Goal: Task Accomplishment & Management: Manage account settings

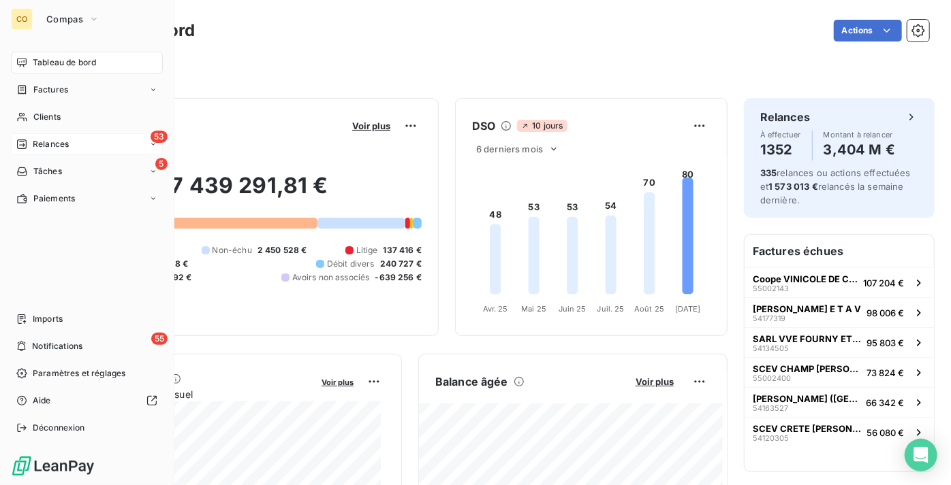
click at [101, 146] on div "53 Relances" at bounding box center [87, 144] width 152 height 22
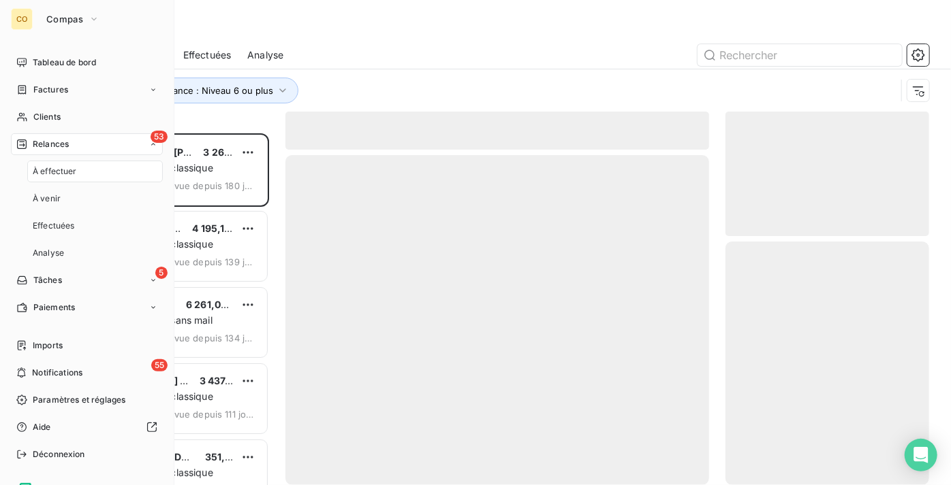
scroll to position [342, 194]
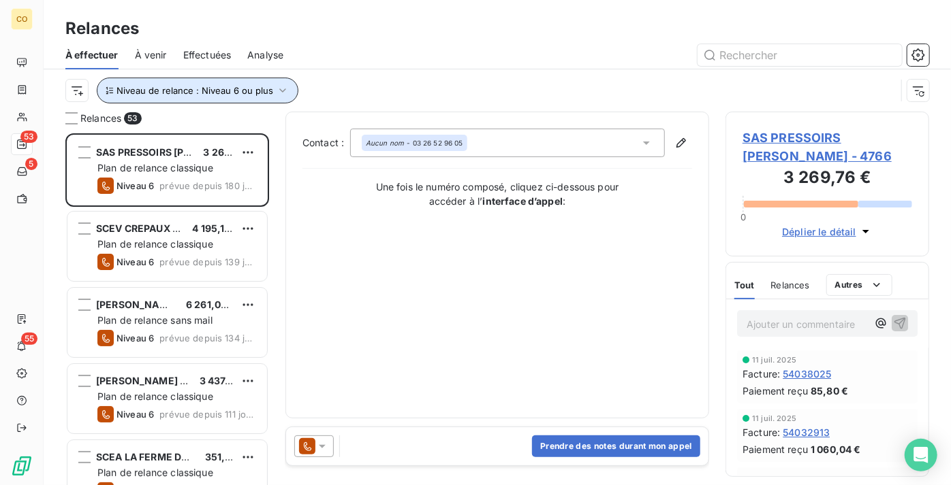
click at [192, 88] on span "Niveau de relance : Niveau 6 ou plus" at bounding box center [194, 90] width 157 height 11
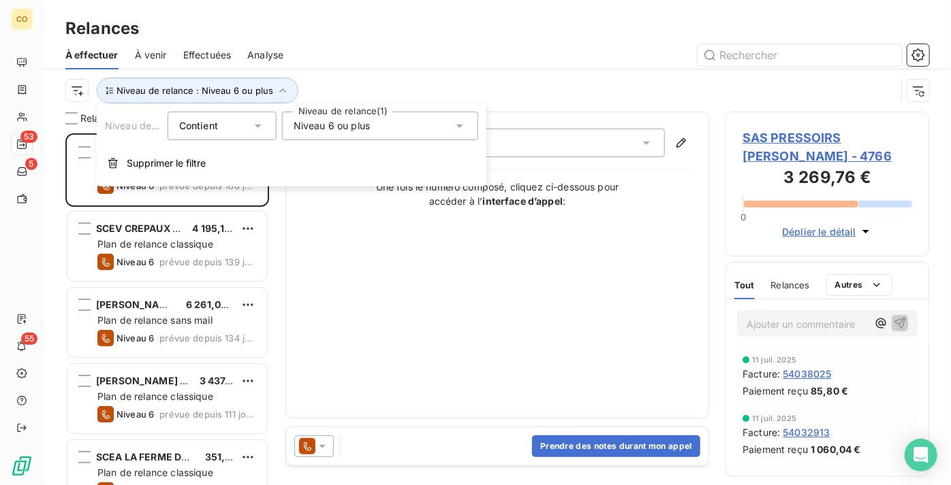
click at [322, 123] on span "Niveau 6 ou plus" at bounding box center [331, 126] width 76 height 14
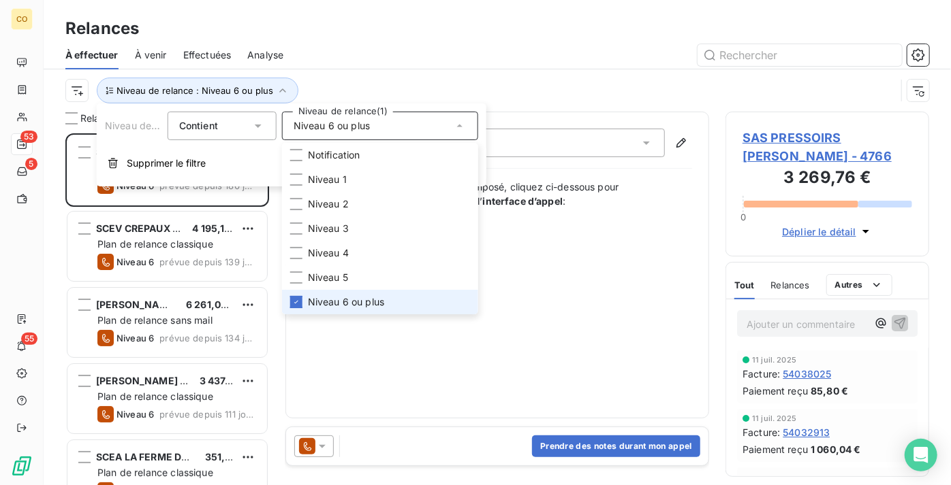
click at [342, 296] on span "Niveau 6 ou plus" at bounding box center [346, 303] width 76 height 14
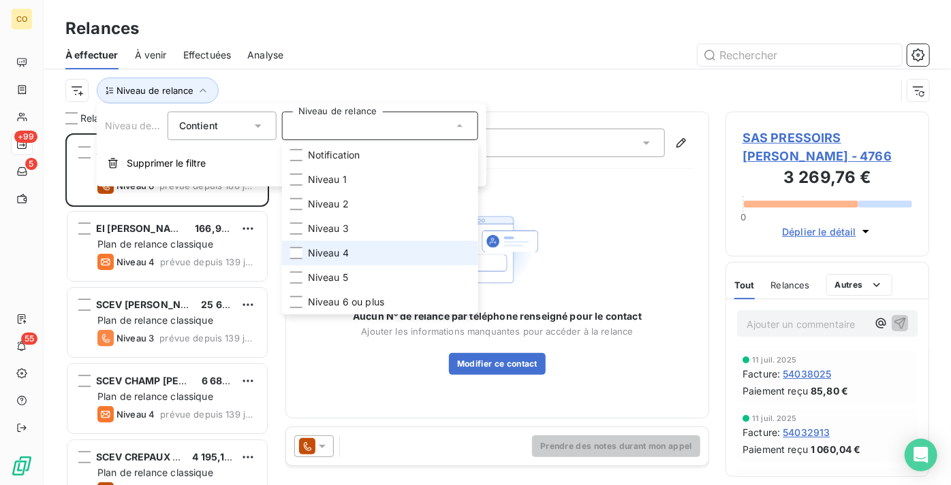
click at [345, 254] on span "Niveau 4" at bounding box center [328, 253] width 41 height 14
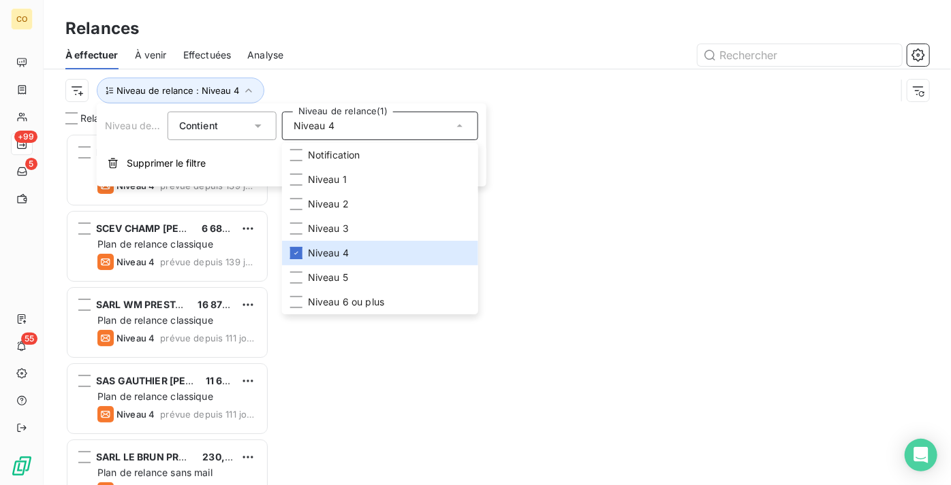
scroll to position [342, 194]
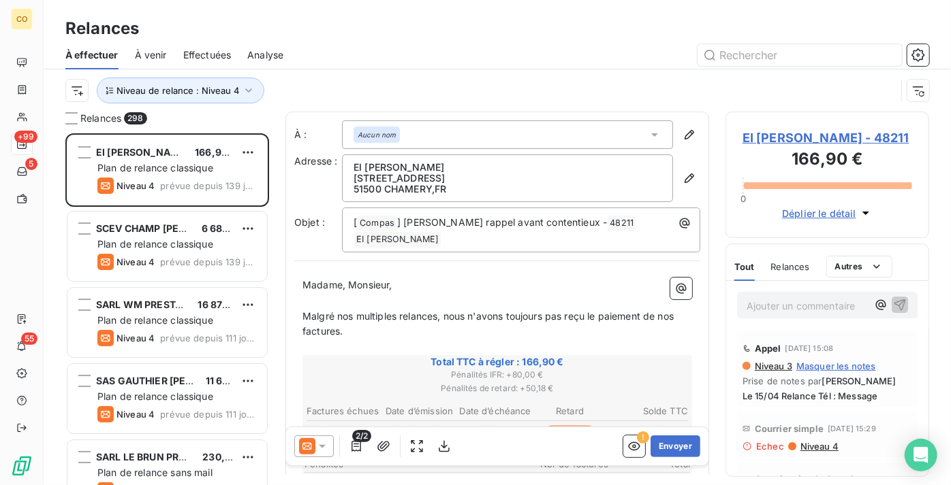
drag, startPoint x: 512, startPoint y: 30, endPoint x: 508, endPoint y: 42, distance: 12.3
click at [512, 29] on div "Relances" at bounding box center [497, 28] width 907 height 25
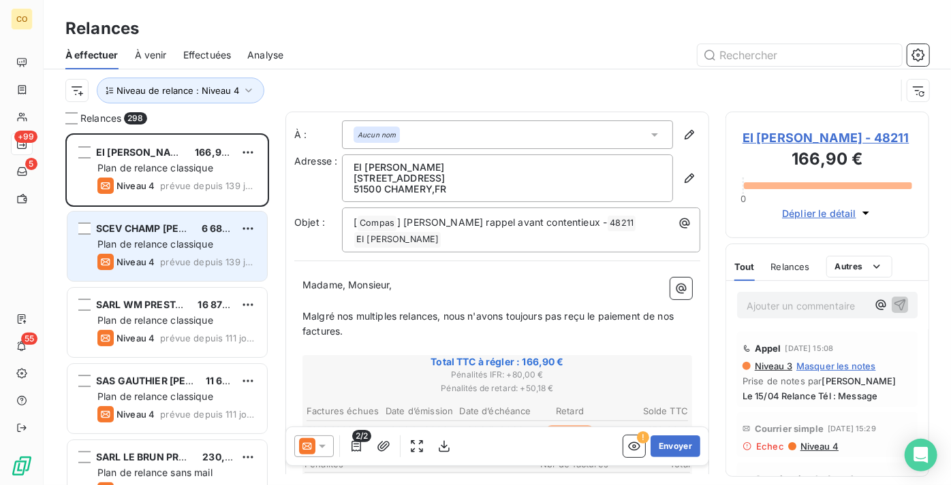
click at [140, 259] on span "Niveau 4" at bounding box center [135, 262] width 38 height 11
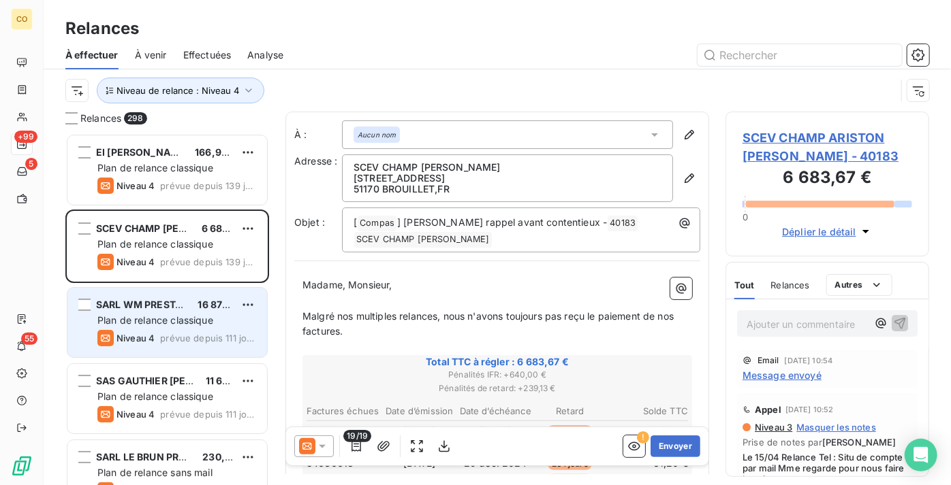
click at [150, 297] on div "SARL WM PRESTA DORMANS 16 876,92 € Plan de relance classique Niveau 4 prévue de…" at bounding box center [166, 322] width 199 height 69
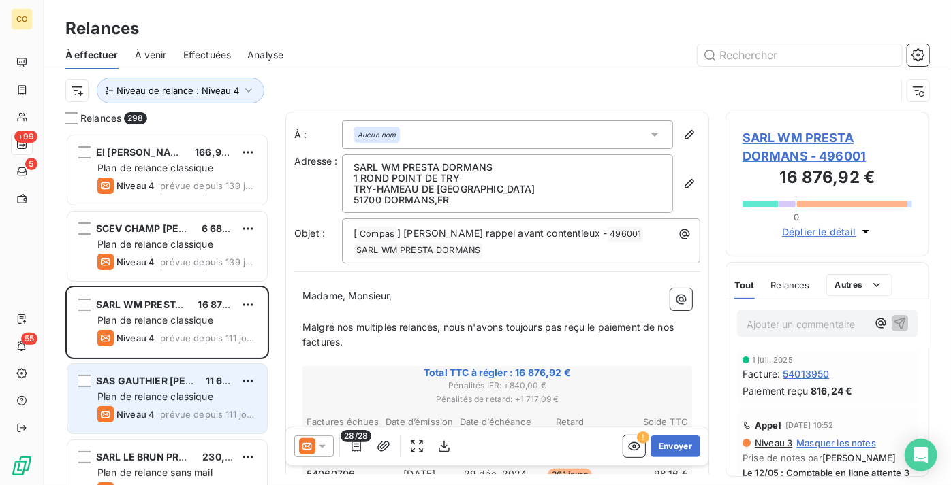
click at [135, 392] on span "Plan de relance classique" at bounding box center [155, 397] width 116 height 12
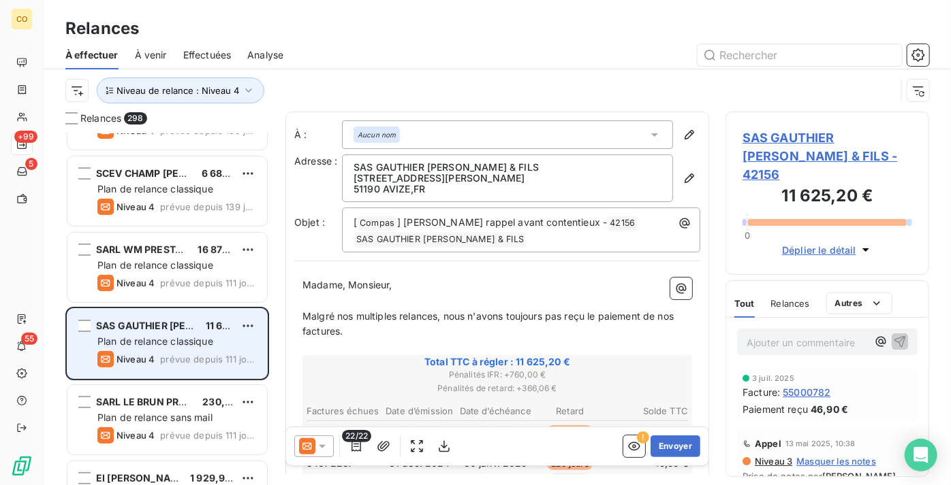
scroll to position [124, 0]
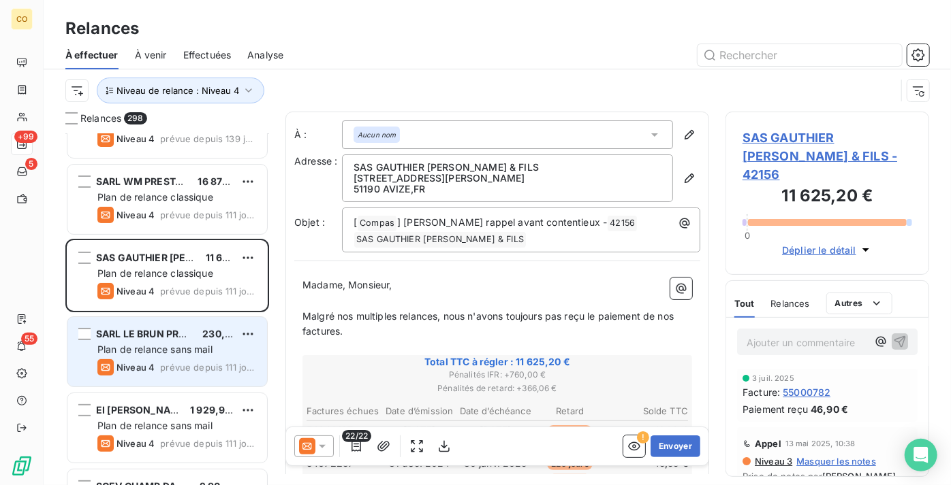
click at [140, 369] on span "Niveau 4" at bounding box center [135, 367] width 38 height 11
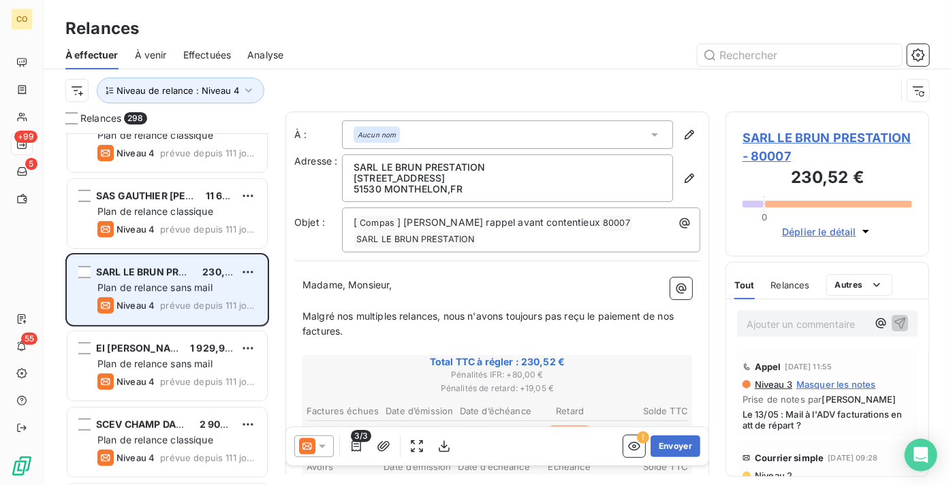
click at [140, 369] on div "Plan de relance sans mail" at bounding box center [176, 364] width 159 height 14
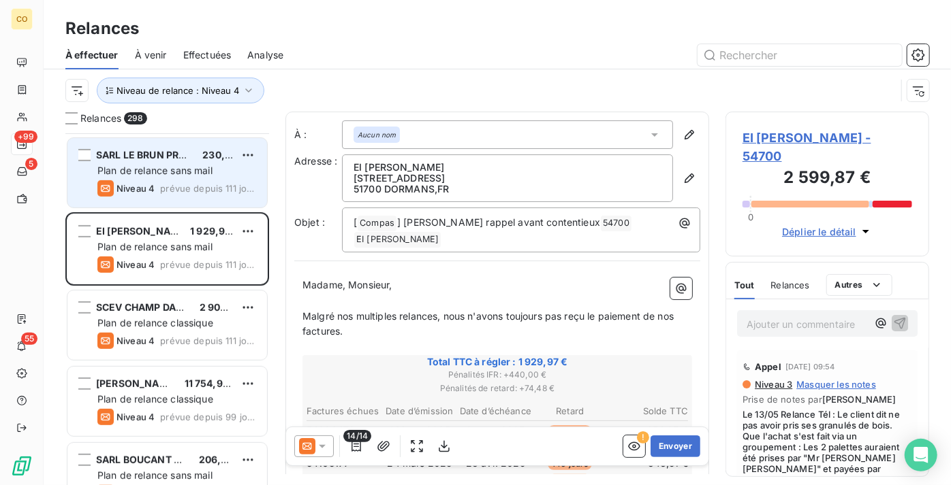
scroll to position [310, 0]
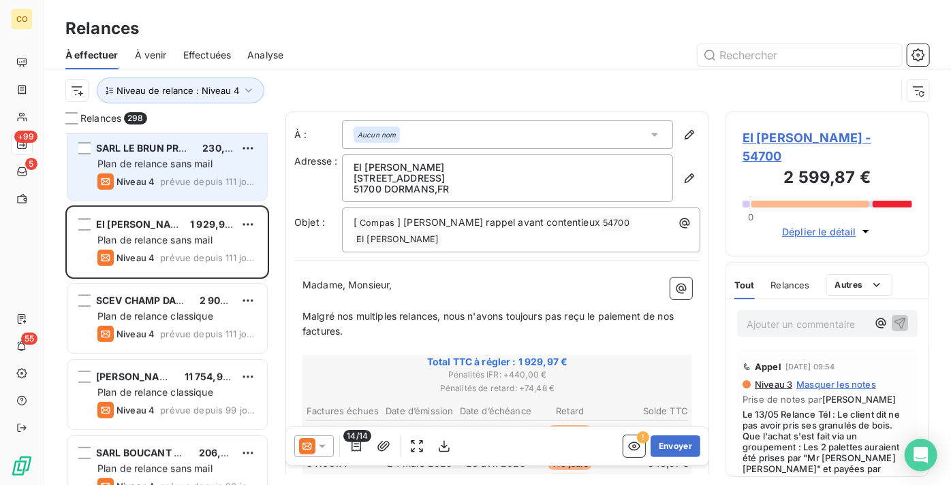
click at [140, 369] on div "SARL [PERSON_NAME] 11 754,97 € Plan de relance classique Niveau 4 prévue depuis…" at bounding box center [166, 394] width 199 height 69
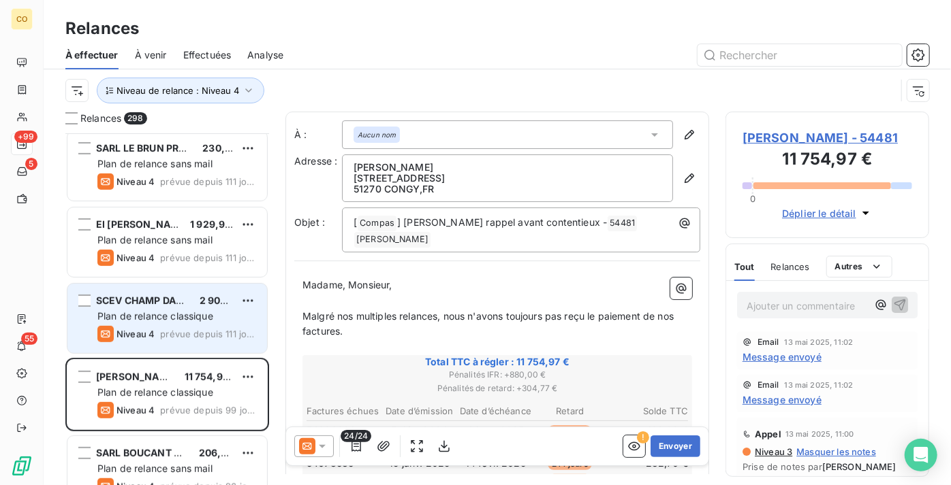
click at [170, 308] on div "SCEV CHAMP DARNAC & FILS 2 908,90 € Plan de relance classique Niveau 4 prévue d…" at bounding box center [166, 318] width 199 height 69
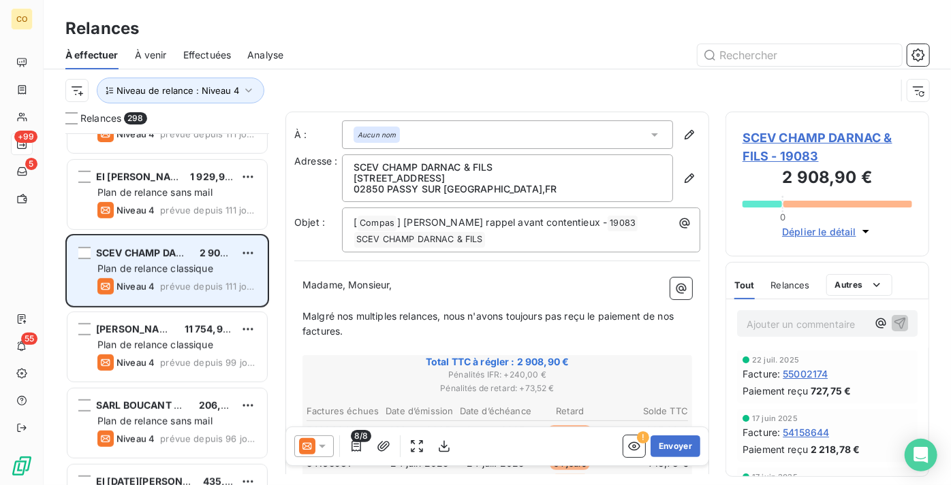
scroll to position [372, 0]
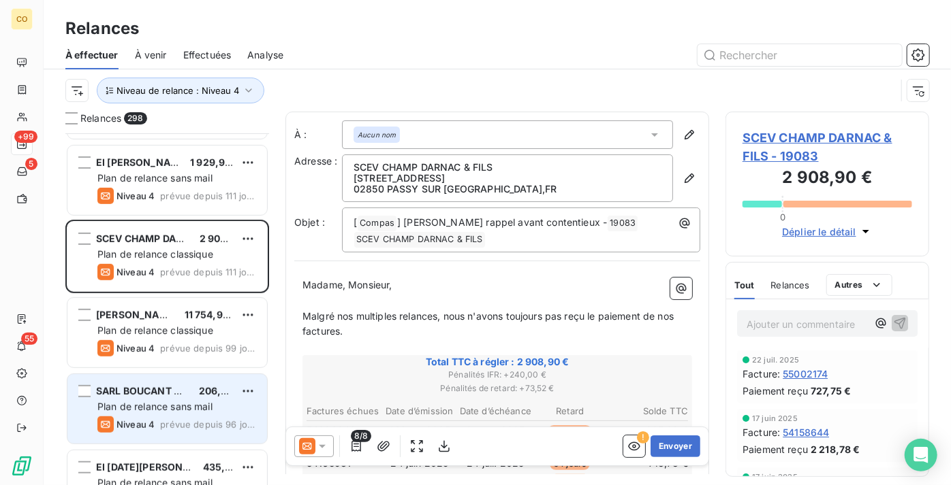
click at [146, 418] on div "Niveau 4" at bounding box center [125, 425] width 57 height 16
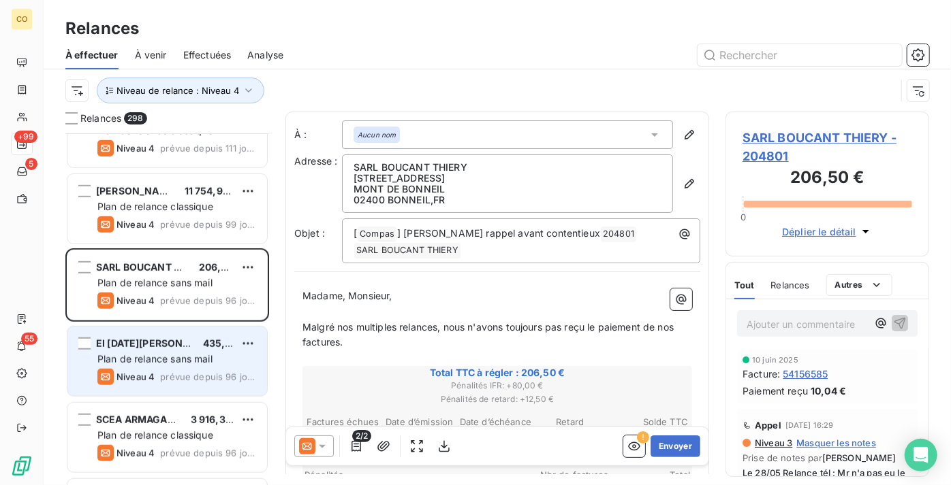
click at [159, 357] on span "Plan de relance sans mail" at bounding box center [154, 359] width 115 height 12
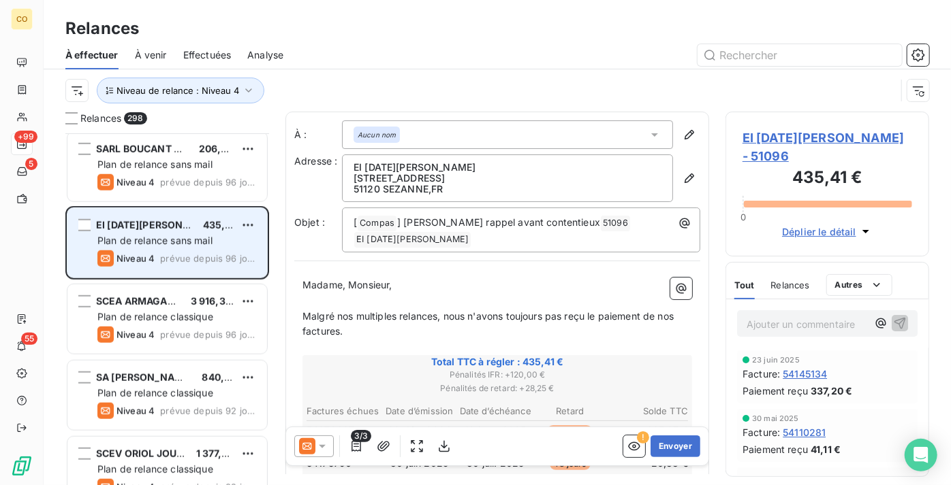
scroll to position [619, 0]
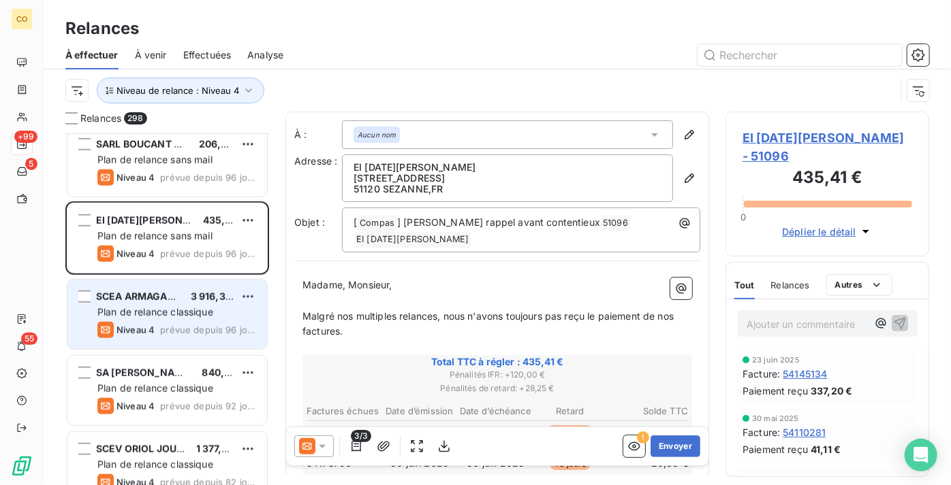
click at [163, 319] on div "SCEA ARMAGAN T B 3 916,30 € Plan de relance classique Niveau 4 prévue depuis 96…" at bounding box center [166, 314] width 199 height 69
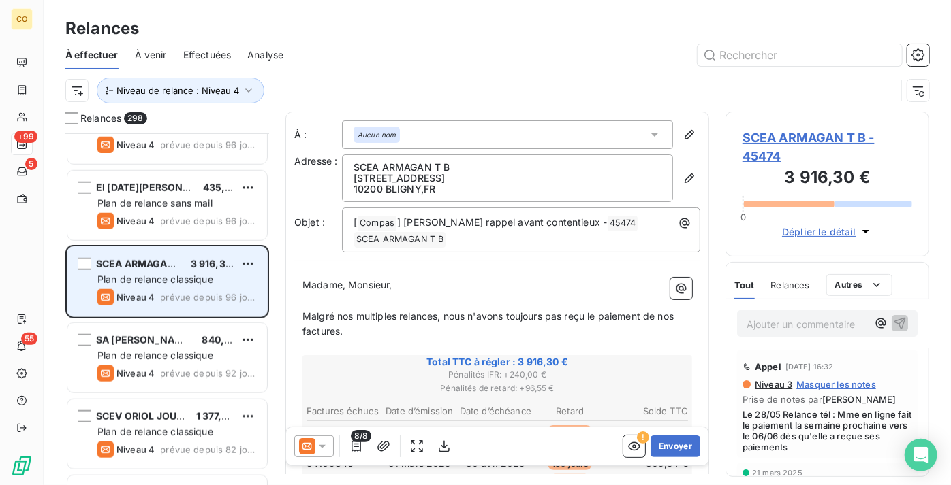
scroll to position [681, 0]
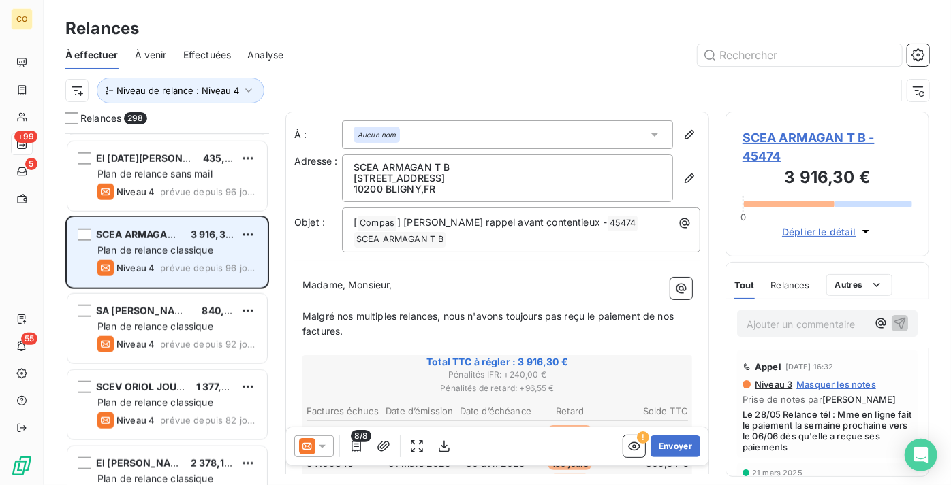
click at [163, 319] on div "SA [PERSON_NAME] ET CO 840,00 € Plan de relance classique Niveau 4 prévue depui…" at bounding box center [166, 328] width 199 height 69
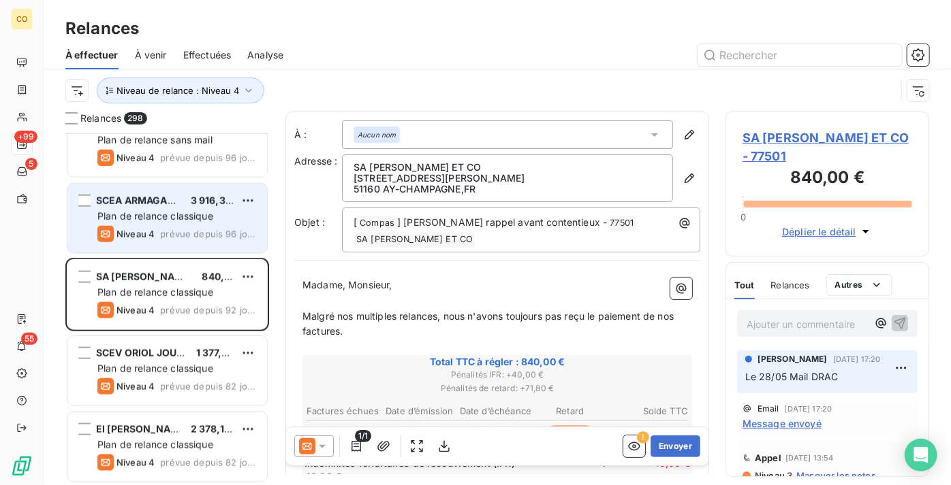
scroll to position [743, 0]
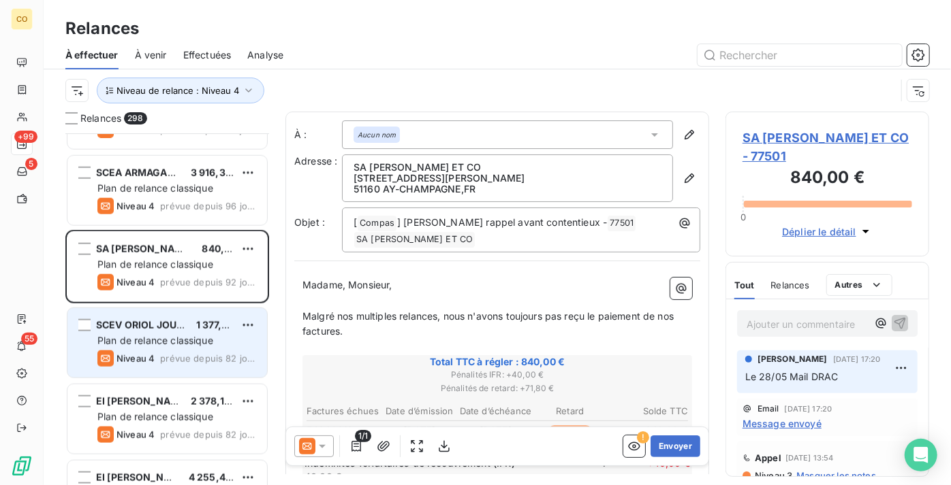
click at [169, 335] on span "Plan de relance classique" at bounding box center [155, 341] width 116 height 12
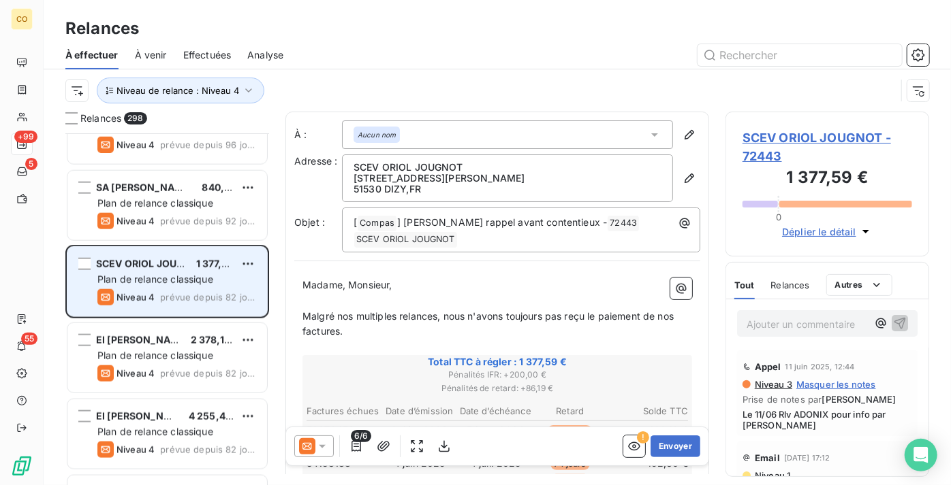
scroll to position [805, 0]
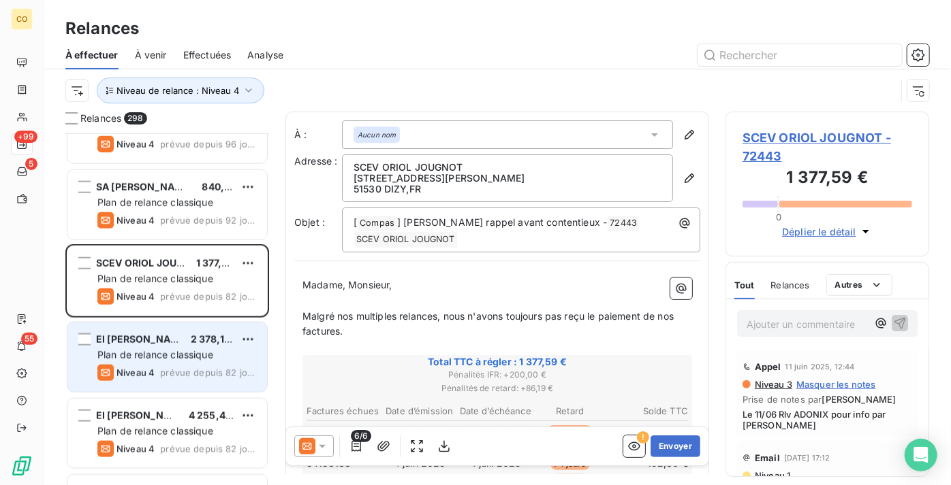
click at [165, 350] on span "Plan de relance classique" at bounding box center [155, 355] width 116 height 12
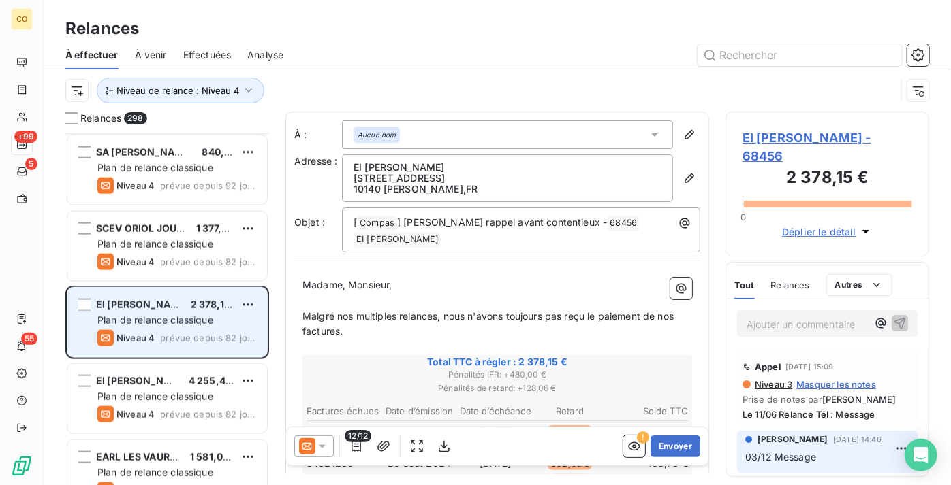
scroll to position [867, 0]
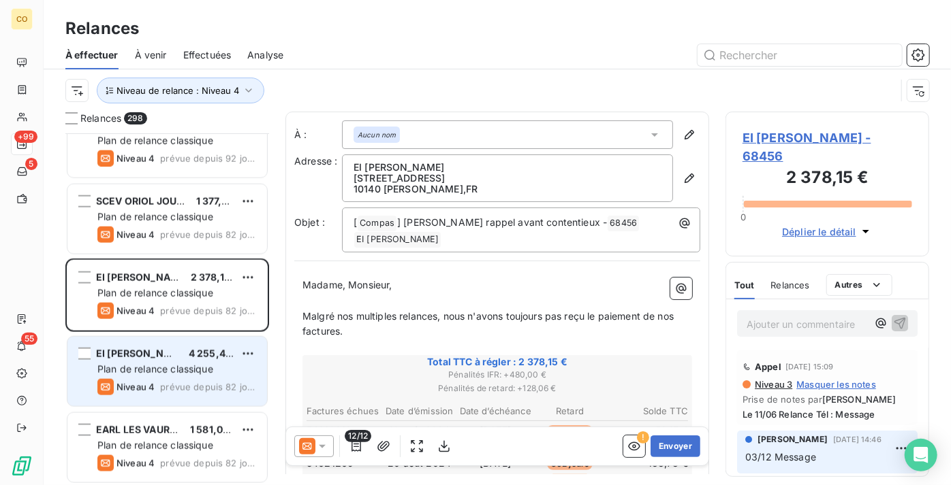
click at [171, 376] on div "Plan de relance classique" at bounding box center [176, 370] width 159 height 14
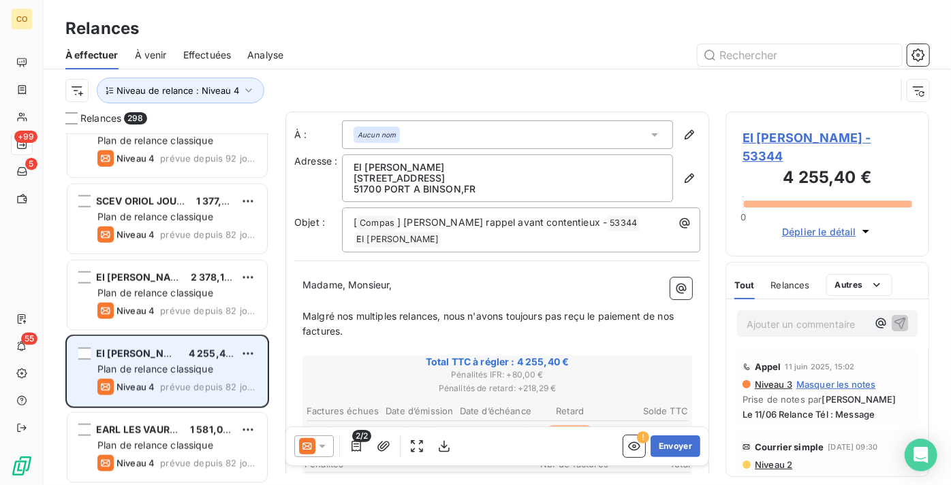
scroll to position [929, 0]
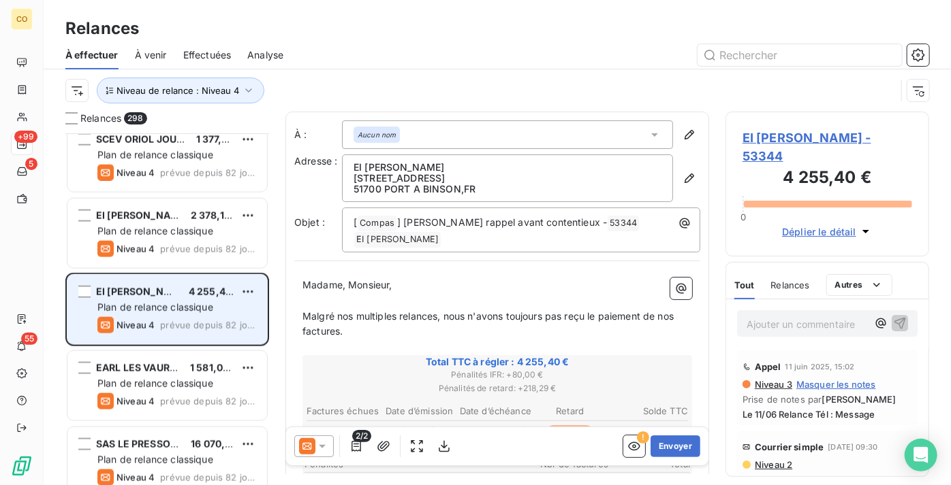
click at [171, 376] on div "EARL LES VAUROIS 1 581,06 € Plan de relance classique Niveau 4 prévue depuis 82…" at bounding box center [166, 385] width 199 height 69
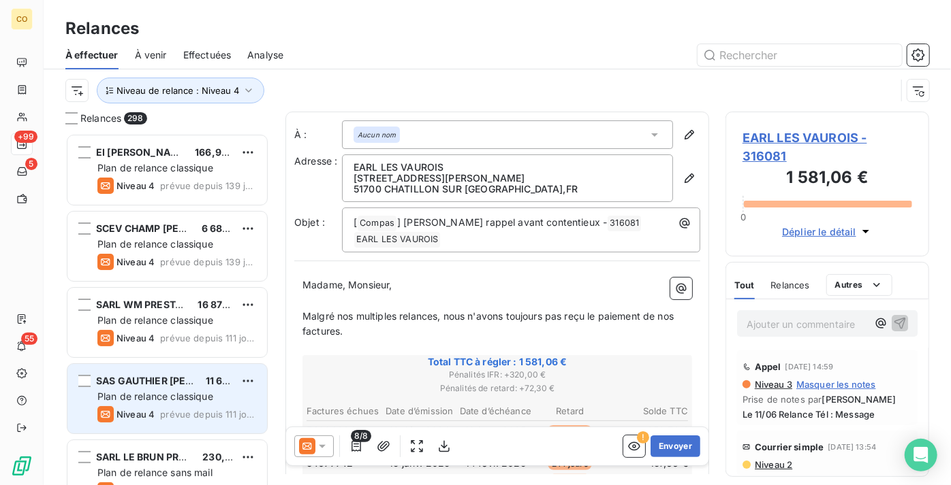
click at [157, 399] on span "Plan de relance classique" at bounding box center [155, 397] width 116 height 12
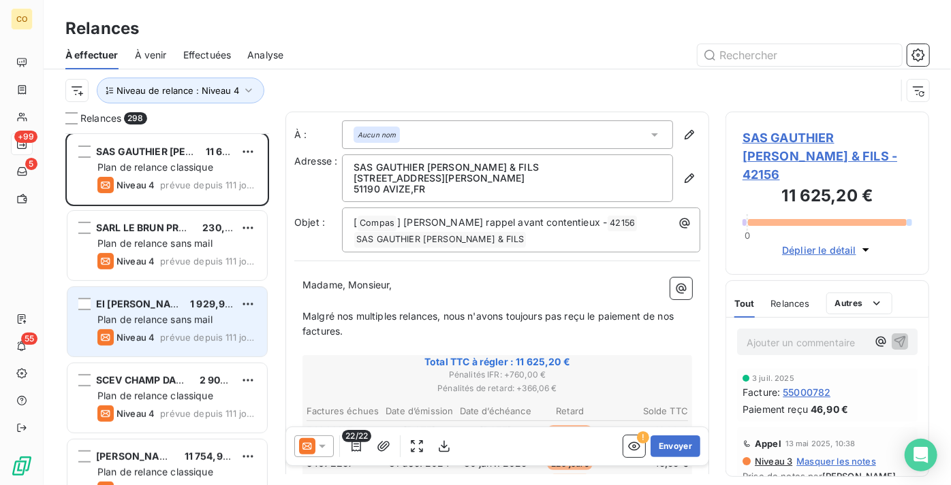
scroll to position [248, 0]
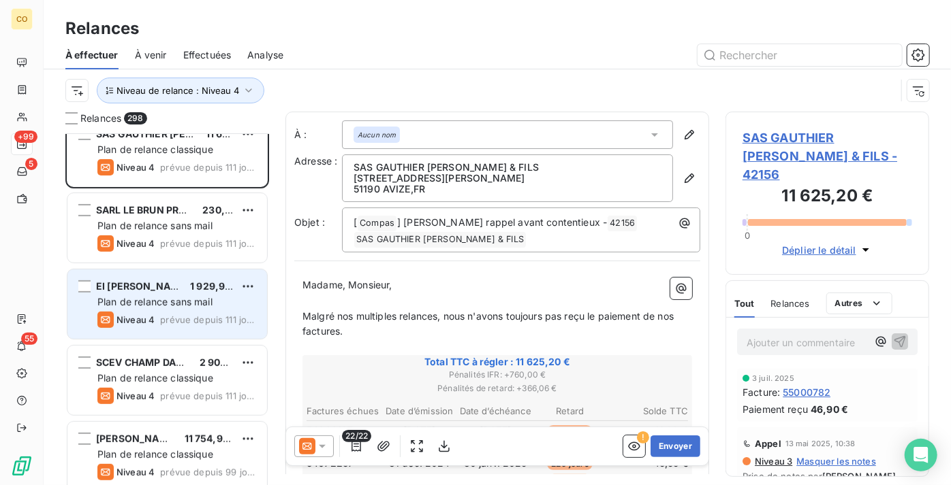
click at [161, 313] on div "Niveau 4 prévue depuis 111 jours" at bounding box center [176, 320] width 159 height 16
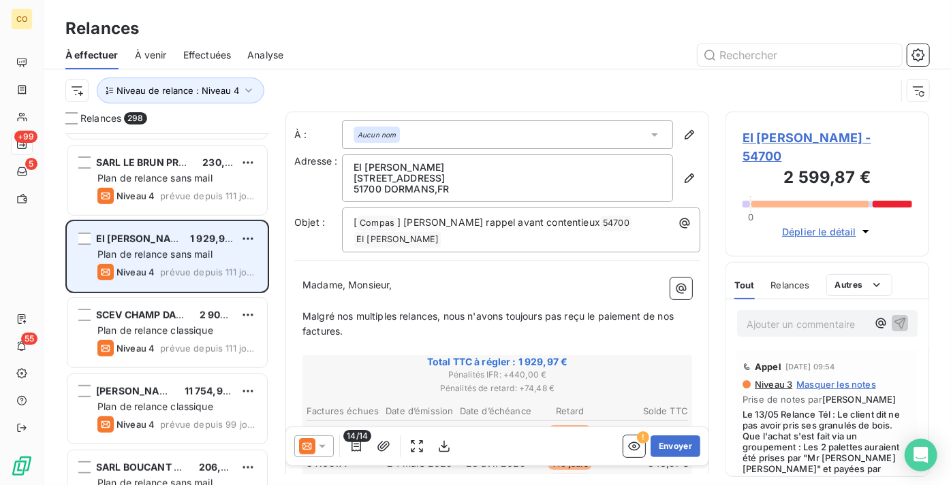
scroll to position [372, 0]
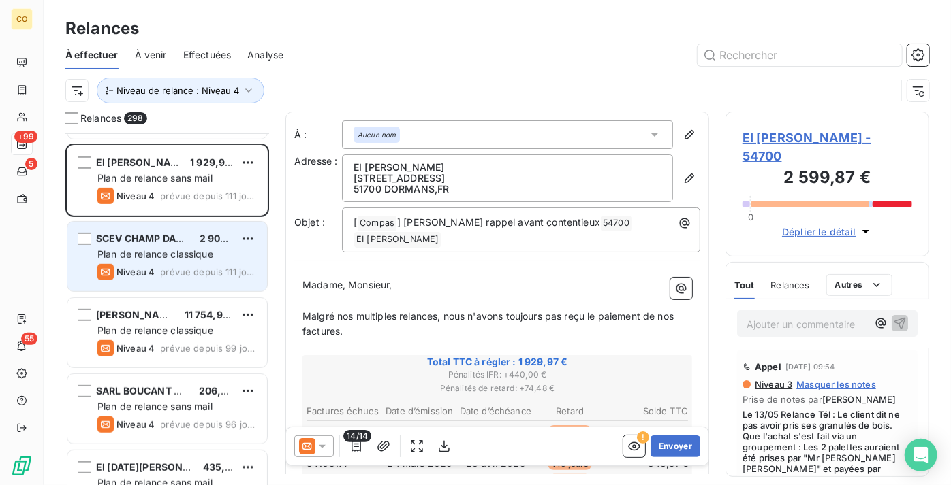
click at [146, 251] on span "Plan de relance classique" at bounding box center [155, 255] width 116 height 12
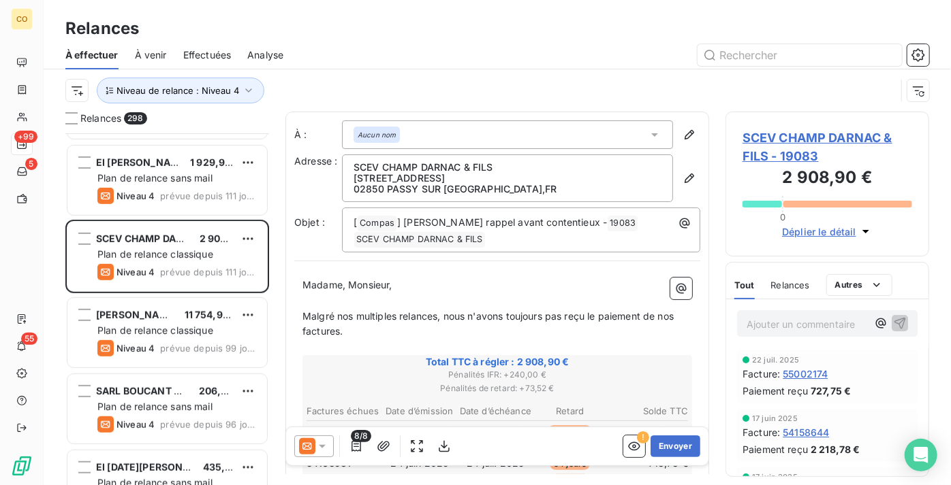
click at [300, 443] on icon at bounding box center [307, 446] width 16 height 16
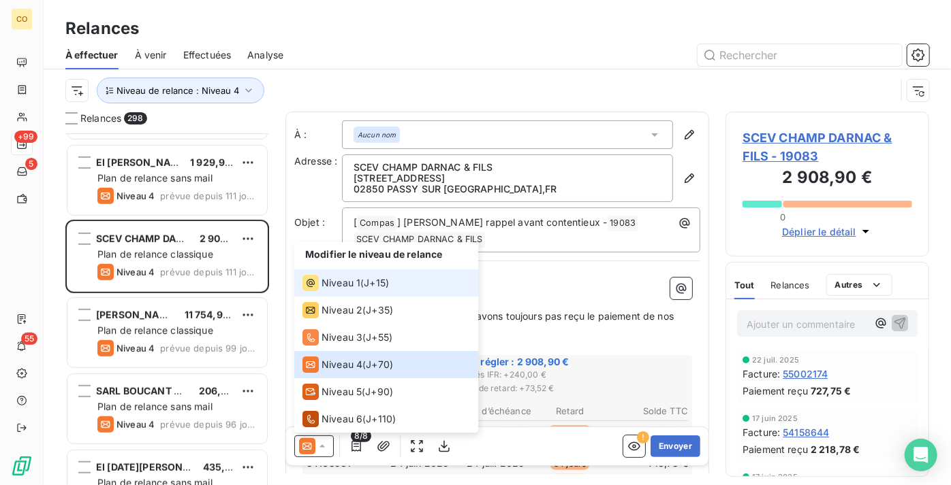
click at [349, 279] on span "Niveau 1" at bounding box center [340, 283] width 39 height 14
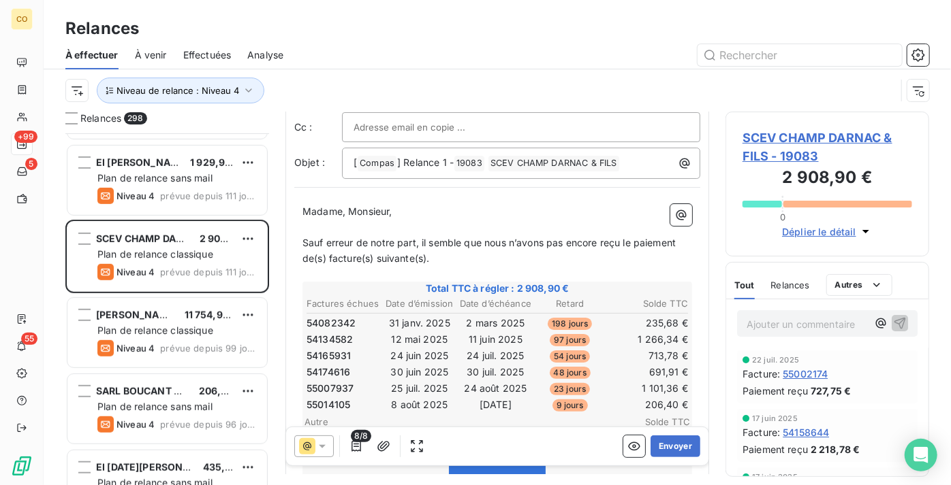
scroll to position [124, 0]
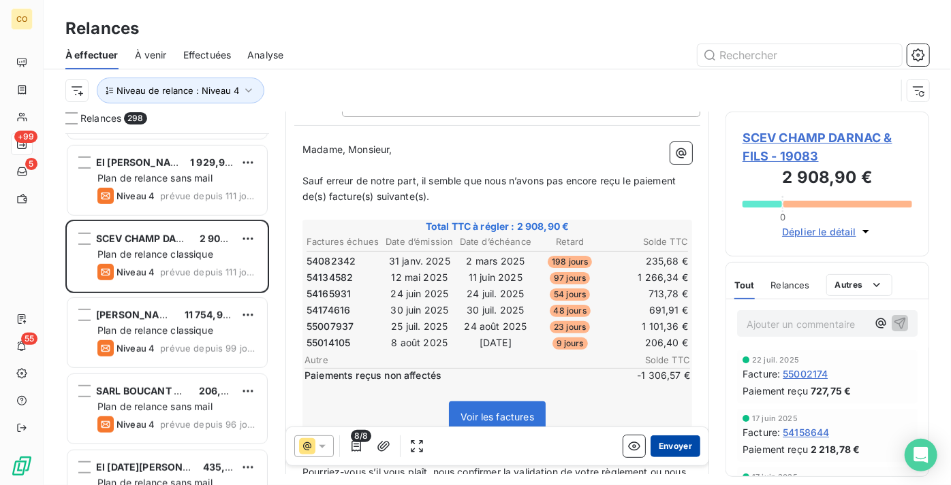
click at [675, 442] on button "Envoyer" at bounding box center [675, 447] width 50 height 22
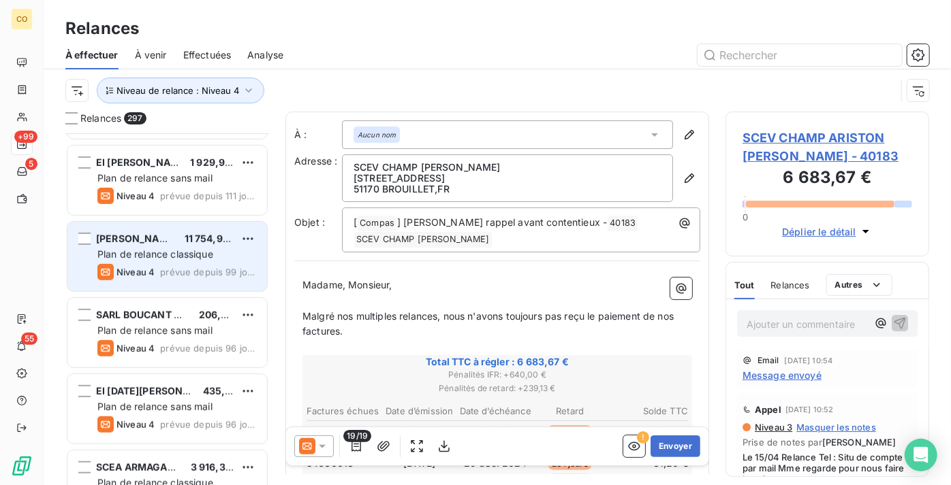
click at [192, 245] on div "SARL [PERSON_NAME] 11 754,97 € Plan de relance classique Niveau 4 prévue depuis…" at bounding box center [166, 256] width 199 height 69
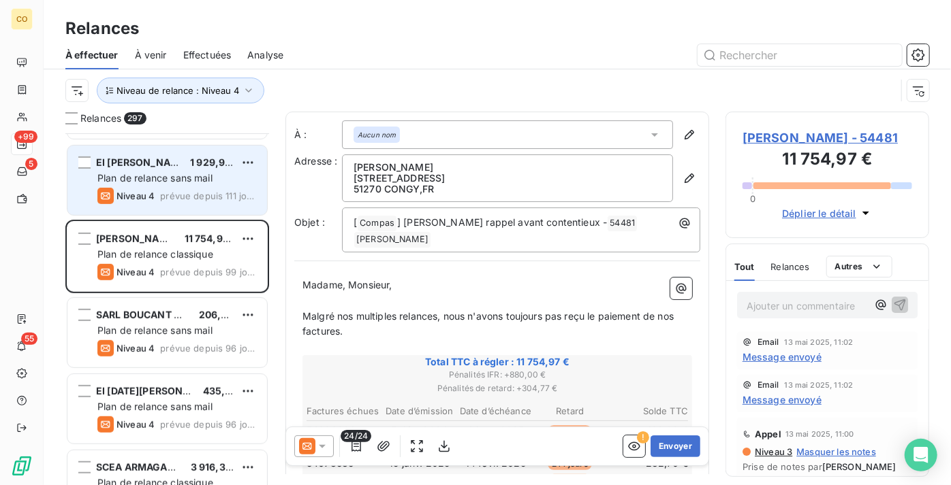
click at [176, 179] on span "Plan de relance sans mail" at bounding box center [154, 178] width 115 height 12
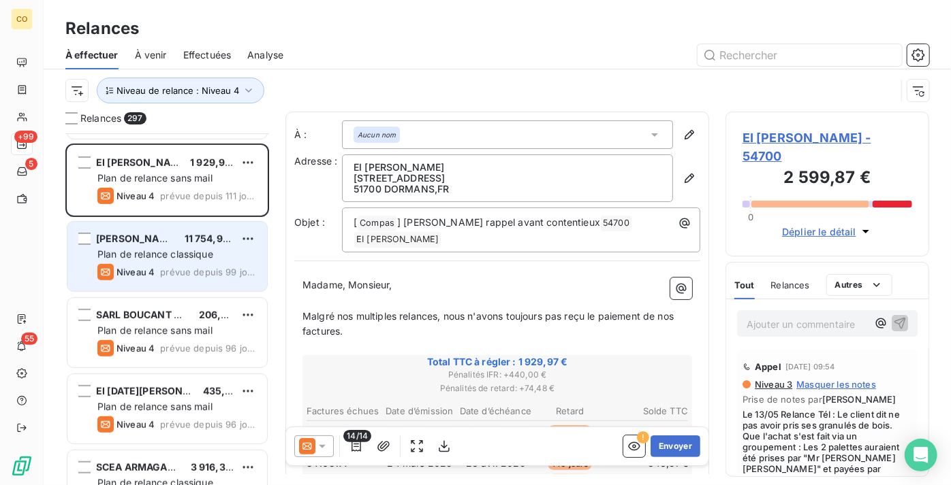
click at [159, 234] on span "[PERSON_NAME]" at bounding box center [137, 239] width 82 height 12
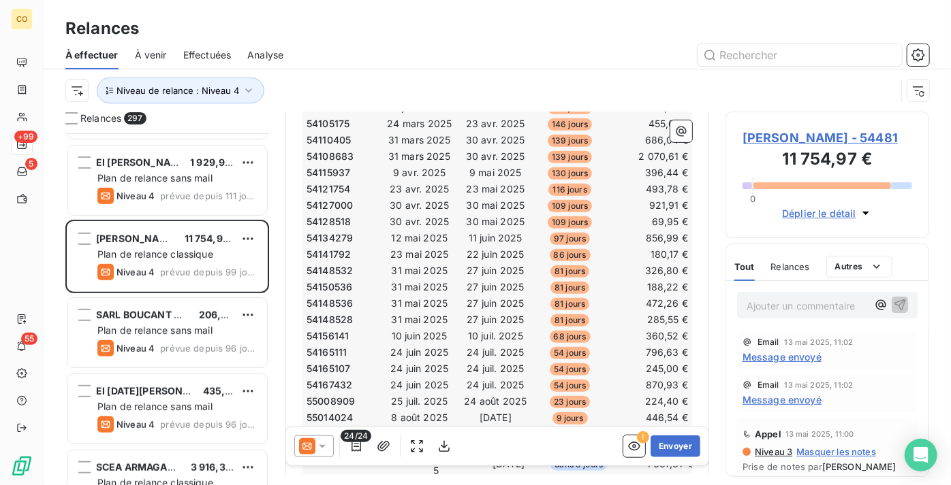
scroll to position [372, 0]
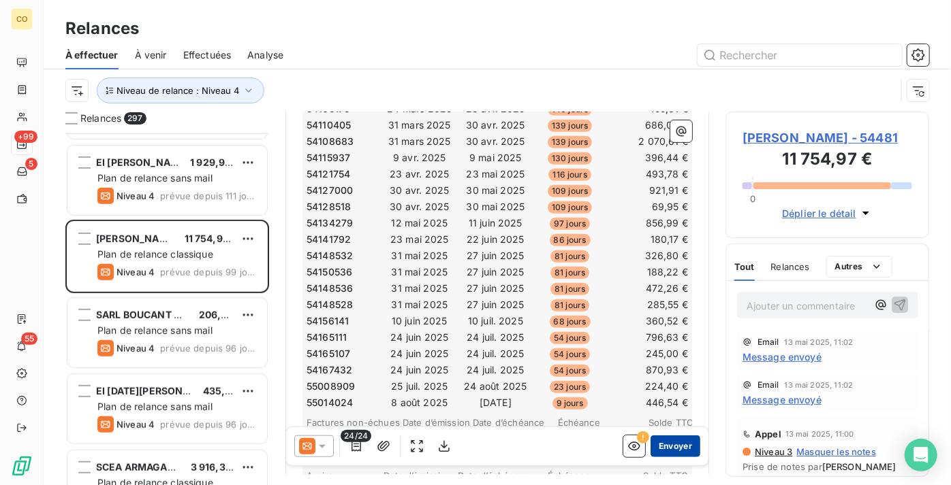
click at [654, 441] on button "Envoyer" at bounding box center [675, 447] width 50 height 22
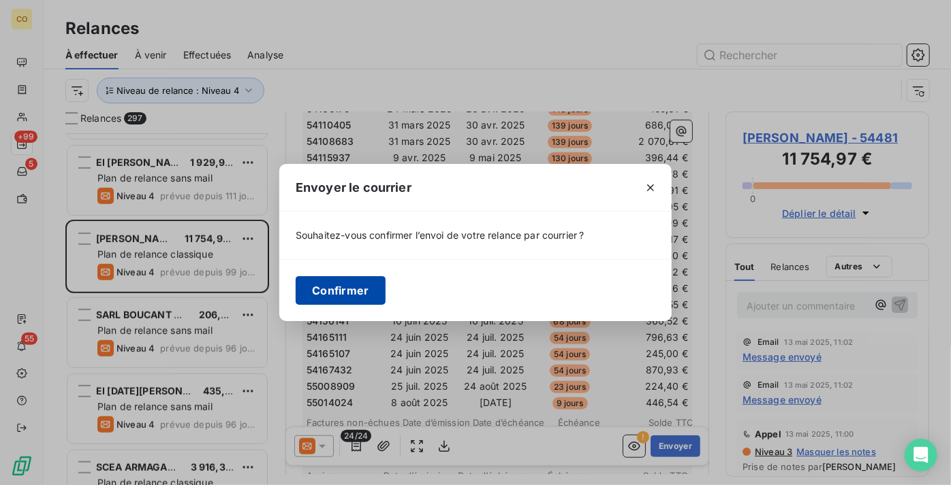
click at [365, 292] on button "Confirmer" at bounding box center [341, 290] width 90 height 29
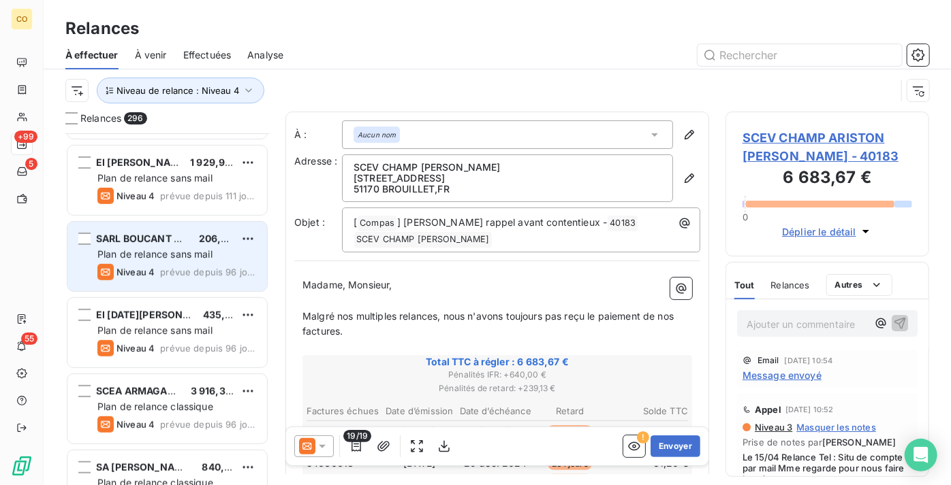
click at [175, 268] on span "prévue depuis 96 jours" at bounding box center [208, 272] width 96 height 11
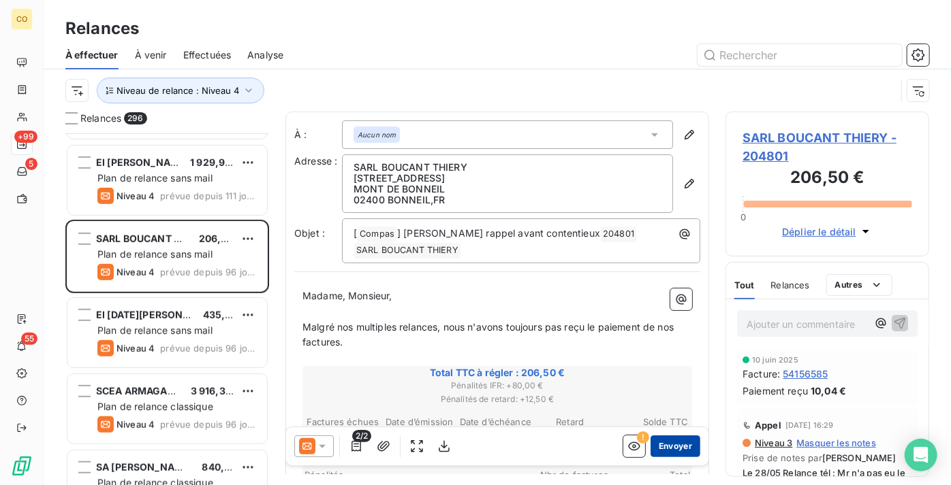
click at [667, 448] on button "Envoyer" at bounding box center [675, 447] width 50 height 22
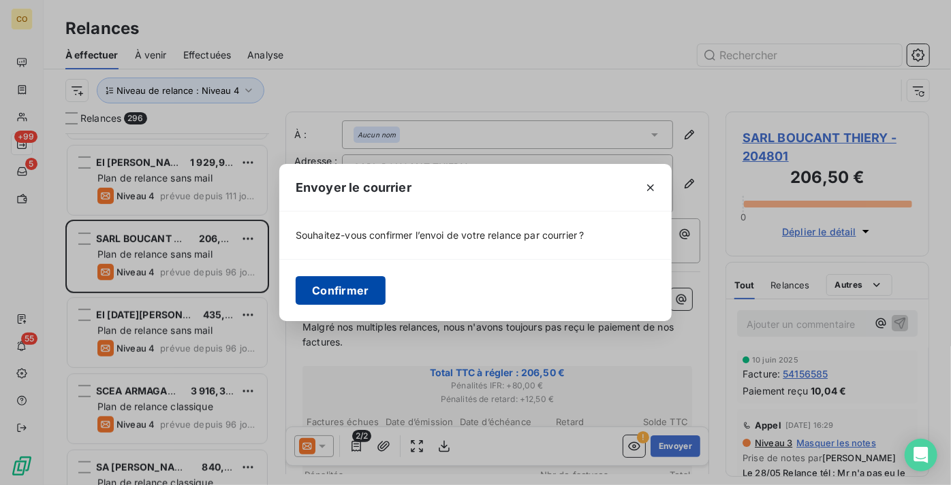
click at [357, 294] on button "Confirmer" at bounding box center [341, 290] width 90 height 29
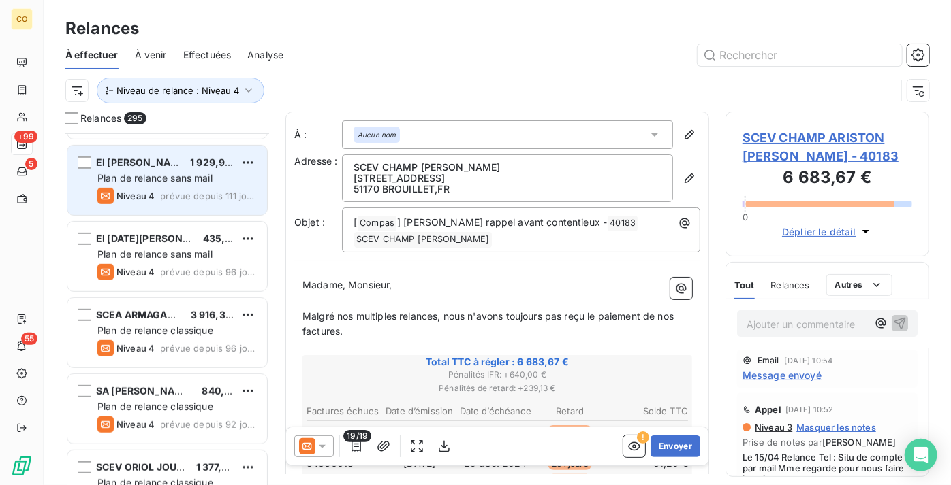
click at [148, 191] on span "Niveau 4" at bounding box center [135, 196] width 38 height 11
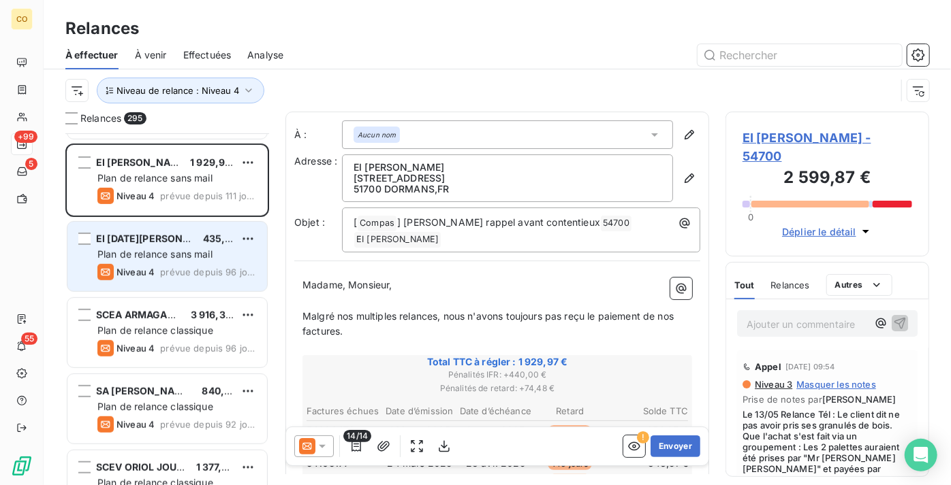
click at [125, 234] on span "EI [DATE][PERSON_NAME]" at bounding box center [158, 239] width 125 height 12
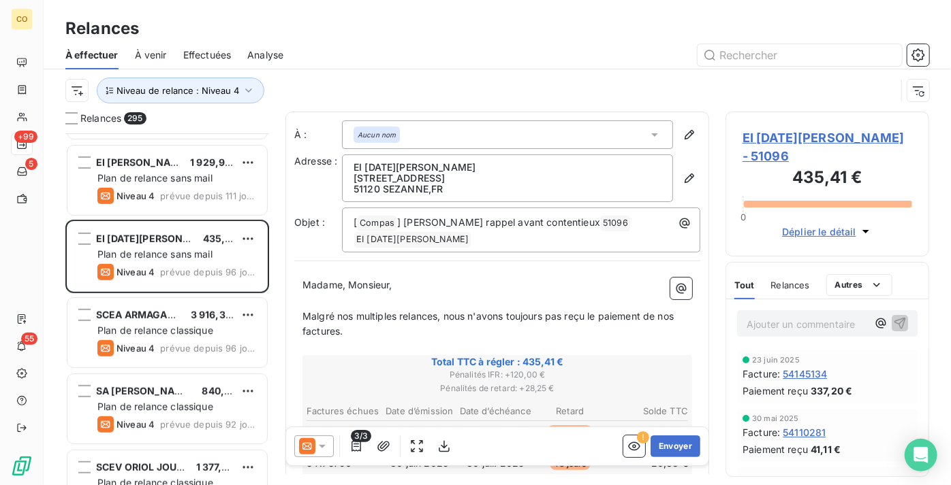
click at [317, 443] on icon at bounding box center [322, 447] width 14 height 14
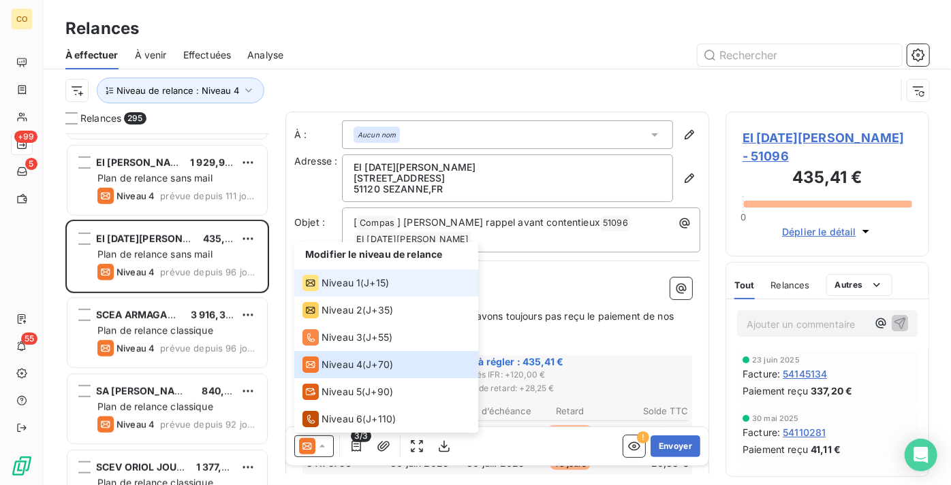
click at [357, 278] on span "Niveau 1" at bounding box center [340, 283] width 39 height 14
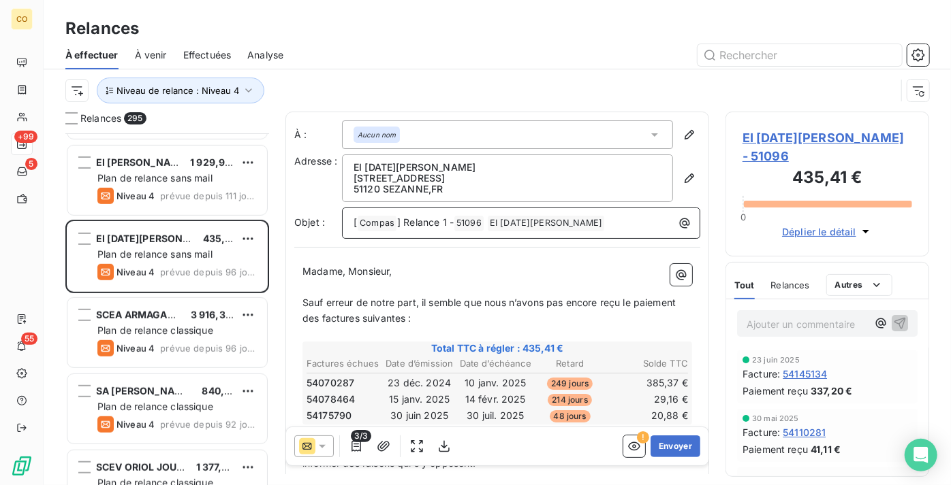
click at [445, 221] on span "] Relance 1 -" at bounding box center [425, 223] width 57 height 12
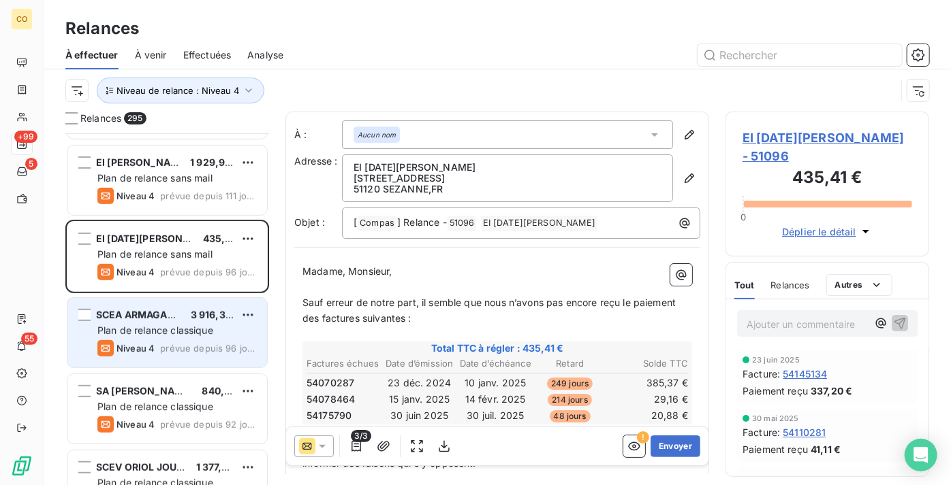
click at [181, 338] on div "SCEA ARMAGAN T B 3 916,30 € Plan de relance classique Niveau 4 prévue depuis 96…" at bounding box center [166, 332] width 199 height 69
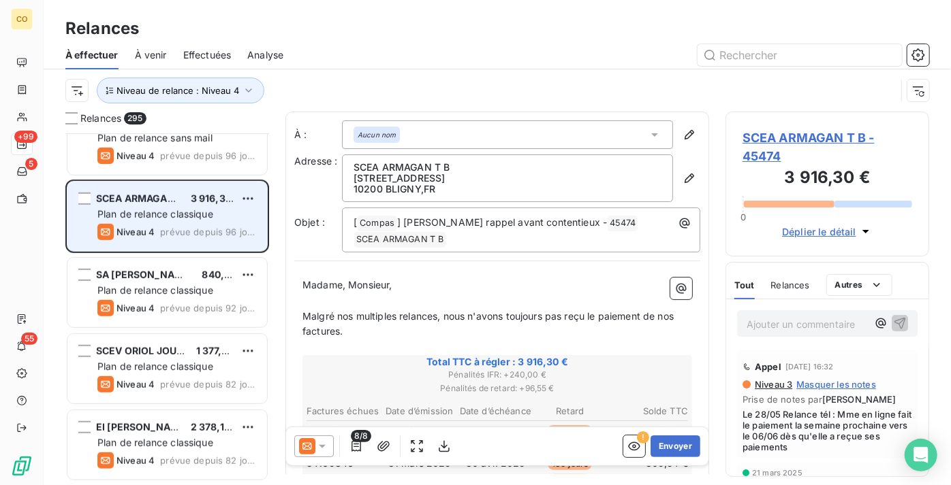
scroll to position [496, 0]
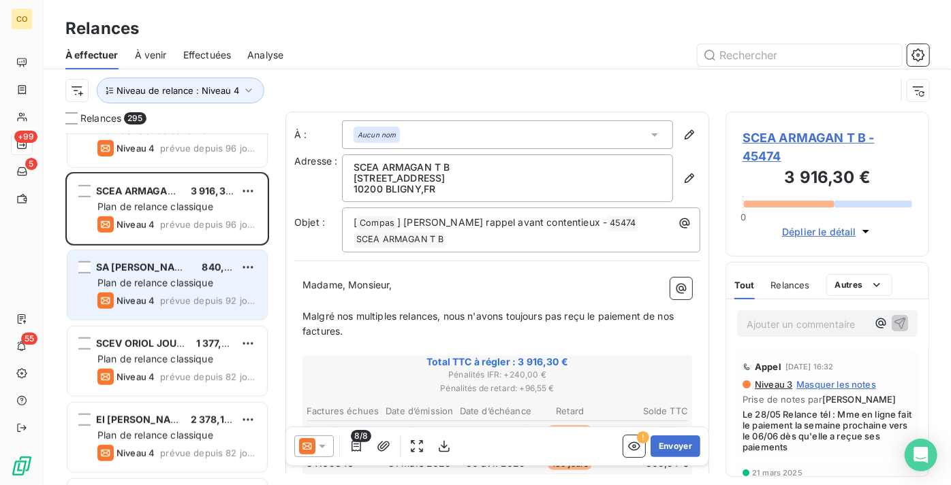
click at [144, 279] on span "Plan de relance classique" at bounding box center [155, 283] width 116 height 12
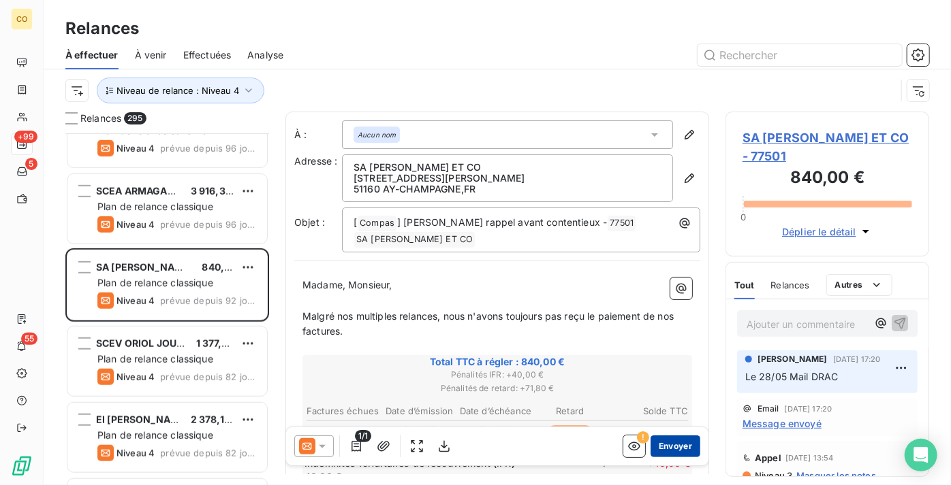
click at [677, 447] on button "Envoyer" at bounding box center [675, 447] width 50 height 22
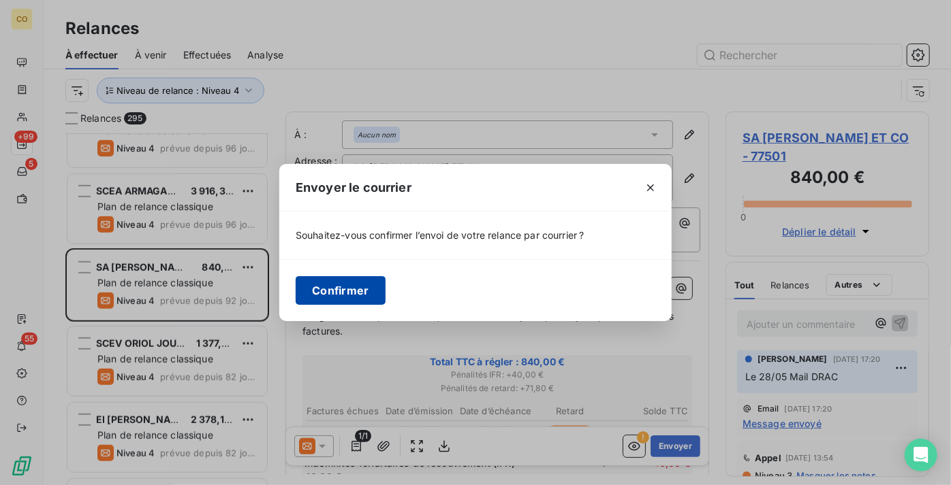
click at [339, 292] on button "Confirmer" at bounding box center [341, 290] width 90 height 29
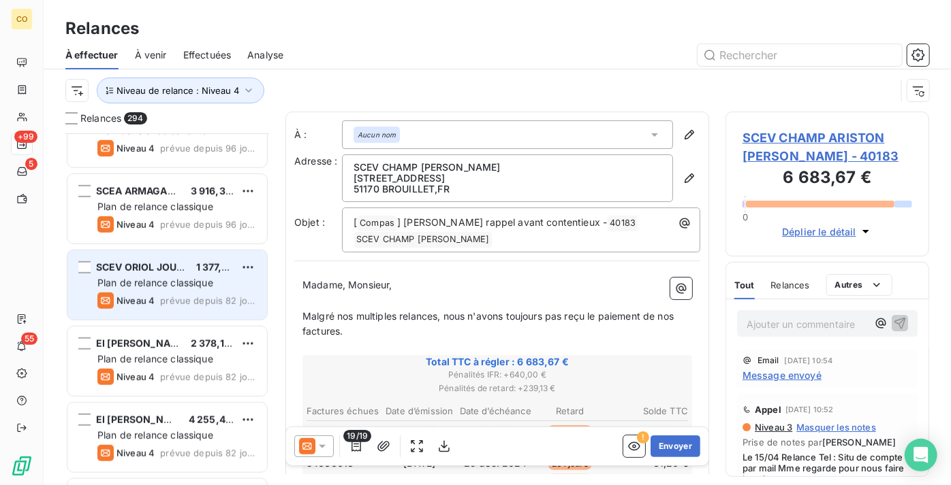
click at [135, 283] on span "Plan de relance classique" at bounding box center [155, 283] width 116 height 12
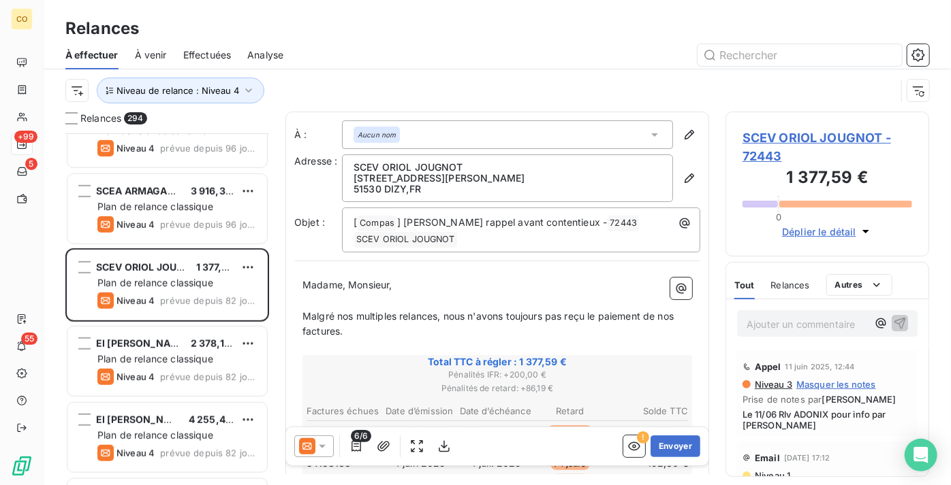
click at [316, 464] on div "6/6 ! Envoyer" at bounding box center [497, 447] width 422 height 38
click at [308, 451] on icon at bounding box center [307, 446] width 16 height 16
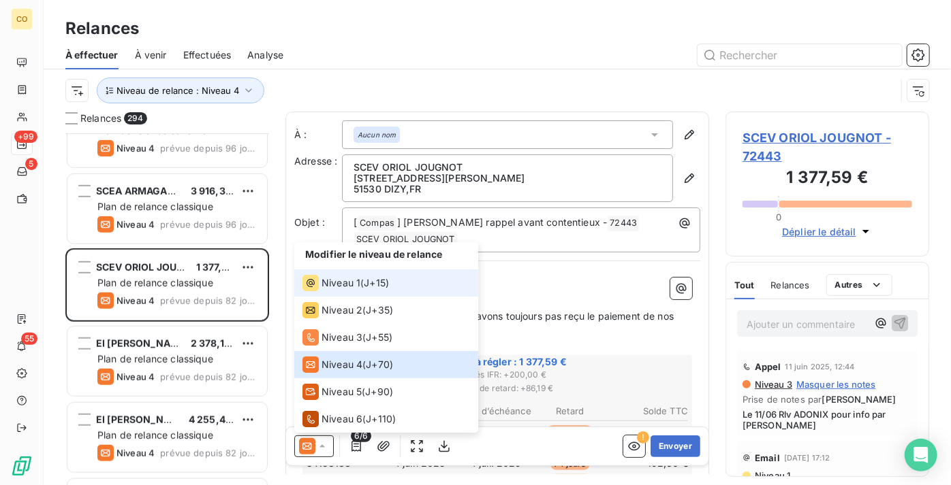
click at [322, 272] on li "Niveau 1 ( J+15 )" at bounding box center [386, 283] width 184 height 27
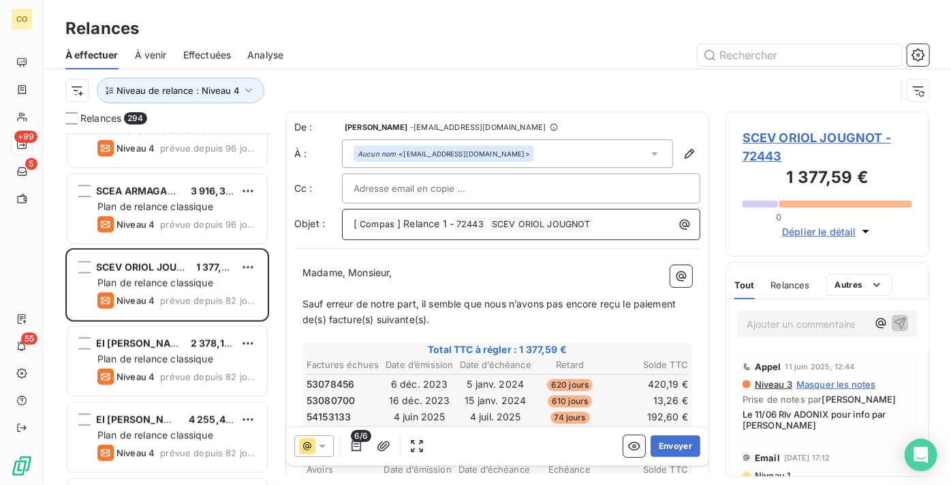
click at [442, 225] on span "] Relance 1 -" at bounding box center [425, 224] width 57 height 12
drag, startPoint x: 438, startPoint y: 225, endPoint x: 409, endPoint y: 216, distance: 30.8
click at [409, 217] on p "[ Compas ﻿ ] Relance - 72443 ﻿ SCEV [PERSON_NAME] ﻿ ﻿" at bounding box center [524, 225] width 342 height 16
click at [677, 444] on button "Envoyer" at bounding box center [675, 447] width 50 height 22
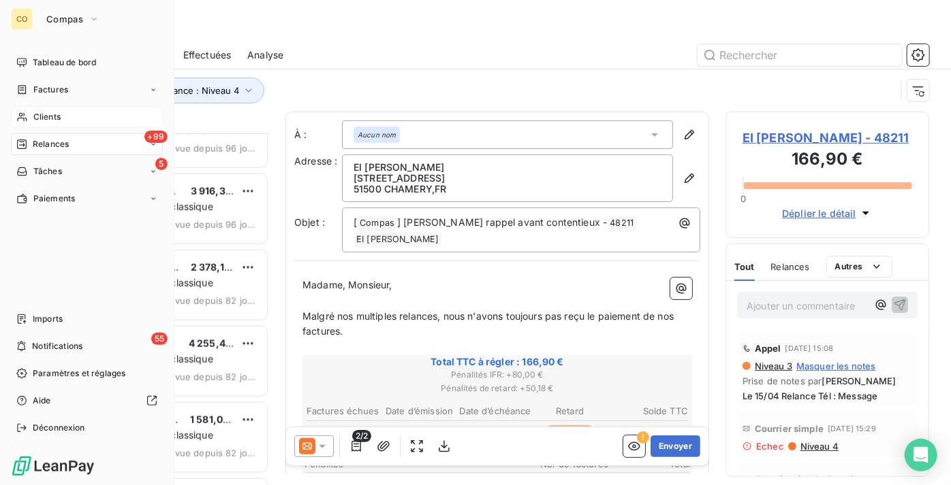
click at [46, 119] on span "Clients" at bounding box center [46, 117] width 27 height 12
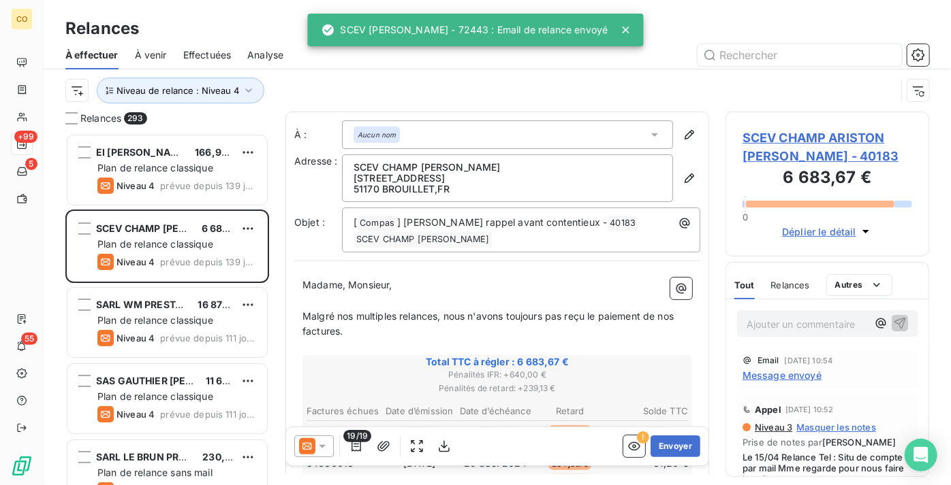
scroll to position [342, 194]
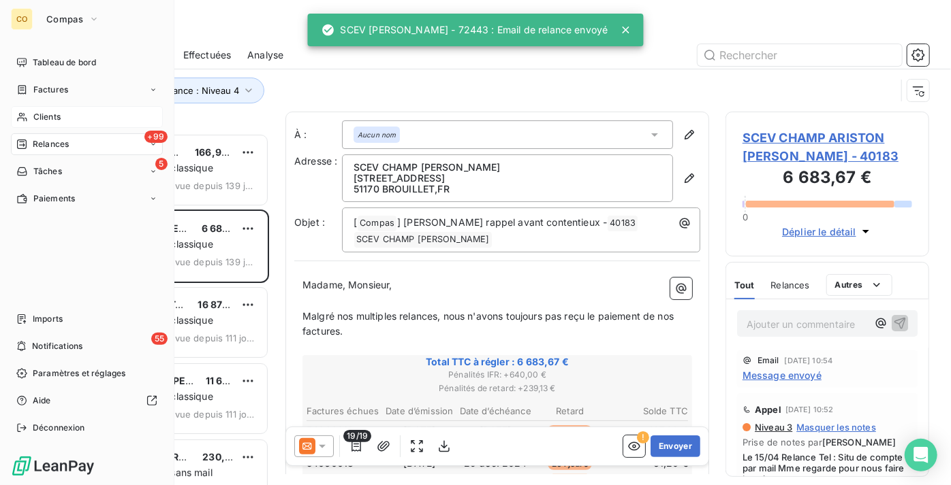
click at [104, 118] on div "Clients" at bounding box center [87, 117] width 152 height 22
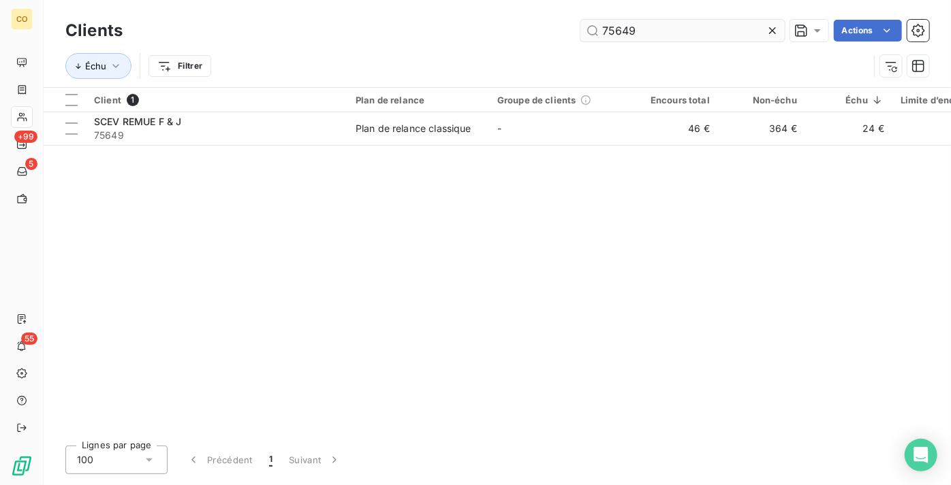
click at [726, 33] on input "75649" at bounding box center [682, 31] width 204 height 22
drag, startPoint x: 726, startPoint y: 33, endPoint x: 302, endPoint y: 37, distance: 424.9
click at [302, 37] on div "75649 Actions" at bounding box center [534, 31] width 790 height 22
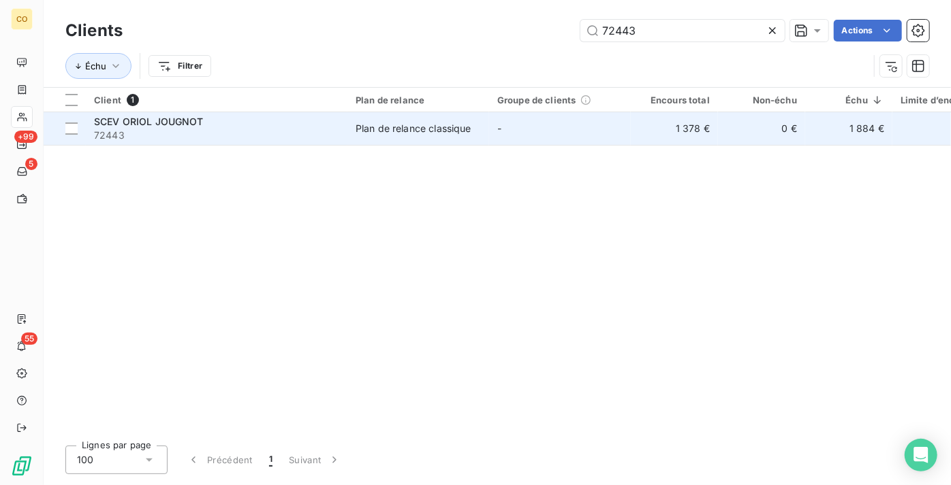
type input "72443"
click at [196, 138] on span "72443" at bounding box center [216, 136] width 245 height 14
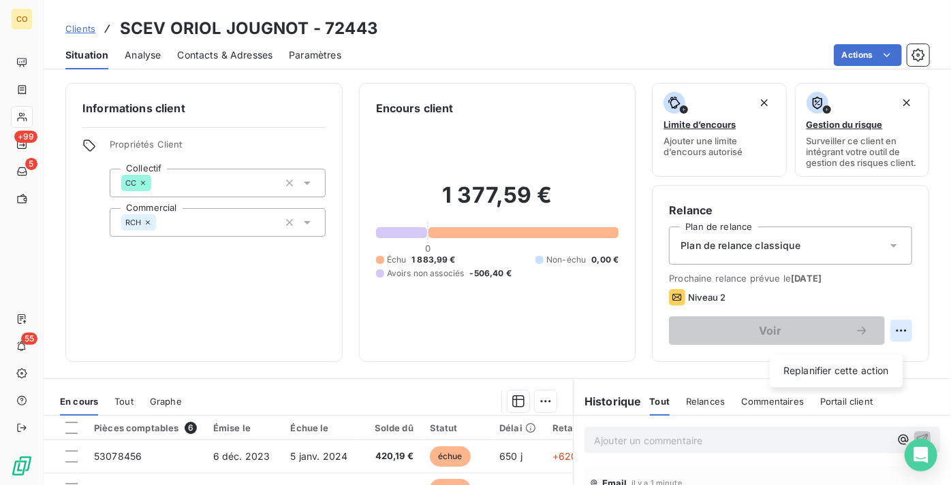
click at [891, 345] on html "CO +99 5 55 Clients SCEV ORIOL JOUGNOT - 72443 Situation Analyse Contacts & Adr…" at bounding box center [475, 242] width 951 height 485
click at [836, 373] on div "Replanifier cette action" at bounding box center [836, 371] width 122 height 22
select select "8"
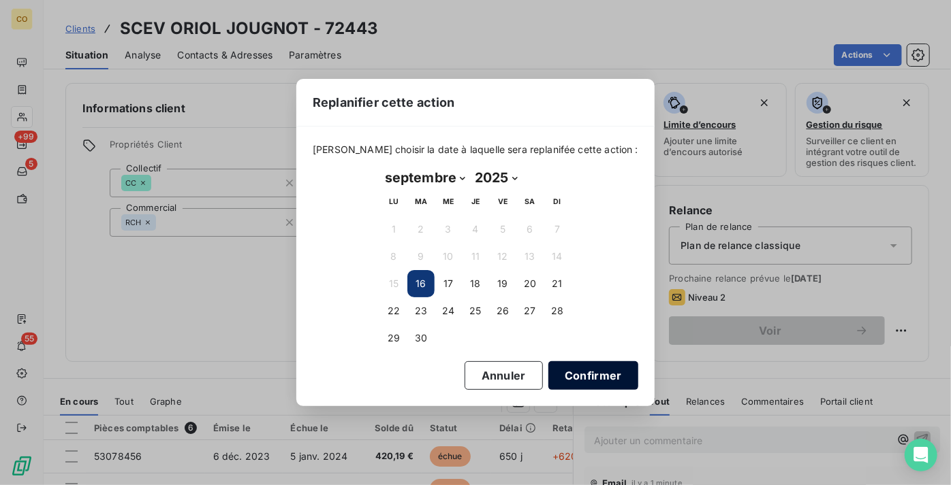
click at [560, 370] on button "Confirmer" at bounding box center [593, 376] width 90 height 29
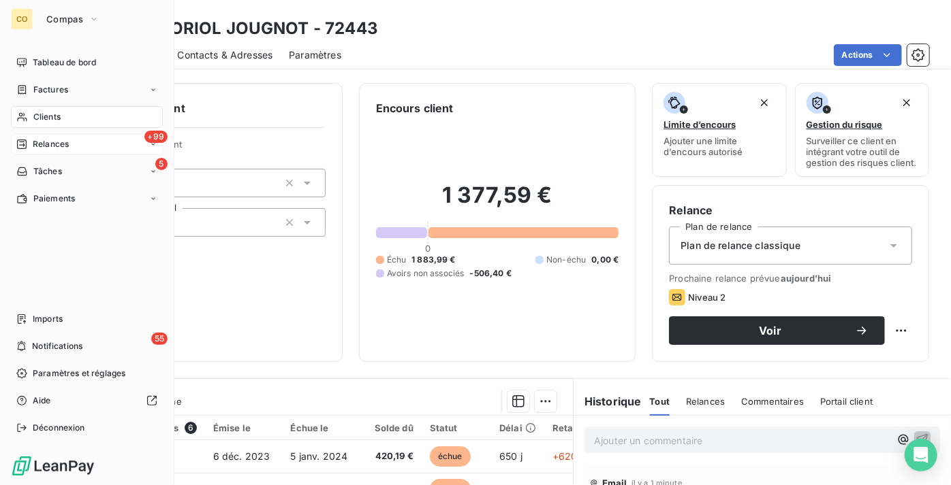
click at [44, 142] on span "Relances" at bounding box center [51, 144] width 36 height 12
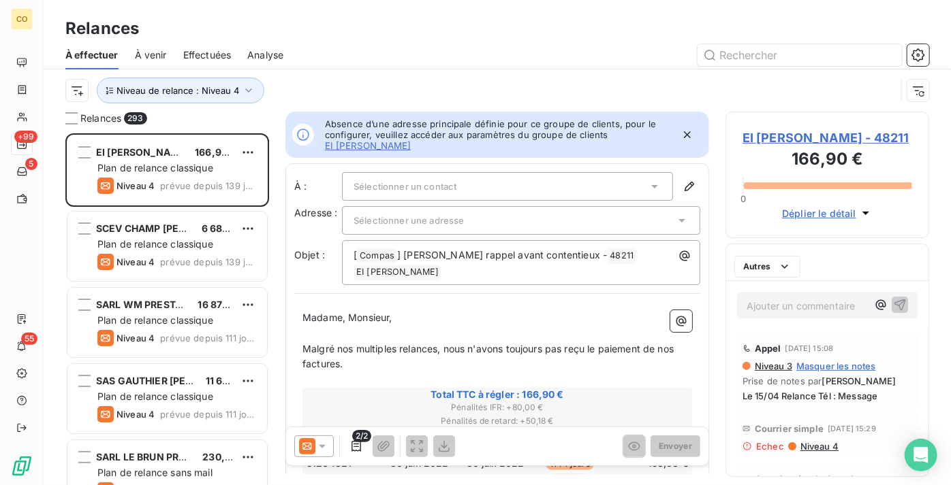
scroll to position [342, 194]
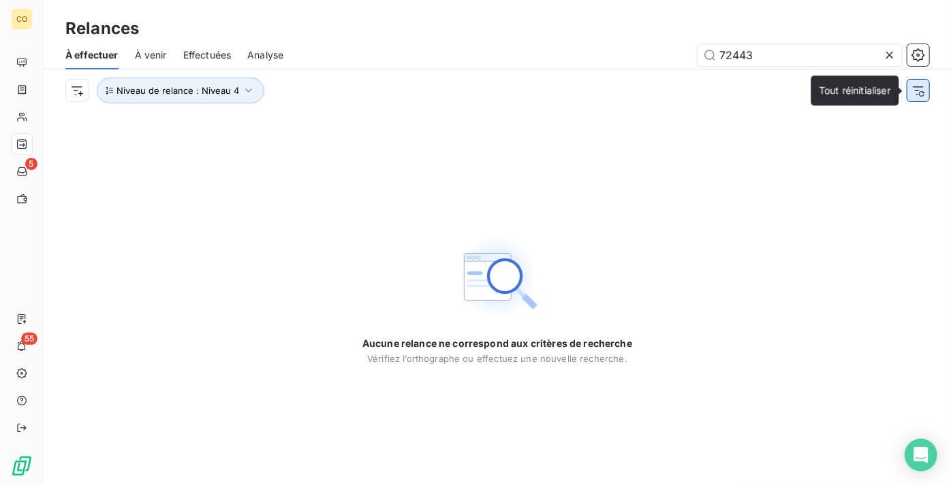
type input "72443"
click at [922, 96] on icon "button" at bounding box center [918, 91] width 14 height 14
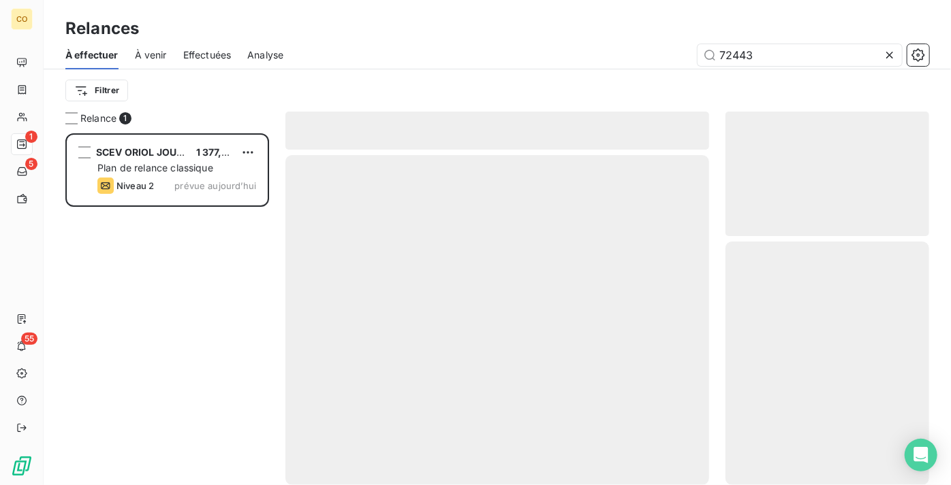
scroll to position [342, 194]
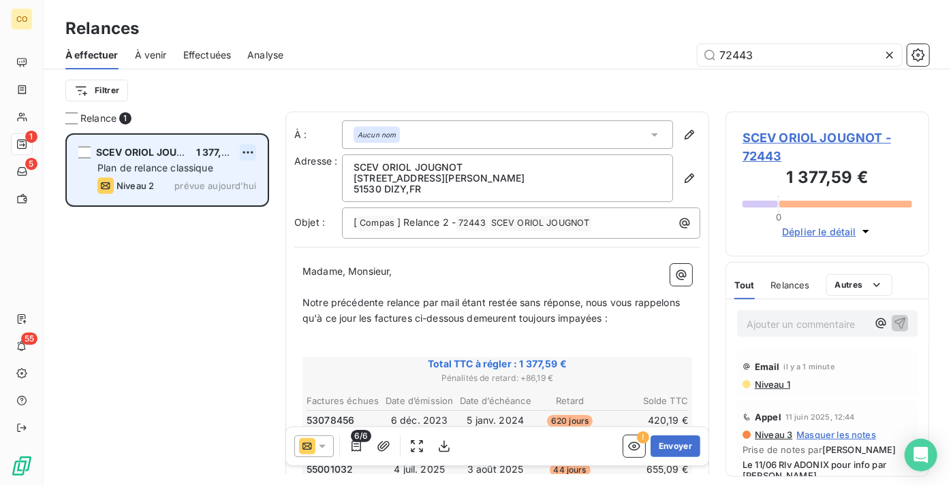
click at [251, 154] on html "CO 1 5 55 Relances À effectuer À venir Effectuées Analyse 72443 Filtrer Relance…" at bounding box center [475, 242] width 951 height 485
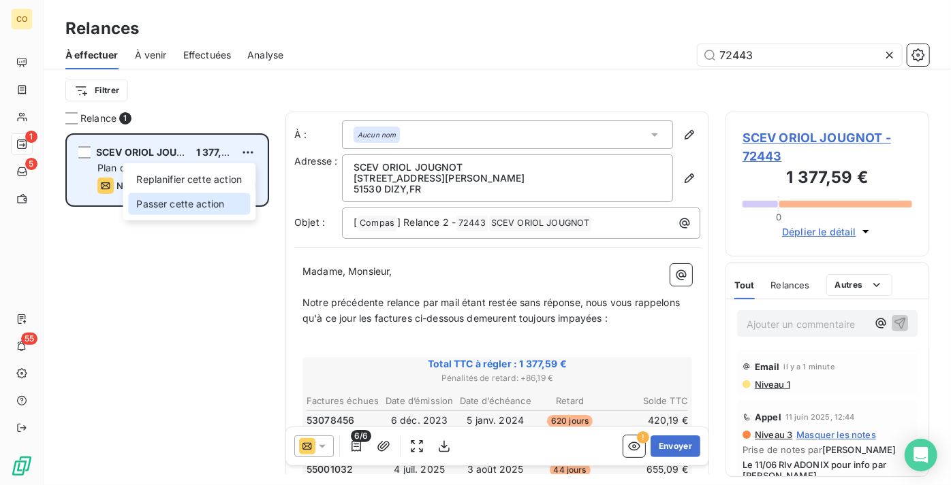
click at [218, 204] on div "Passer cette action" at bounding box center [189, 204] width 122 height 22
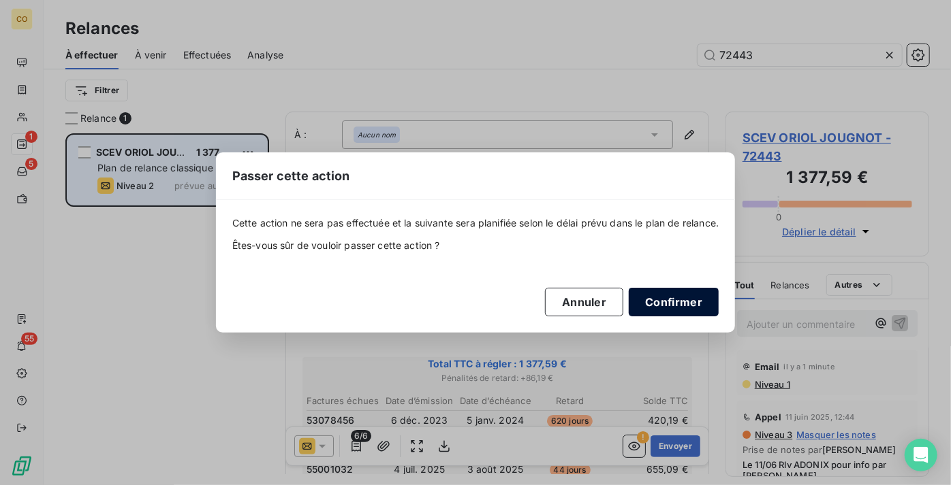
click at [684, 292] on button "Confirmer" at bounding box center [673, 302] width 90 height 29
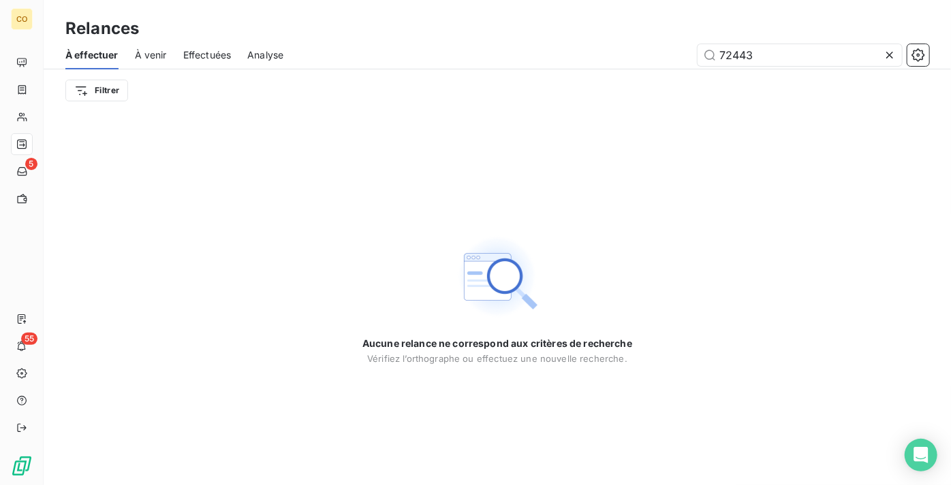
click at [892, 54] on icon at bounding box center [889, 55] width 14 height 14
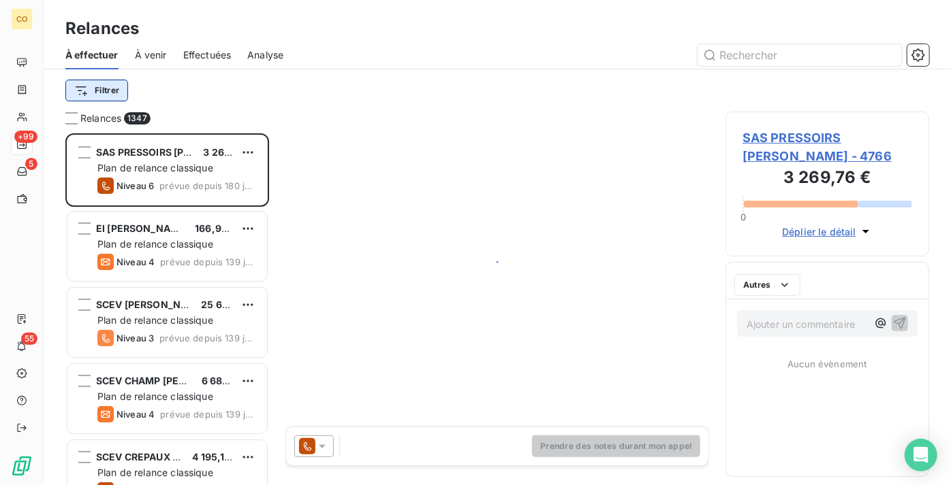
scroll to position [342, 194]
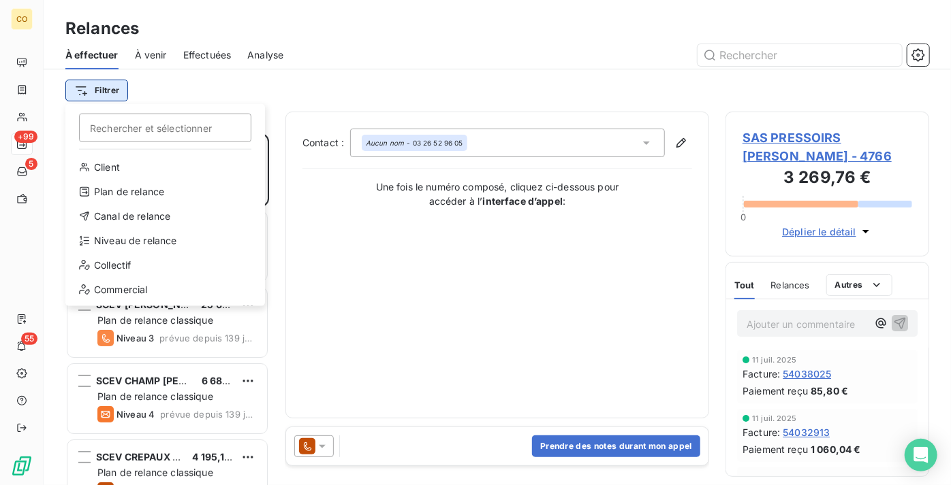
click at [97, 88] on html "CO +99 5 55 Relances À effectuer À venir Effectuées Analyse Filtrer Rechercher …" at bounding box center [475, 242] width 951 height 485
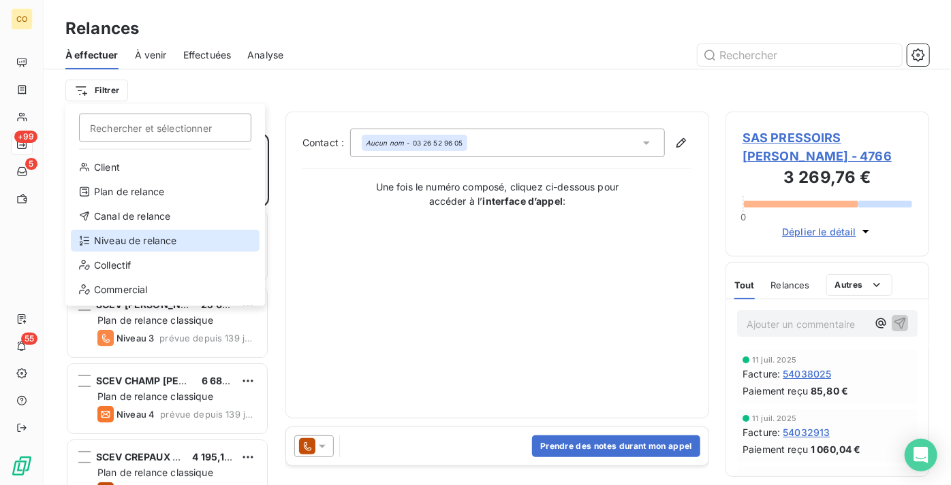
click at [142, 241] on div "Niveau de relance" at bounding box center [165, 241] width 189 height 22
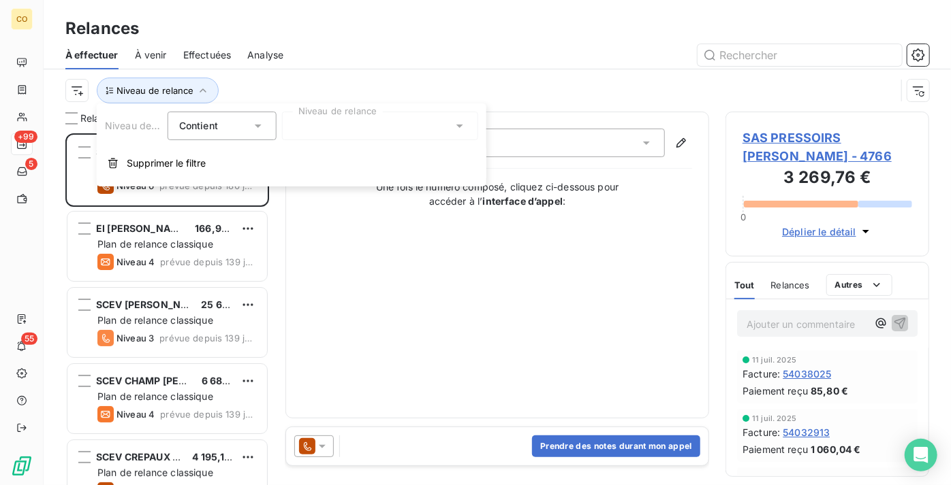
click at [378, 131] on div at bounding box center [380, 126] width 196 height 29
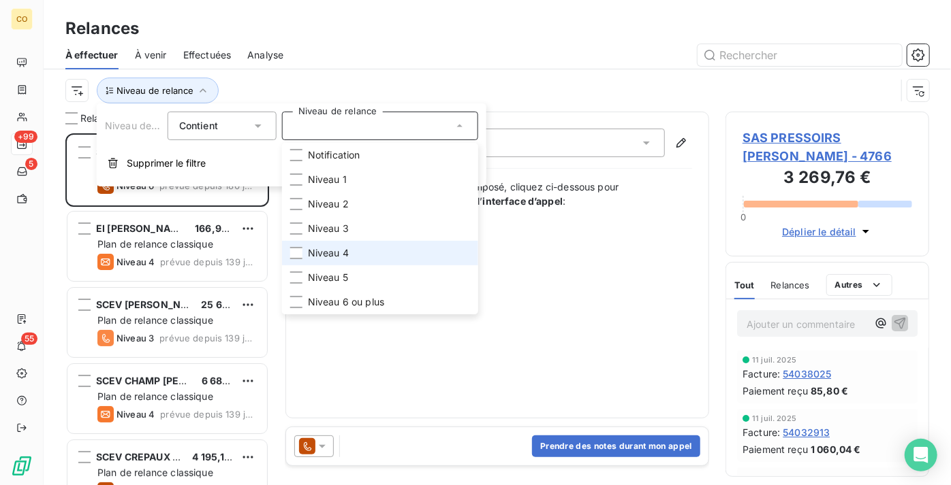
click at [382, 249] on li "Niveau 4" at bounding box center [380, 253] width 196 height 25
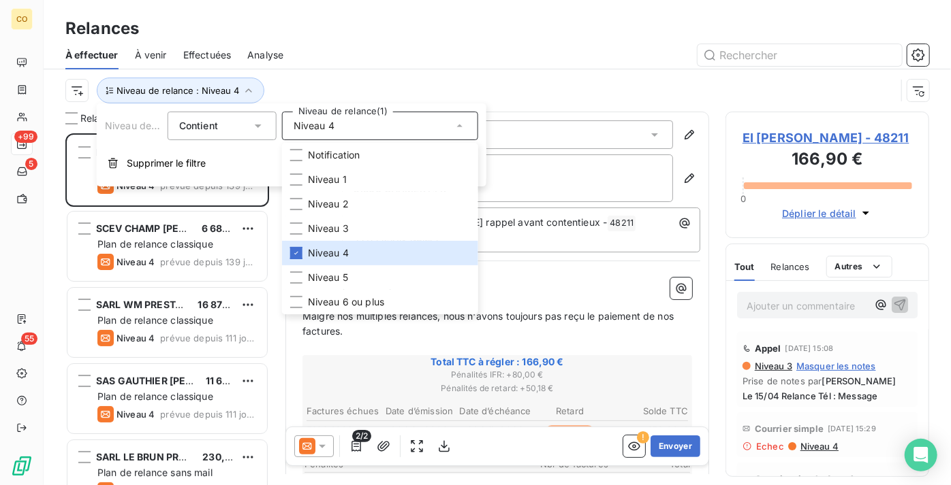
click at [418, 43] on div "À effectuer À venir Effectuées Analyse" at bounding box center [497, 55] width 907 height 29
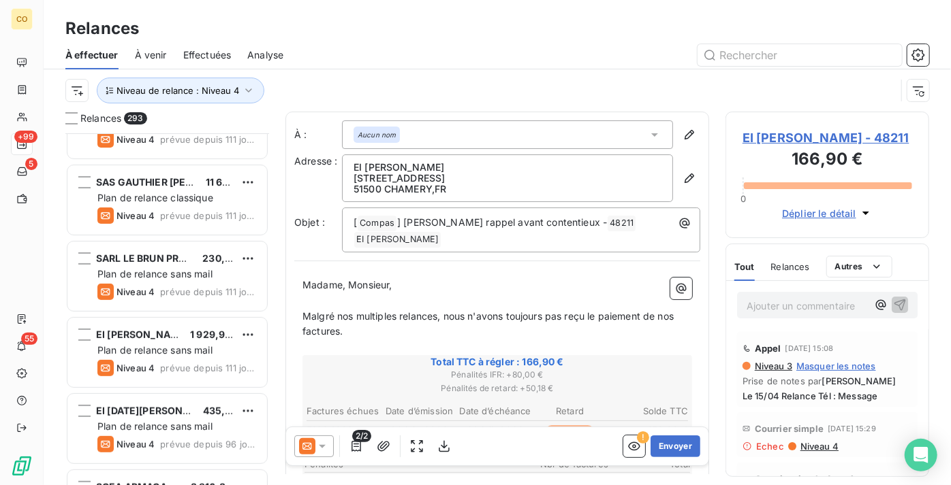
scroll to position [248, 0]
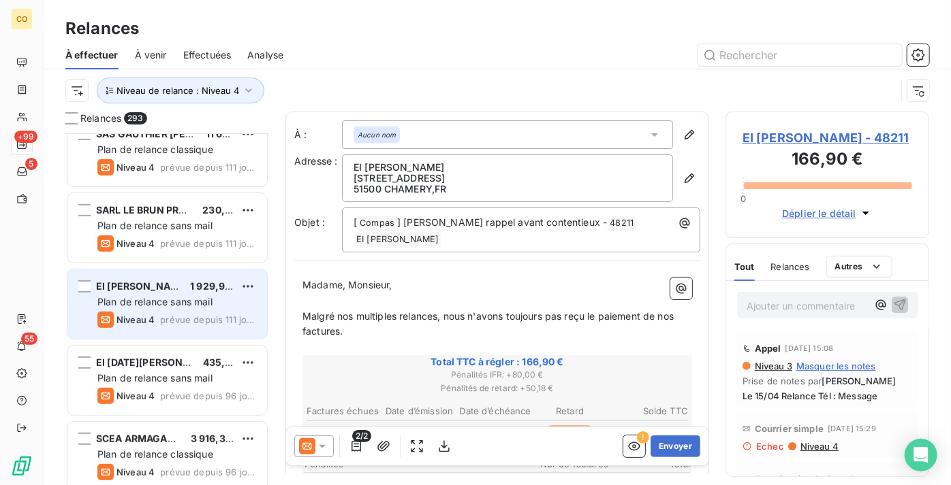
click at [159, 313] on div "Niveau 4 prévue depuis 111 jours" at bounding box center [176, 320] width 159 height 16
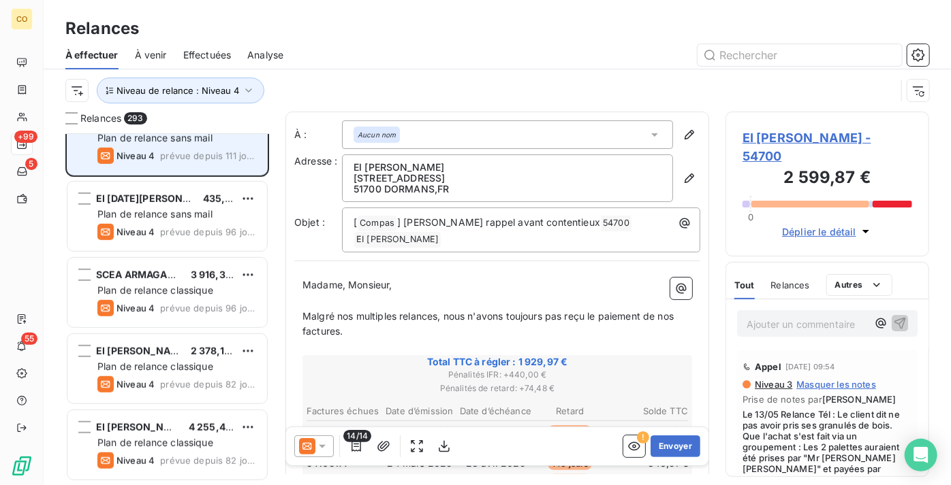
scroll to position [434, 0]
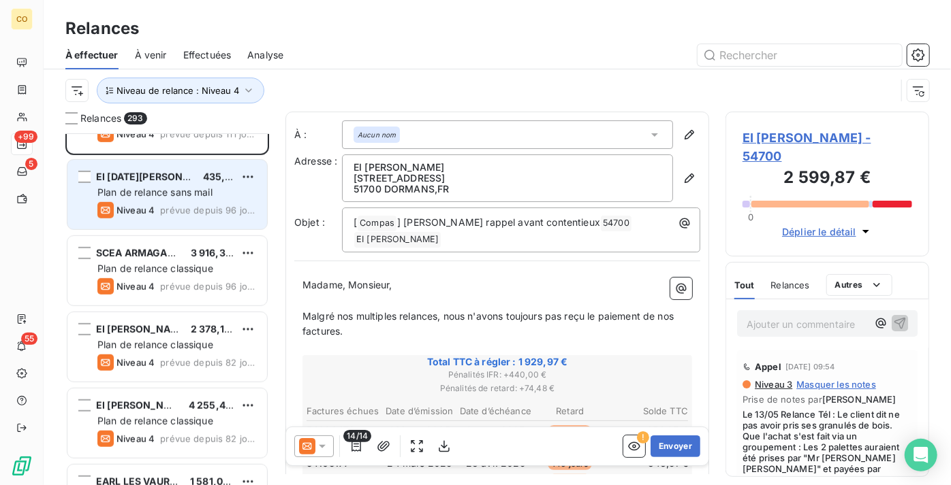
click at [178, 207] on span "prévue depuis 96 jours" at bounding box center [208, 210] width 96 height 11
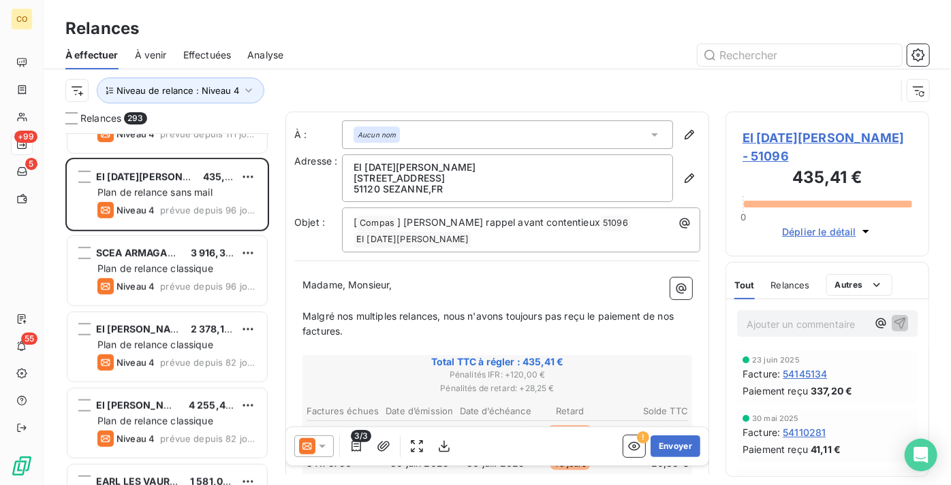
click at [319, 445] on icon at bounding box center [322, 446] width 7 height 3
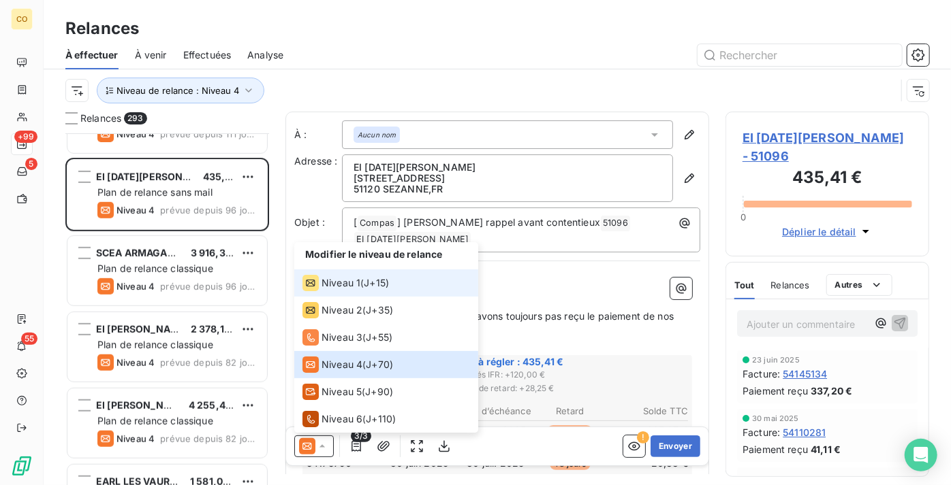
click at [371, 285] on span "J+15 )" at bounding box center [376, 283] width 25 height 14
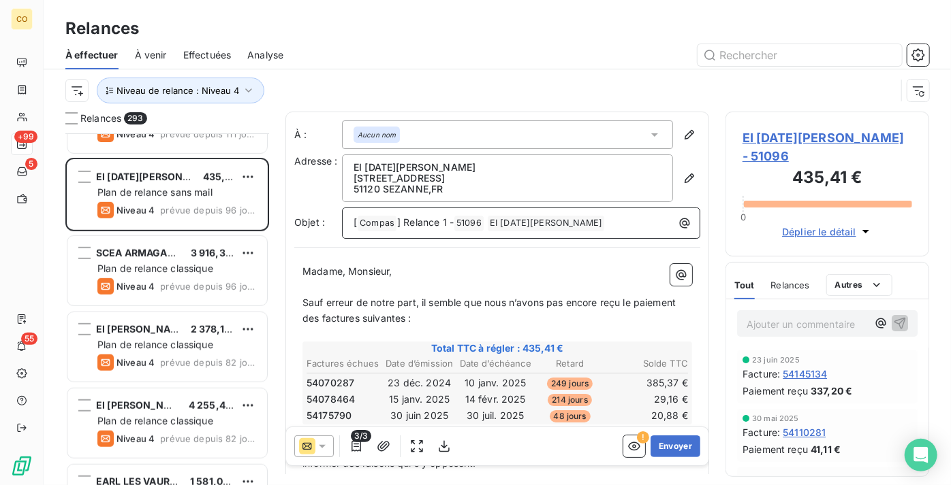
click at [446, 222] on span "] Relance 1 -" at bounding box center [425, 223] width 57 height 12
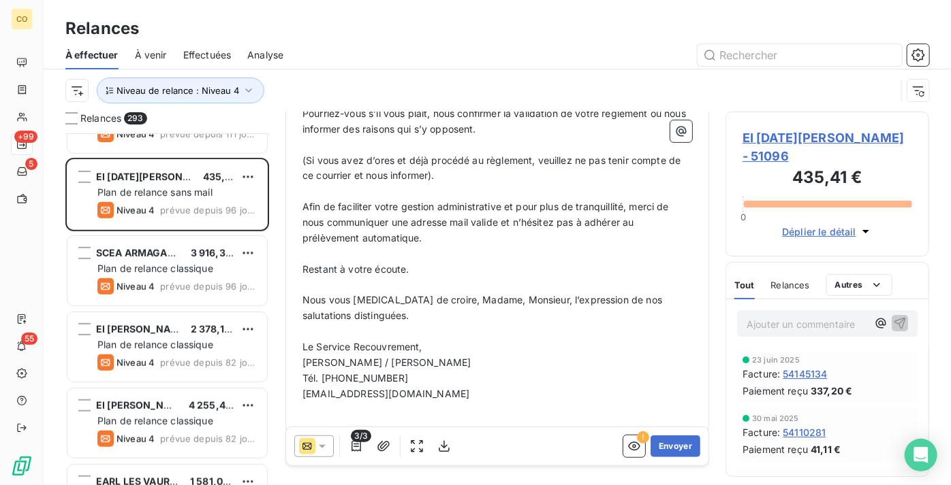
scroll to position [344, 0]
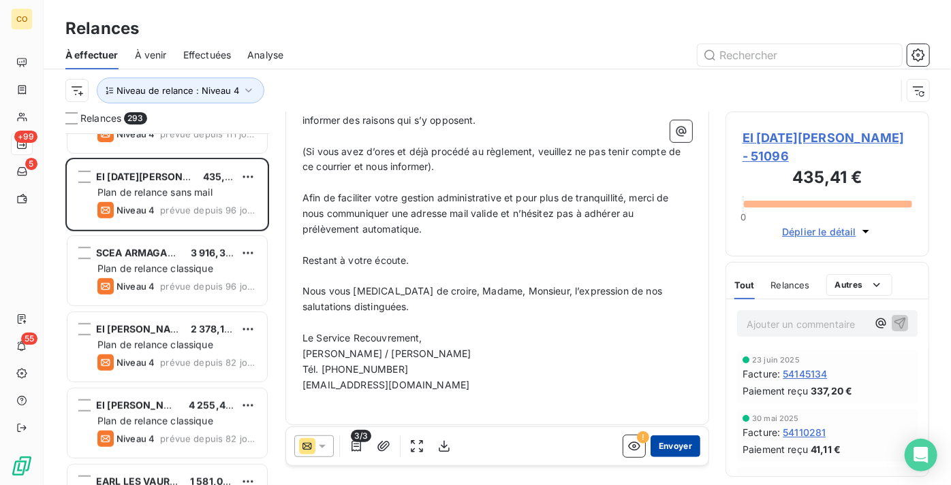
click at [681, 450] on button "Envoyer" at bounding box center [675, 447] width 50 height 22
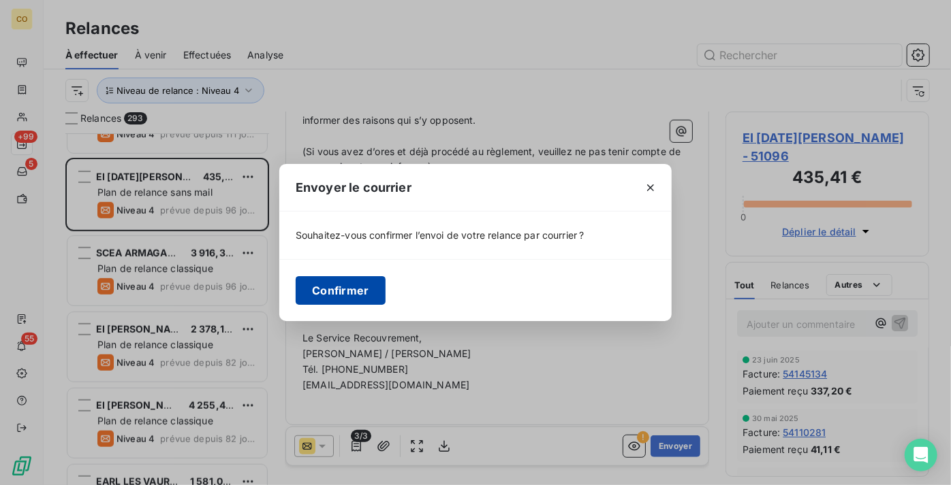
click at [326, 285] on button "Confirmer" at bounding box center [341, 290] width 90 height 29
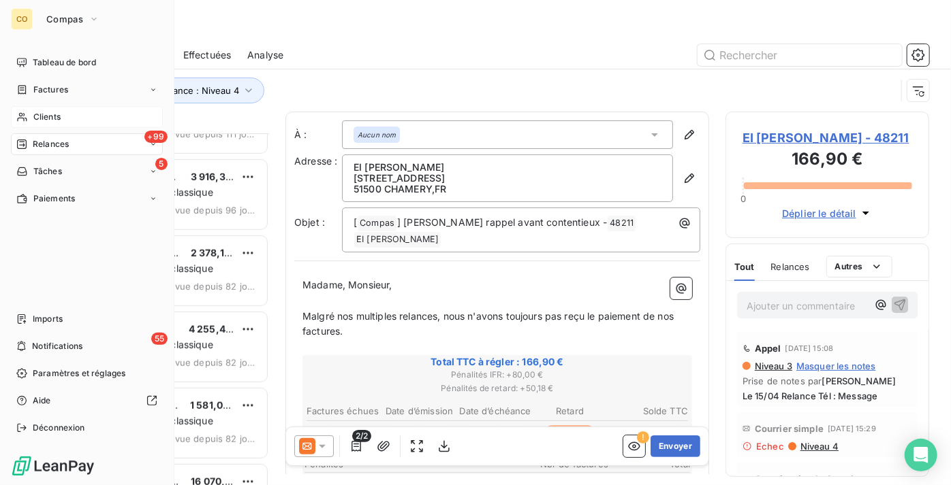
click at [56, 120] on span "Clients" at bounding box center [46, 117] width 27 height 12
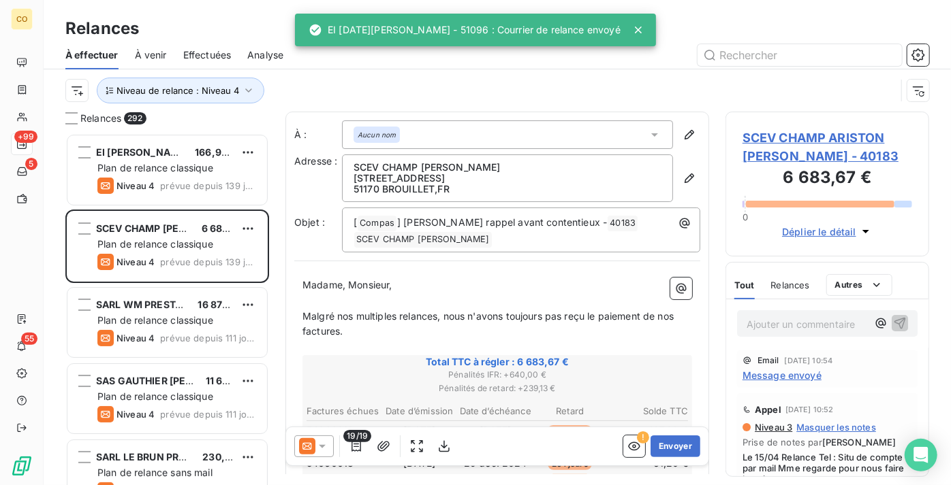
scroll to position [342, 194]
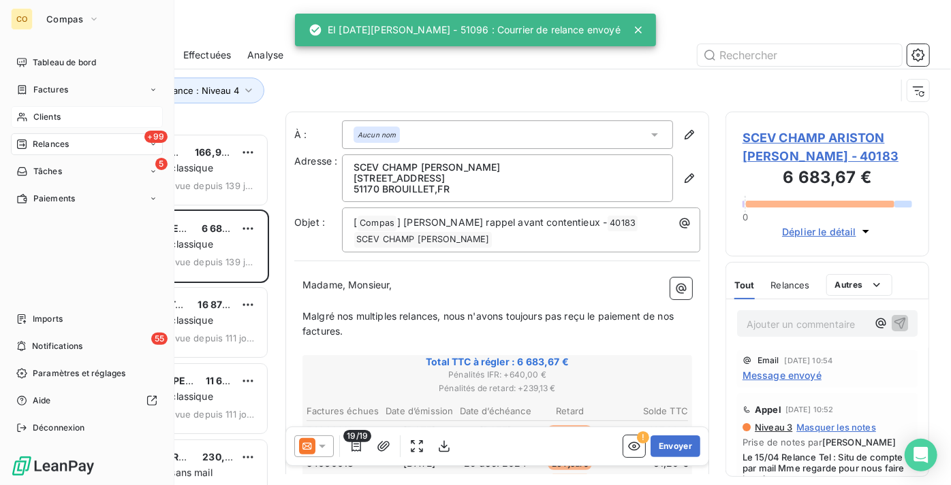
drag, startPoint x: 69, startPoint y: 123, endPoint x: 84, endPoint y: 118, distance: 15.7
click at [69, 123] on div "Clients" at bounding box center [87, 117] width 152 height 22
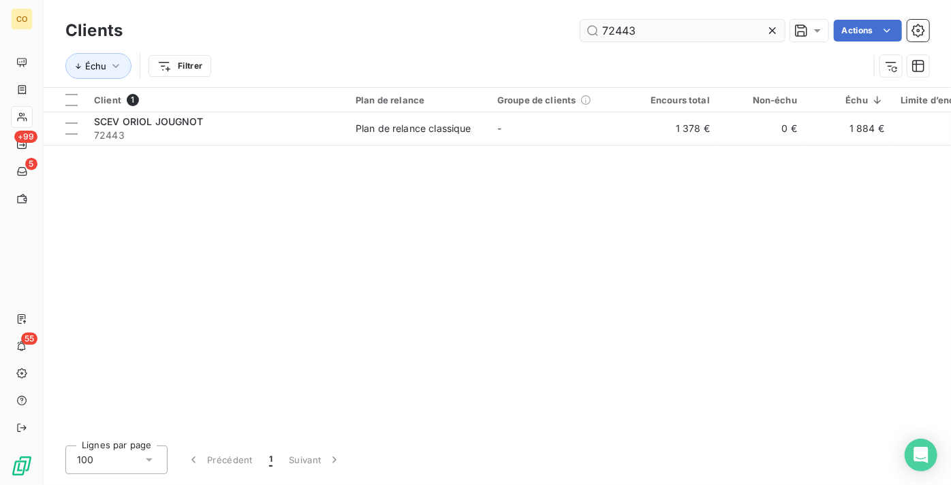
click at [776, 29] on icon at bounding box center [772, 31] width 14 height 14
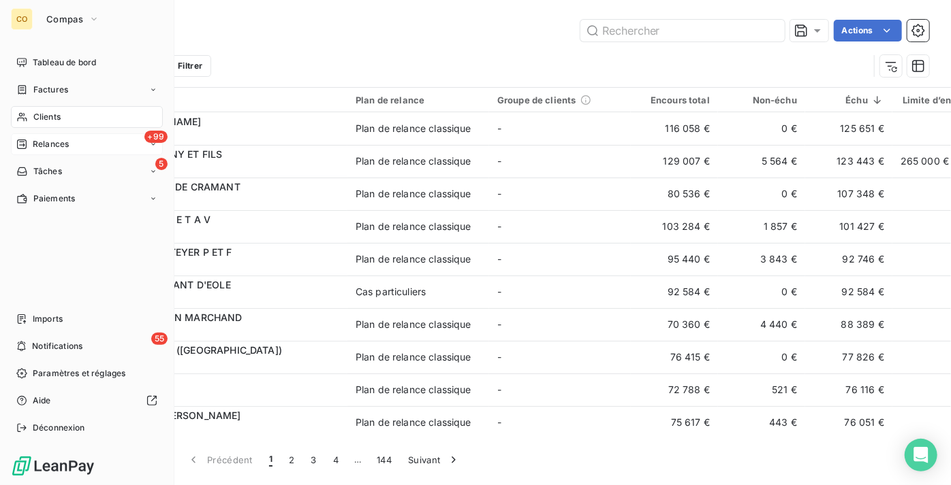
drag, startPoint x: 74, startPoint y: 144, endPoint x: 85, endPoint y: 138, distance: 12.5
click at [74, 143] on div "+99 Relances" at bounding box center [87, 144] width 152 height 22
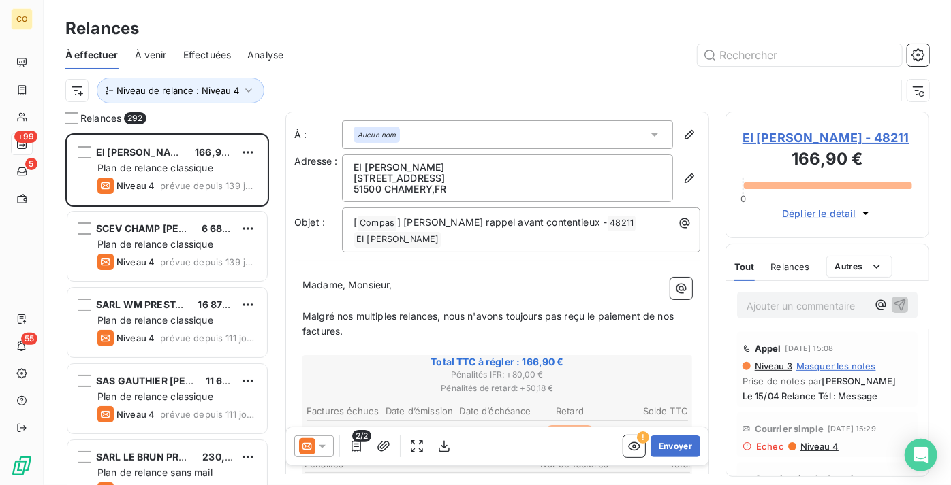
scroll to position [342, 194]
click at [223, 57] on span "Effectuées" at bounding box center [207, 55] width 48 height 14
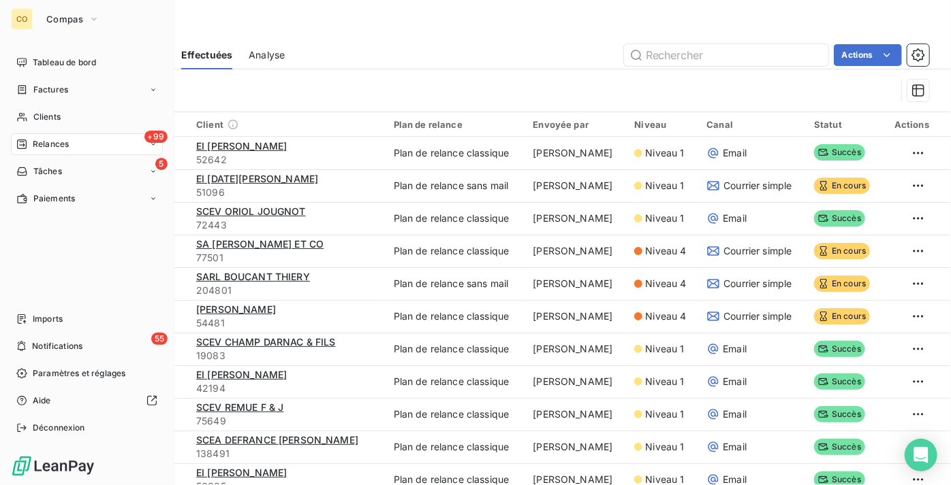
click at [71, 143] on div "+99 Relances" at bounding box center [87, 144] width 152 height 22
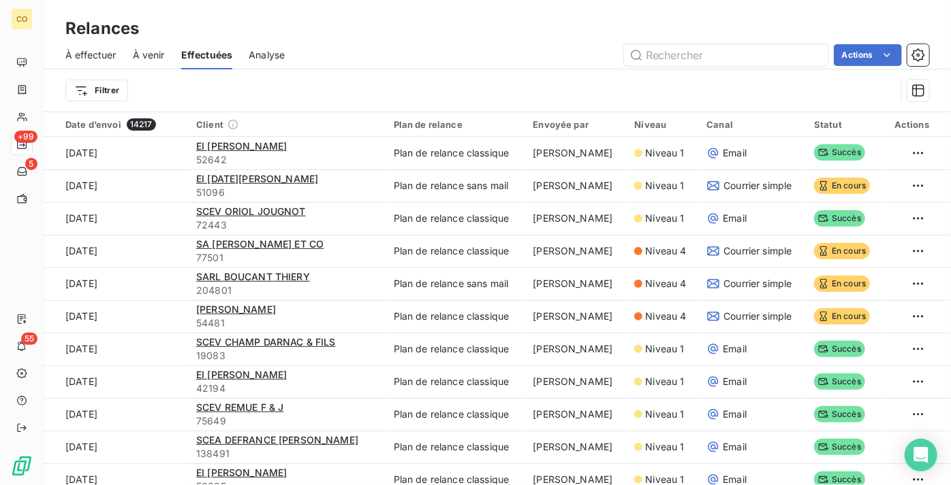
click at [95, 58] on span "À effectuer" at bounding box center [90, 55] width 51 height 14
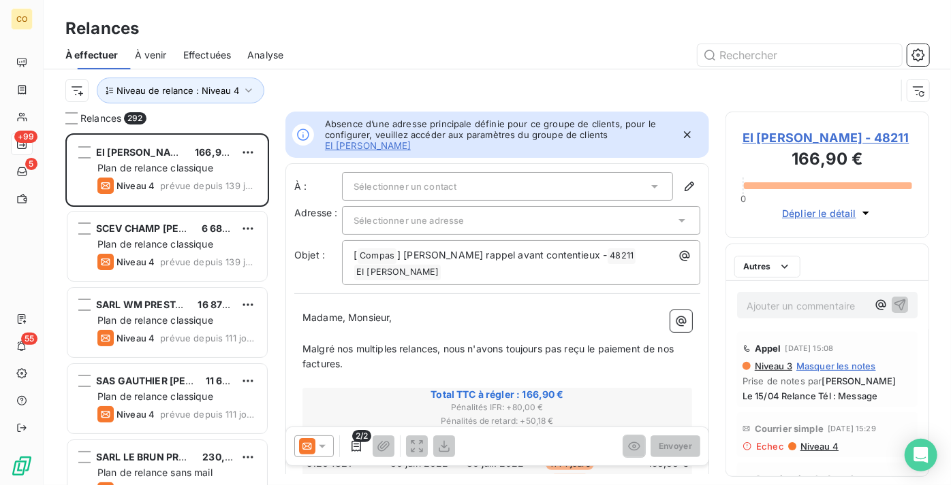
scroll to position [342, 194]
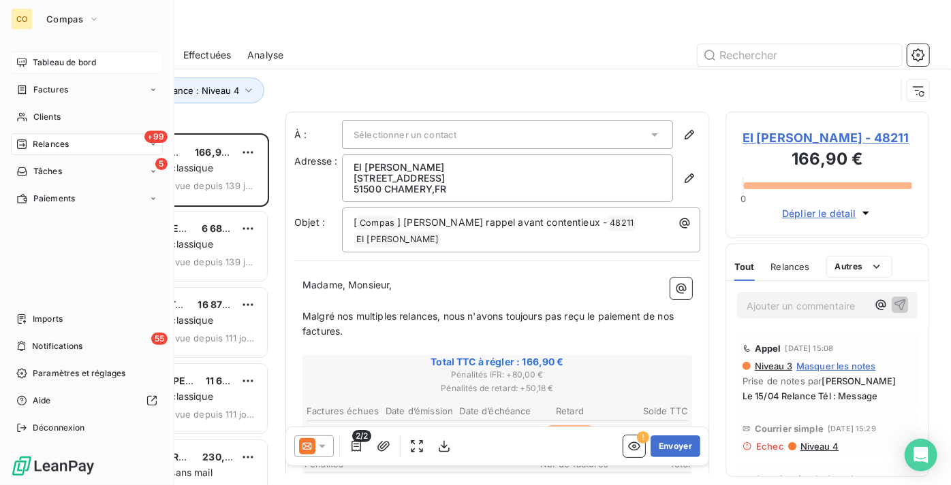
click at [50, 66] on span "Tableau de bord" at bounding box center [64, 63] width 63 height 12
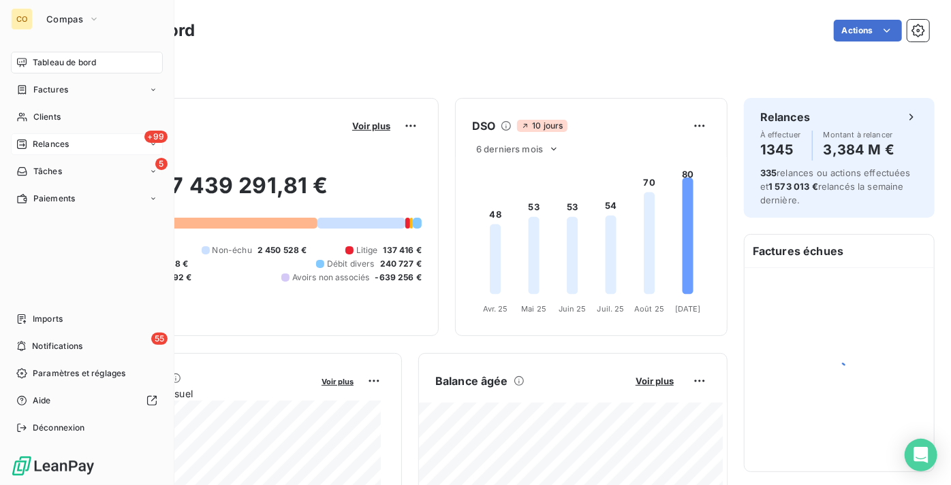
click at [86, 149] on div "+99 Relances" at bounding box center [87, 144] width 152 height 22
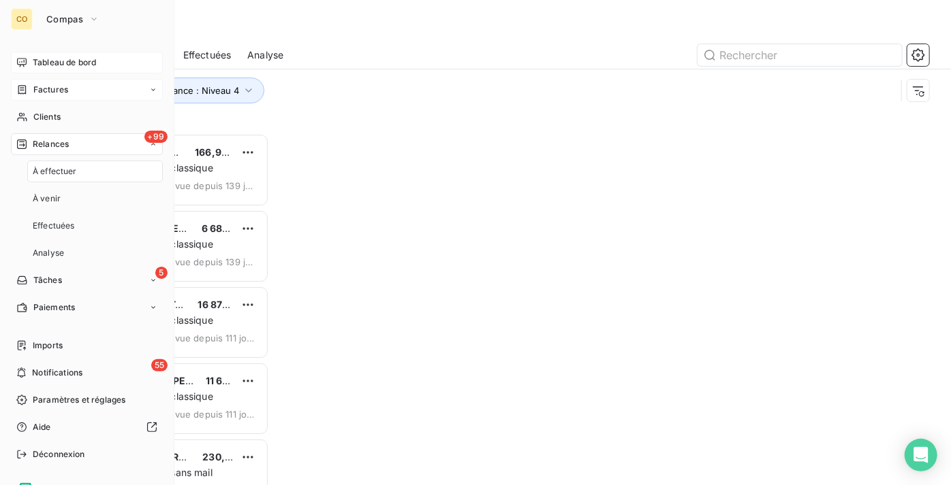
scroll to position [342, 194]
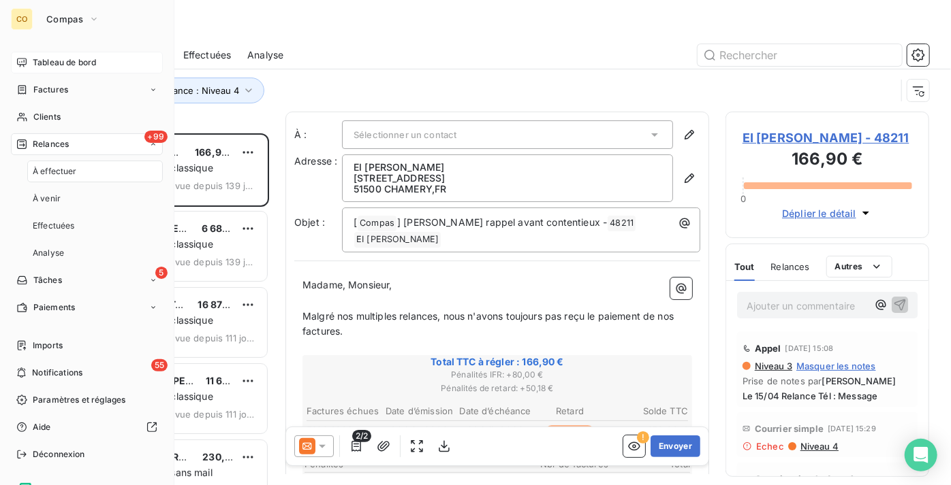
click at [83, 174] on div "À effectuer" at bounding box center [94, 172] width 135 height 22
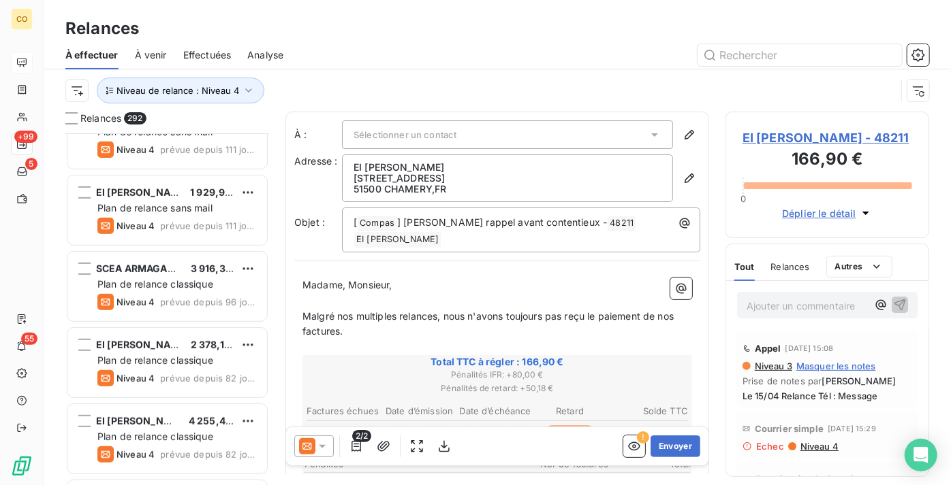
scroll to position [372, 0]
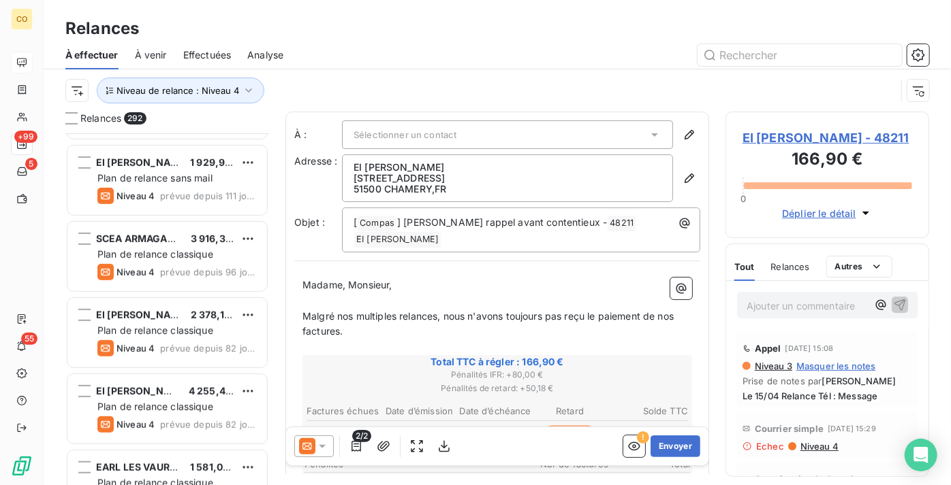
click at [185, 287] on div "SCEA ARMAGAN T B 3 916,30 € Plan de relance classique Niveau 4 prévue depuis 96…" at bounding box center [166, 256] width 199 height 69
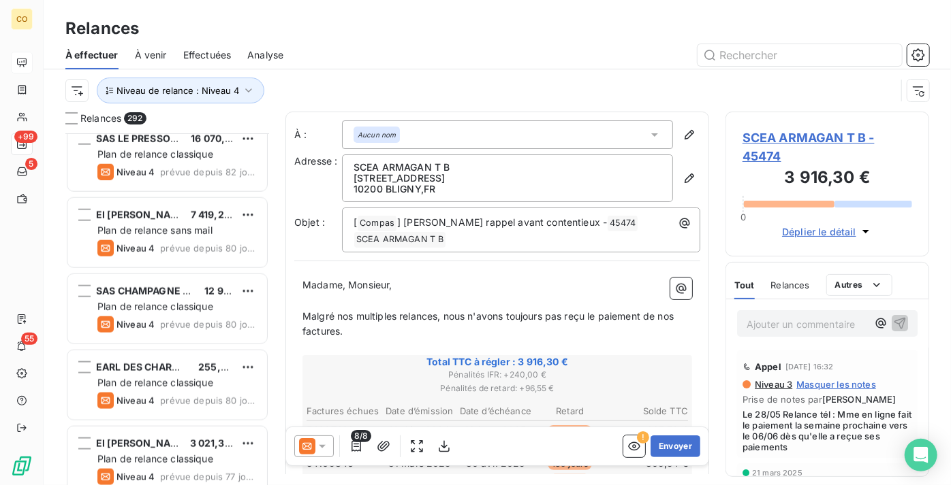
scroll to position [805, 0]
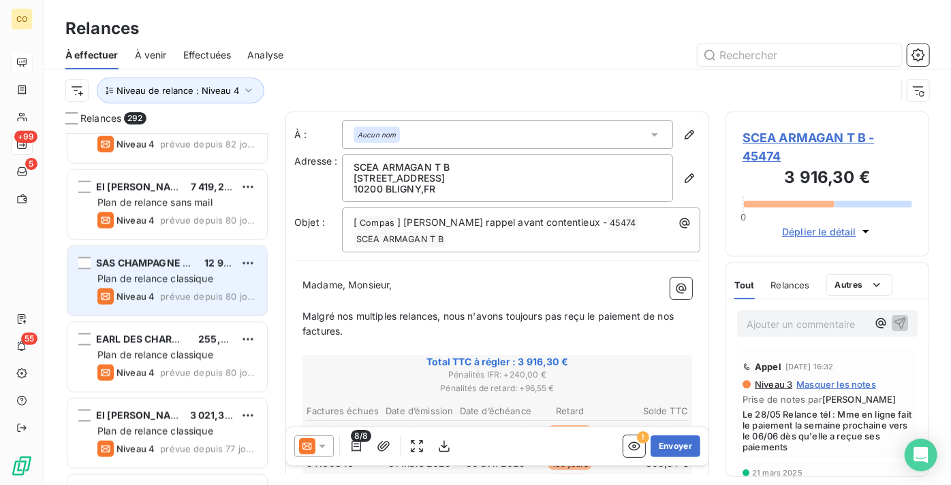
click at [178, 281] on span "Plan de relance classique" at bounding box center [155, 279] width 116 height 12
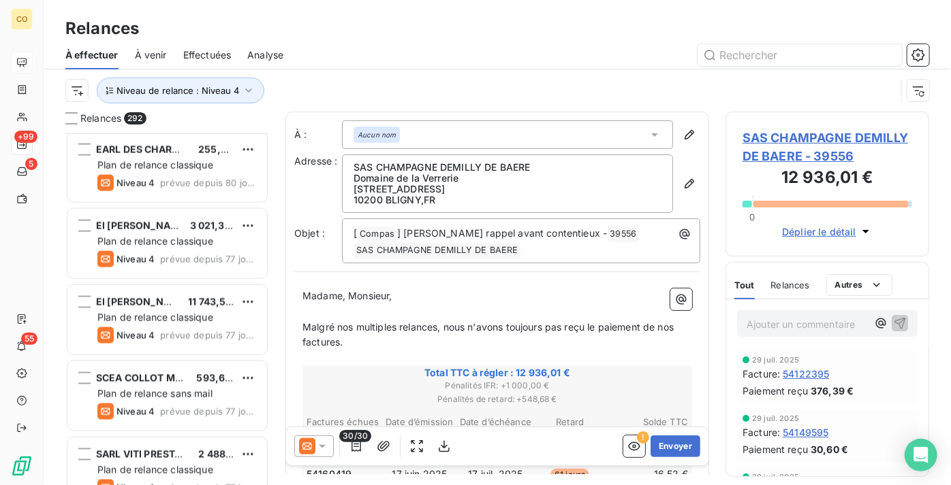
scroll to position [1053, 0]
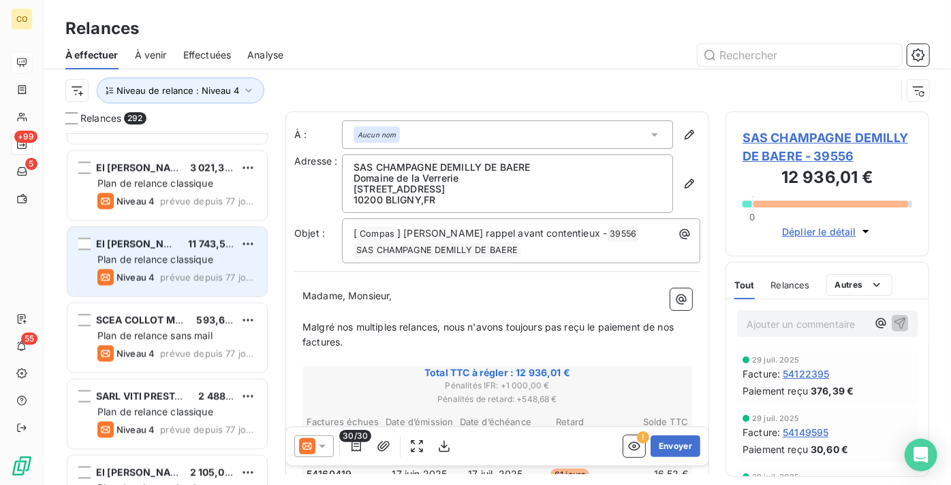
click at [178, 274] on span "prévue depuis 77 jours" at bounding box center [208, 277] width 96 height 11
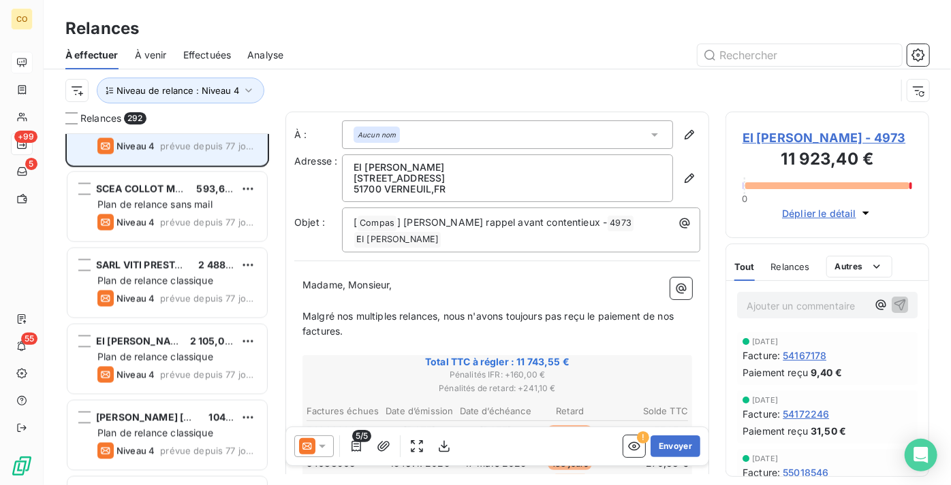
scroll to position [1300, 0]
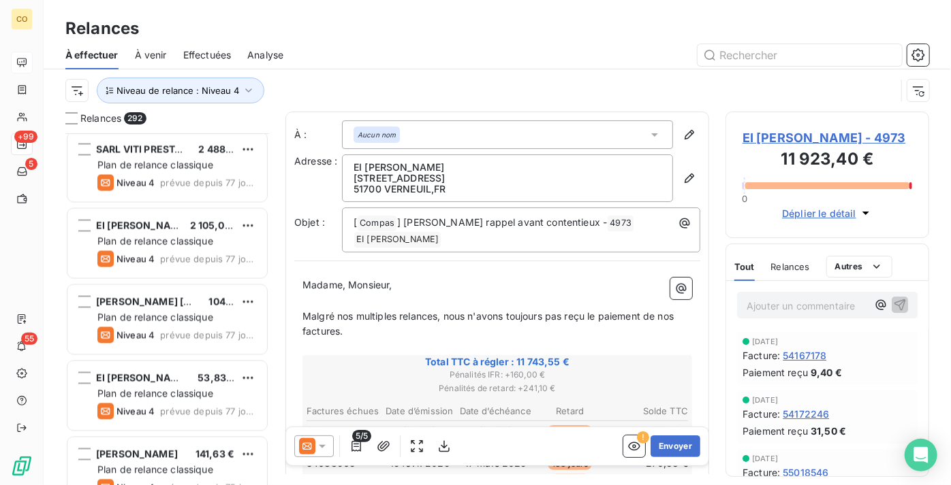
click at [178, 274] on div "EI [PERSON_NAME] 2 105,00 € Plan de relance classique Niveau 4 prévue depuis 77…" at bounding box center [166, 243] width 199 height 69
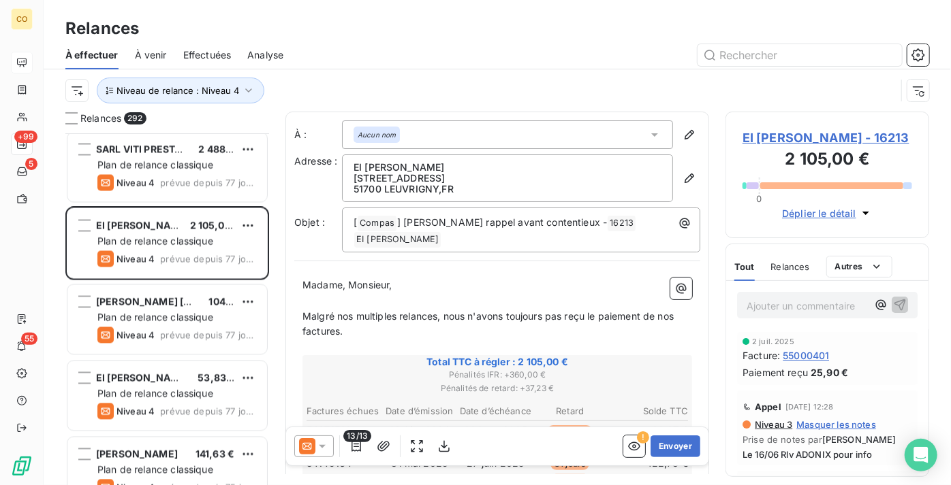
click at [324, 449] on icon at bounding box center [322, 447] width 14 height 14
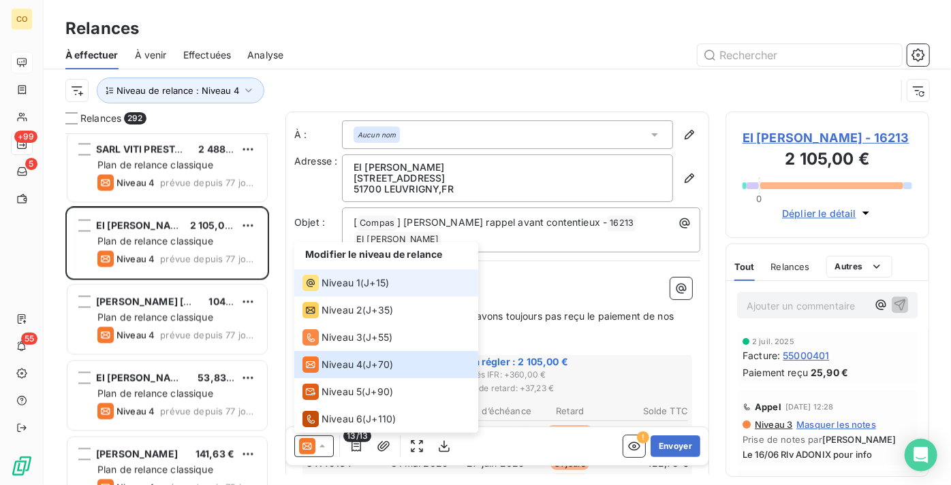
click at [363, 278] on div "Niveau 1 ( J+15 )" at bounding box center [345, 283] width 86 height 16
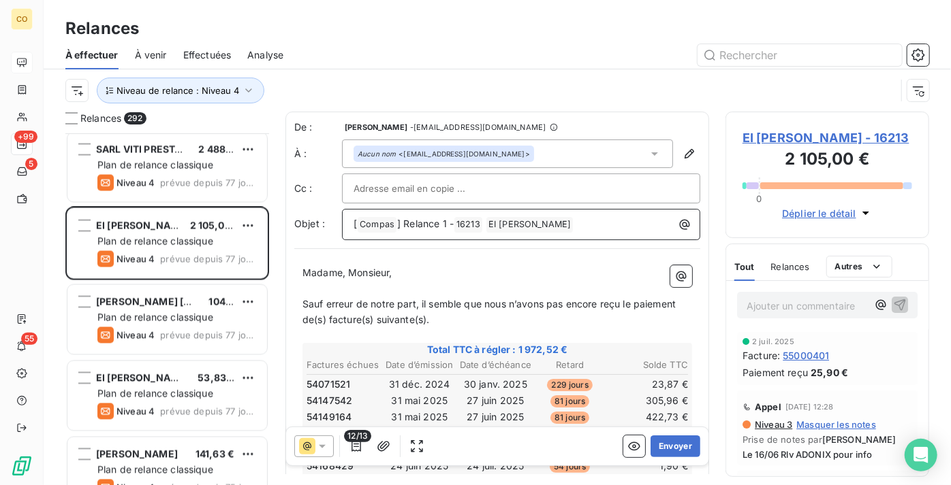
click at [445, 225] on span "] Relance 1 -" at bounding box center [425, 224] width 57 height 12
click at [678, 445] on button "Envoyer" at bounding box center [675, 447] width 50 height 22
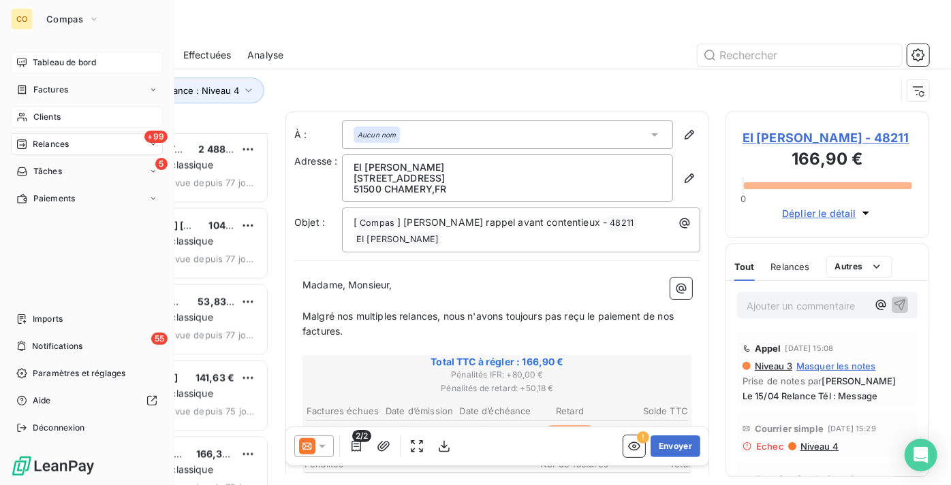
click at [37, 112] on span "Clients" at bounding box center [46, 117] width 27 height 12
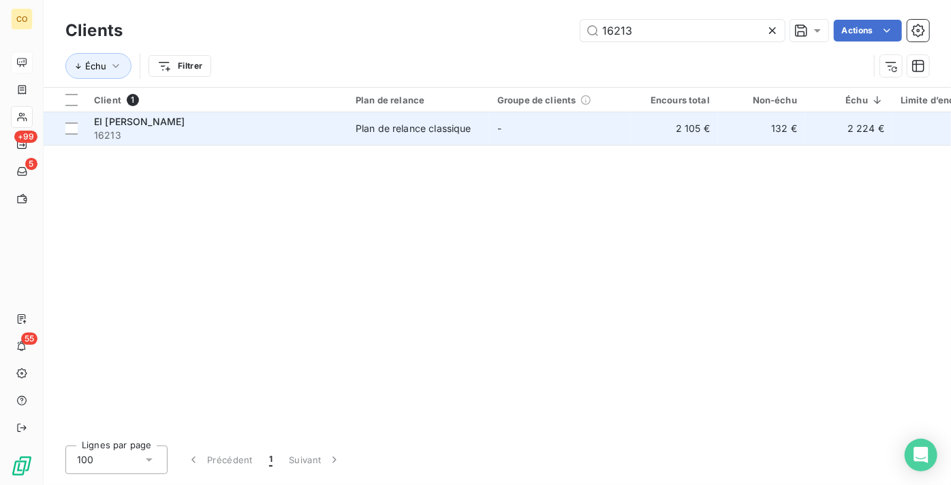
type input "16213"
click at [419, 131] on div "Plan de relance classique" at bounding box center [413, 129] width 116 height 14
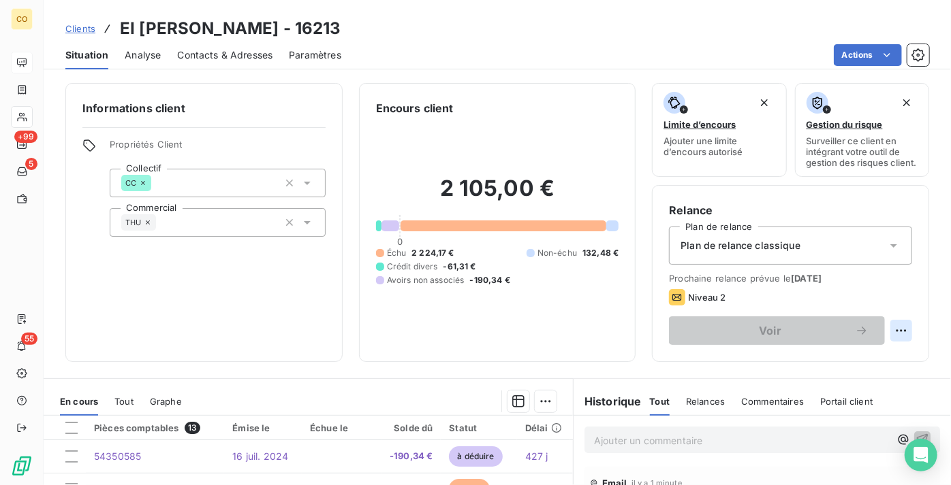
click at [899, 346] on html "CO +99 5 55 Clients EI [PERSON_NAME] - 16213 Situation Analyse Contacts & Adres…" at bounding box center [475, 242] width 951 height 485
click at [842, 370] on div "Replanifier cette action" at bounding box center [836, 371] width 122 height 22
select select "8"
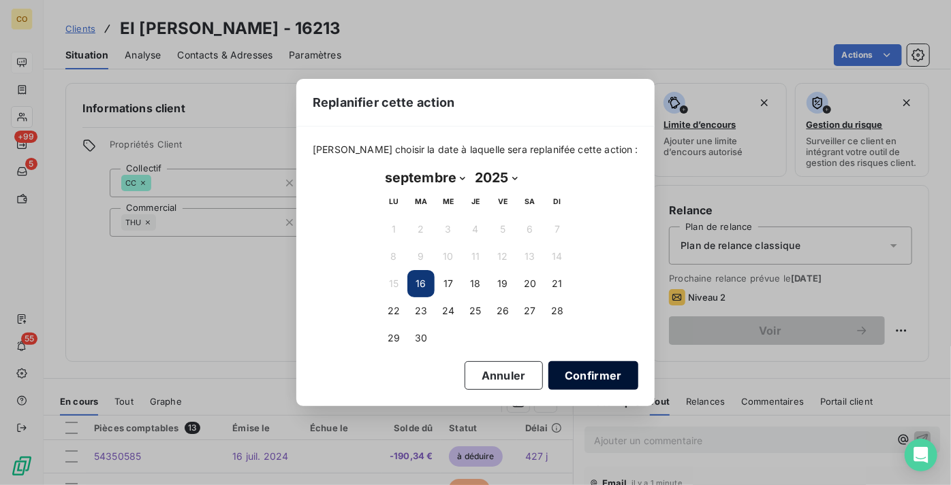
click at [566, 379] on button "Confirmer" at bounding box center [593, 376] width 90 height 29
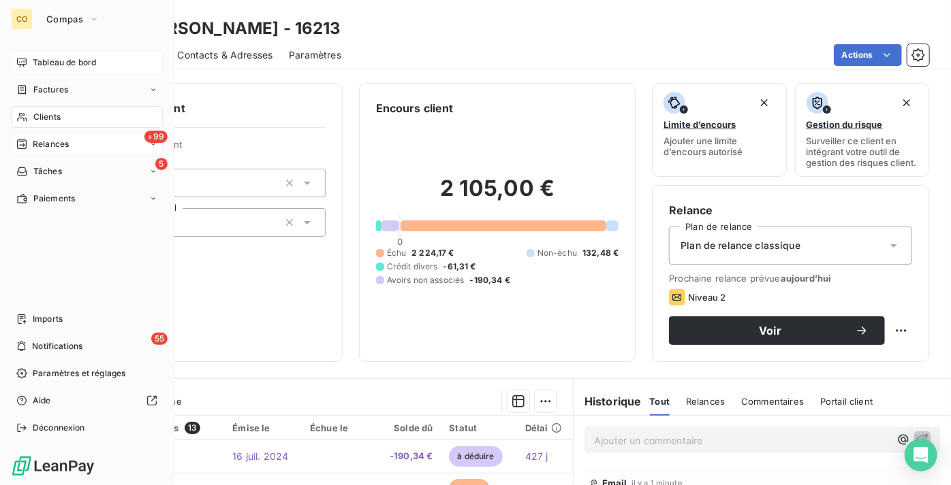
click at [61, 153] on div "+99 Relances" at bounding box center [87, 144] width 152 height 22
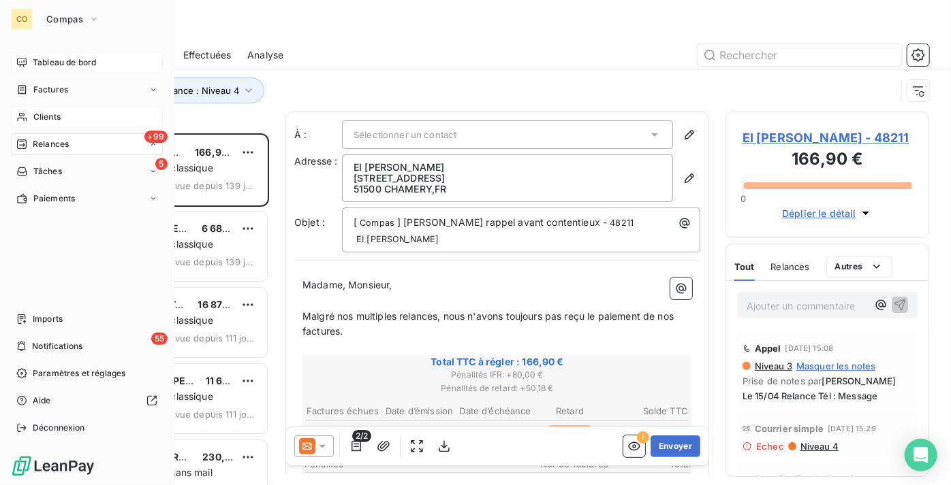
scroll to position [342, 194]
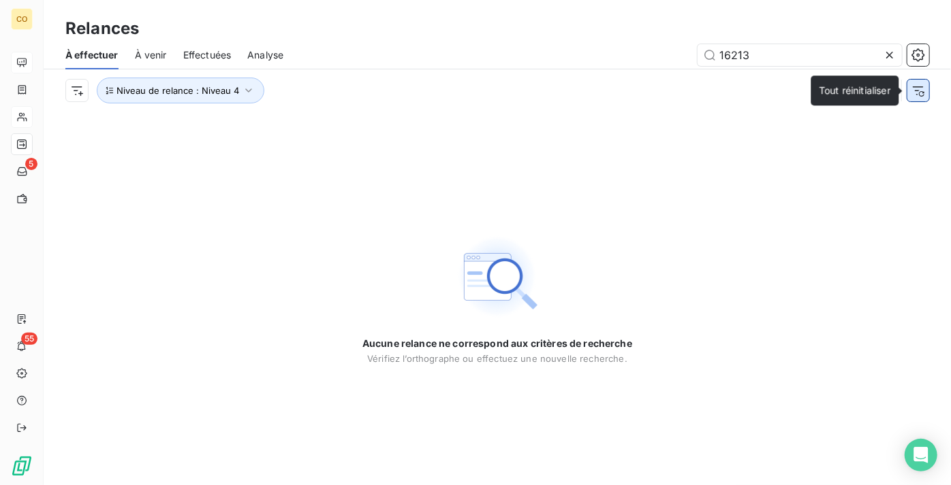
type input "16213"
click at [923, 87] on icon "button" at bounding box center [918, 91] width 14 height 14
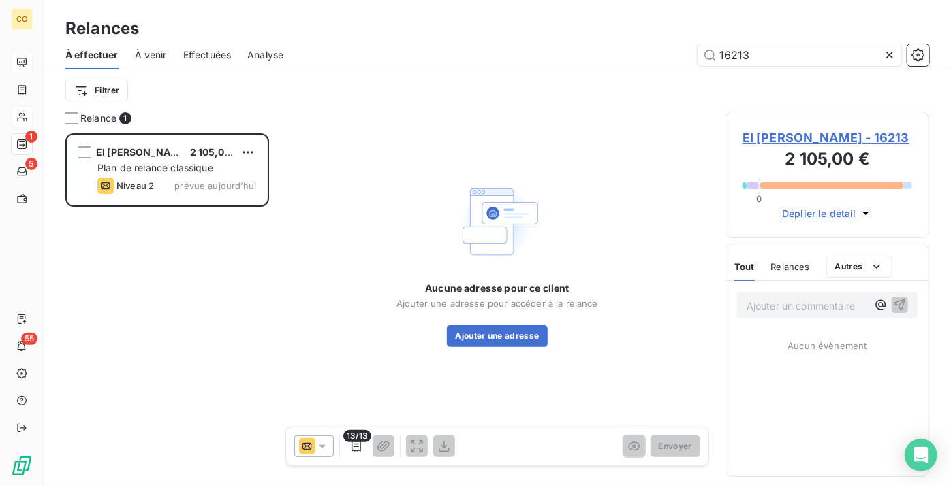
scroll to position [342, 194]
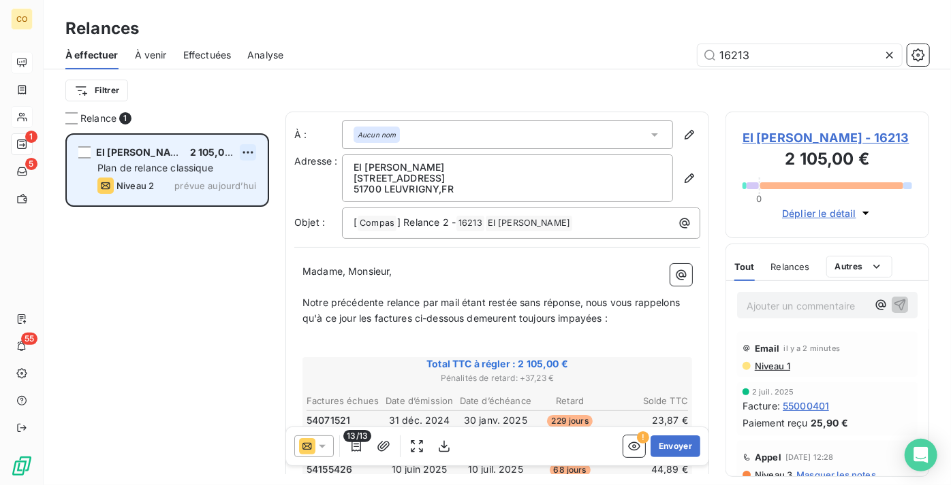
click at [252, 154] on html "CO 1 5 55 Relances À effectuer À venir Effectuées Analyse 16213 Filtrer Relance…" at bounding box center [475, 242] width 951 height 485
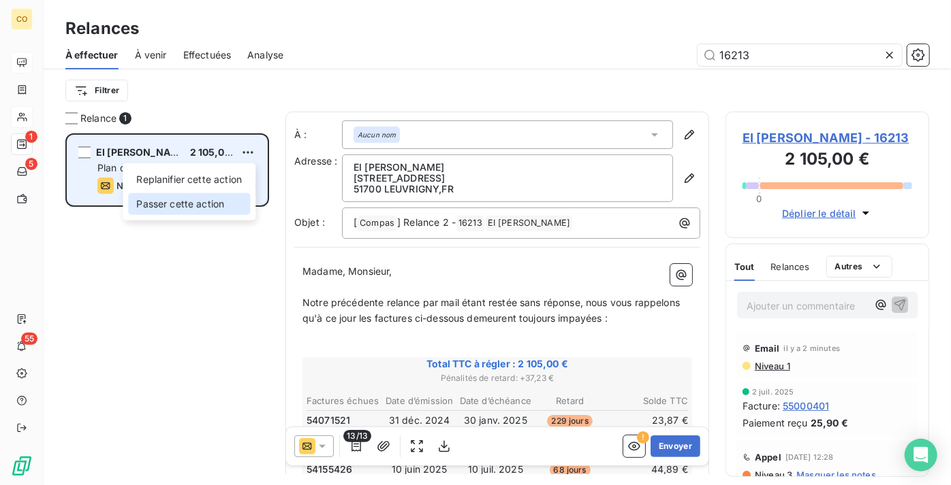
click at [214, 207] on div "Passer cette action" at bounding box center [189, 204] width 122 height 22
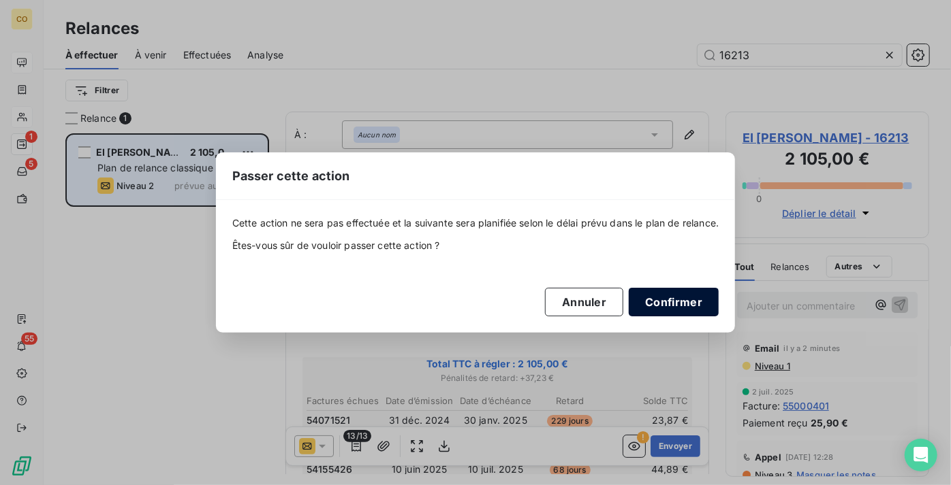
click at [706, 300] on button "Confirmer" at bounding box center [673, 302] width 90 height 29
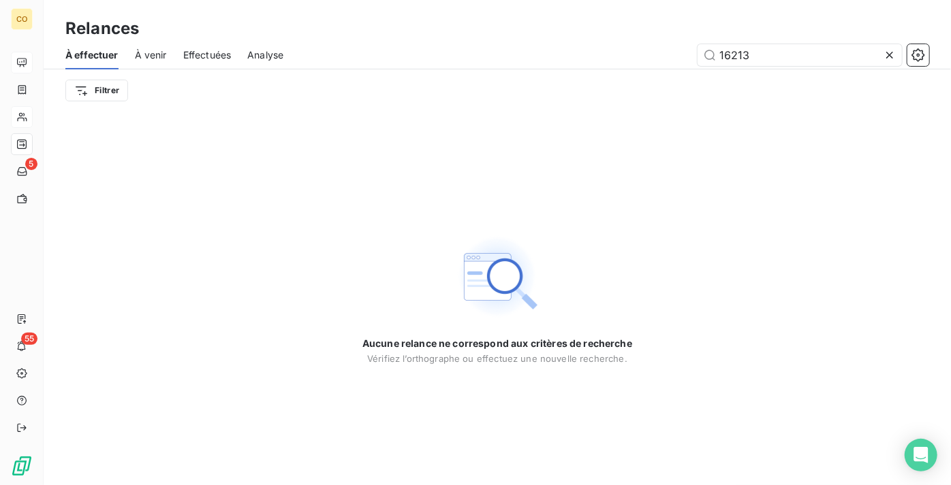
click at [888, 58] on icon at bounding box center [889, 55] width 14 height 14
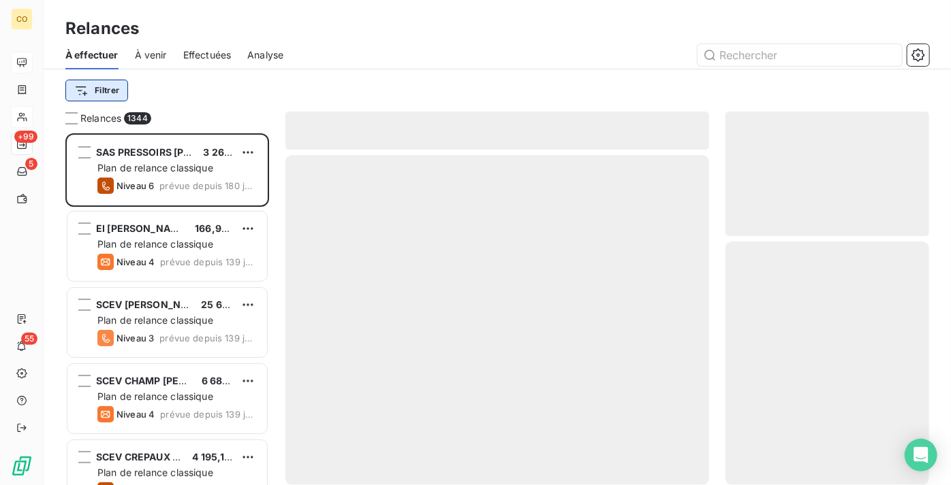
scroll to position [342, 194]
click at [108, 94] on html "CO +99 5 55 Relances À effectuer À venir Effectuées Analyse Filtrer Relances 13…" at bounding box center [475, 242] width 951 height 485
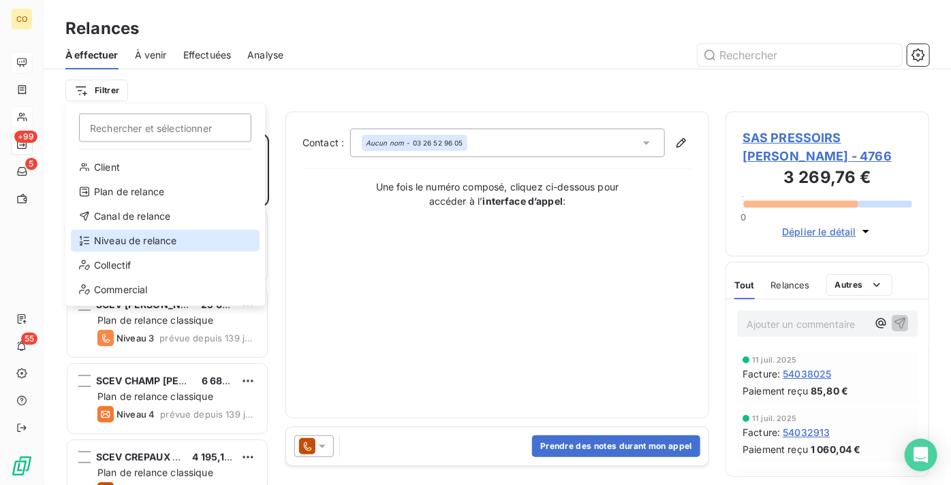
click at [146, 244] on div "Niveau de relance" at bounding box center [165, 241] width 189 height 22
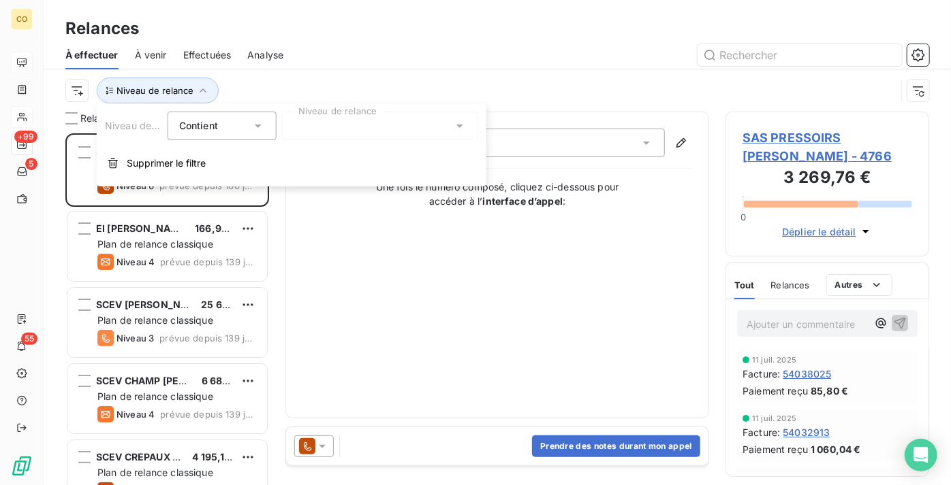
click at [357, 129] on div at bounding box center [380, 126] width 196 height 29
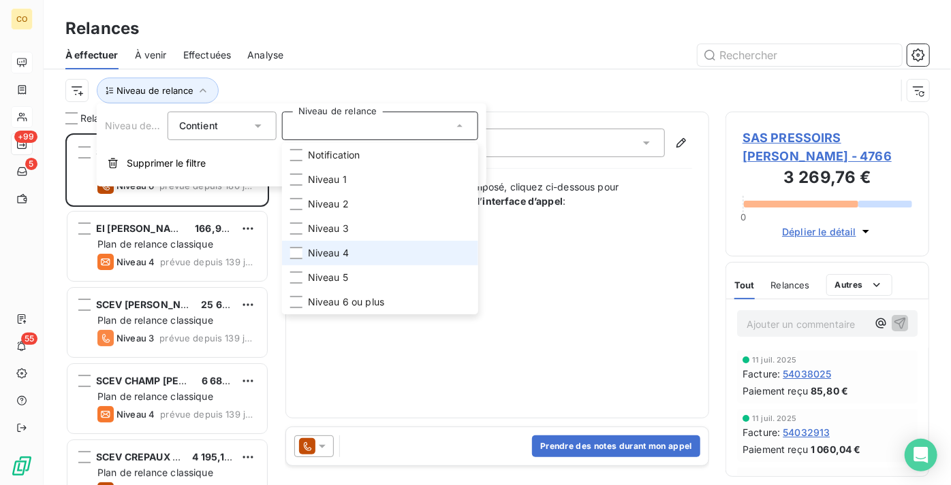
click at [359, 244] on li "Niveau 4" at bounding box center [380, 253] width 196 height 25
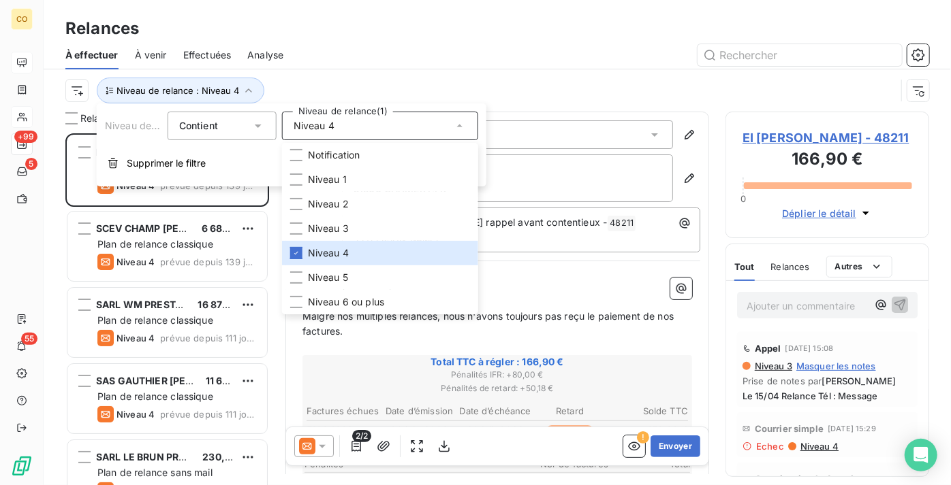
click at [520, 68] on div "À effectuer À venir Effectuées Analyse" at bounding box center [497, 55] width 907 height 29
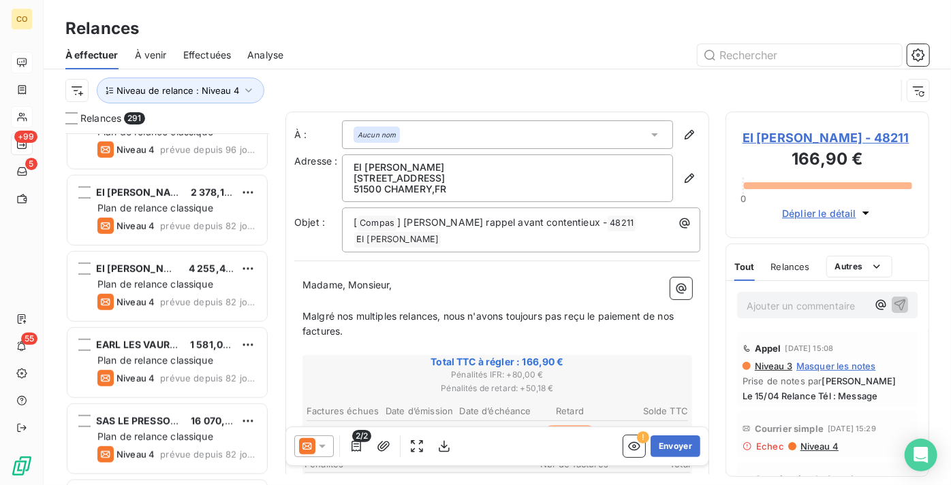
scroll to position [557, 0]
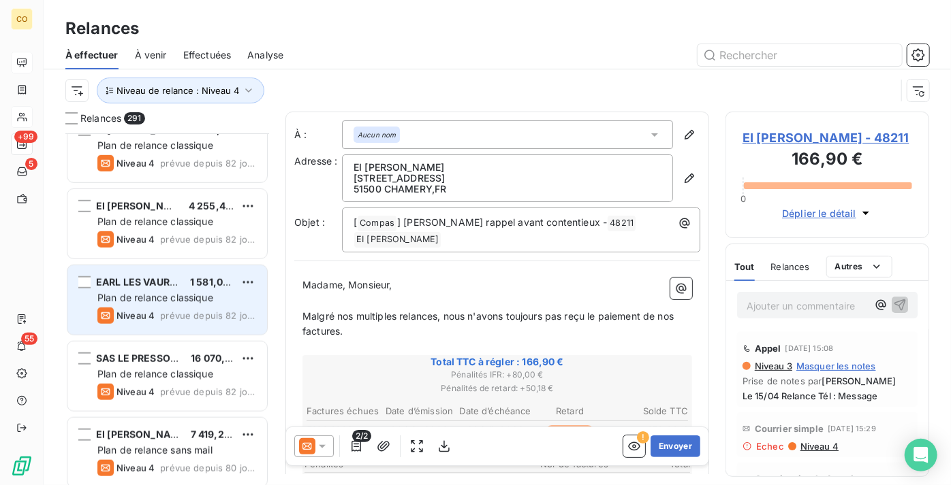
click at [135, 313] on span "Niveau 4" at bounding box center [135, 315] width 38 height 11
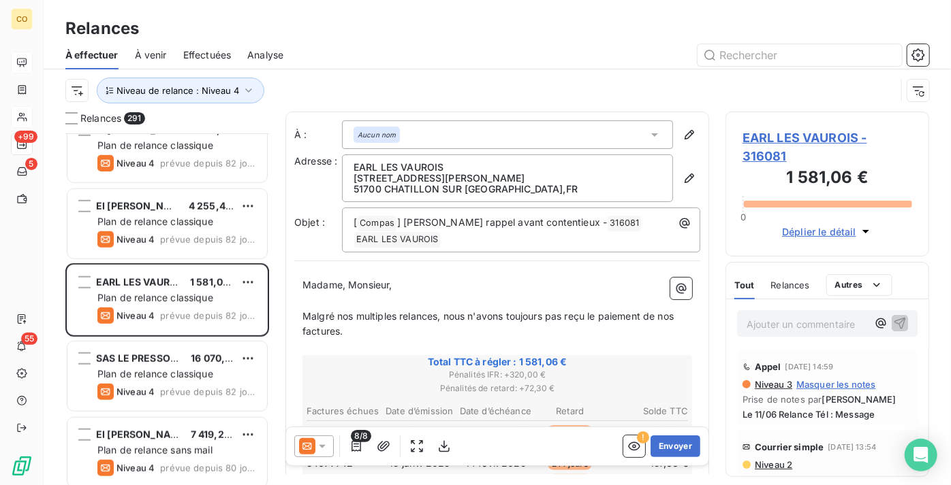
click at [318, 440] on icon at bounding box center [322, 447] width 14 height 14
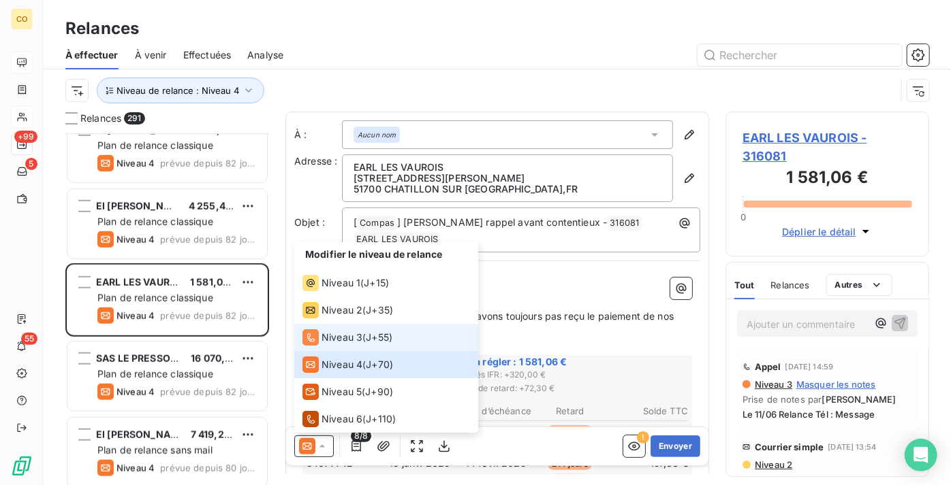
click at [336, 341] on span "Niveau 3" at bounding box center [341, 338] width 41 height 14
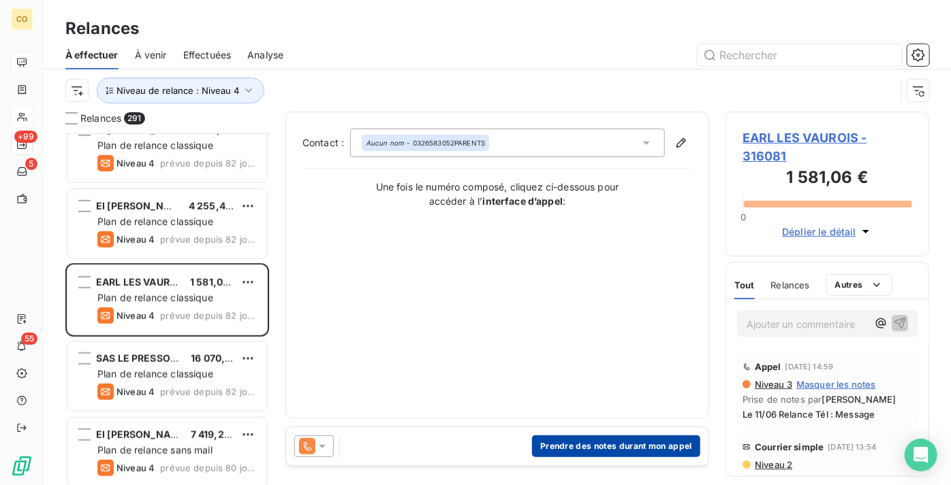
click at [637, 445] on button "Prendre des notes durant mon appel" at bounding box center [616, 447] width 168 height 22
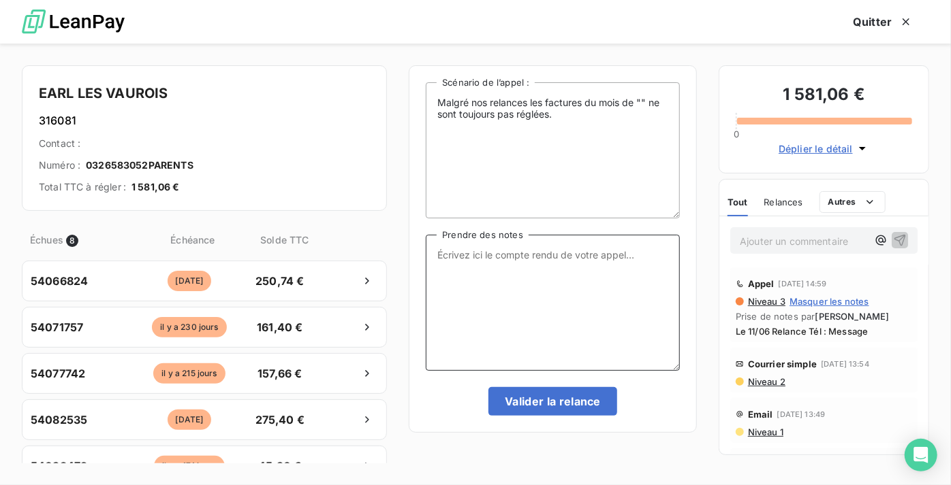
click at [557, 300] on textarea "Prendre des notes" at bounding box center [553, 303] width 254 height 136
paste textarea "Le 16/09 Relance Tél : Situation compliquée cette année négo un acompte et le s…"
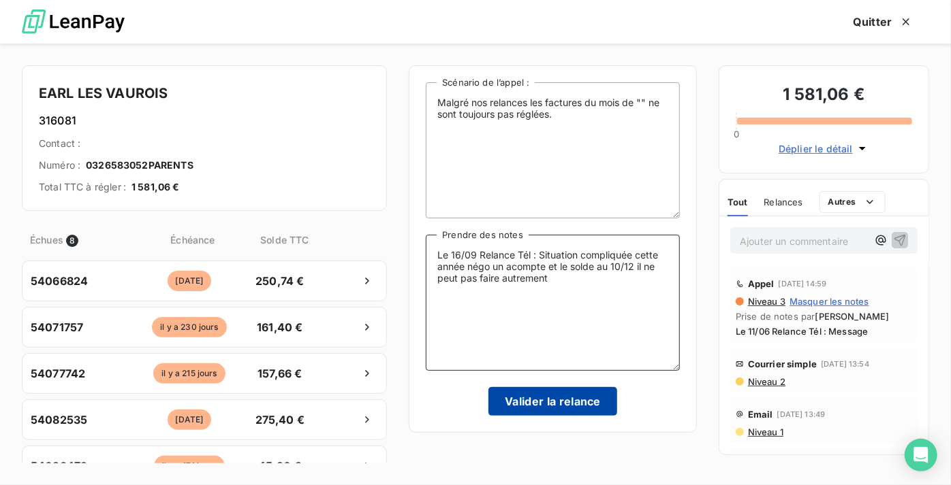
type textarea "Le 16/09 Relance Tél : Situation compliquée cette année négo un acompte et le s…"
click at [606, 407] on button "Valider la relance" at bounding box center [552, 401] width 129 height 29
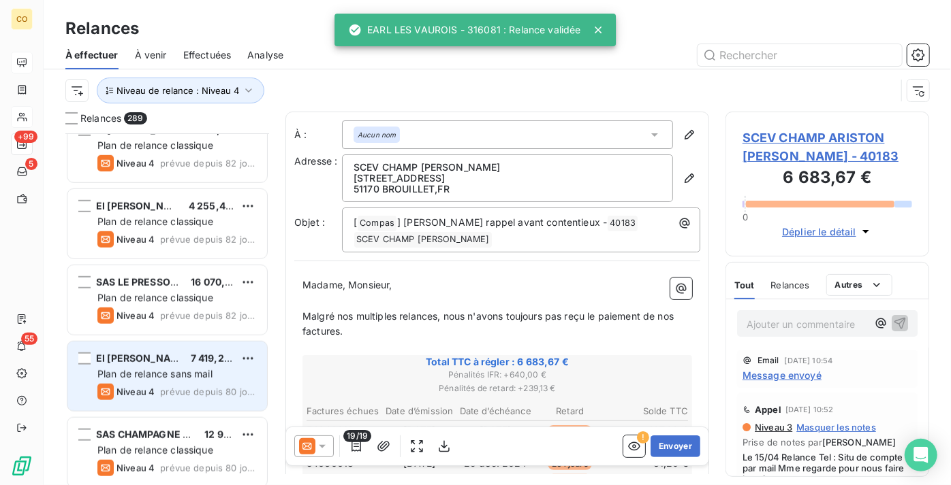
click at [166, 370] on span "Plan de relance sans mail" at bounding box center [154, 374] width 115 height 12
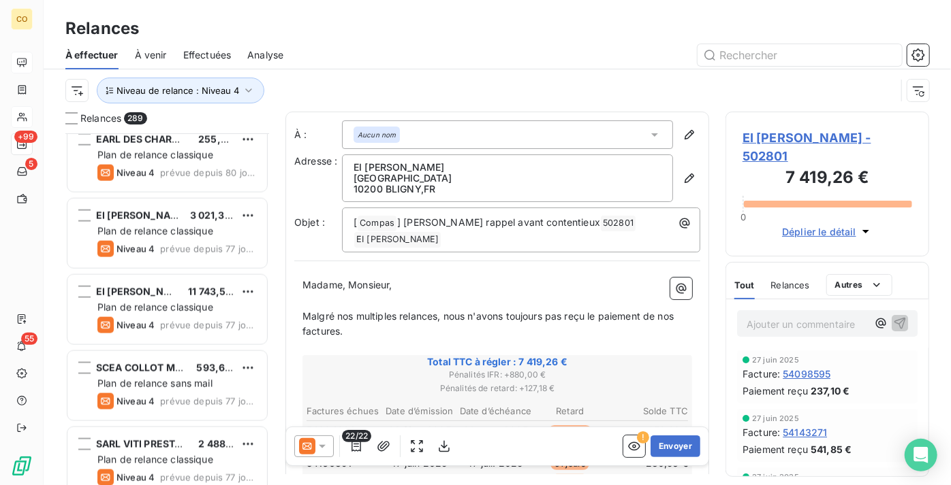
scroll to position [1300, 0]
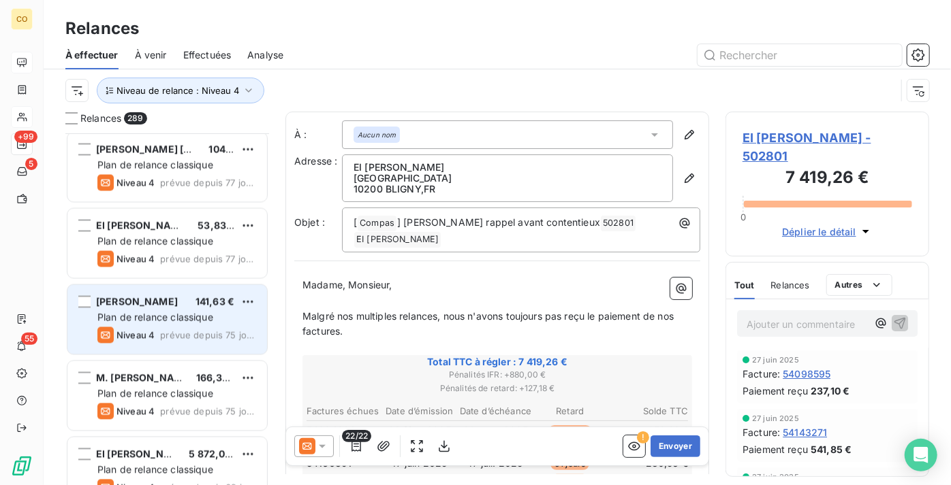
click at [169, 305] on span "[PERSON_NAME]" at bounding box center [137, 302] width 82 height 12
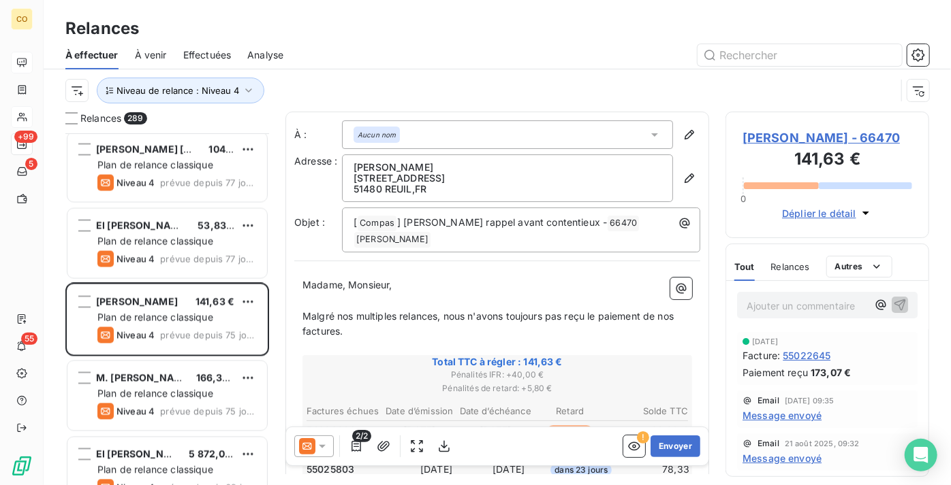
click at [321, 456] on div at bounding box center [313, 447] width 39 height 22
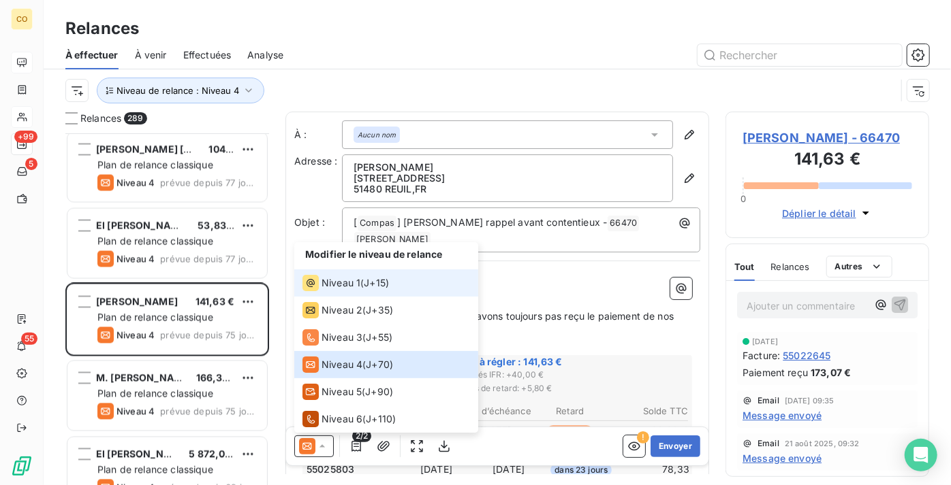
click at [351, 281] on span "Niveau 1" at bounding box center [340, 283] width 39 height 14
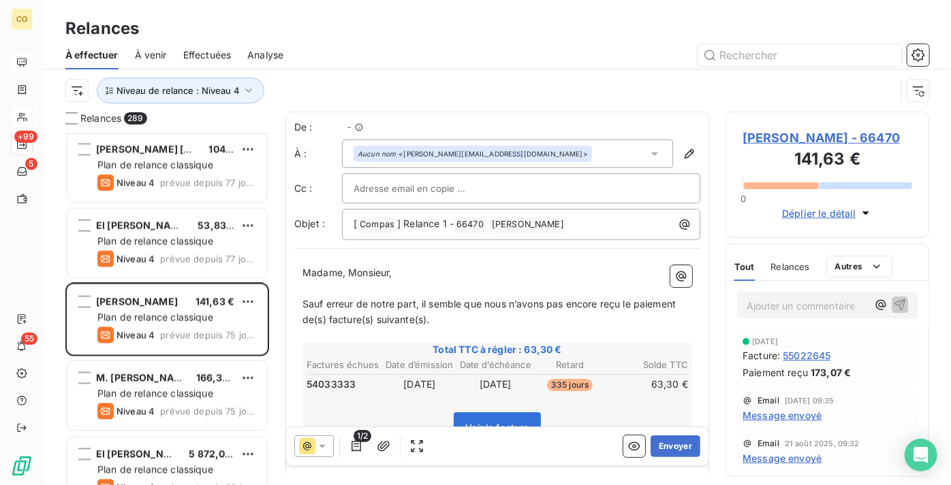
scroll to position [342, 194]
click at [445, 218] on span "] Relance 1 -" at bounding box center [425, 224] width 57 height 12
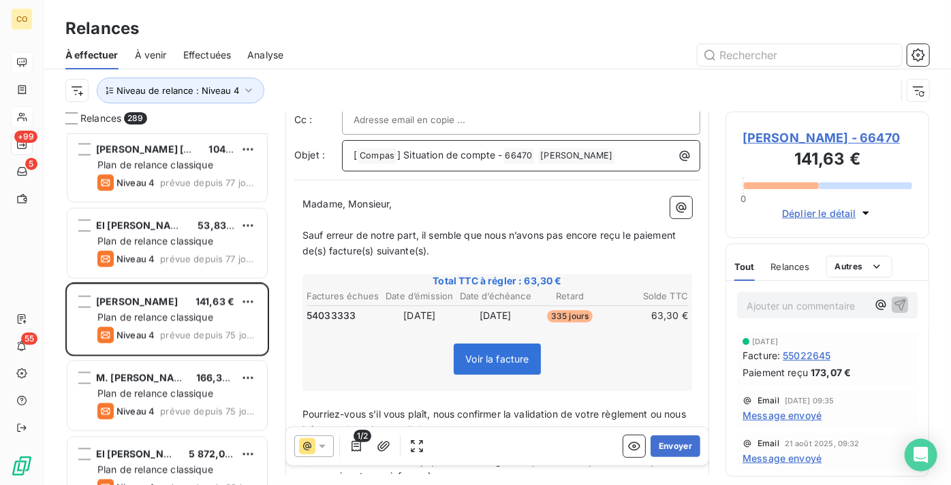
scroll to position [63, 0]
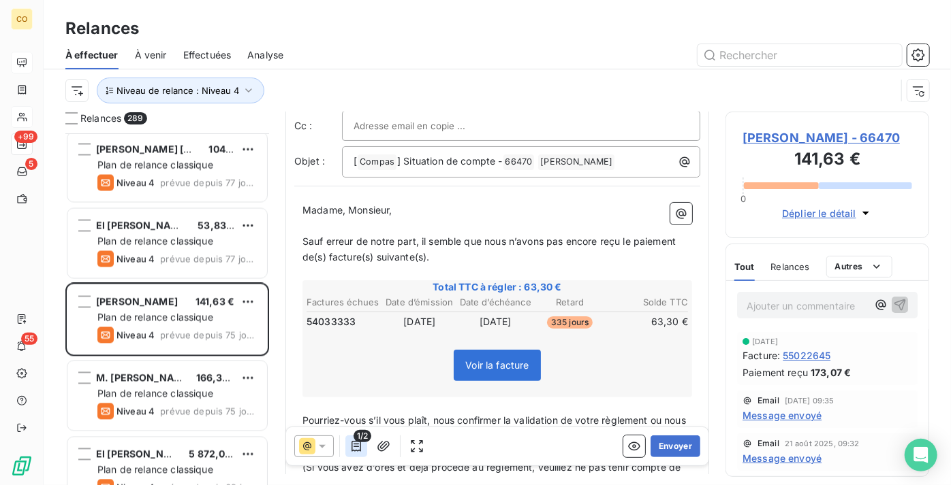
click at [360, 449] on icon "button" at bounding box center [356, 446] width 10 height 11
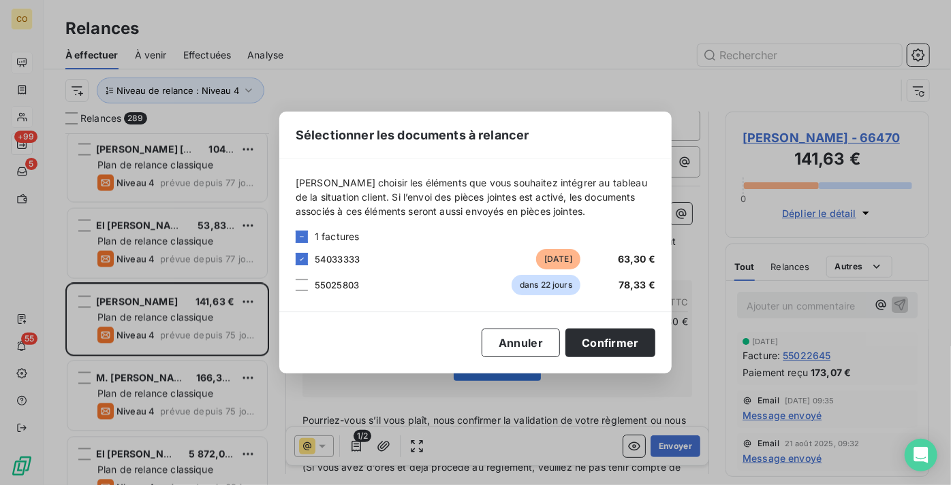
click at [308, 288] on div "55025803 dans 22 jours 78,33 €" at bounding box center [476, 285] width 360 height 20
click at [304, 288] on div at bounding box center [302, 285] width 12 height 12
click at [633, 347] on button "Confirmer" at bounding box center [610, 343] width 90 height 29
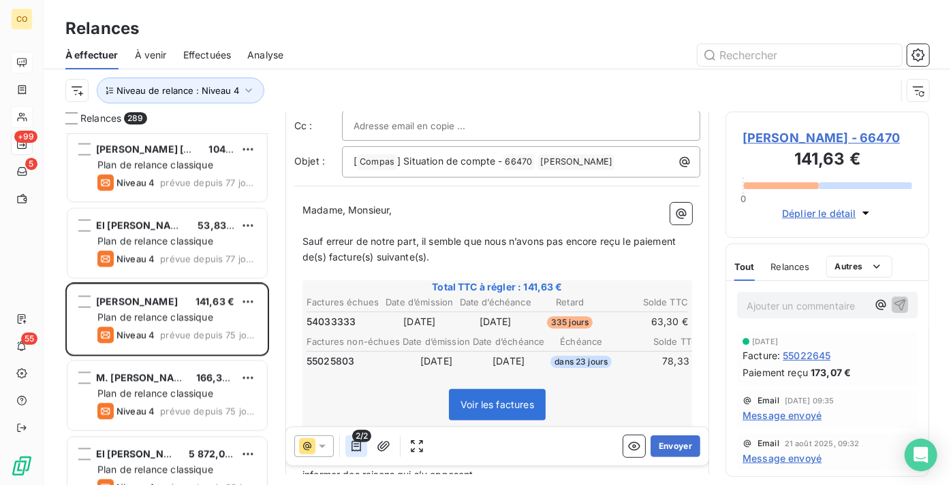
click at [358, 447] on icon "button" at bounding box center [356, 447] width 14 height 14
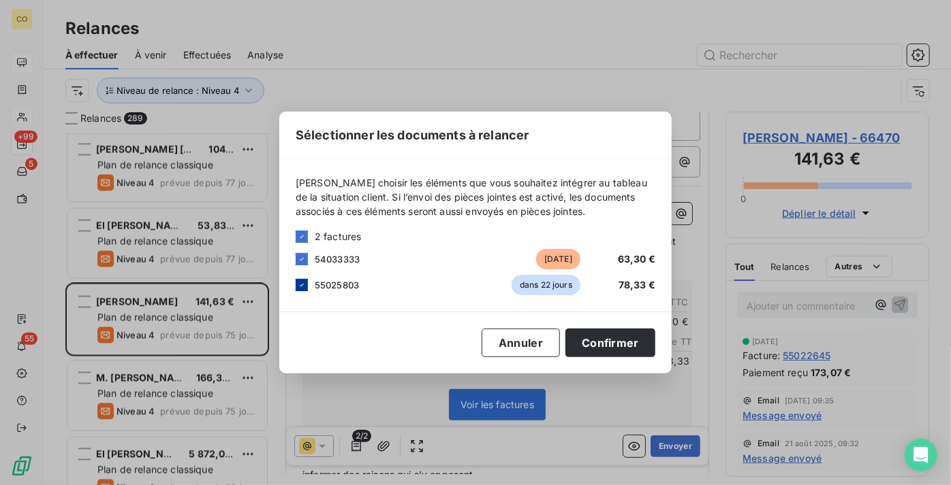
click at [303, 290] on div at bounding box center [302, 285] width 12 height 12
click at [621, 341] on button "Confirmer" at bounding box center [610, 343] width 90 height 29
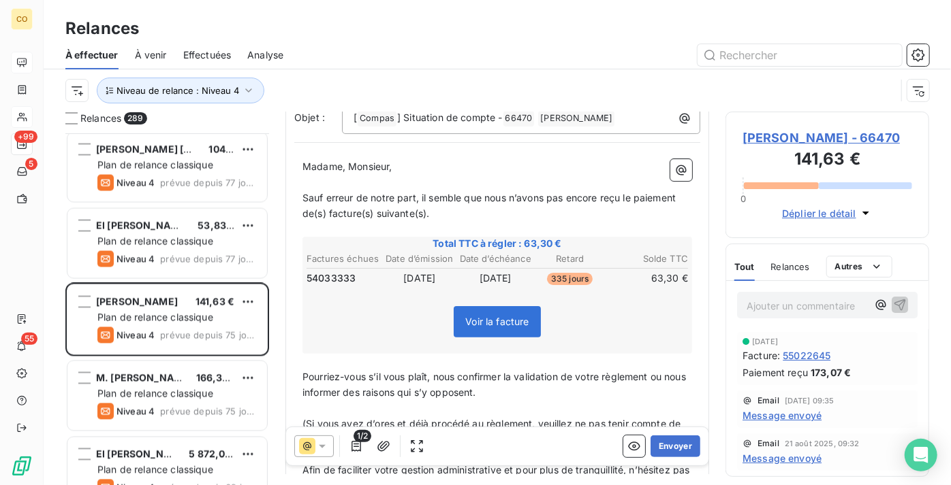
scroll to position [186, 0]
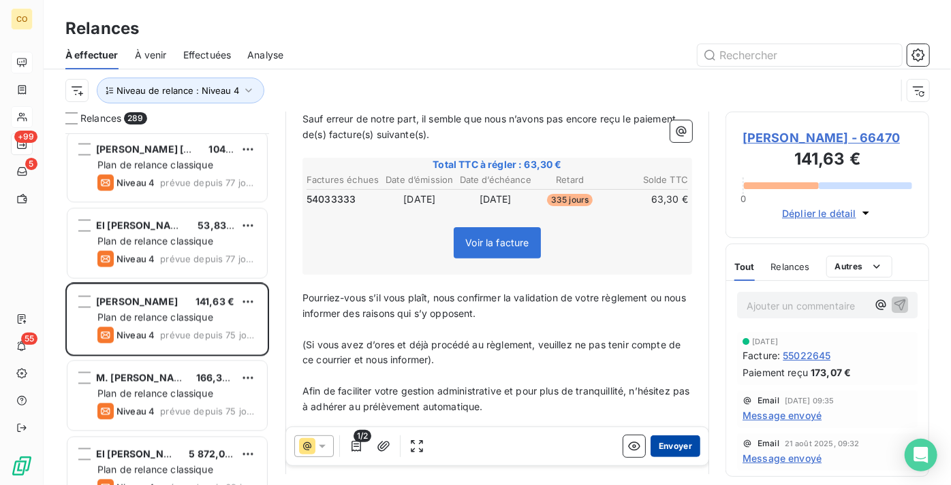
click at [671, 447] on button "Envoyer" at bounding box center [675, 447] width 50 height 22
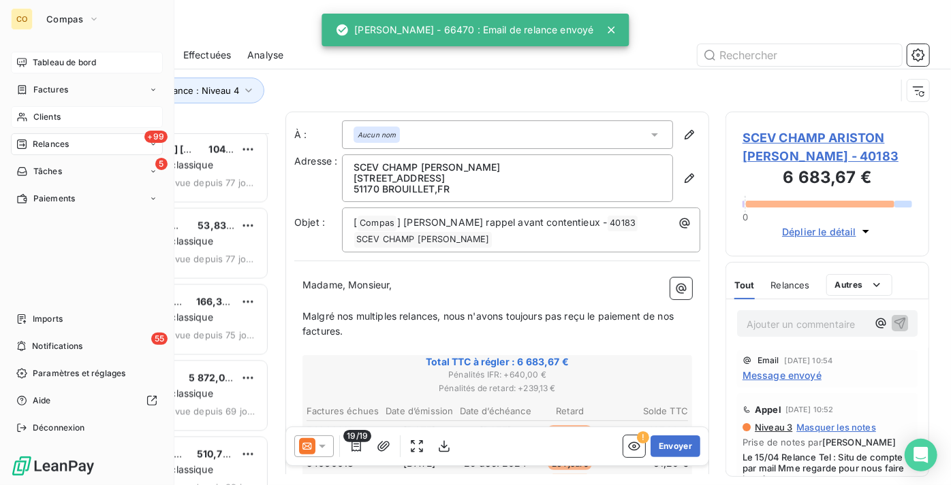
click at [58, 118] on span "Clients" at bounding box center [46, 117] width 27 height 12
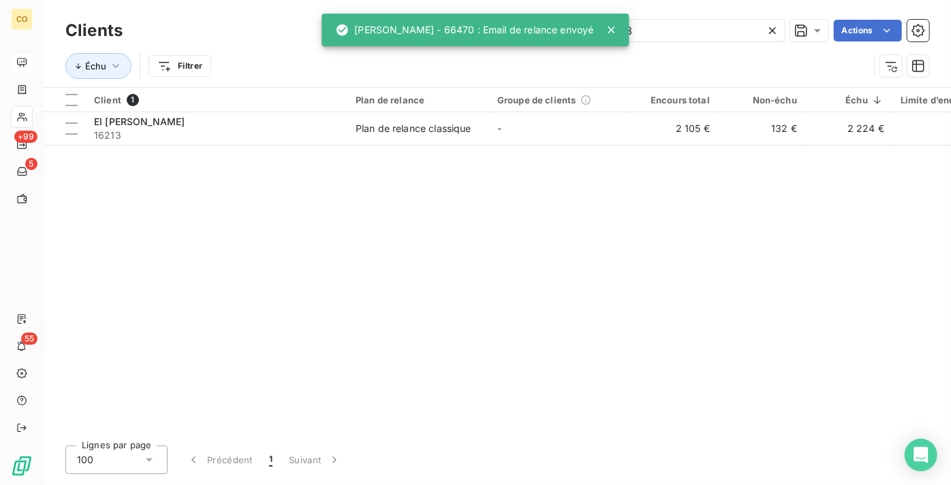
click at [771, 35] on icon at bounding box center [772, 31] width 14 height 14
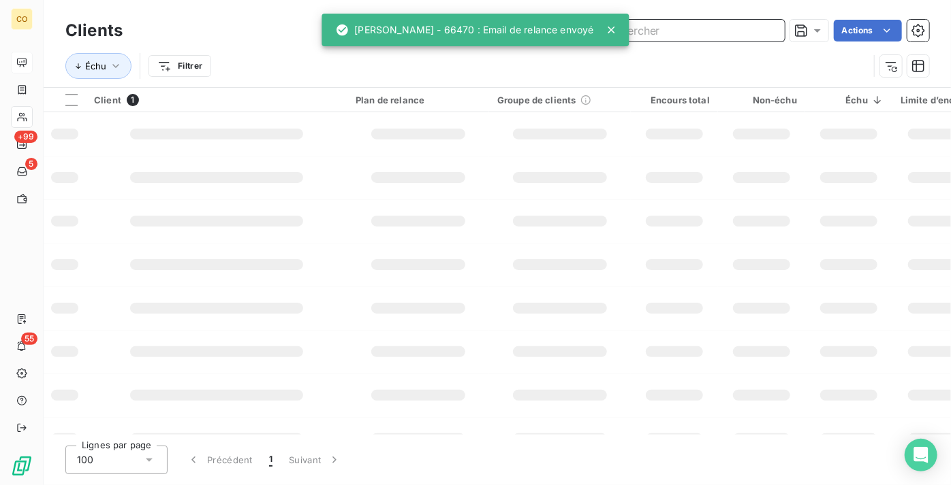
click at [716, 36] on input "text" at bounding box center [682, 31] width 204 height 22
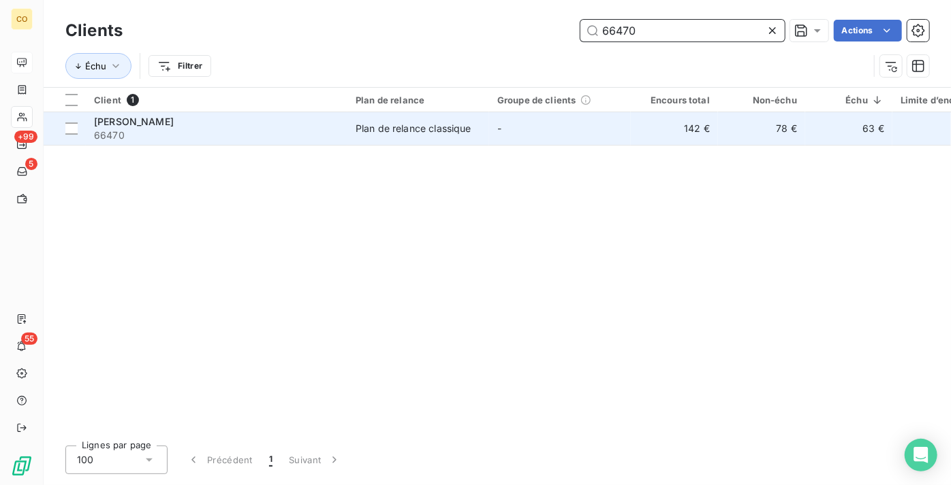
type input "66470"
click at [164, 135] on span "66470" at bounding box center [216, 136] width 245 height 14
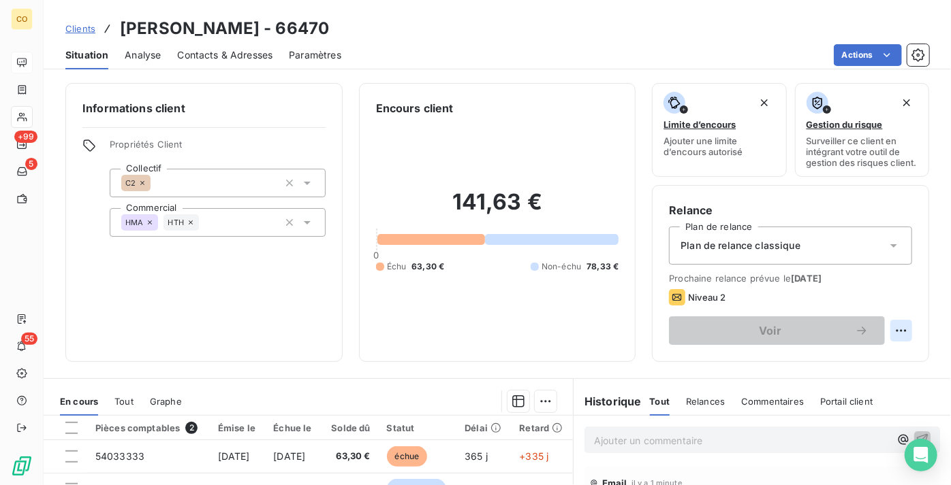
click at [893, 343] on html "CO +99 5 55 Clients [PERSON_NAME] - 66470 Situation Analyse Contacts & Adresses…" at bounding box center [475, 242] width 951 height 485
click at [851, 376] on div "Replanifier cette action" at bounding box center [836, 371] width 122 height 22
select select "8"
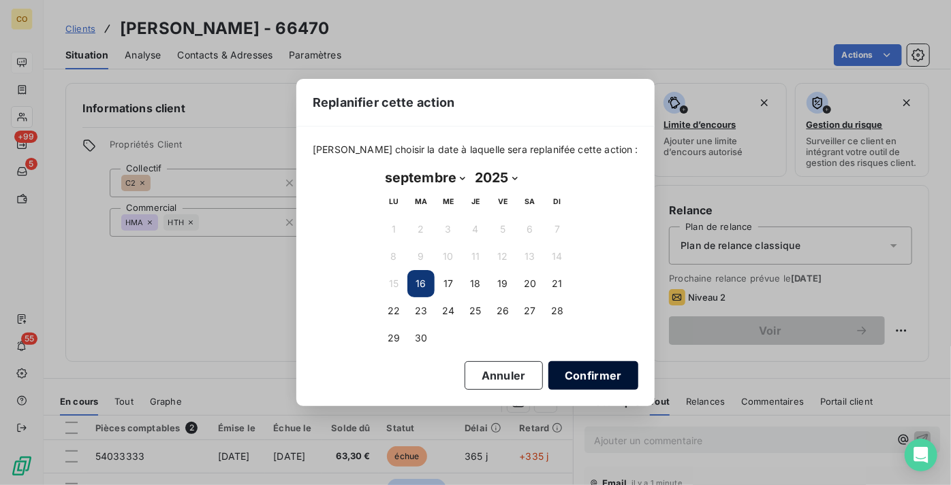
click at [590, 381] on button "Confirmer" at bounding box center [593, 376] width 90 height 29
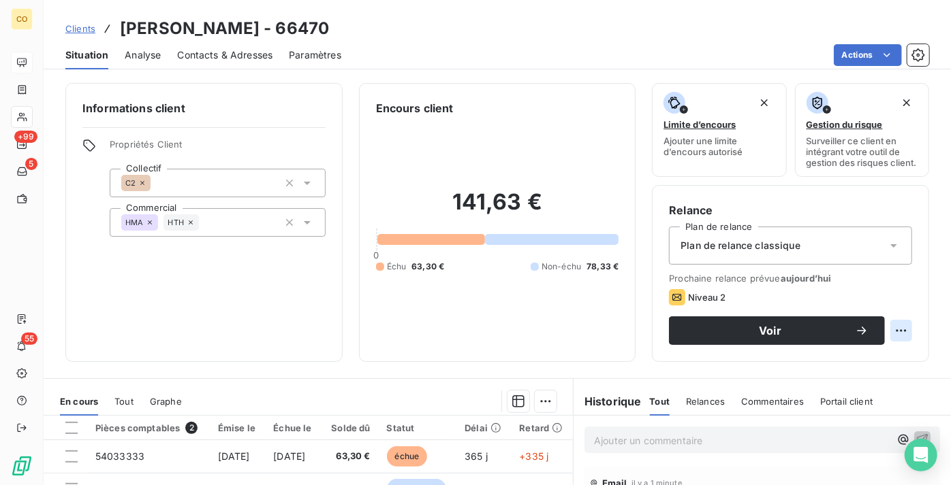
click at [886, 345] on html "CO +99 5 55 Clients [PERSON_NAME] - 66470 Situation Analyse Contacts & Adresses…" at bounding box center [475, 242] width 951 height 485
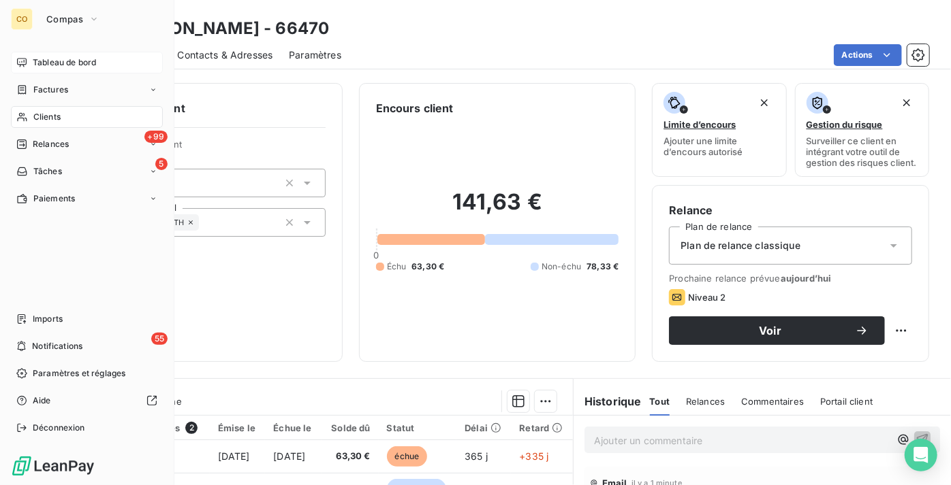
click at [22, 143] on html "CO Compas Tableau de bord Factures Clients +99 Relances 5 Tâches Paiements Impo…" at bounding box center [475, 242] width 951 height 485
click at [22, 143] on icon at bounding box center [21, 144] width 11 height 11
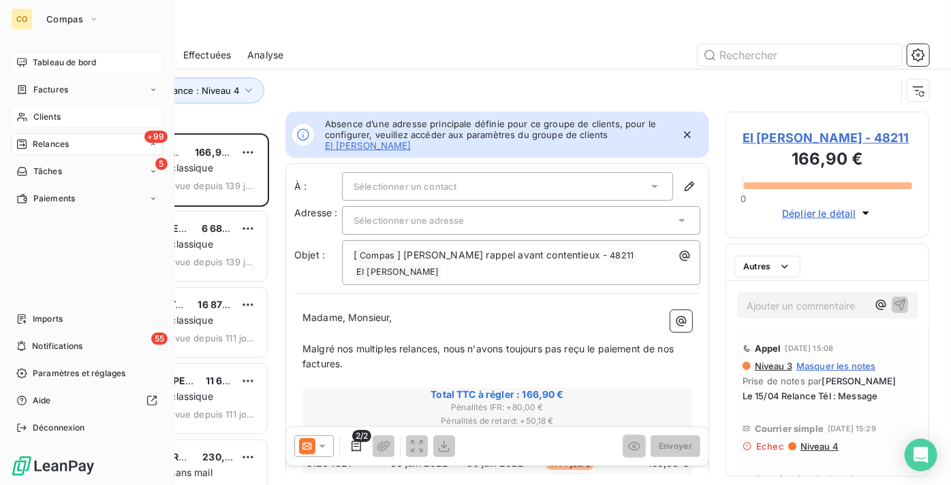
scroll to position [342, 194]
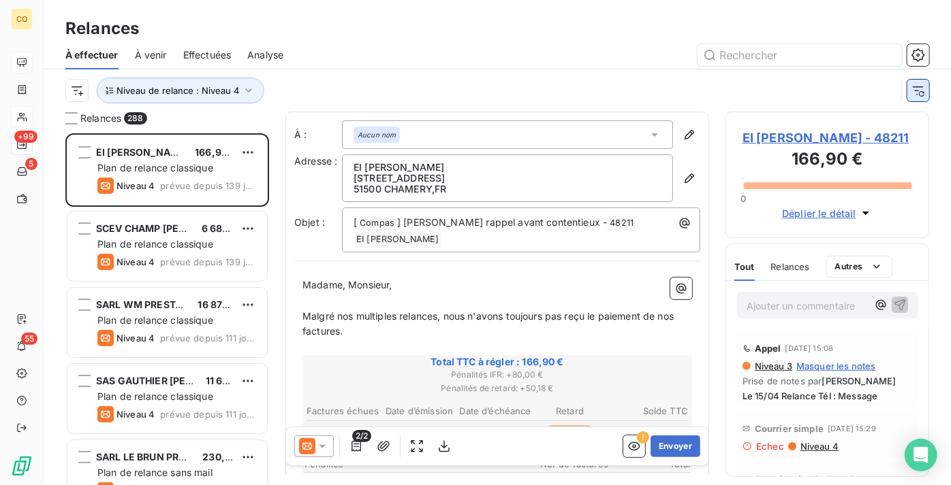
click at [923, 91] on icon "button" at bounding box center [918, 91] width 14 height 14
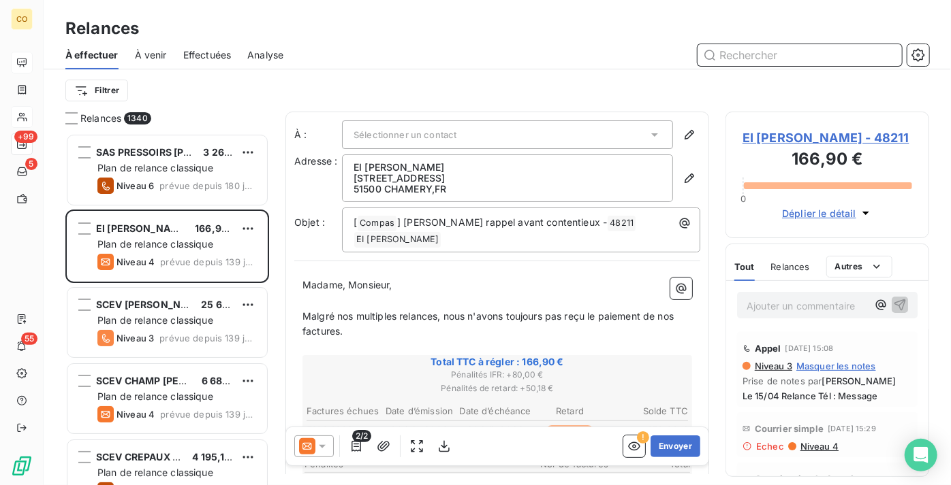
click at [780, 56] on input "text" at bounding box center [799, 55] width 204 height 22
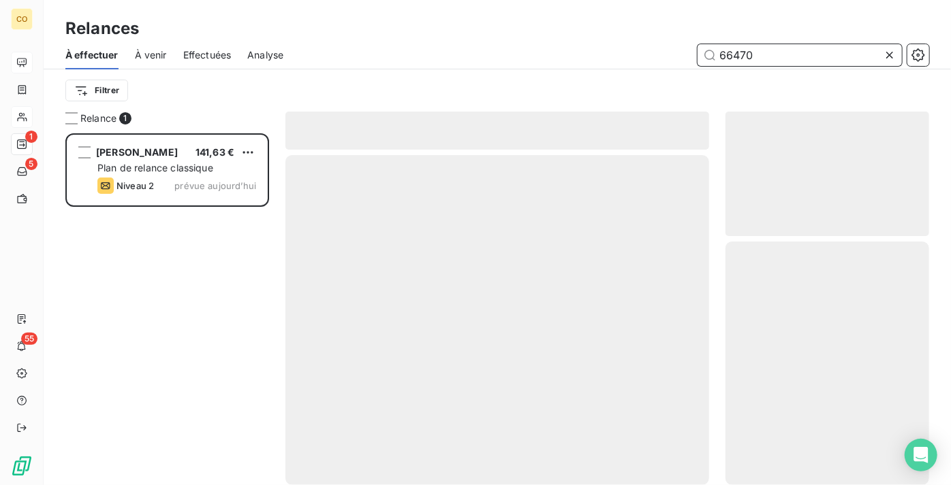
scroll to position [342, 194]
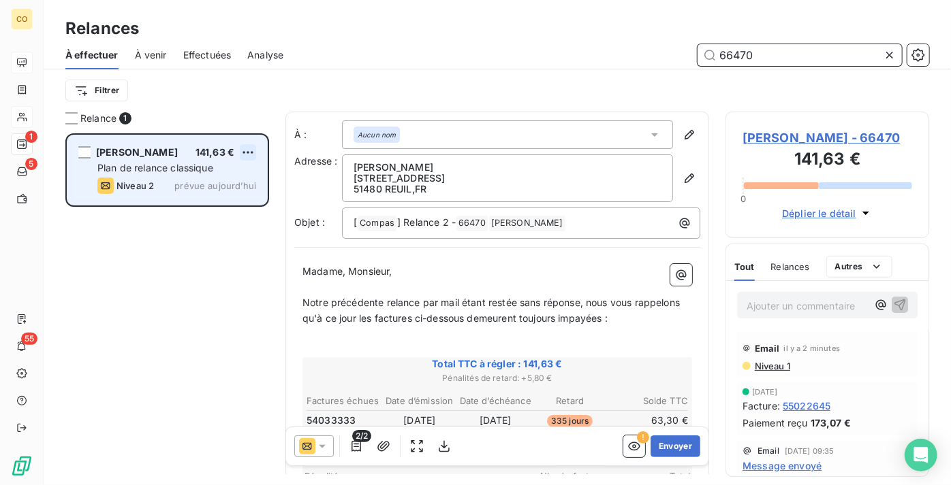
type input "66470"
click at [256, 153] on html "CO 1 5 55 Relances À effectuer À venir Effectuées Analyse 66470 Filtrer Relance…" at bounding box center [475, 242] width 951 height 485
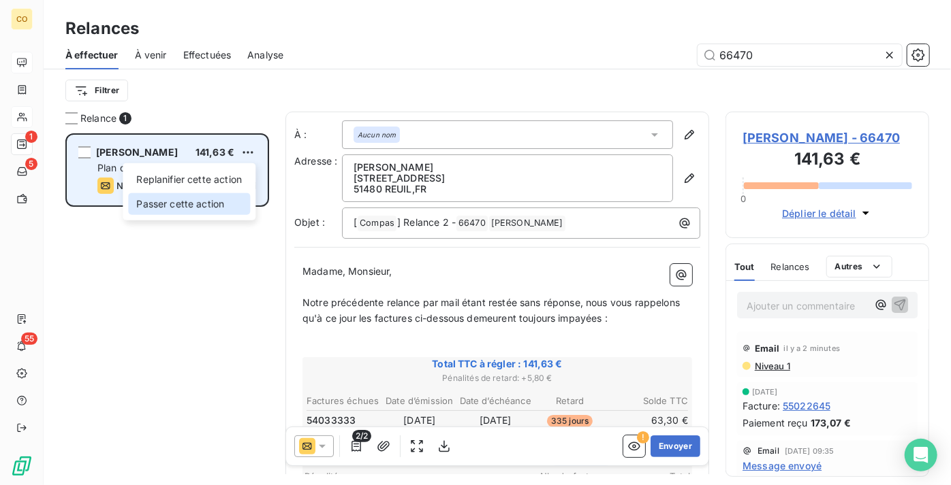
click at [229, 206] on div "Passer cette action" at bounding box center [189, 204] width 122 height 22
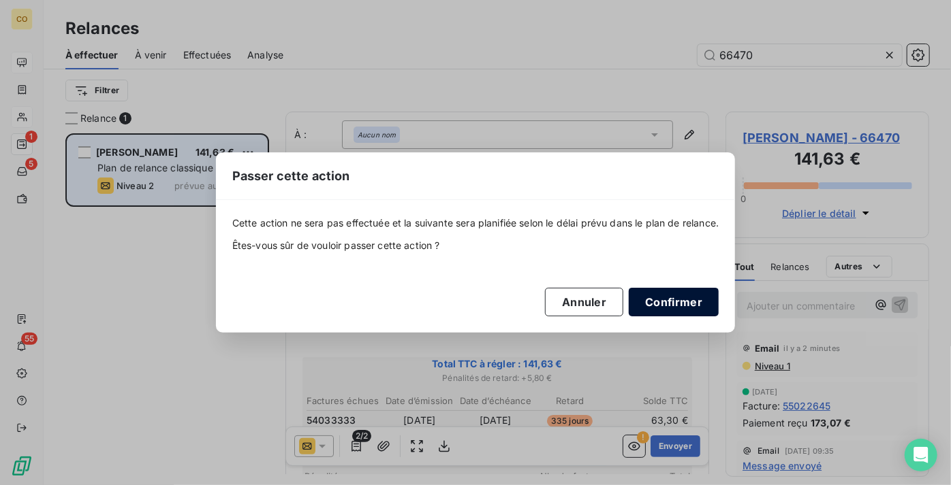
click at [702, 308] on button "Confirmer" at bounding box center [673, 302] width 90 height 29
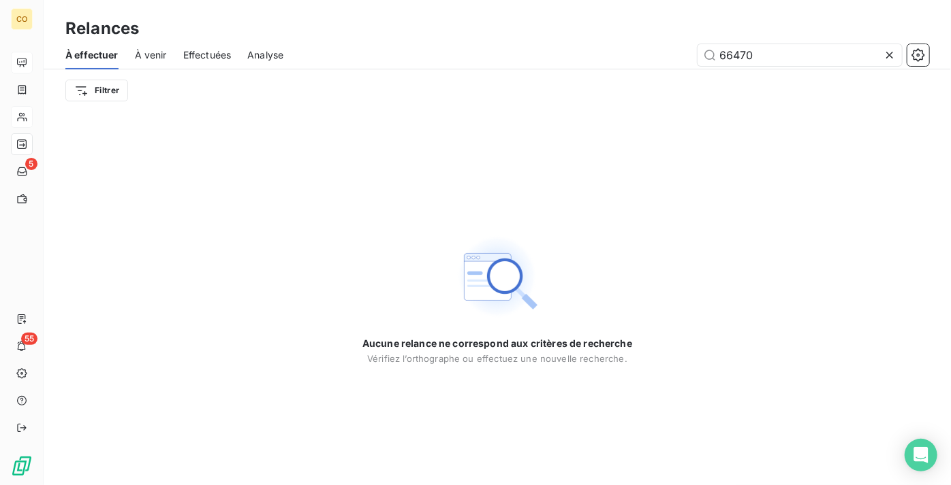
click at [895, 56] on icon at bounding box center [889, 55] width 14 height 14
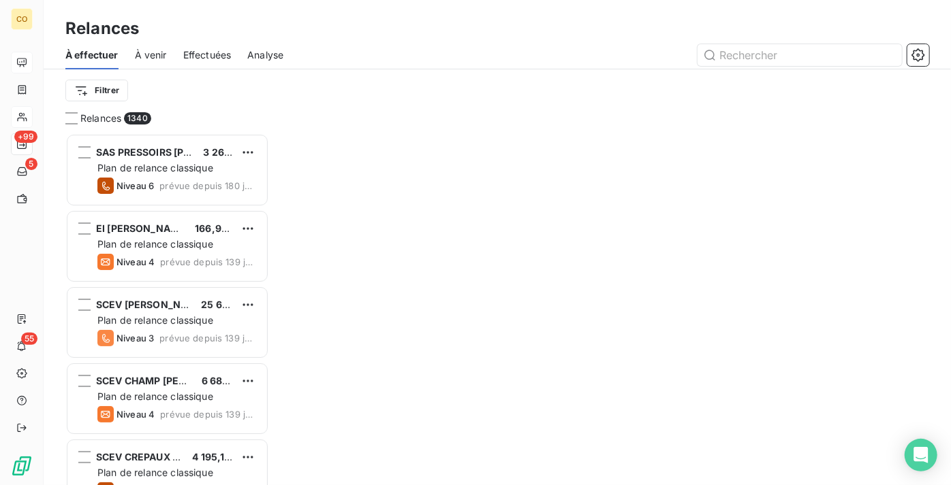
scroll to position [342, 194]
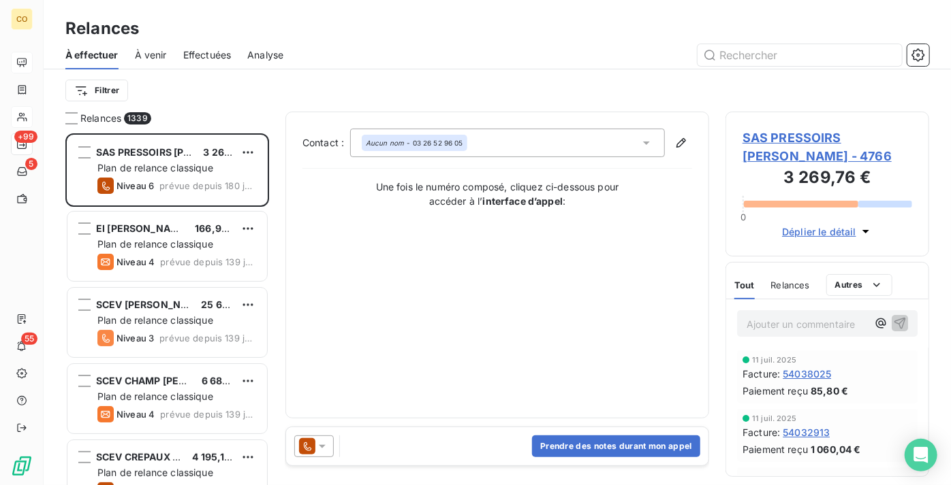
click at [200, 60] on span "Effectuées" at bounding box center [207, 55] width 48 height 14
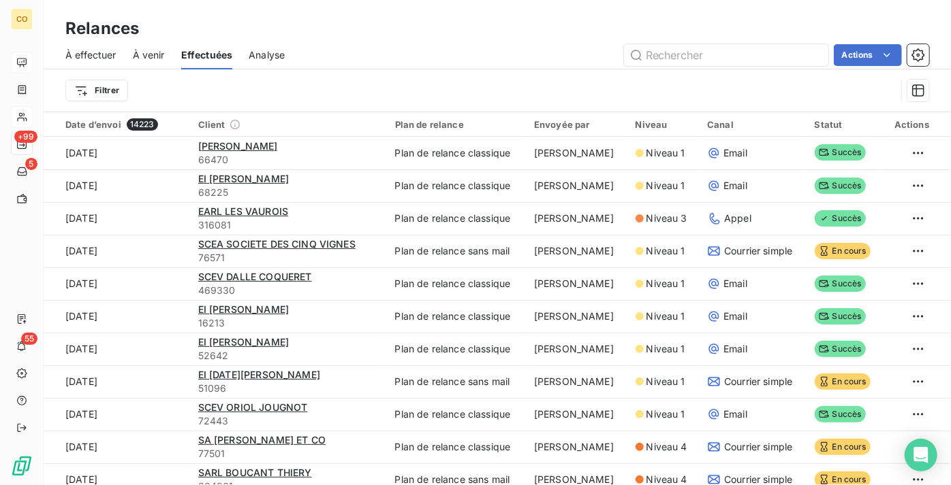
click at [98, 53] on span "À effectuer" at bounding box center [90, 55] width 51 height 14
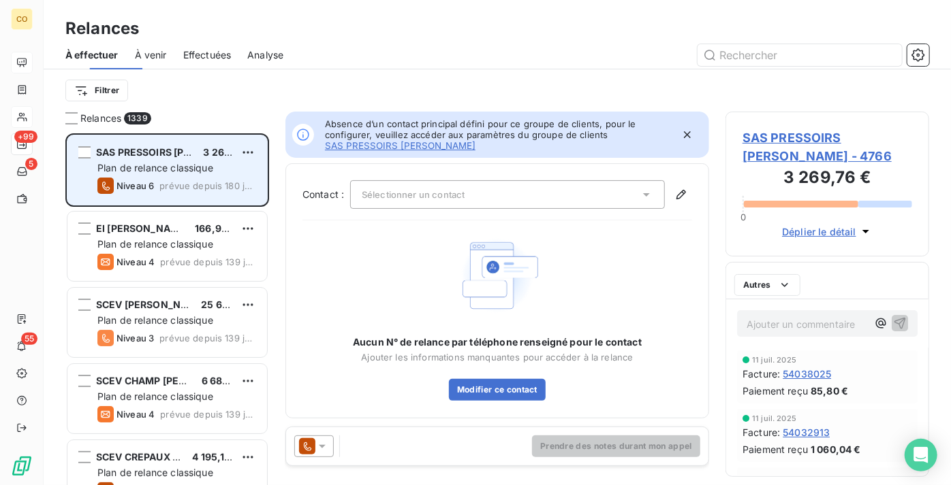
scroll to position [342, 194]
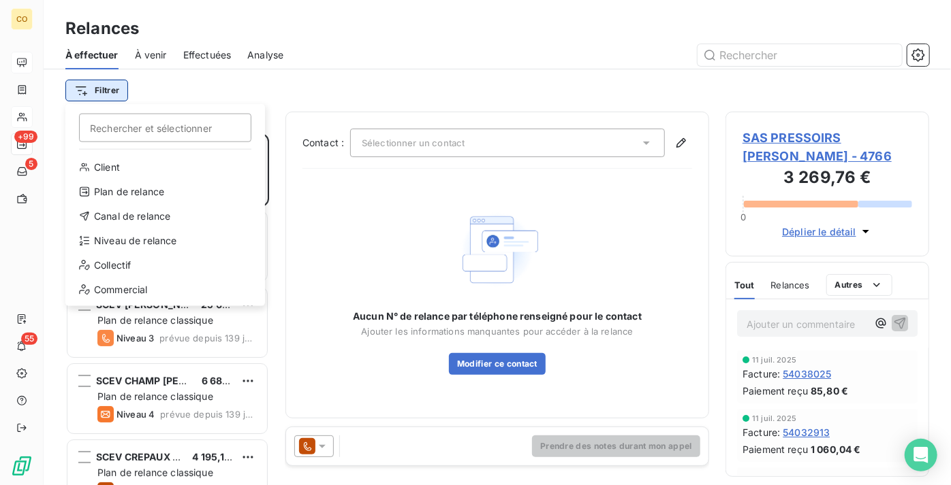
click at [97, 91] on html "CO +99 5 55 Relances À effectuer À venir Effectuées Analyse Filtrer Rechercher …" at bounding box center [475, 242] width 951 height 485
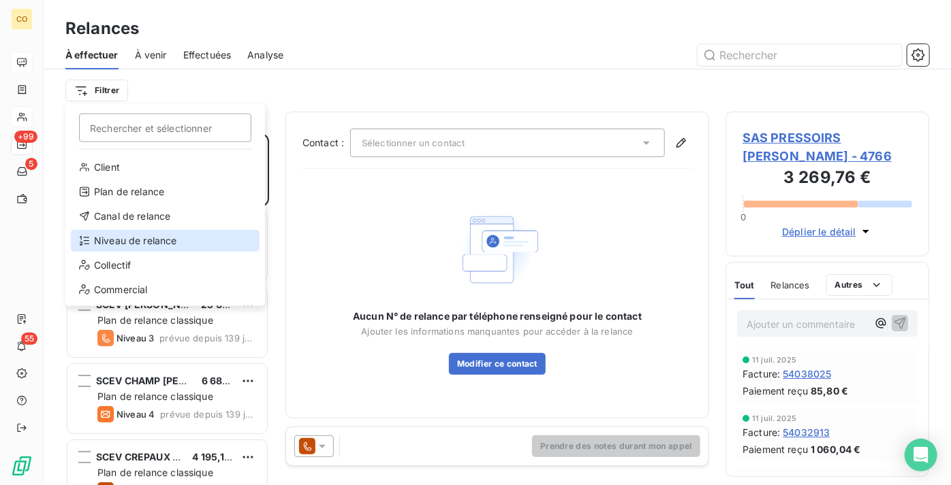
click at [162, 233] on div "Niveau de relance" at bounding box center [165, 241] width 189 height 22
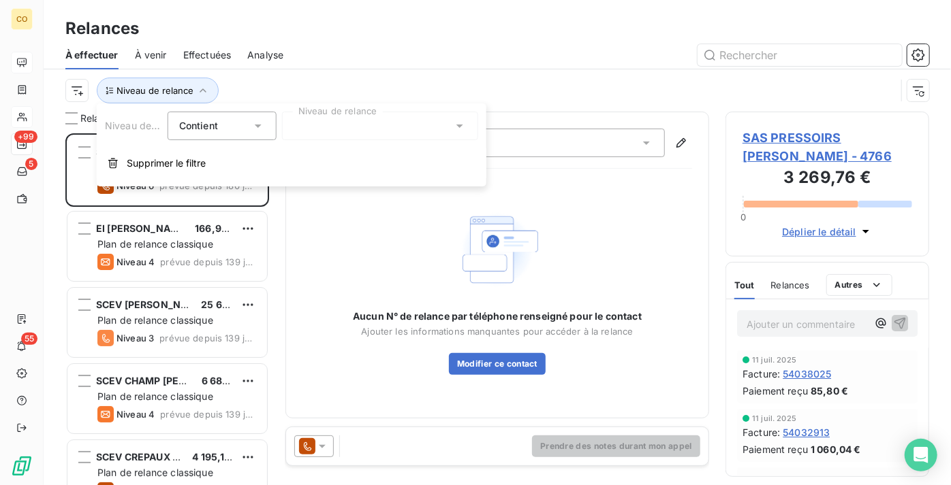
click at [352, 129] on div at bounding box center [380, 126] width 196 height 29
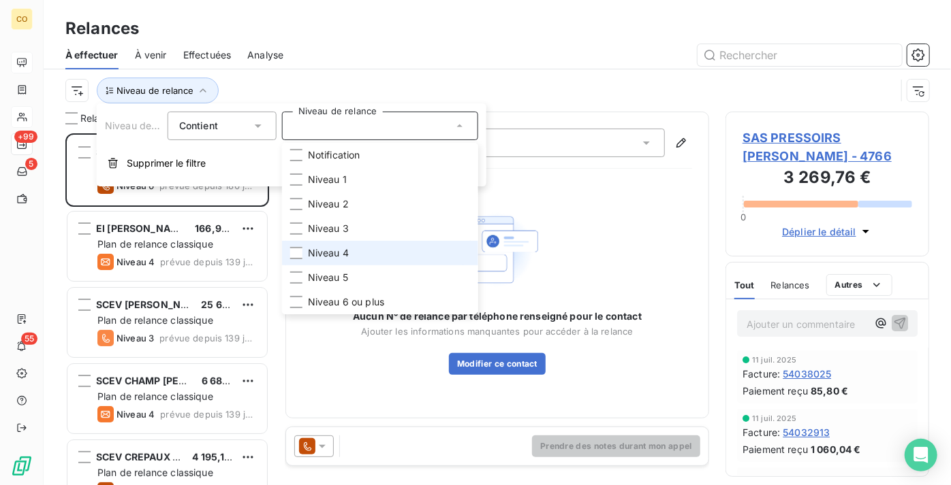
click at [370, 261] on li "Niveau 4" at bounding box center [380, 253] width 196 height 25
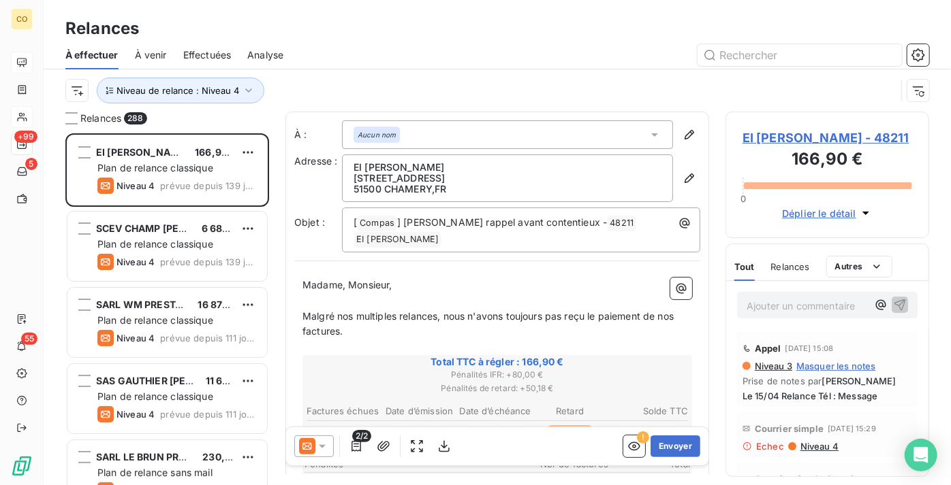
click at [374, 57] on div at bounding box center [614, 55] width 629 height 22
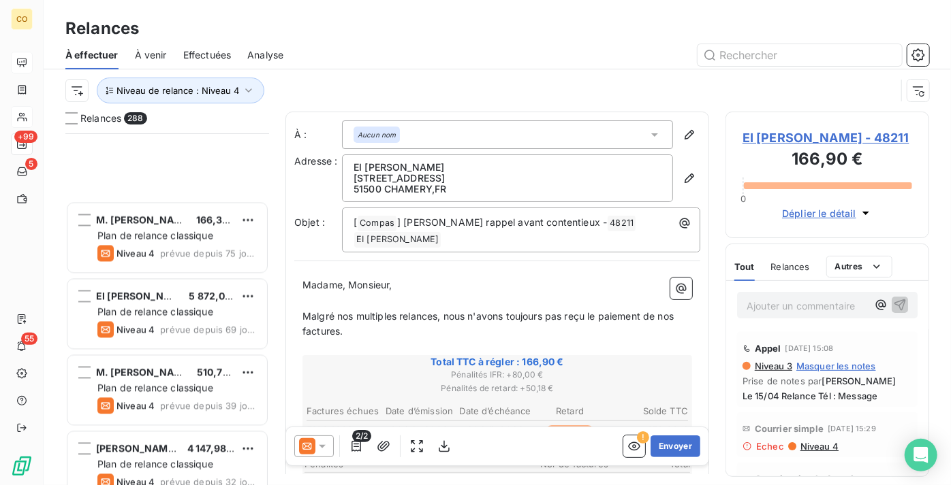
scroll to position [1610, 0]
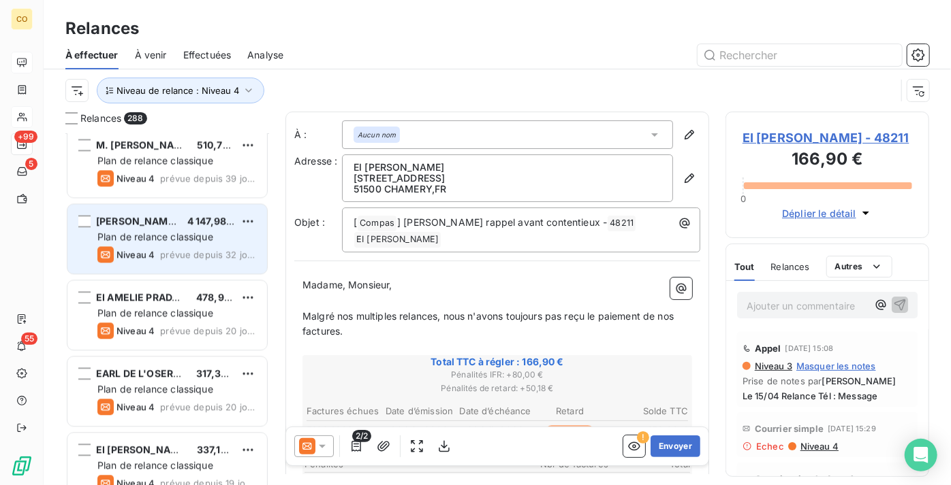
click at [171, 243] on div "Plan de relance classique" at bounding box center [176, 237] width 159 height 14
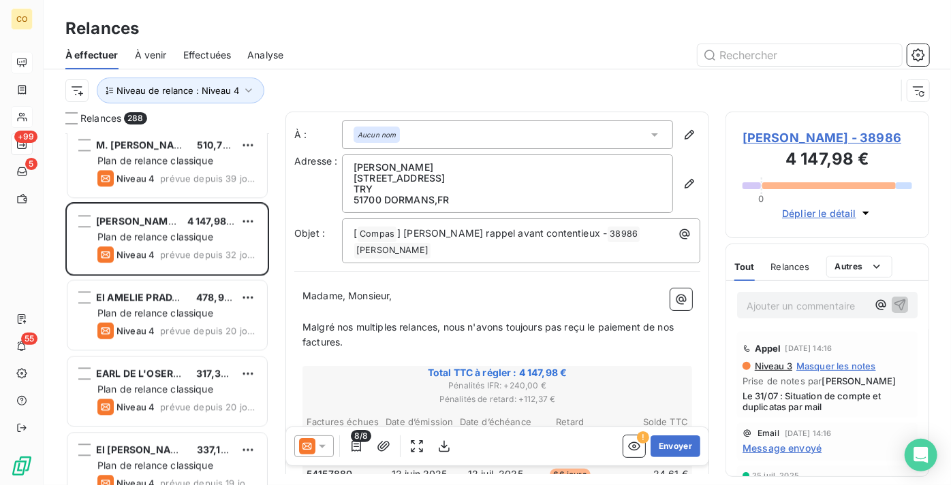
click at [307, 447] on icon at bounding box center [306, 446] width 9 height 7
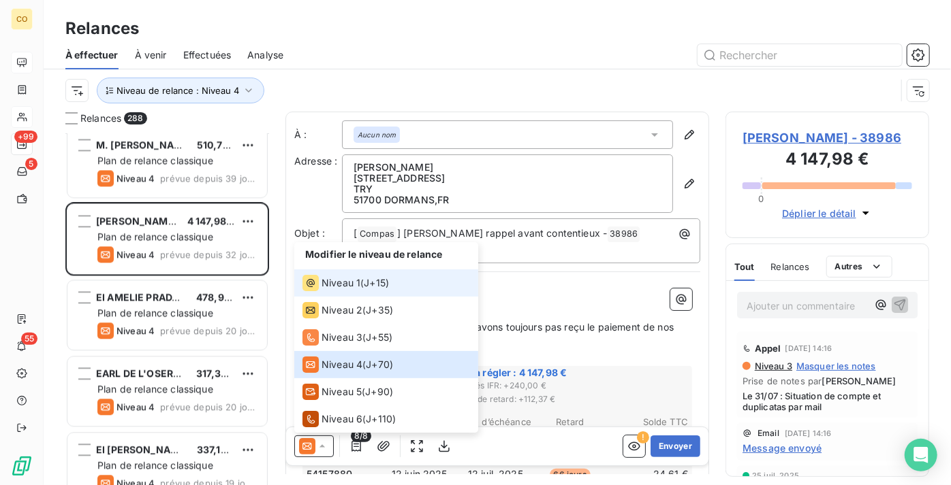
click at [361, 279] on div "Niveau 1 ( J+15 )" at bounding box center [345, 283] width 86 height 16
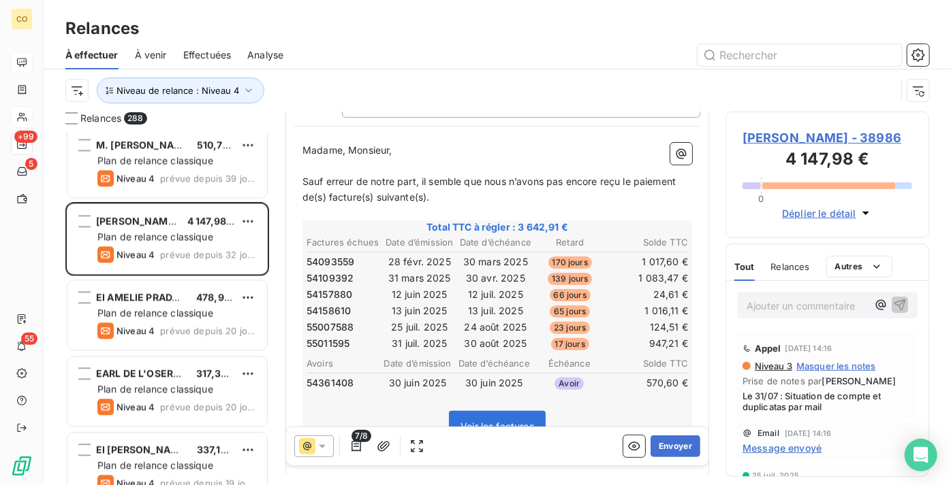
scroll to position [124, 0]
click at [670, 443] on button "Envoyer" at bounding box center [675, 447] width 50 height 22
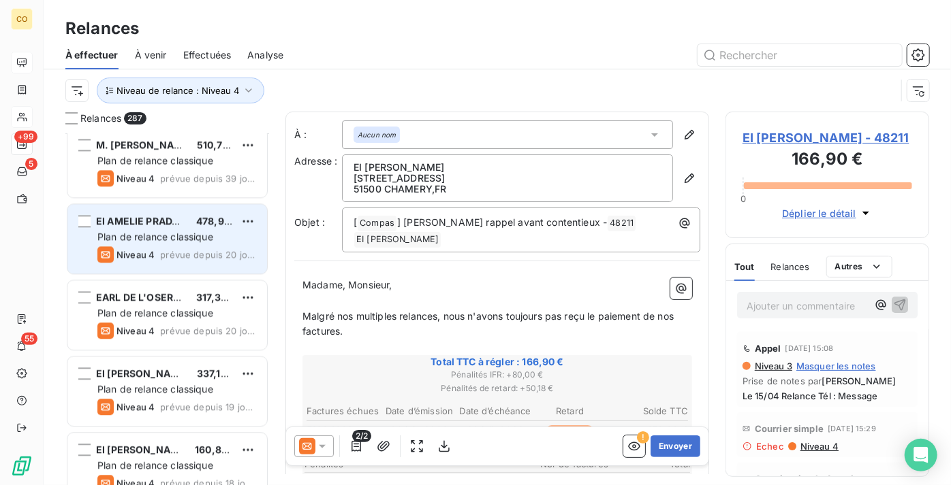
click at [162, 231] on span "Plan de relance classique" at bounding box center [155, 237] width 116 height 12
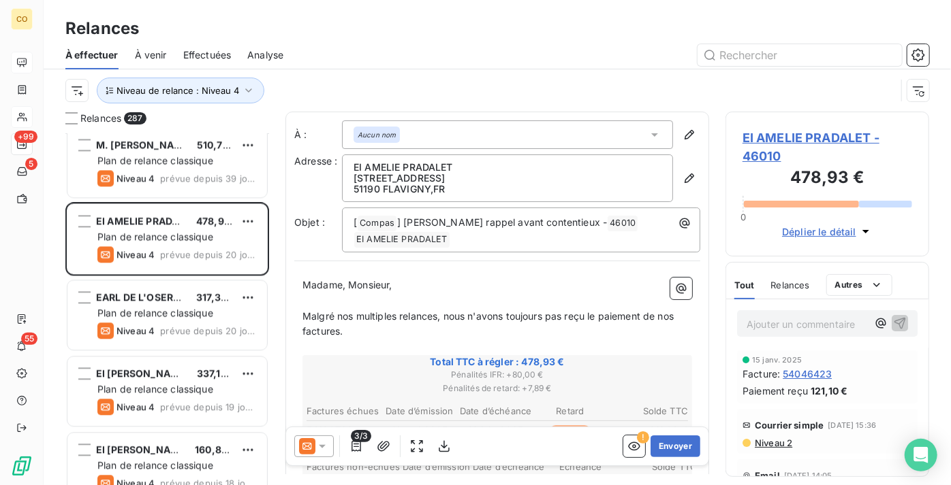
click at [310, 445] on icon at bounding box center [306, 446] width 9 height 7
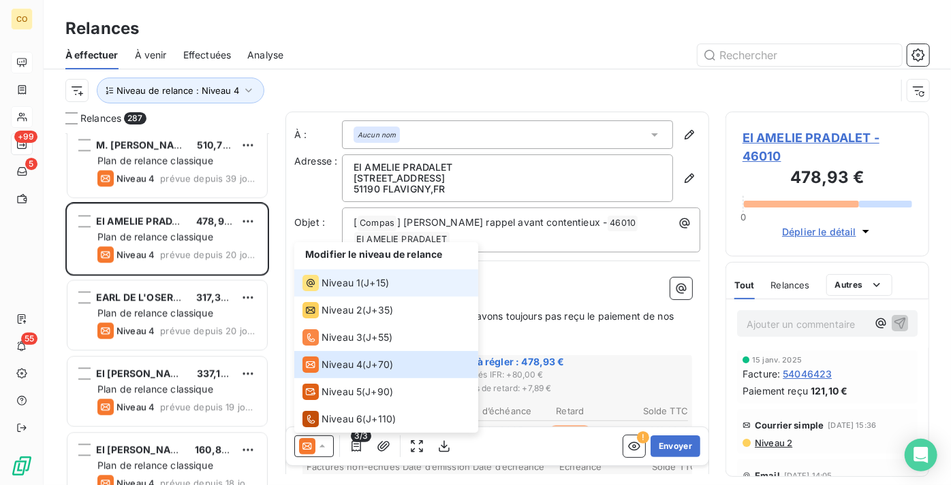
click at [332, 286] on span "Niveau 1" at bounding box center [340, 283] width 39 height 14
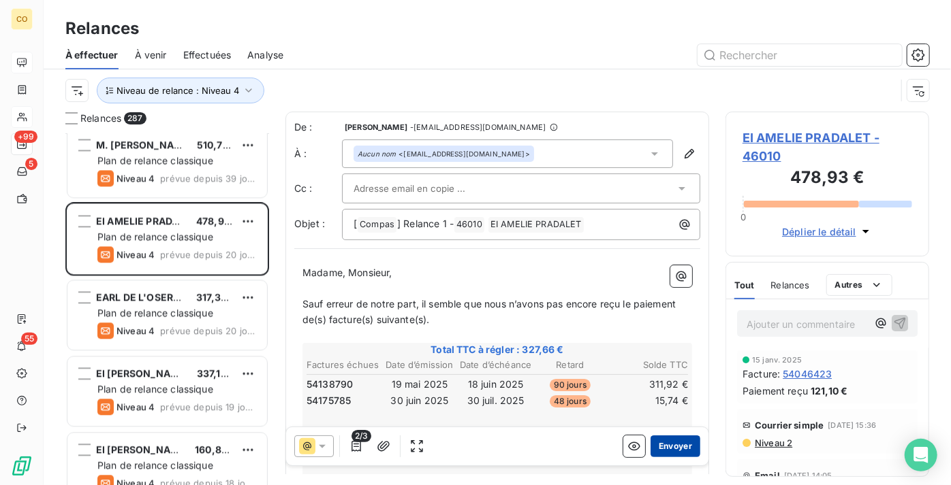
click at [660, 449] on button "Envoyer" at bounding box center [675, 447] width 50 height 22
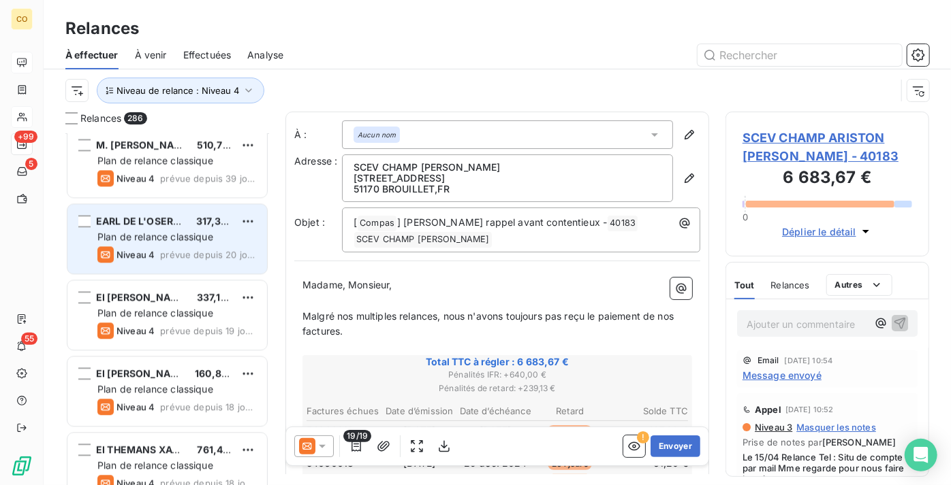
click at [179, 243] on div "EARL DE L'OSERAIE 317,38 € Plan de relance classique Niveau 4 prévue depuis 20 …" at bounding box center [166, 238] width 199 height 69
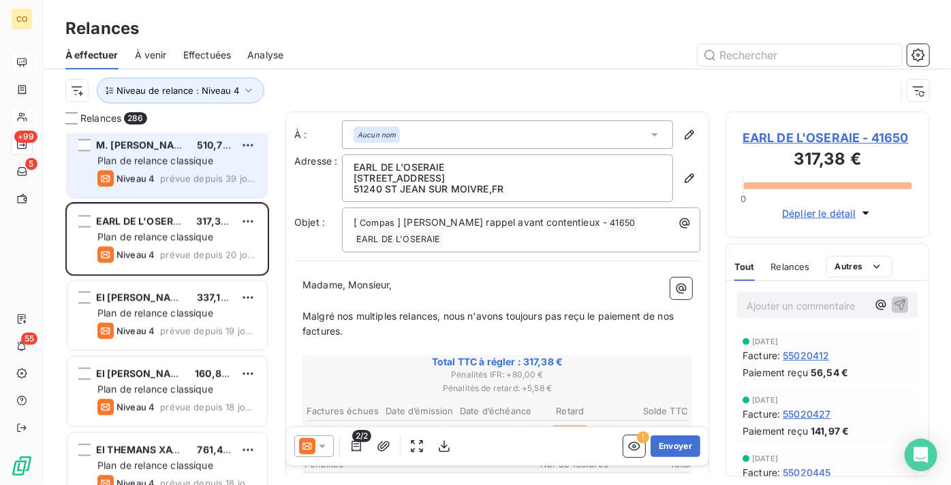
click at [156, 167] on div "Plan de relance classique" at bounding box center [176, 161] width 159 height 14
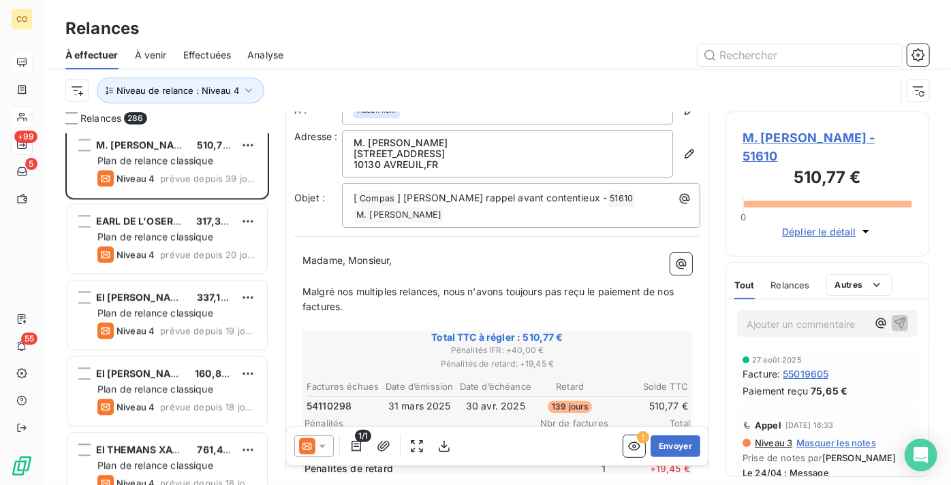
scroll to position [62, 0]
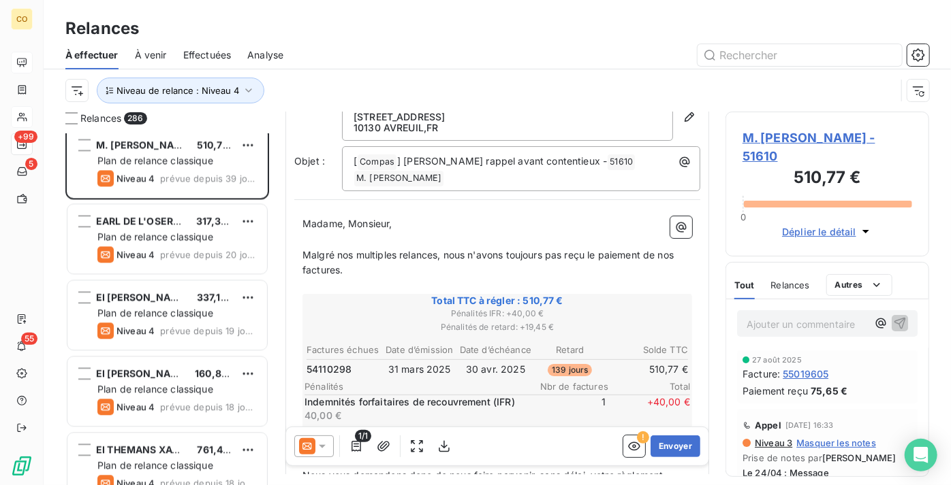
click at [314, 453] on icon at bounding box center [307, 446] width 16 height 16
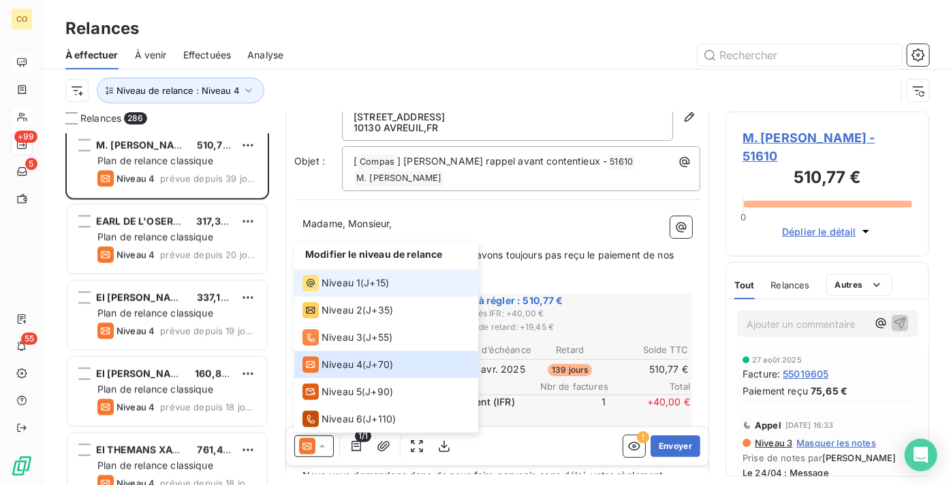
click at [354, 278] on span "Niveau 1" at bounding box center [340, 283] width 39 height 14
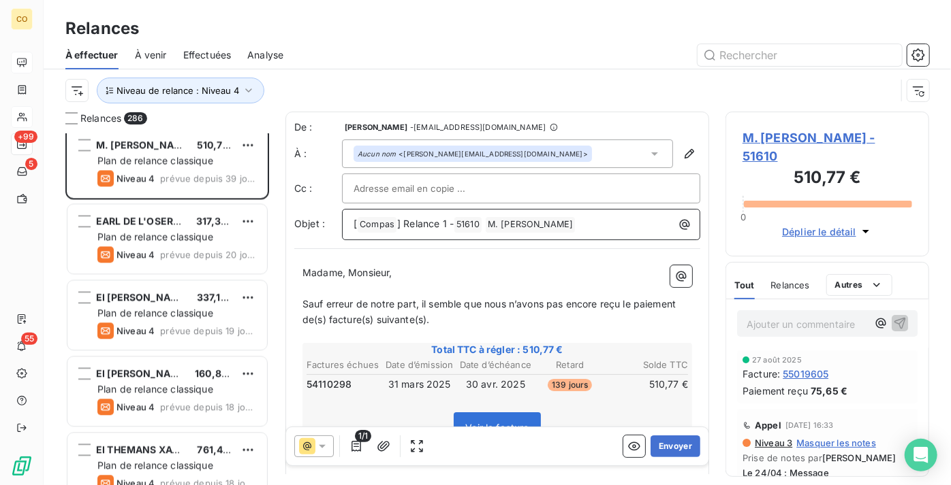
click at [443, 223] on span "] Relance 1 -" at bounding box center [425, 224] width 57 height 12
click at [666, 443] on button "Envoyer" at bounding box center [675, 447] width 50 height 22
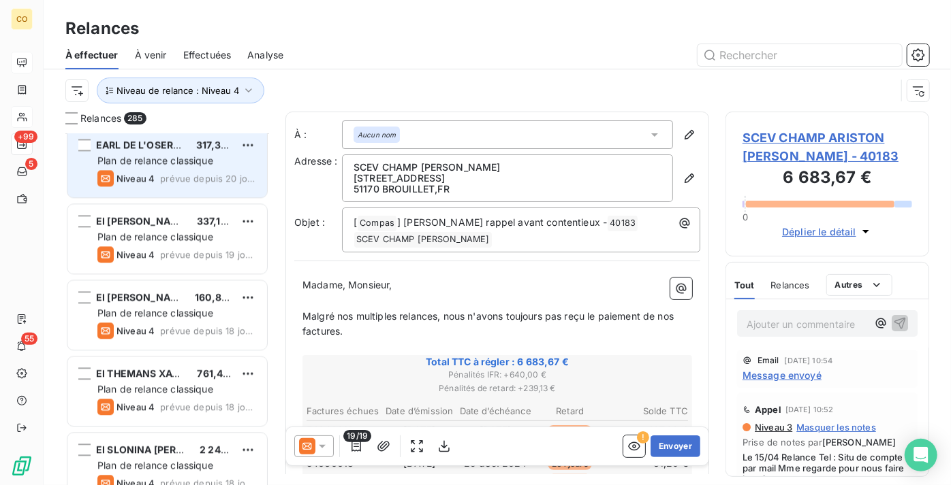
click at [147, 180] on span "Niveau 4" at bounding box center [135, 178] width 38 height 11
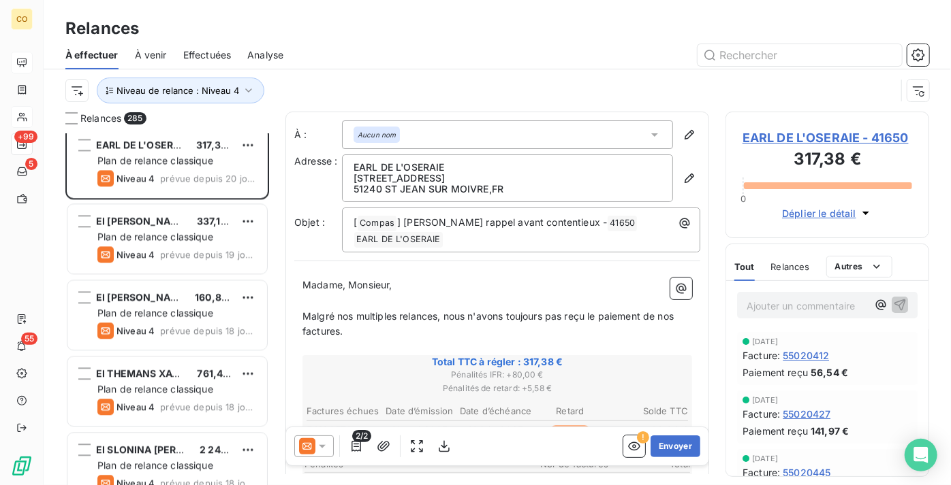
click at [317, 439] on div at bounding box center [313, 447] width 39 height 22
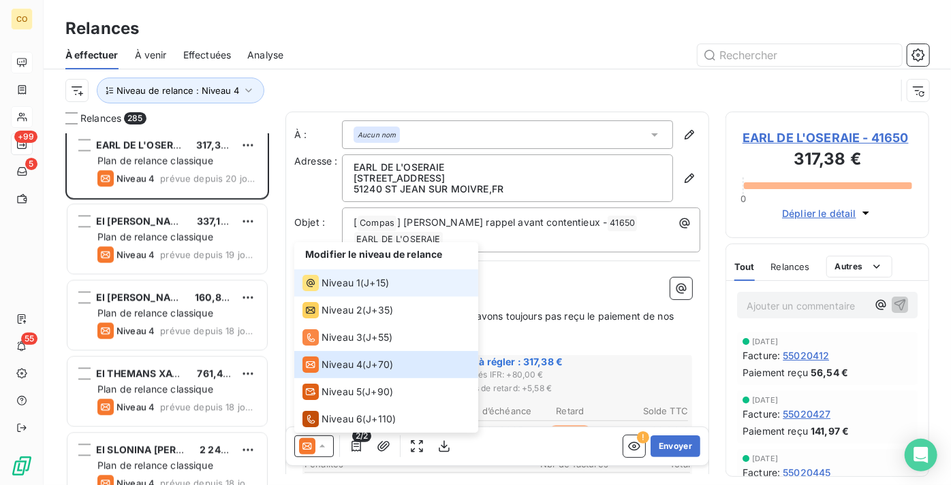
click at [336, 286] on span "Niveau 1" at bounding box center [340, 283] width 39 height 14
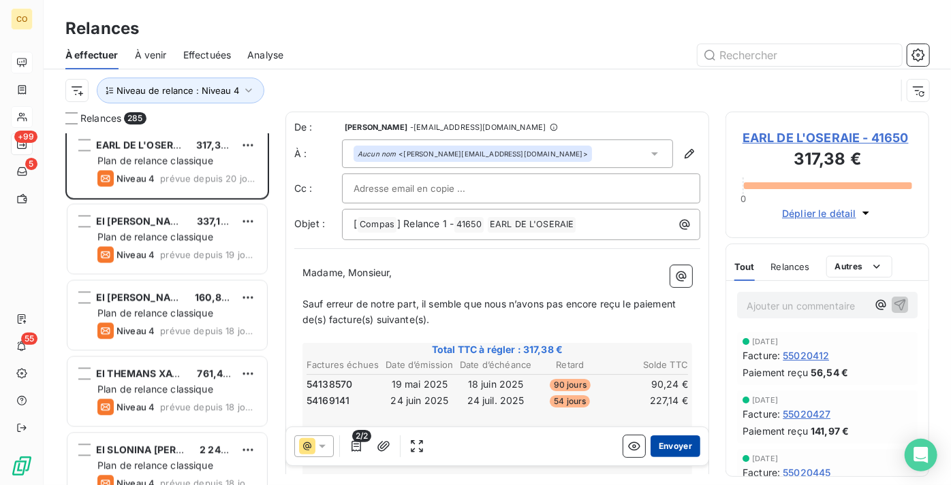
click at [675, 445] on button "Envoyer" at bounding box center [675, 447] width 50 height 22
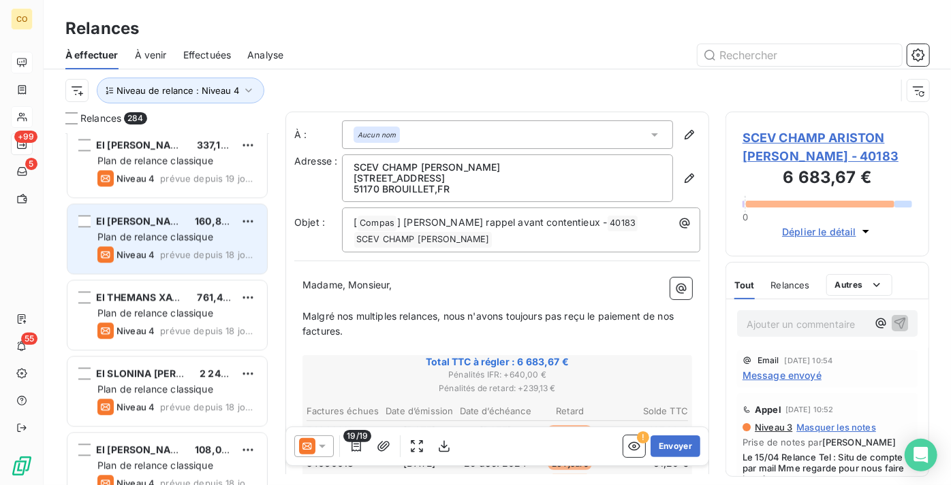
click at [148, 235] on span "Plan de relance classique" at bounding box center [155, 237] width 116 height 12
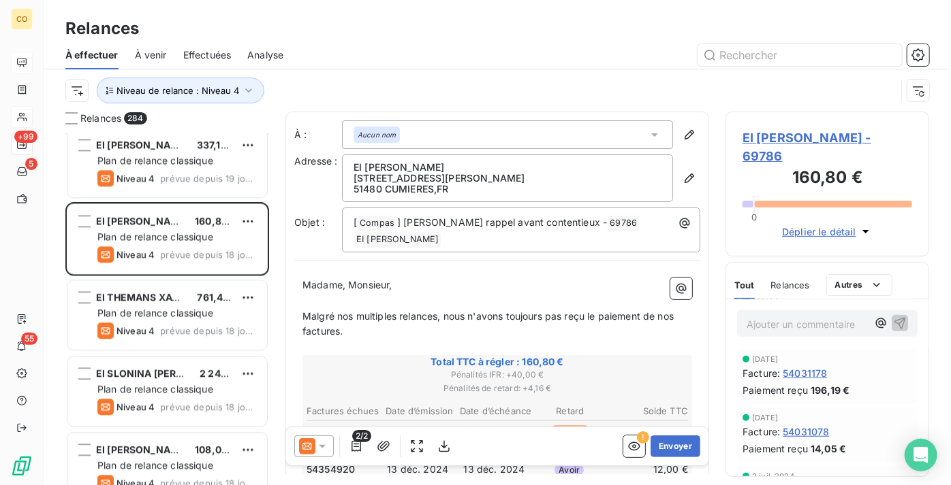
scroll to position [433, 0]
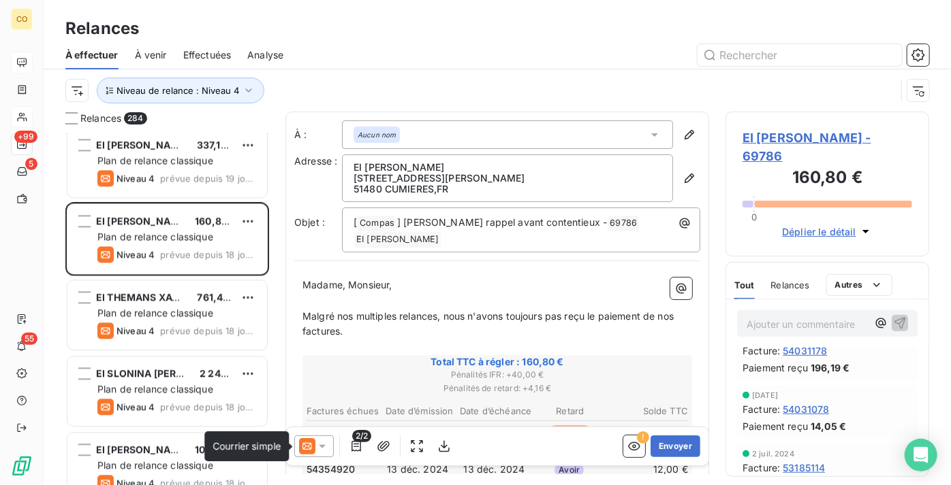
click at [301, 439] on icon at bounding box center [307, 446] width 16 height 16
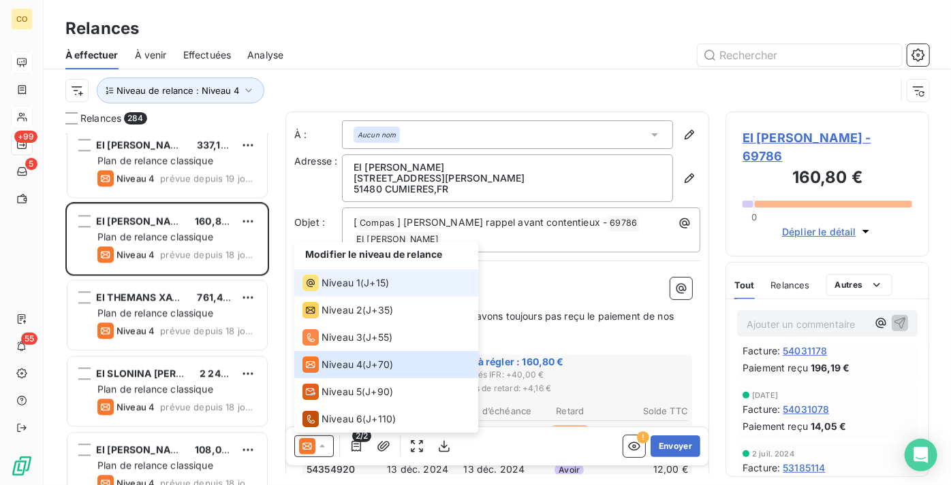
click at [336, 281] on span "Niveau 1" at bounding box center [340, 283] width 39 height 14
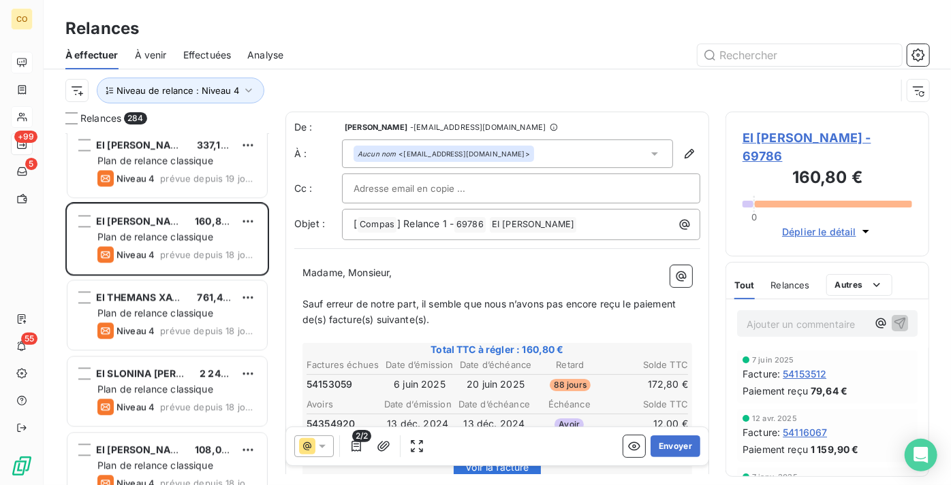
scroll to position [62, 0]
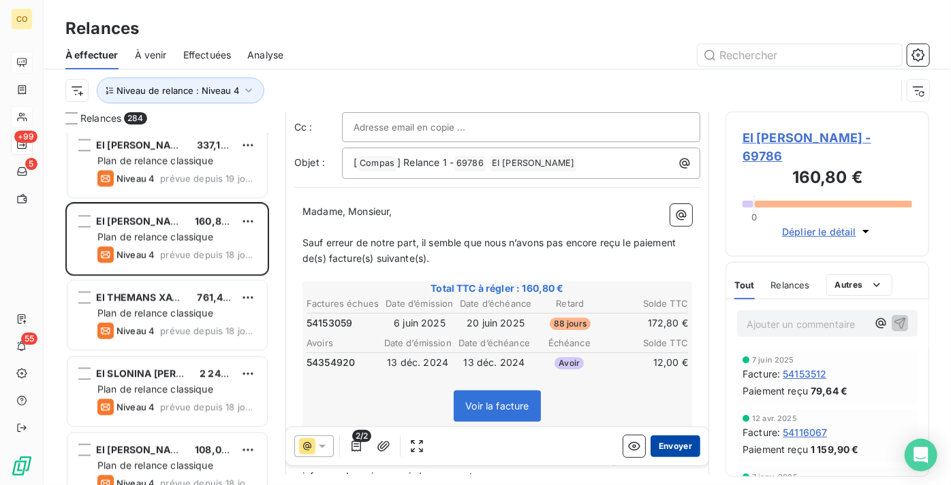
click at [668, 438] on button "Envoyer" at bounding box center [675, 447] width 50 height 22
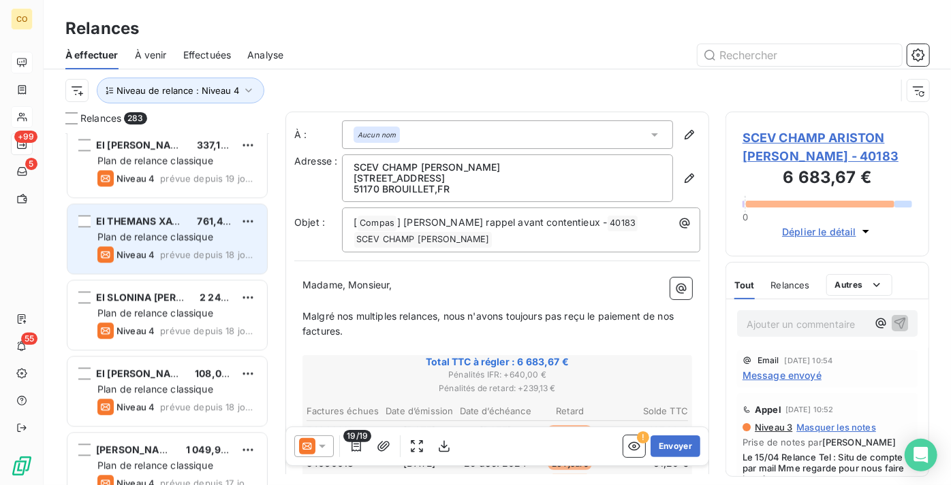
click at [123, 212] on div "EI [PERSON_NAME] 761,47 € Plan de relance classique Niveau 4 prévue depuis 18 j…" at bounding box center [166, 238] width 199 height 69
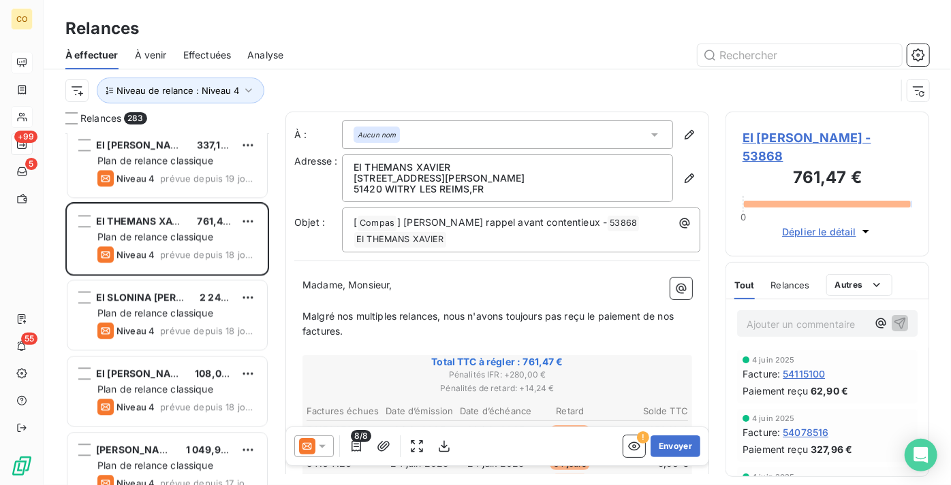
click at [628, 384] on span "Pénalités de retard : + 14,24 €" at bounding box center [496, 389] width 385 height 12
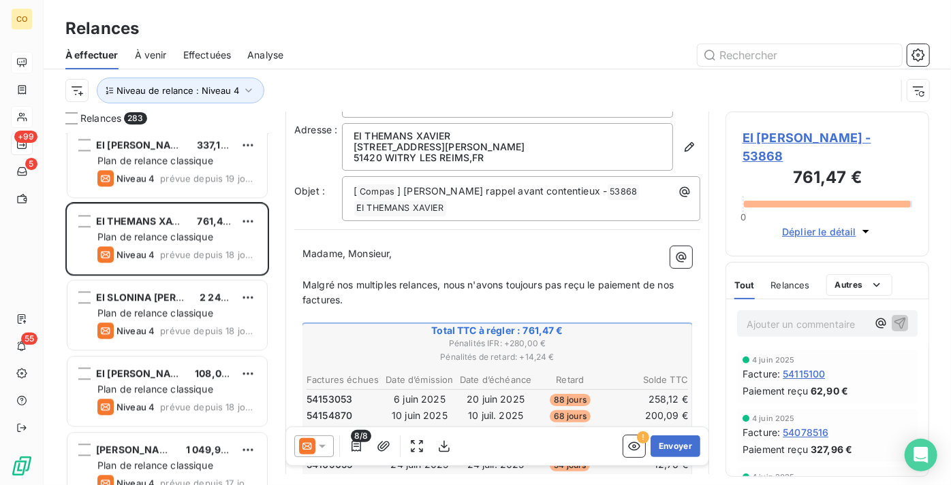
scroll to position [62, 0]
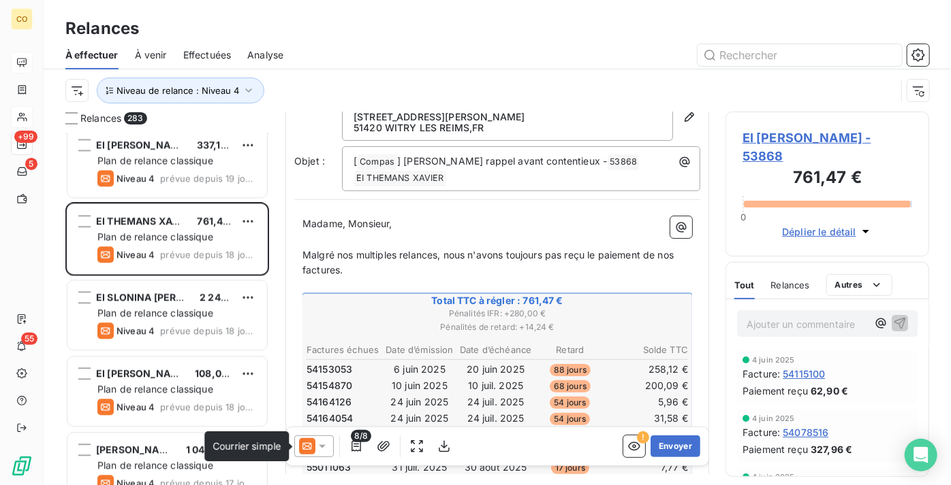
click at [306, 449] on icon at bounding box center [307, 446] width 16 height 16
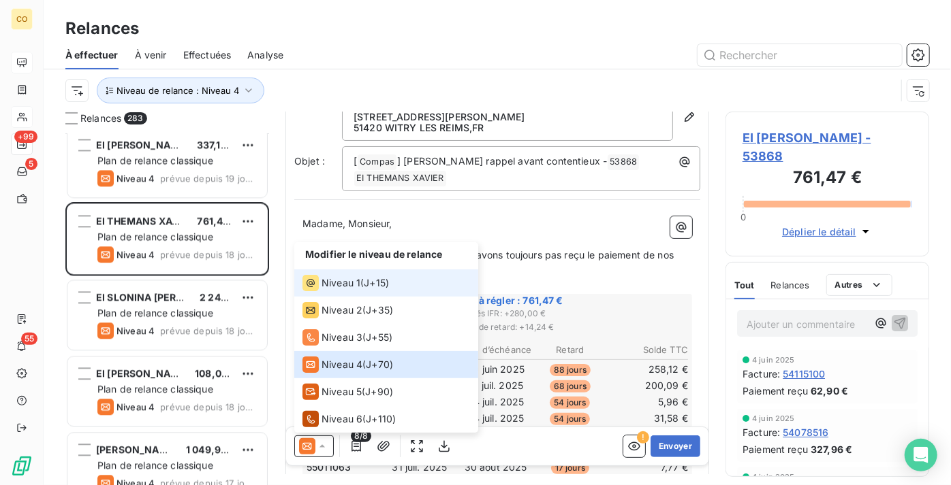
click at [340, 293] on li "Niveau 1 ( J+15 )" at bounding box center [386, 283] width 184 height 27
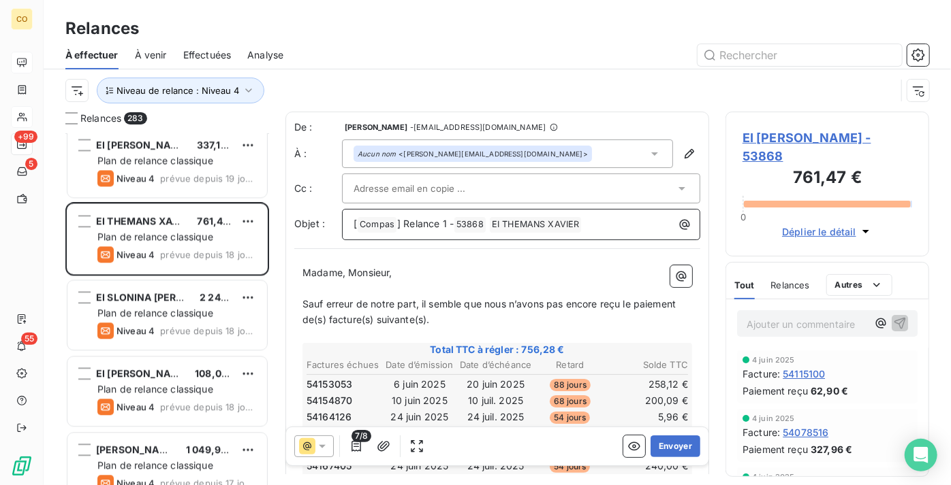
click at [445, 227] on span "] Relance 1 -" at bounding box center [425, 224] width 57 height 12
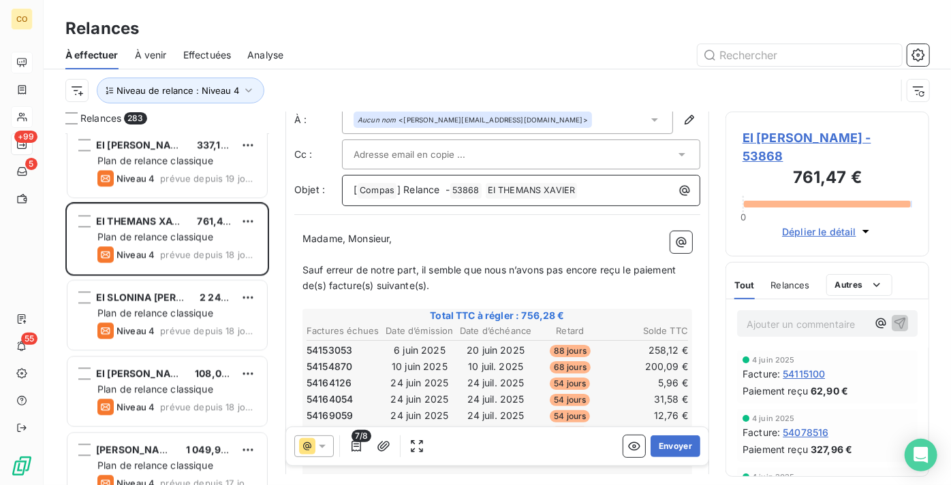
scroll to position [63, 0]
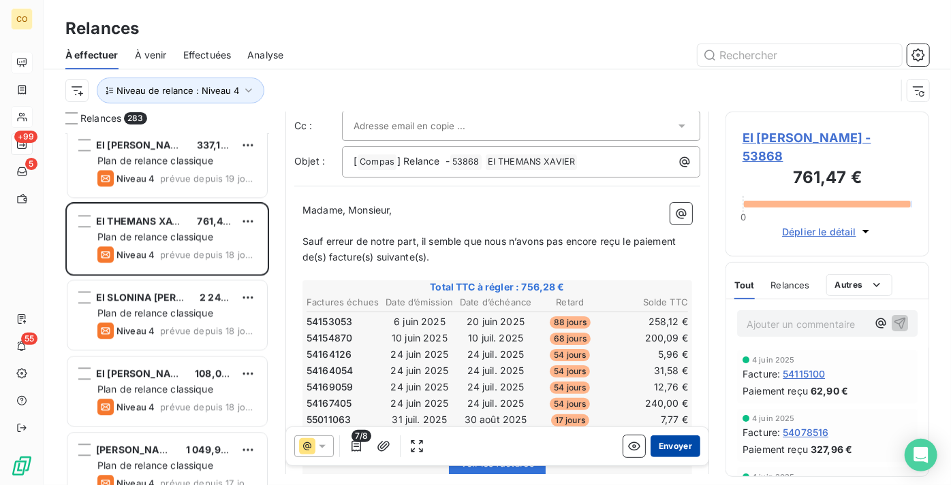
click at [656, 447] on button "Envoyer" at bounding box center [675, 447] width 50 height 22
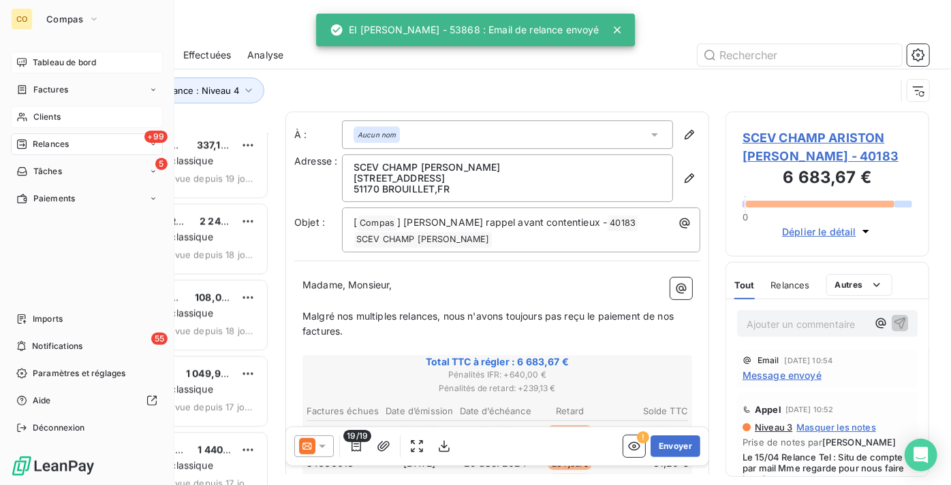
click at [51, 116] on span "Clients" at bounding box center [46, 117] width 27 height 12
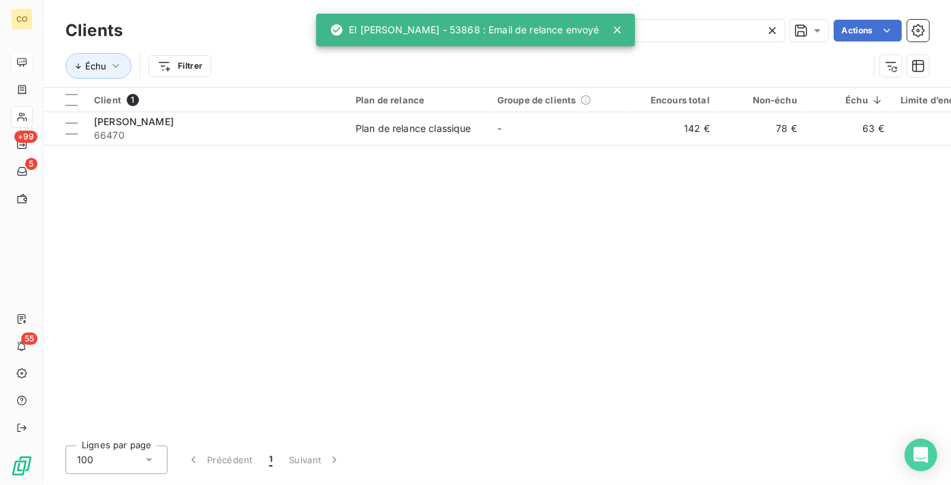
click at [769, 34] on icon at bounding box center [772, 31] width 14 height 14
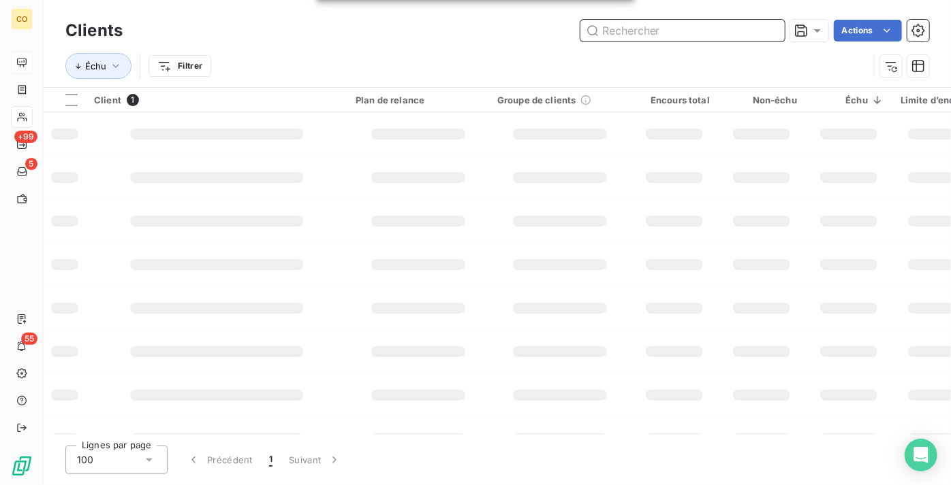
click at [718, 36] on input "text" at bounding box center [682, 31] width 204 height 22
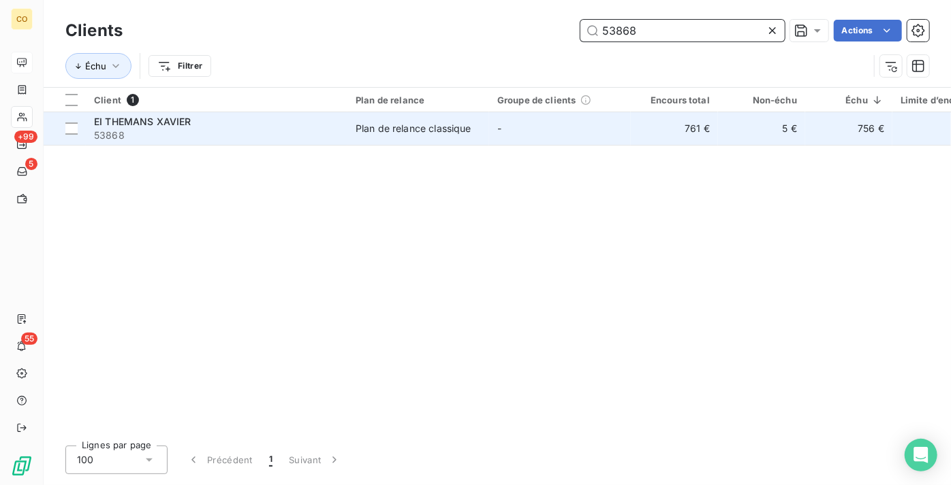
type input "53868"
click at [400, 123] on div "Plan de relance classique" at bounding box center [413, 129] width 116 height 14
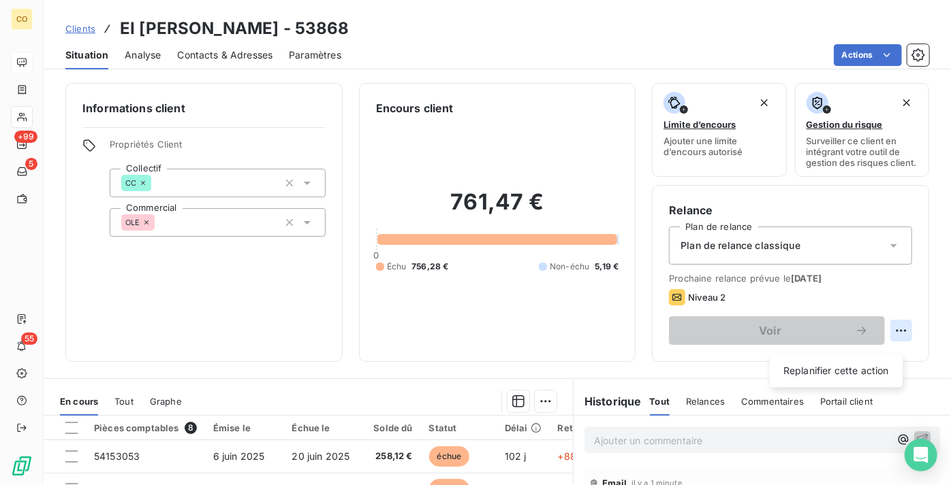
click at [895, 342] on html "CO +99 5 55 Clients EI [PERSON_NAME] - 53868 Situation Analyse Contacts & Adres…" at bounding box center [475, 242] width 951 height 485
click at [837, 373] on div "Replanifier cette action" at bounding box center [836, 371] width 122 height 22
select select "8"
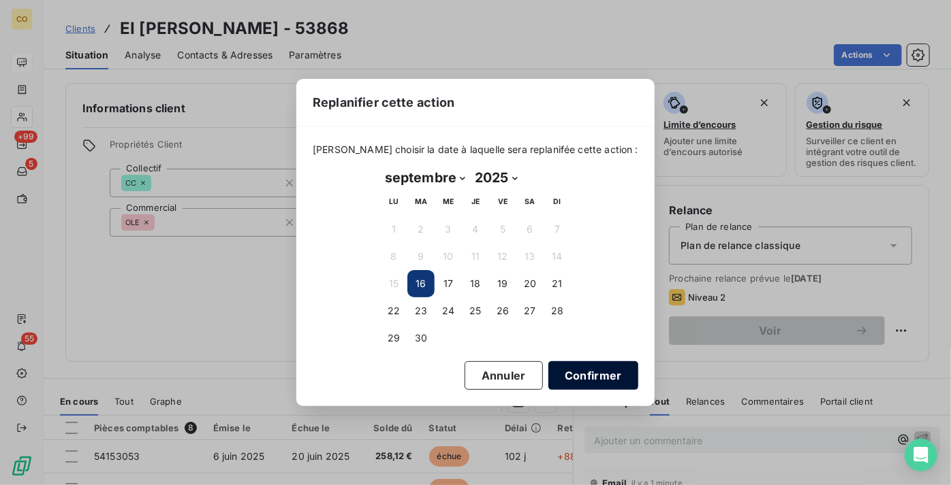
drag, startPoint x: 549, startPoint y: 381, endPoint x: 599, endPoint y: 383, distance: 49.7
click at [549, 381] on button "Confirmer" at bounding box center [593, 376] width 90 height 29
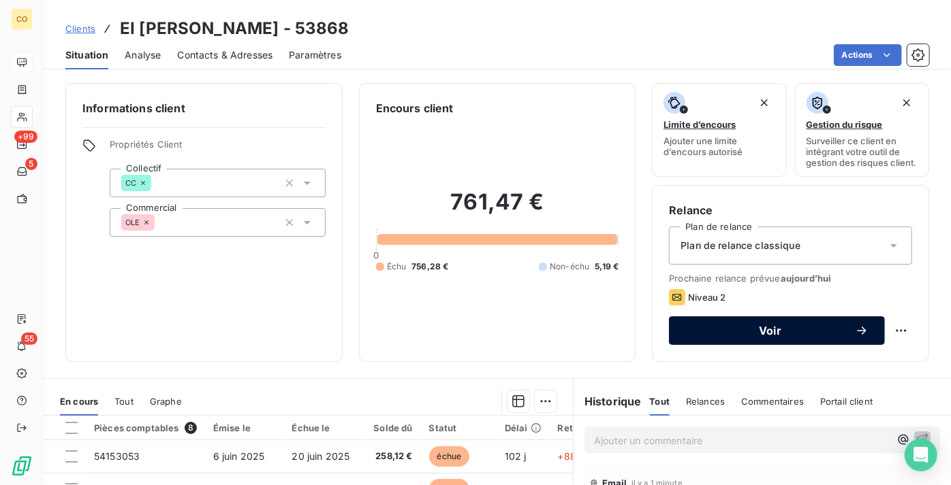
click at [758, 345] on button "Voir" at bounding box center [777, 331] width 216 height 29
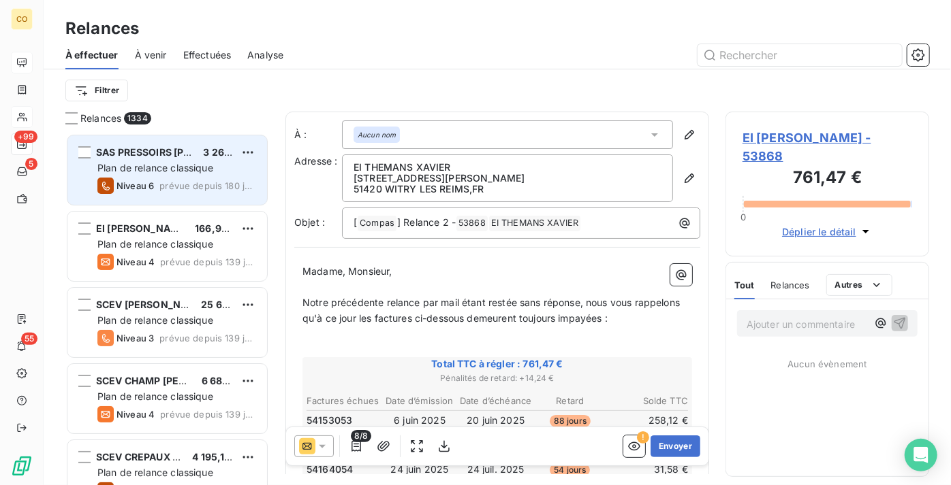
scroll to position [342, 194]
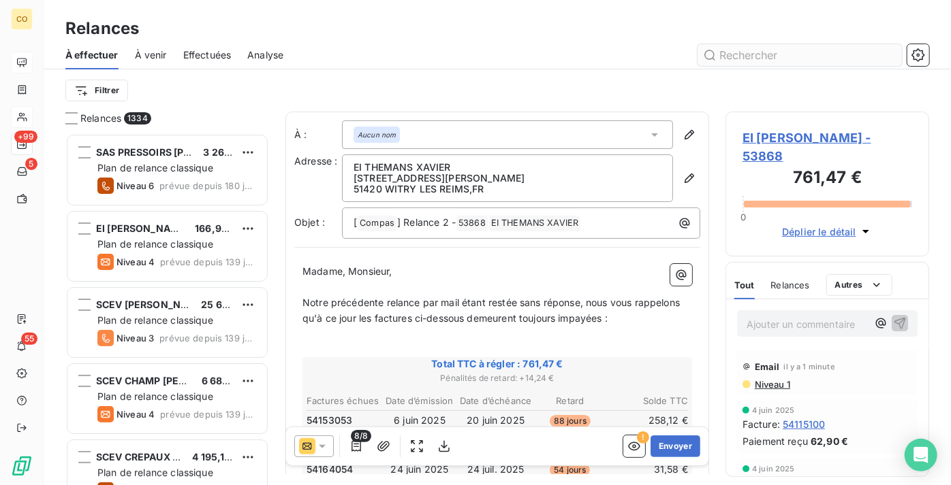
click at [739, 53] on input "text" at bounding box center [799, 55] width 204 height 22
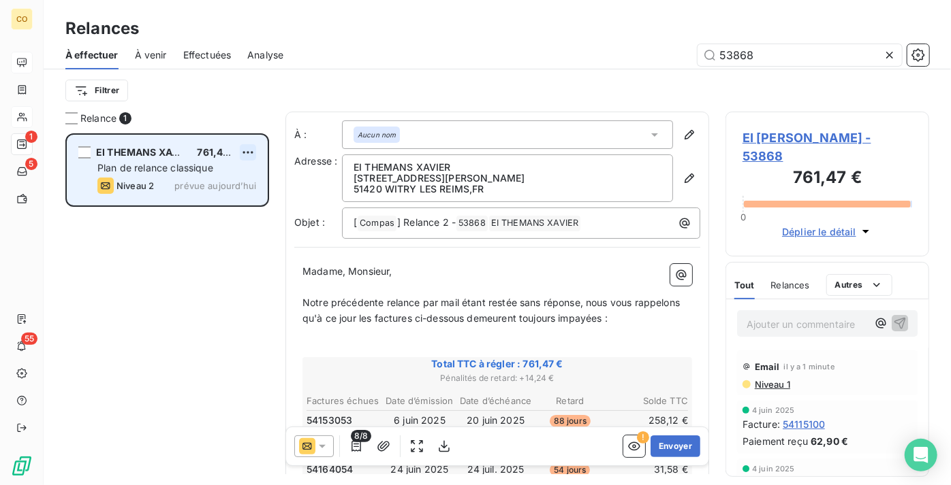
type input "53868"
click at [256, 147] on html "CO 1 5 55 Relances À effectuer À venir Effectuées Analyse 53868 Filtrer Relance…" at bounding box center [475, 242] width 951 height 485
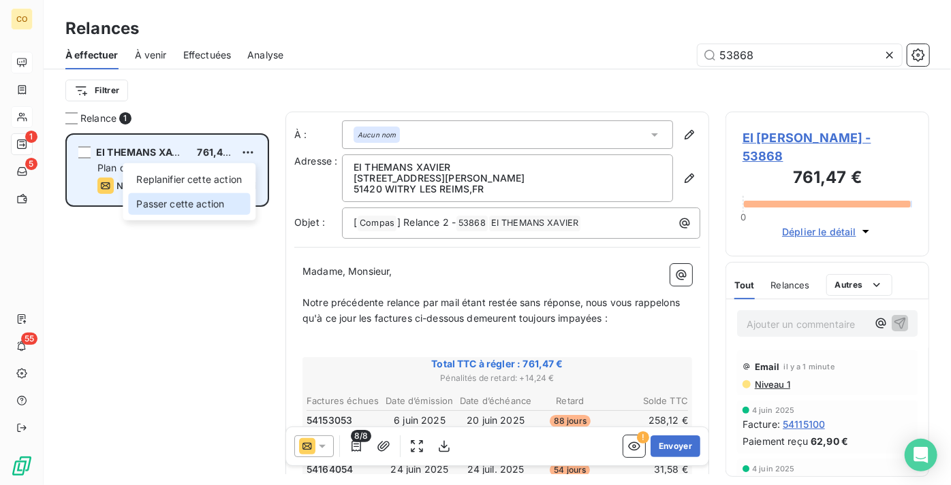
click at [225, 197] on div "Passer cette action" at bounding box center [189, 204] width 122 height 22
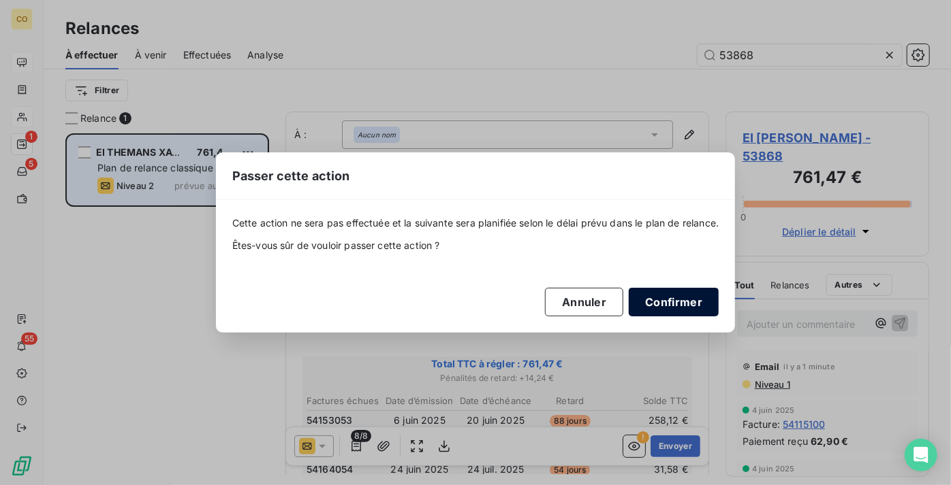
click at [694, 297] on button "Confirmer" at bounding box center [673, 302] width 90 height 29
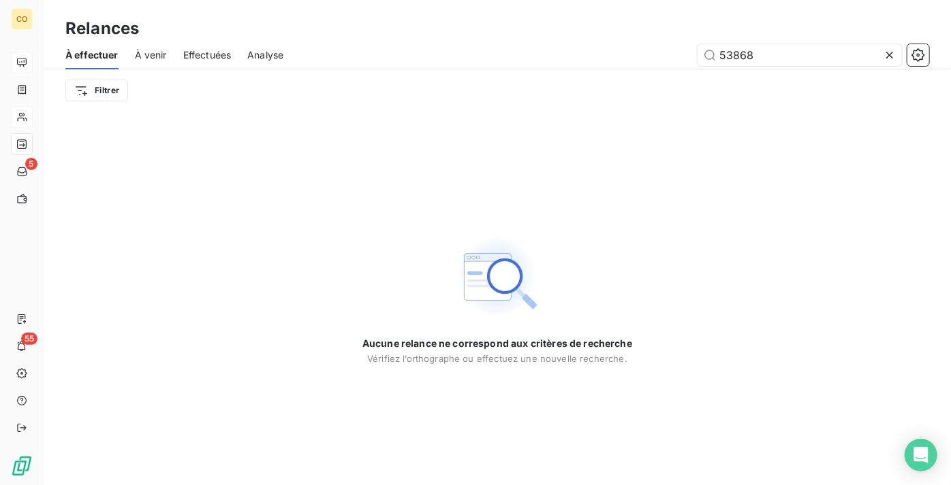
click at [891, 54] on icon at bounding box center [889, 55] width 14 height 14
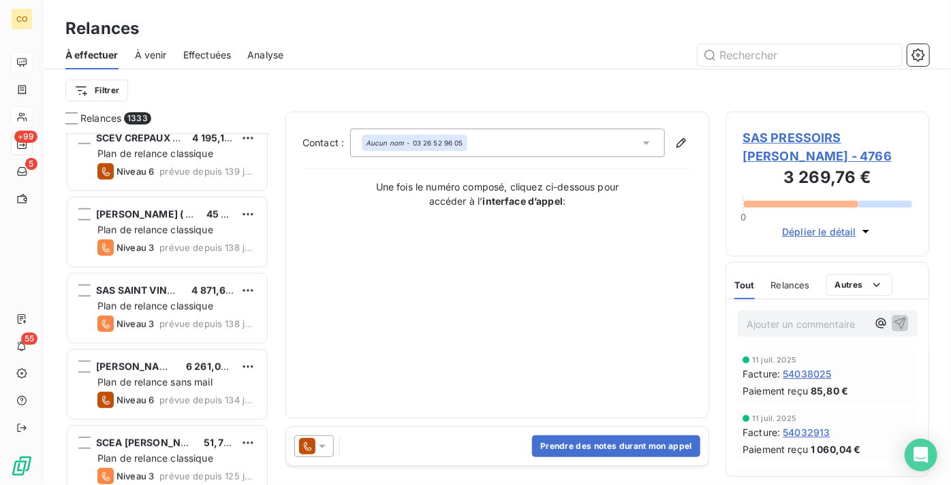
scroll to position [372, 0]
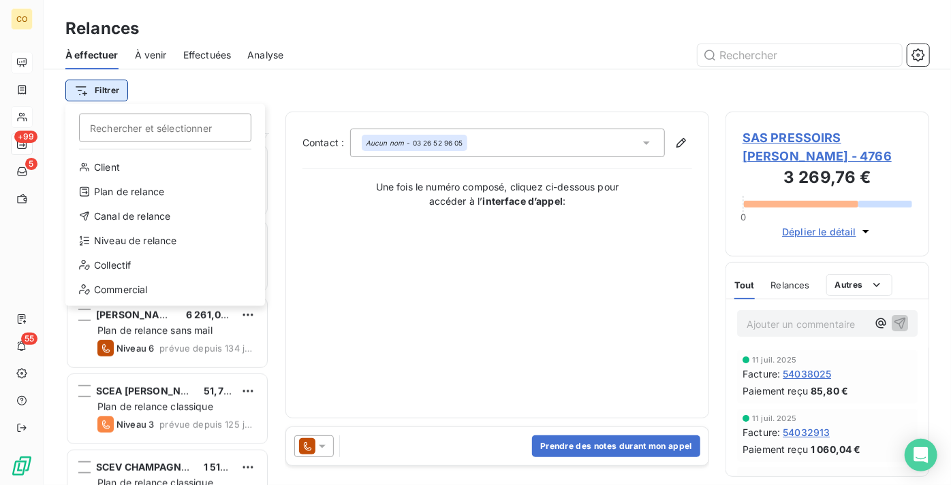
click at [120, 99] on html "CO +99 5 55 Relances À effectuer À venir Effectuées Analyse Filtrer Rechercher …" at bounding box center [475, 242] width 951 height 485
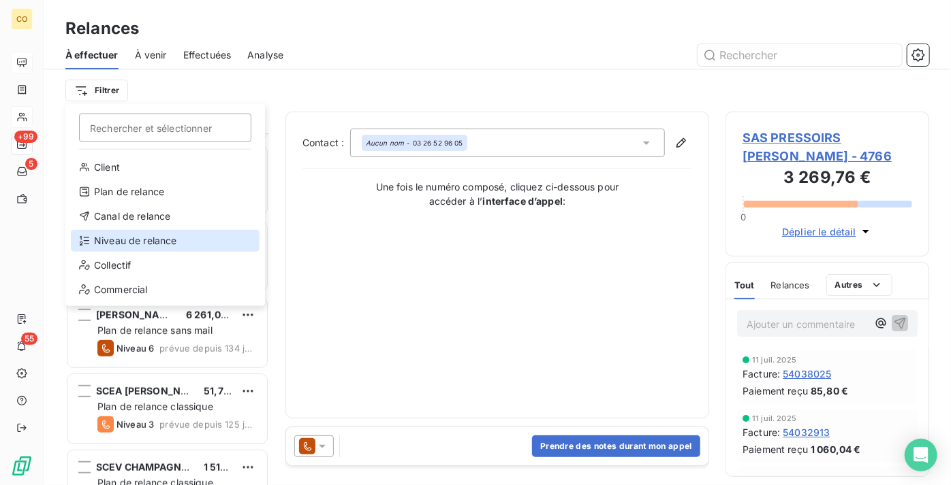
click at [125, 245] on div "Niveau de relance" at bounding box center [165, 241] width 189 height 22
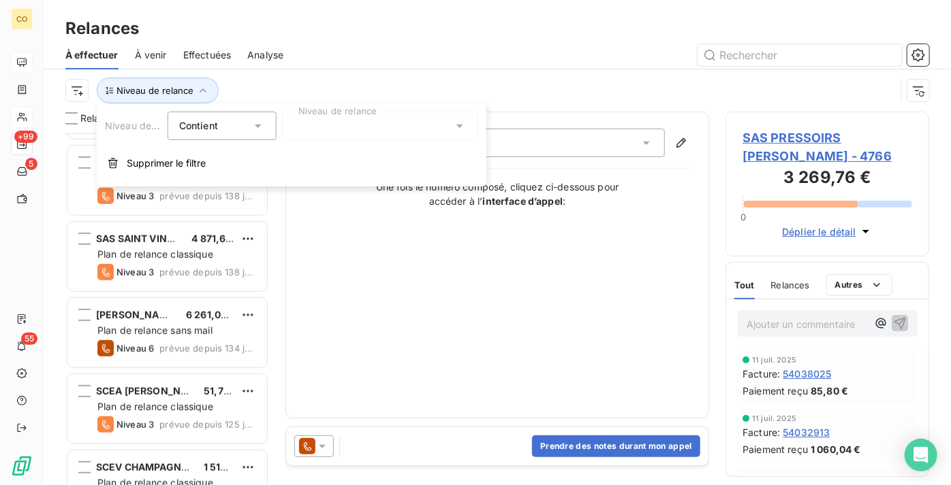
click at [385, 128] on div at bounding box center [380, 126] width 196 height 29
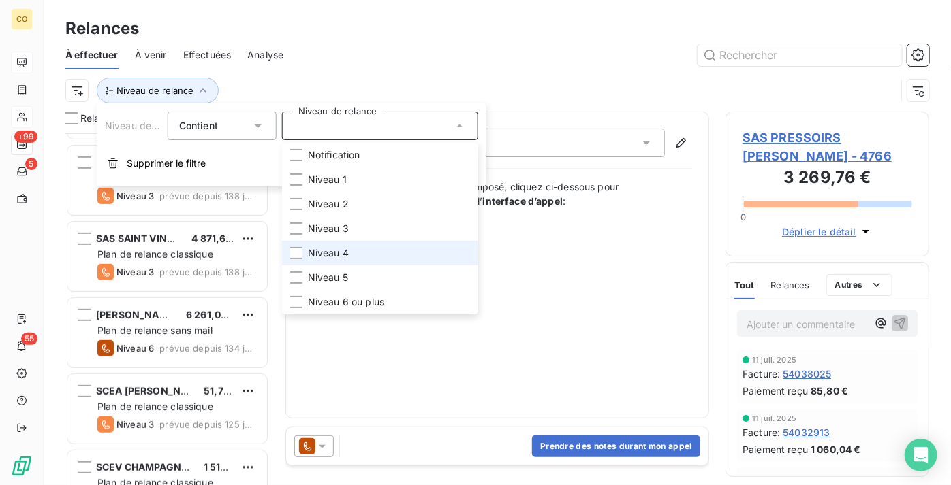
click at [394, 251] on li "Niveau 4" at bounding box center [380, 253] width 196 height 25
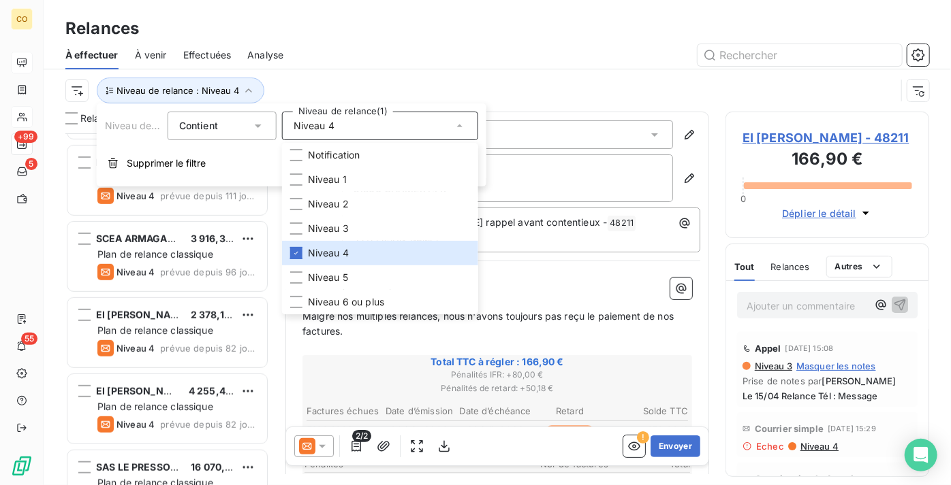
click at [410, 67] on div "À effectuer À venir Effectuées Analyse" at bounding box center [497, 55] width 907 height 29
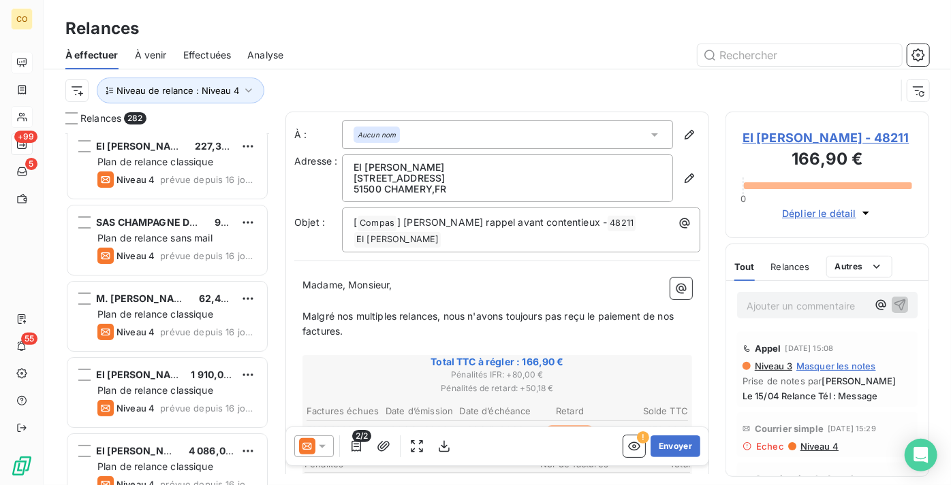
scroll to position [2971, 0]
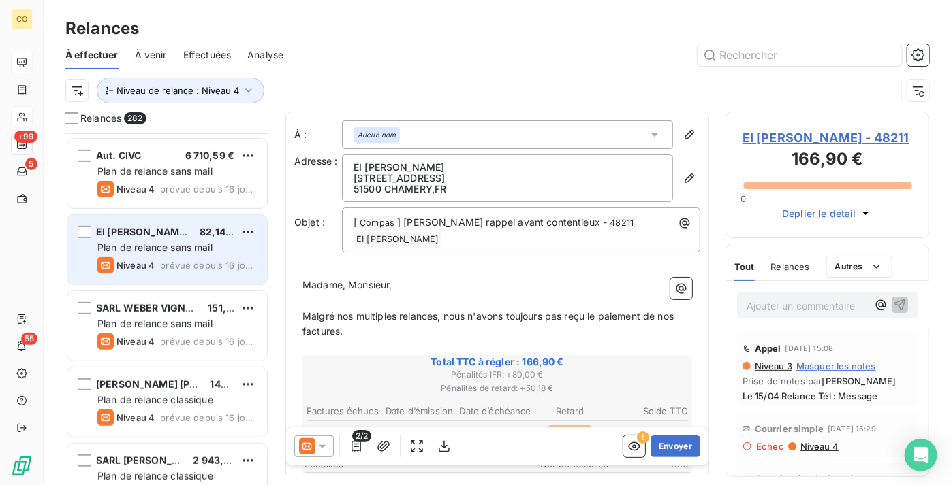
click at [179, 249] on span "Plan de relance sans mail" at bounding box center [154, 248] width 115 height 12
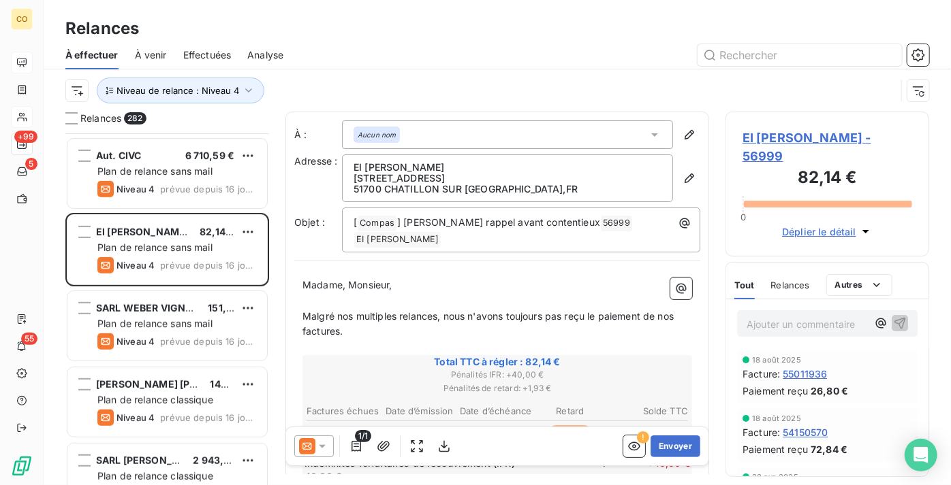
click at [315, 443] on icon at bounding box center [322, 447] width 14 height 14
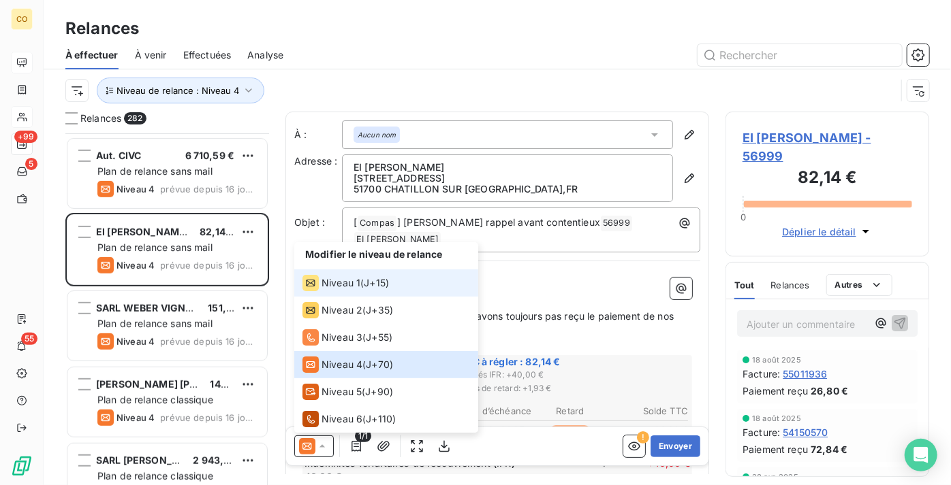
click at [334, 291] on div "Niveau 1" at bounding box center [331, 283] width 58 height 16
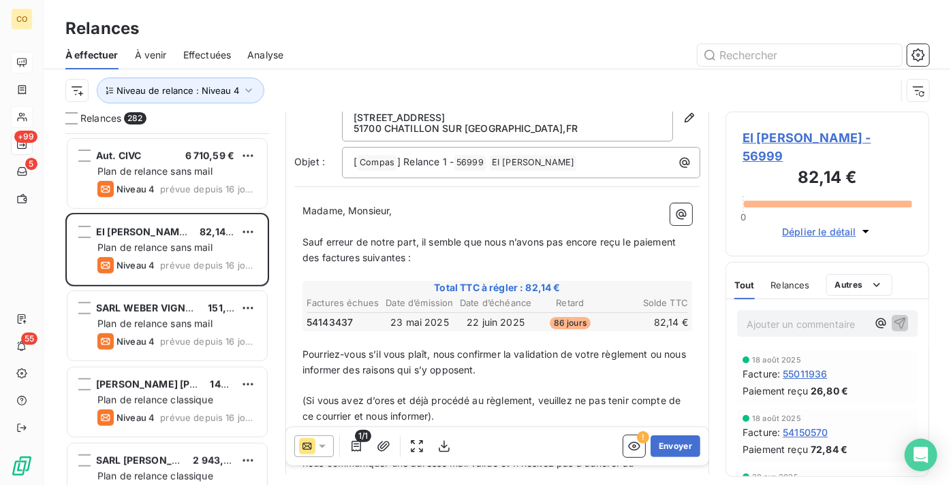
scroll to position [62, 0]
click at [679, 443] on button "Envoyer" at bounding box center [675, 447] width 50 height 22
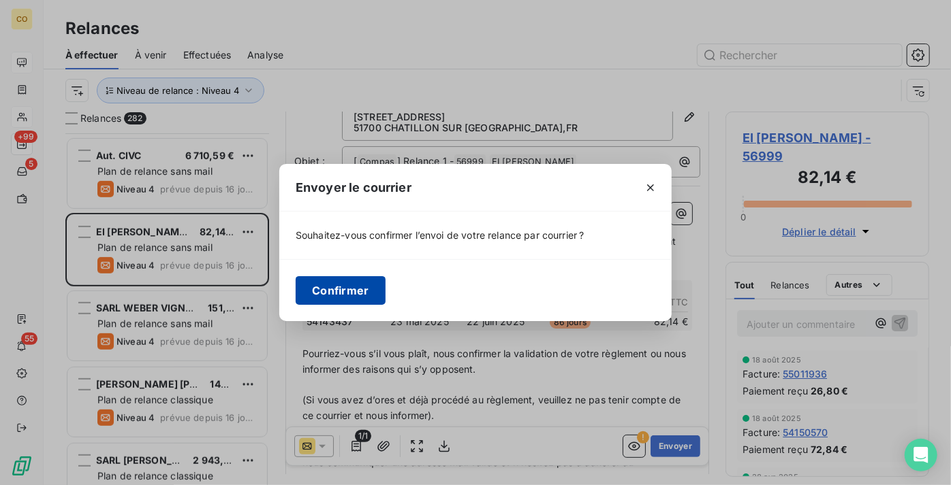
click at [357, 281] on button "Confirmer" at bounding box center [341, 290] width 90 height 29
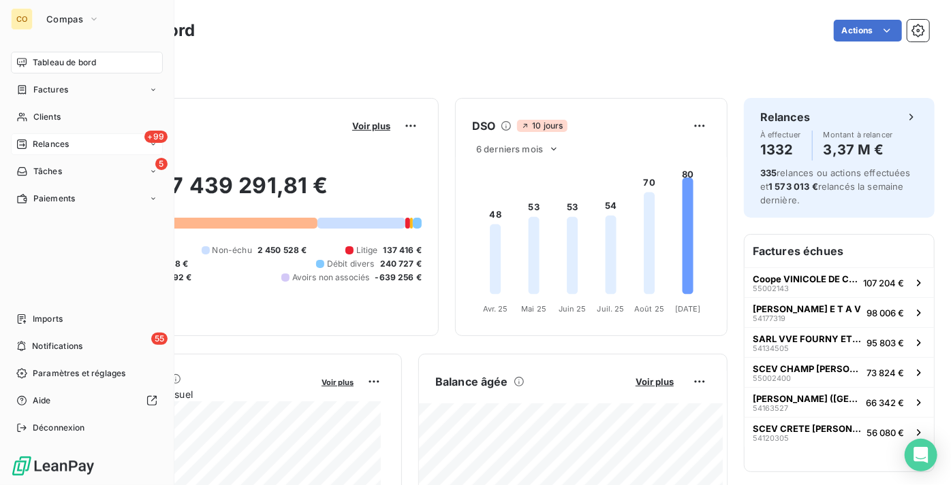
drag, startPoint x: 48, startPoint y: 148, endPoint x: 65, endPoint y: 151, distance: 17.2
click at [48, 148] on span "Relances" at bounding box center [51, 144] width 36 height 12
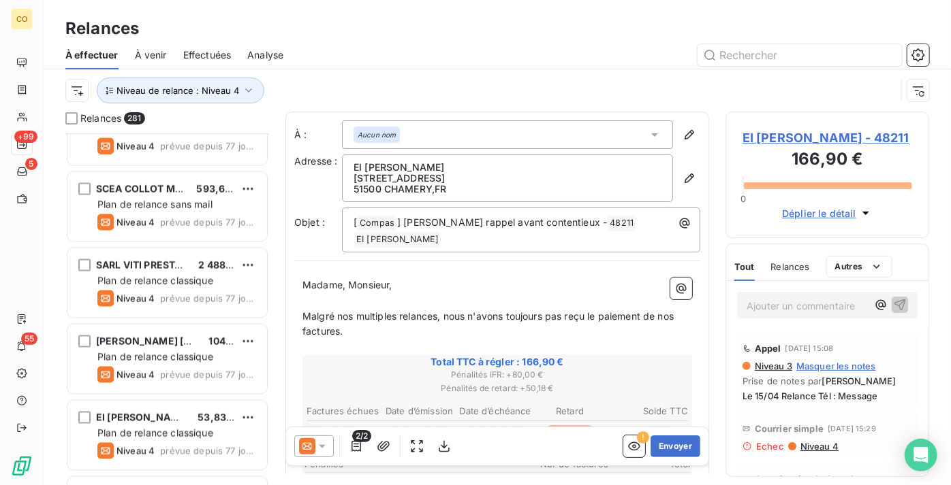
scroll to position [1115, 0]
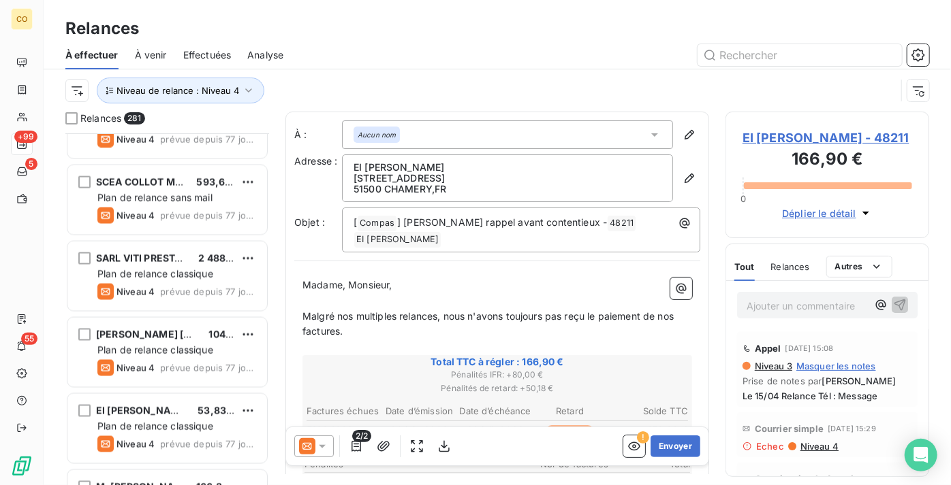
click at [163, 315] on div "SARL VITI PRESTA DURABLE 2 488,39 € Plan de relance classique Niveau 4 prévue d…" at bounding box center [167, 278] width 204 height 76
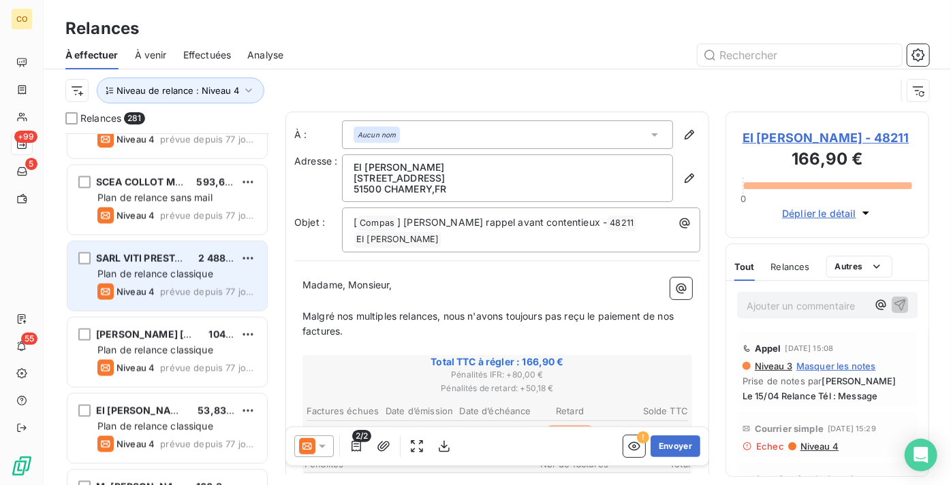
click at [172, 298] on div "Niveau 4 prévue depuis 77 jours" at bounding box center [176, 292] width 159 height 16
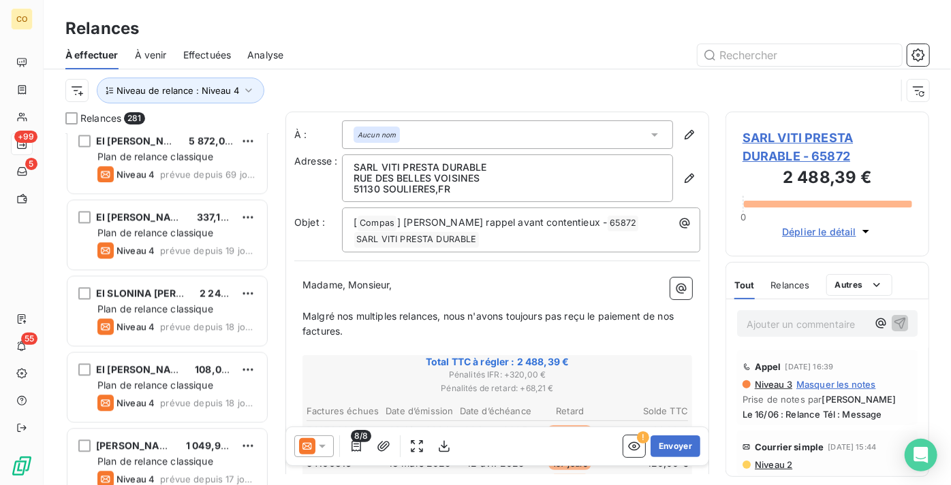
scroll to position [1548, 0]
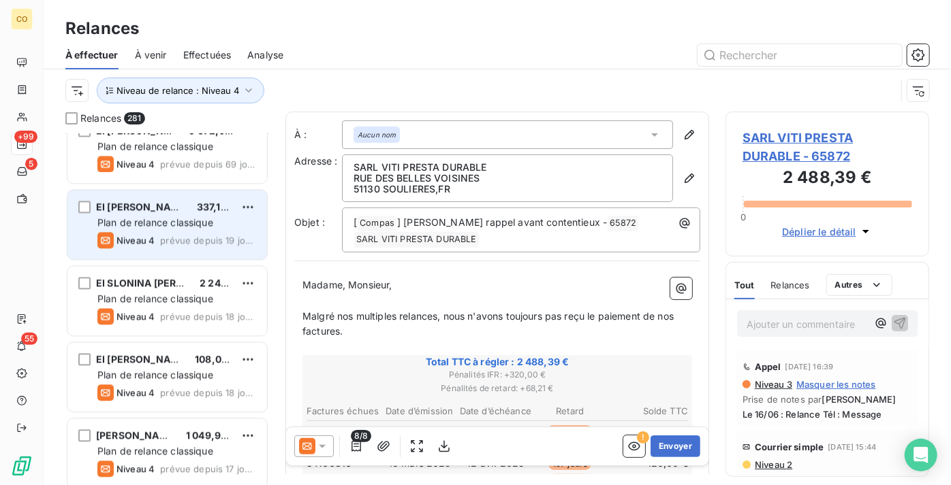
click at [174, 240] on span "prévue depuis 19 jours" at bounding box center [208, 240] width 96 height 11
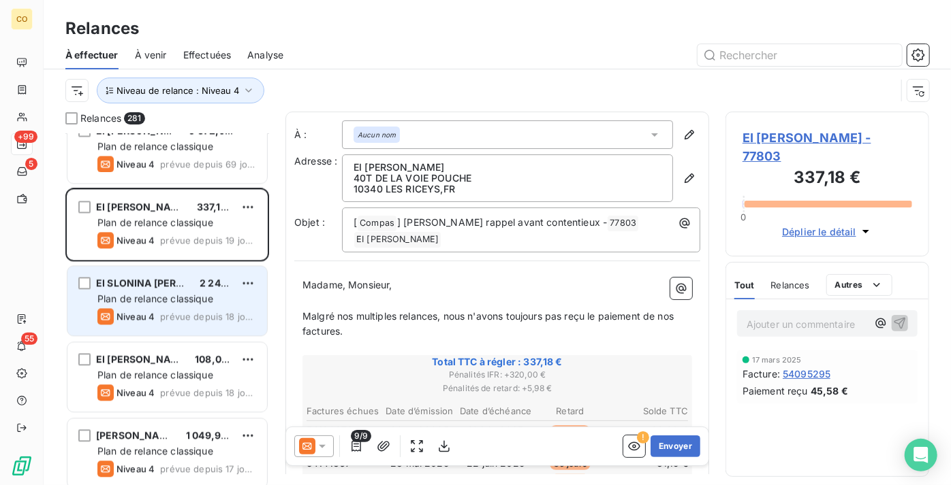
click at [176, 279] on span "EI SLONINA [PERSON_NAME]" at bounding box center [166, 283] width 140 height 12
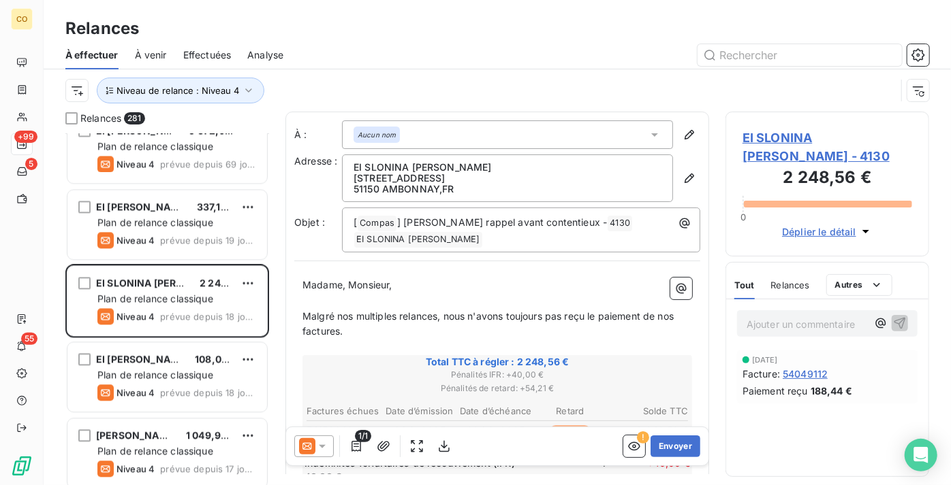
click at [310, 441] on icon at bounding box center [307, 446] width 16 height 16
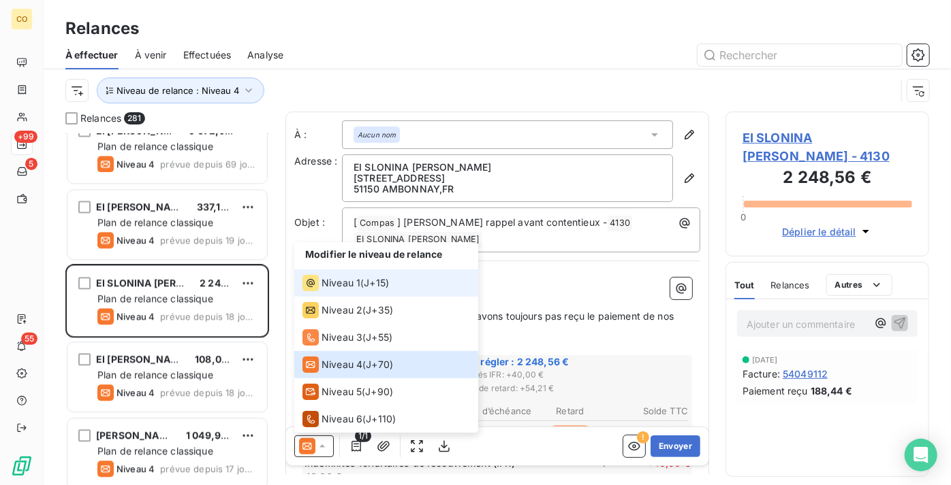
click at [331, 288] on span "Niveau 1" at bounding box center [340, 283] width 39 height 14
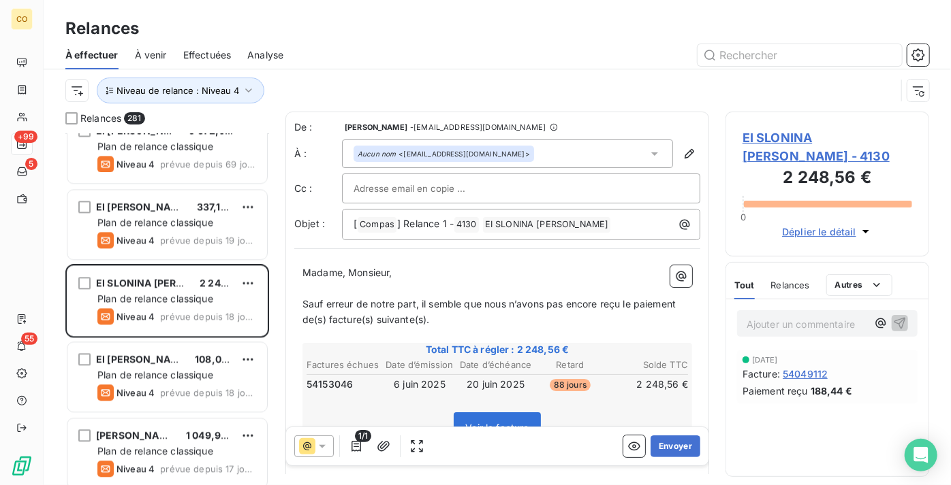
scroll to position [342, 194]
click at [673, 447] on button "Envoyer" at bounding box center [675, 447] width 50 height 22
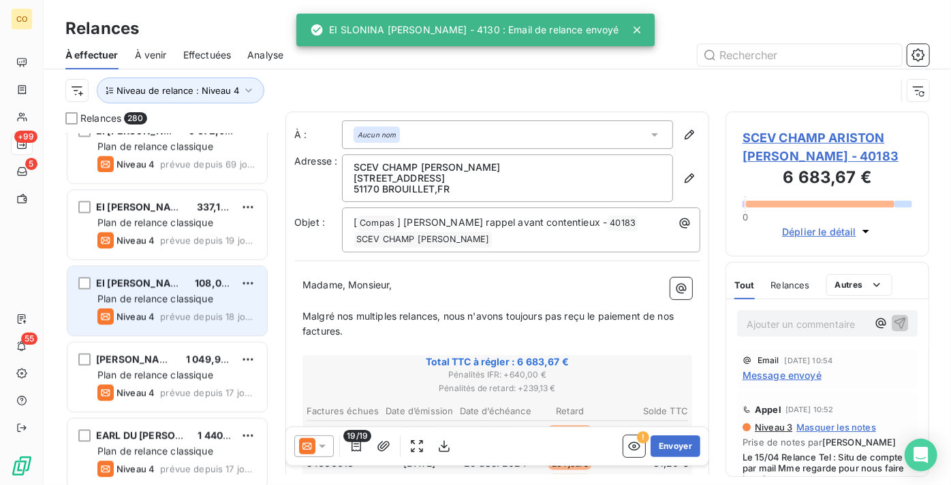
click at [149, 301] on span "Plan de relance classique" at bounding box center [155, 299] width 116 height 12
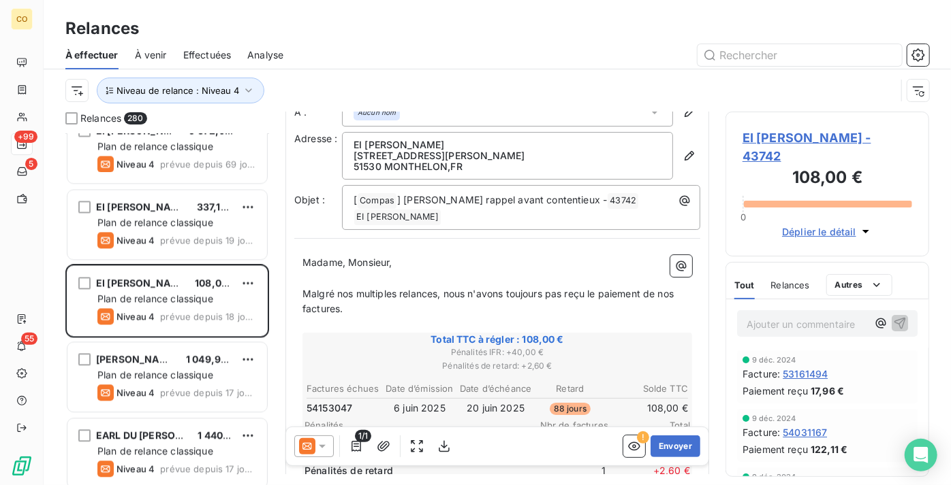
scroll to position [62, 0]
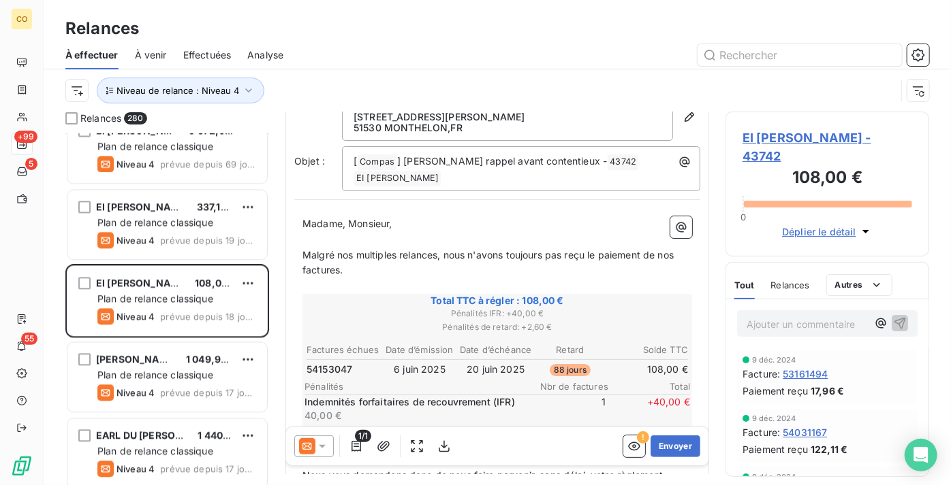
click at [308, 448] on icon at bounding box center [306, 446] width 9 height 7
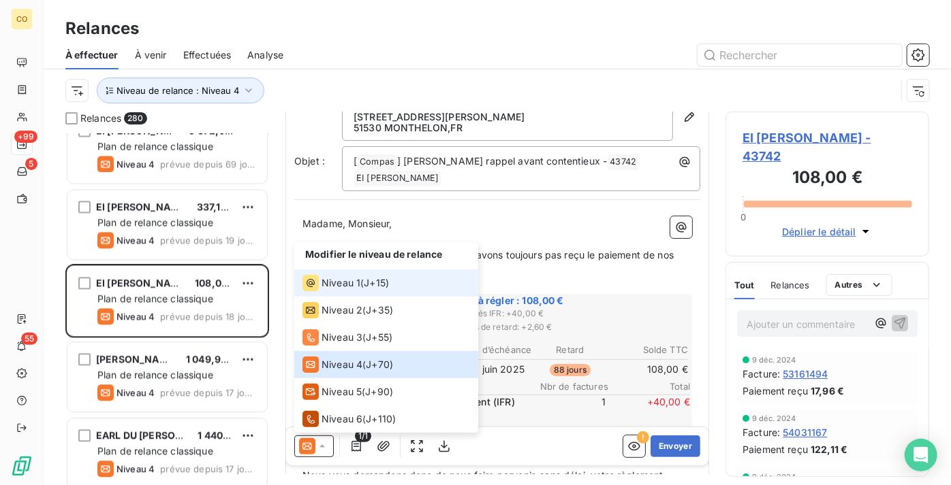
click at [349, 283] on span "Niveau 1" at bounding box center [340, 283] width 39 height 14
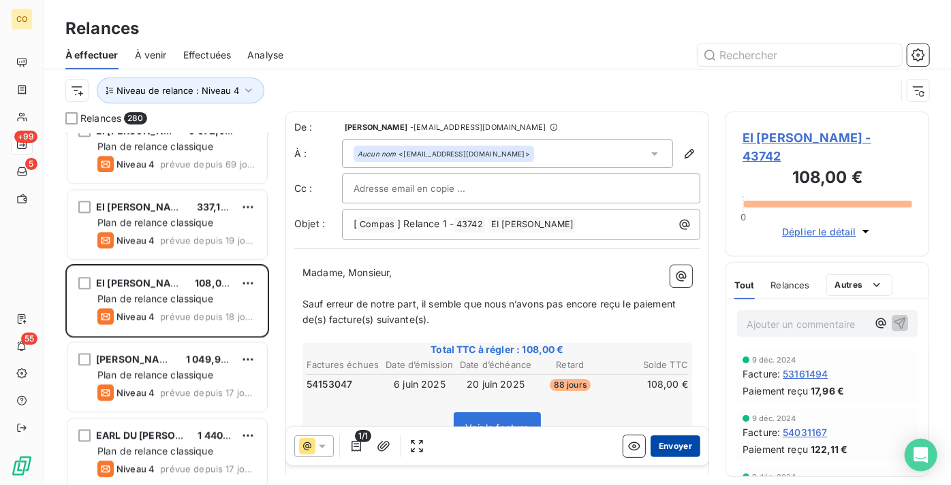
click at [672, 447] on button "Envoyer" at bounding box center [675, 447] width 50 height 22
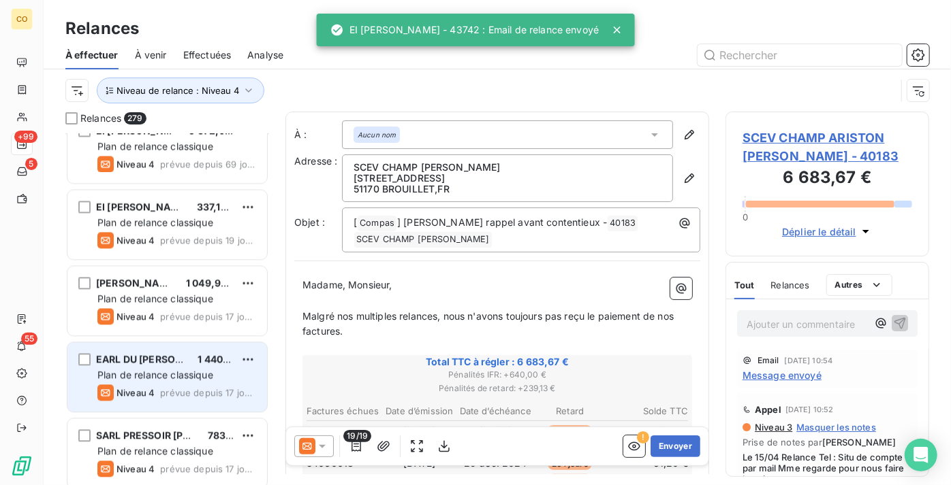
scroll to position [1610, 0]
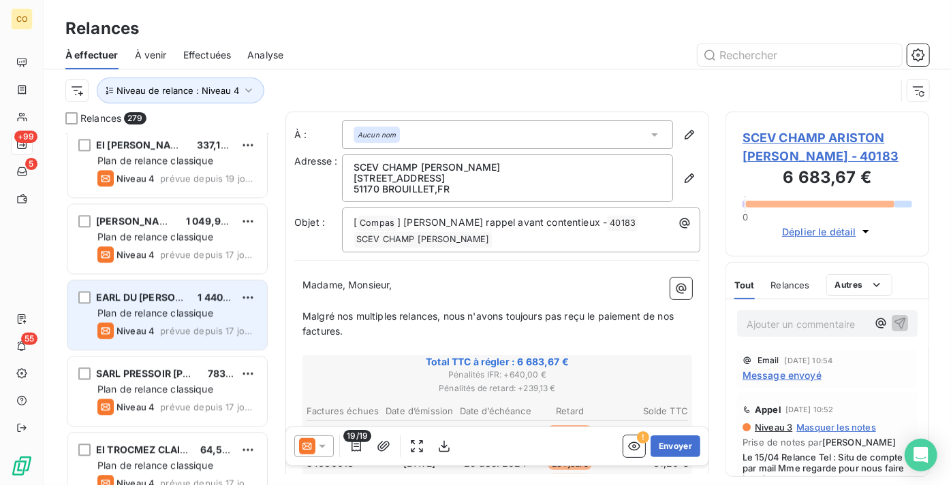
click at [172, 323] on div "Niveau 4 prévue depuis 17 jours" at bounding box center [176, 331] width 159 height 16
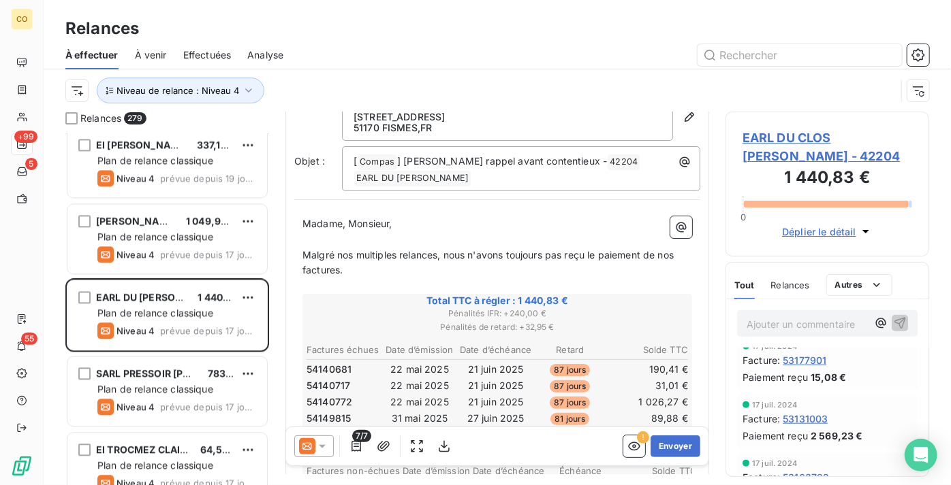
scroll to position [619, 0]
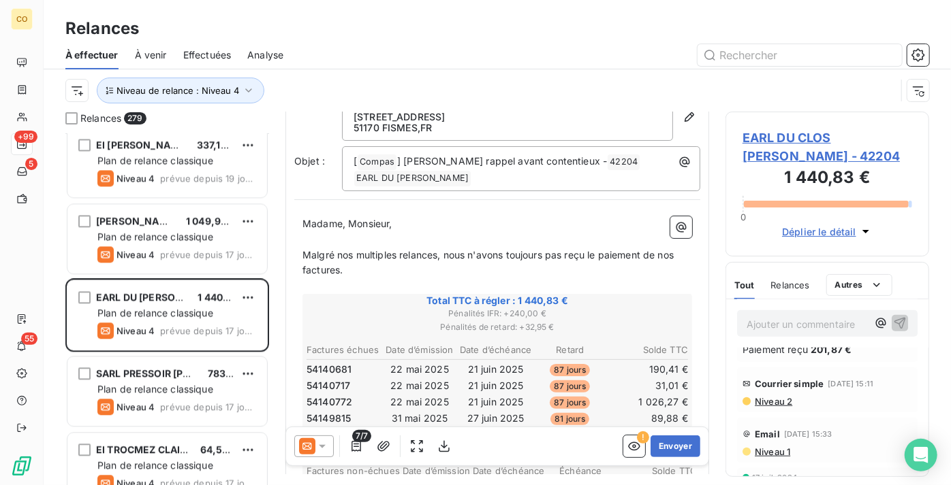
click at [317, 448] on icon at bounding box center [322, 447] width 14 height 14
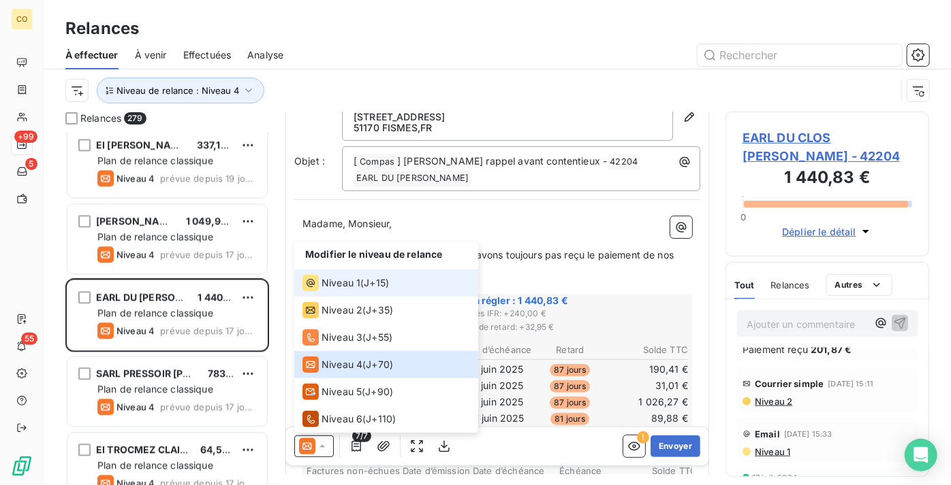
click at [337, 284] on span "Niveau 1" at bounding box center [340, 283] width 39 height 14
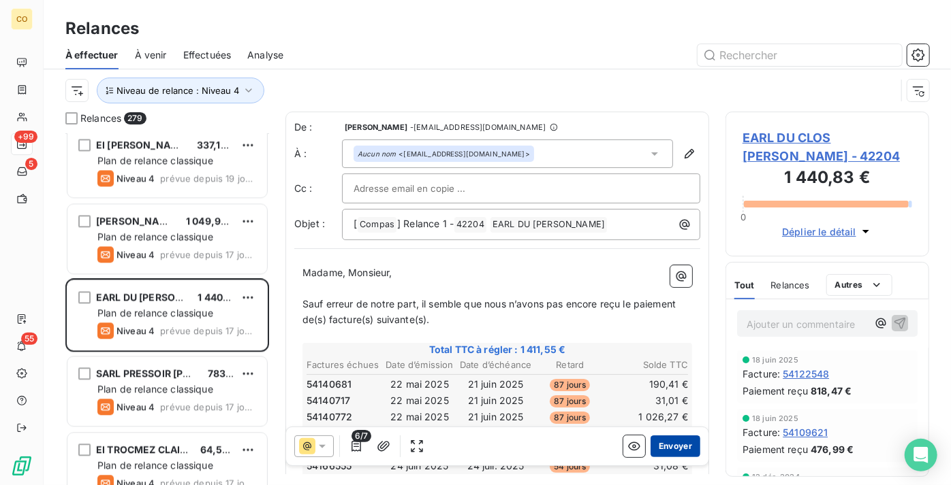
click at [667, 443] on button "Envoyer" at bounding box center [675, 447] width 50 height 22
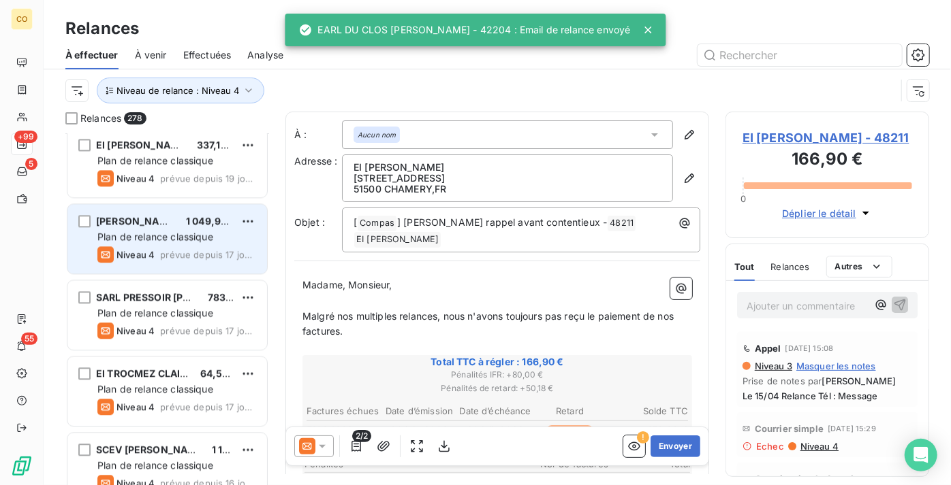
click at [146, 232] on span "Plan de relance classique" at bounding box center [155, 237] width 116 height 12
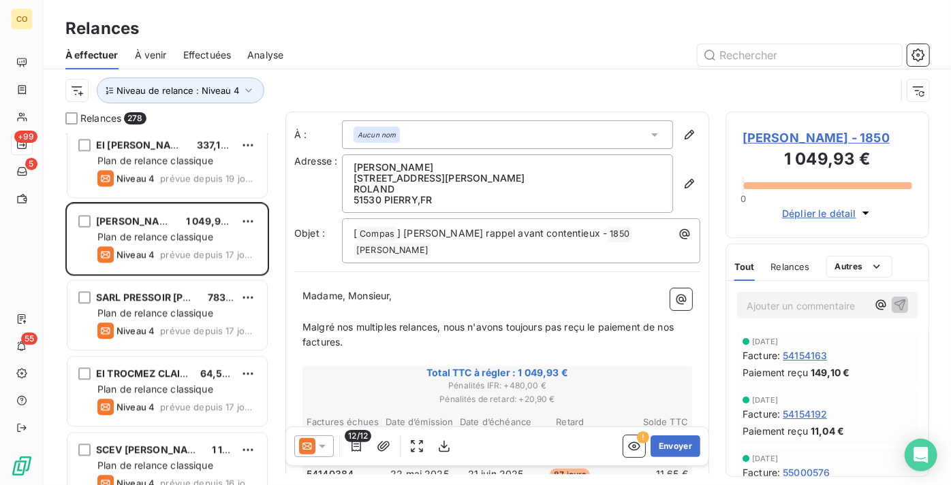
click at [303, 450] on icon at bounding box center [307, 446] width 16 height 16
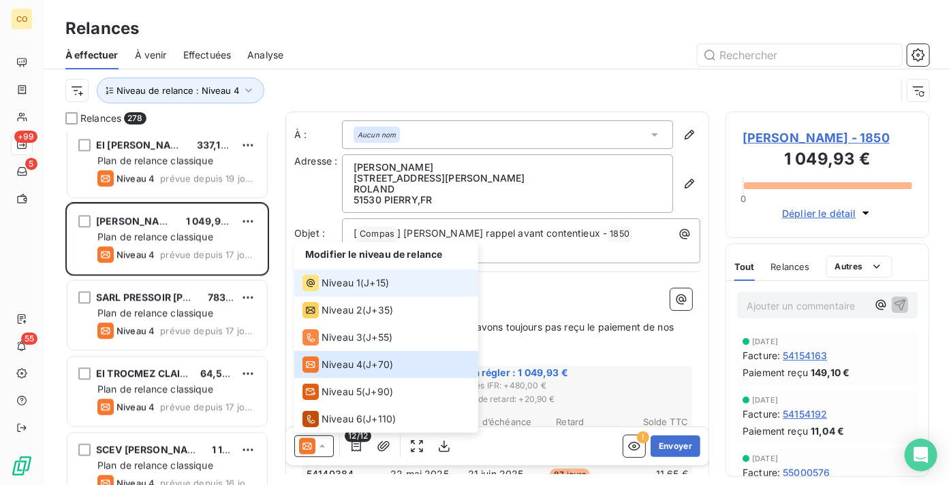
click at [338, 285] on span "Niveau 1" at bounding box center [340, 283] width 39 height 14
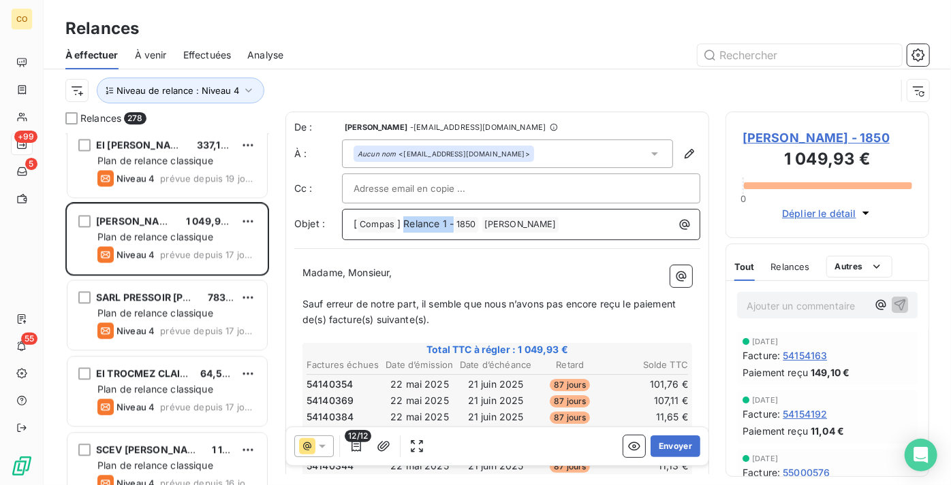
drag, startPoint x: 451, startPoint y: 225, endPoint x: 404, endPoint y: 226, distance: 47.0
click at [404, 226] on span "] Relance 1 -" at bounding box center [425, 224] width 57 height 12
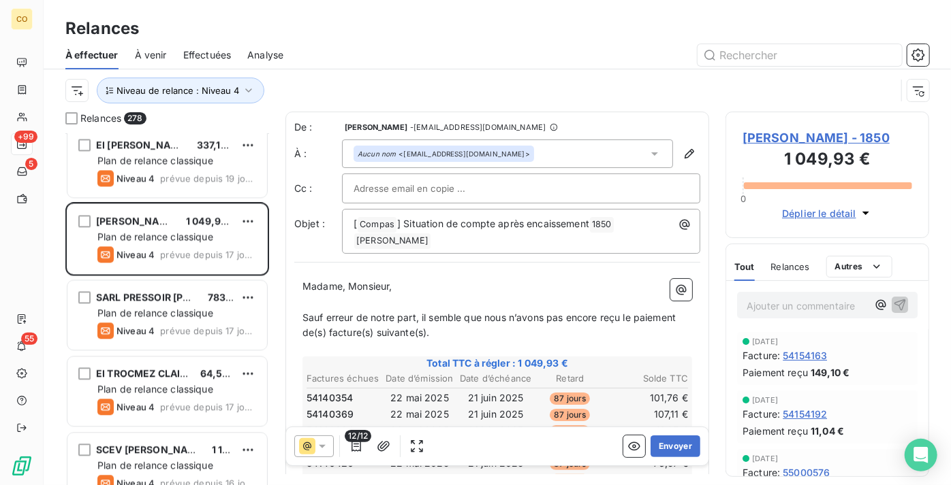
click at [779, 96] on div "Niveau de relance : Niveau 4" at bounding box center [480, 91] width 830 height 26
click at [665, 445] on button "Envoyer" at bounding box center [675, 447] width 50 height 22
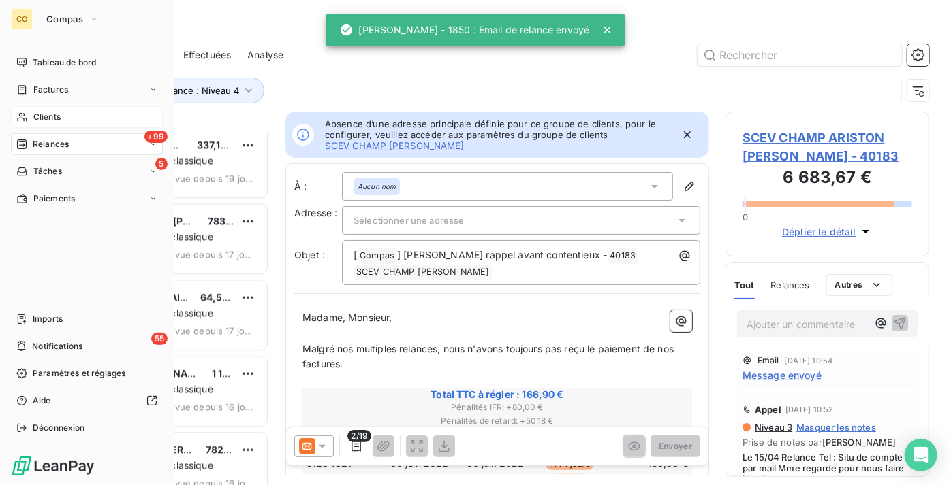
click at [38, 116] on span "Clients" at bounding box center [46, 117] width 27 height 12
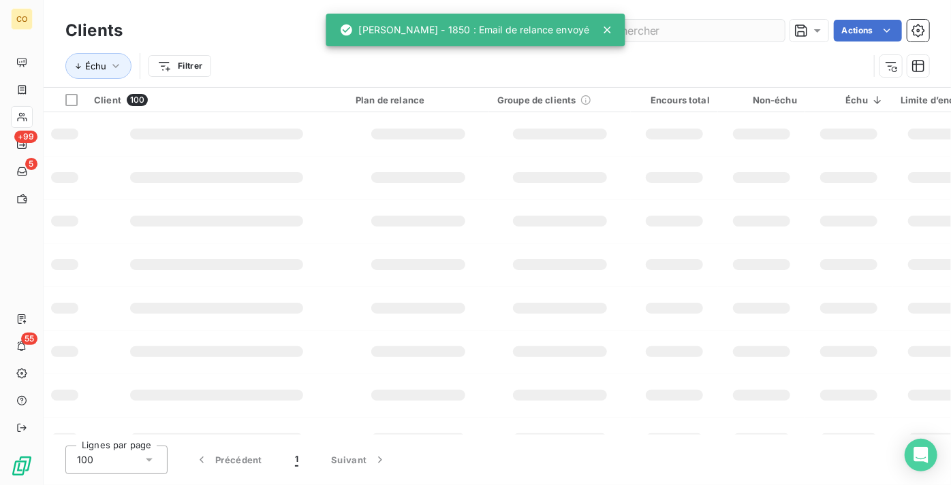
click at [762, 33] on input "text" at bounding box center [682, 31] width 204 height 22
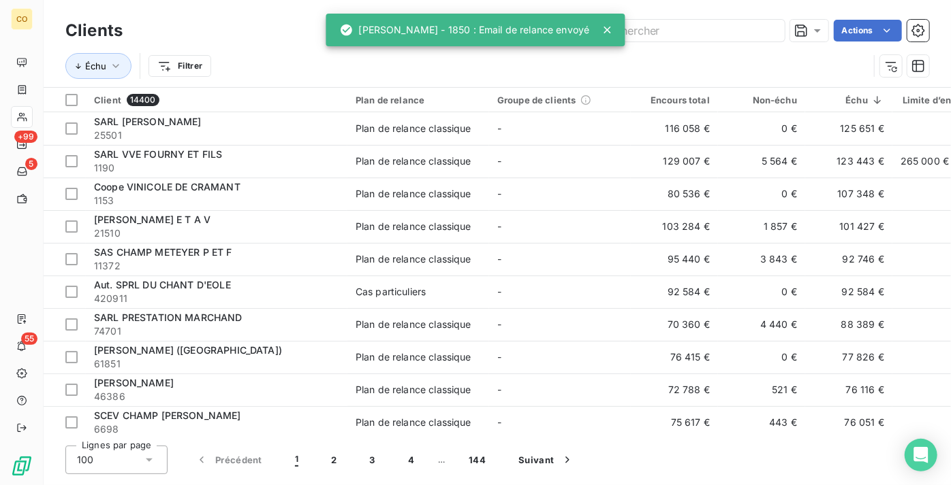
drag, startPoint x: 754, startPoint y: 33, endPoint x: 618, endPoint y: 27, distance: 136.3
click at [618, 27] on div "CO +99 5 55 Clients Actions Échu Filtrer Client 14400 Plan de relance Groupe de…" at bounding box center [475, 242] width 951 height 485
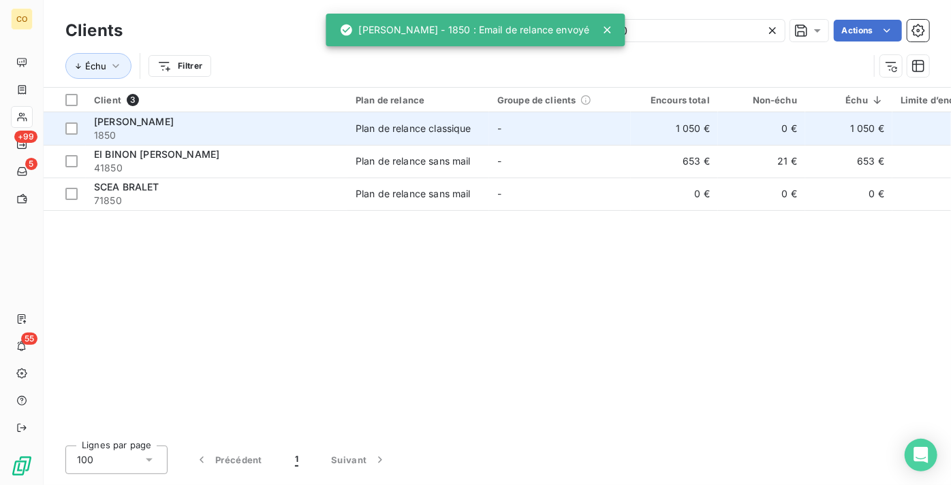
type input "1850"
click at [332, 112] on td "SARL PAUL BERTHELOT 1850" at bounding box center [216, 128] width 261 height 33
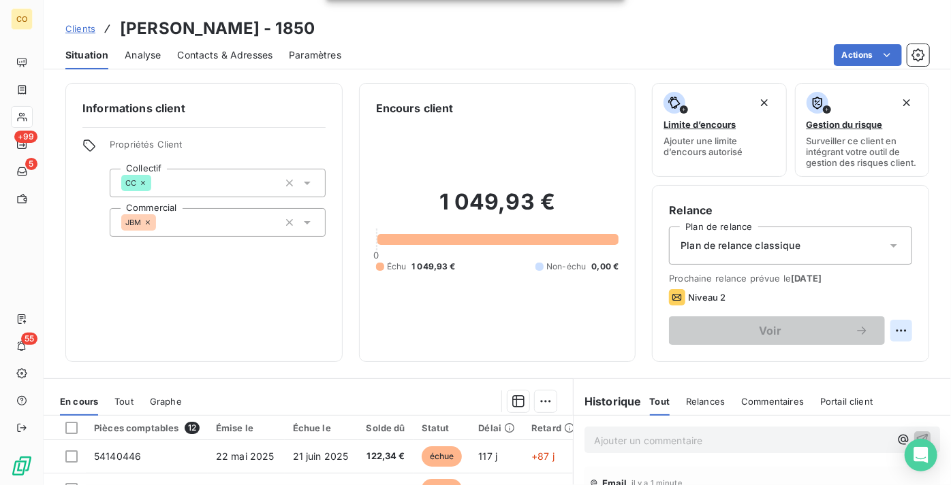
click at [889, 336] on html "CO +99 5 55 Clients SARL PAUL BERTHELOT - 1850 Situation Analyse Contacts & Adr…" at bounding box center [475, 242] width 951 height 485
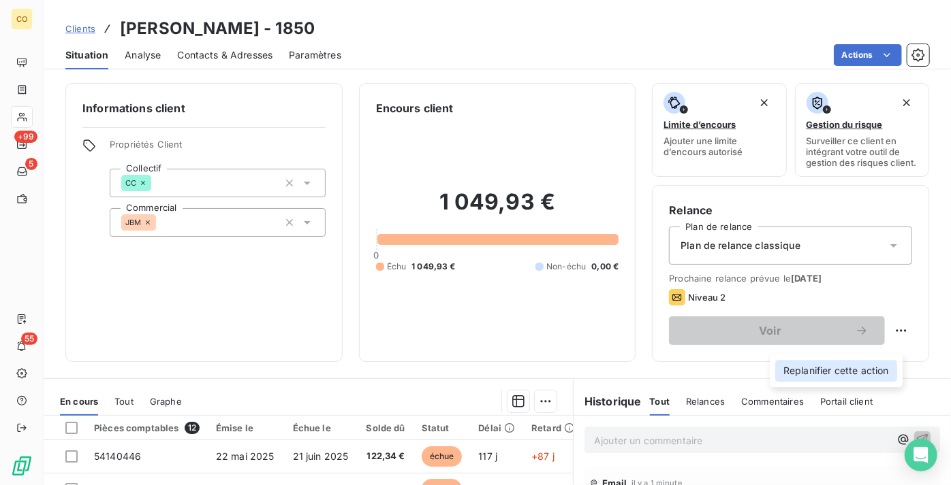
click at [842, 370] on div "Replanifier cette action" at bounding box center [836, 371] width 122 height 22
select select "8"
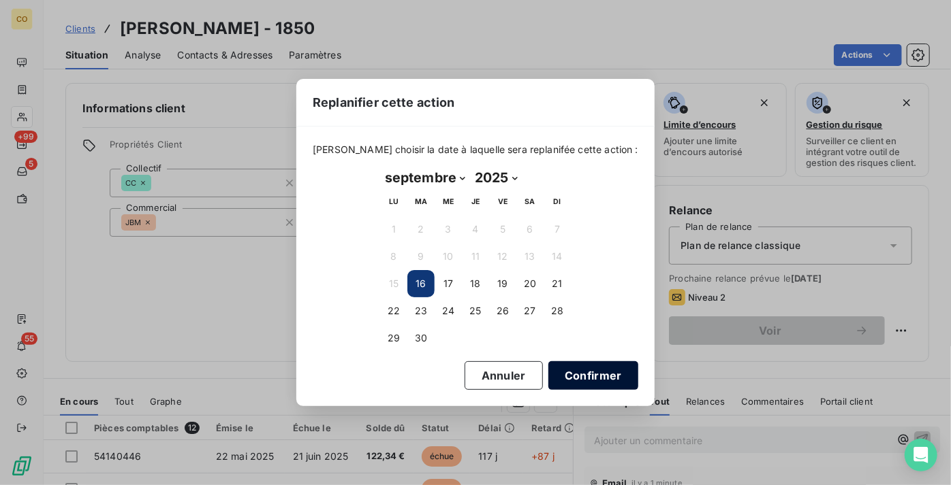
click at [595, 381] on button "Confirmer" at bounding box center [593, 376] width 90 height 29
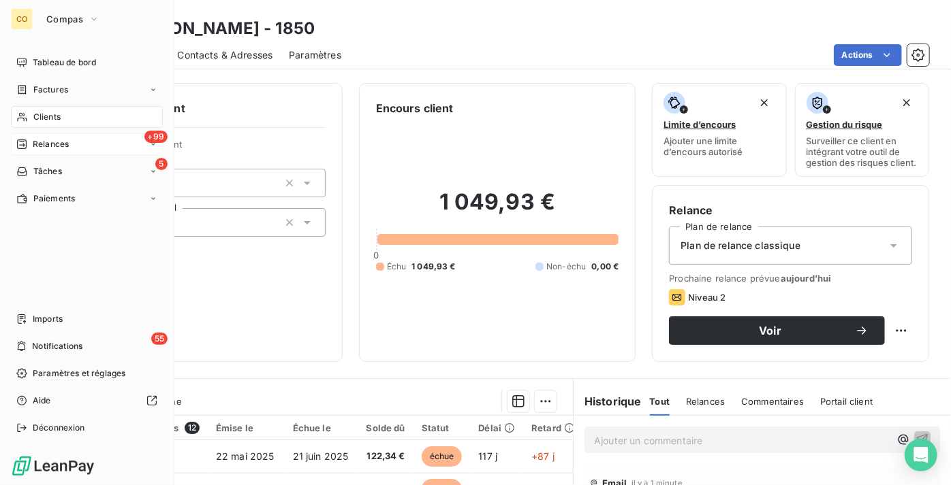
click at [42, 142] on span "Relances" at bounding box center [51, 144] width 36 height 12
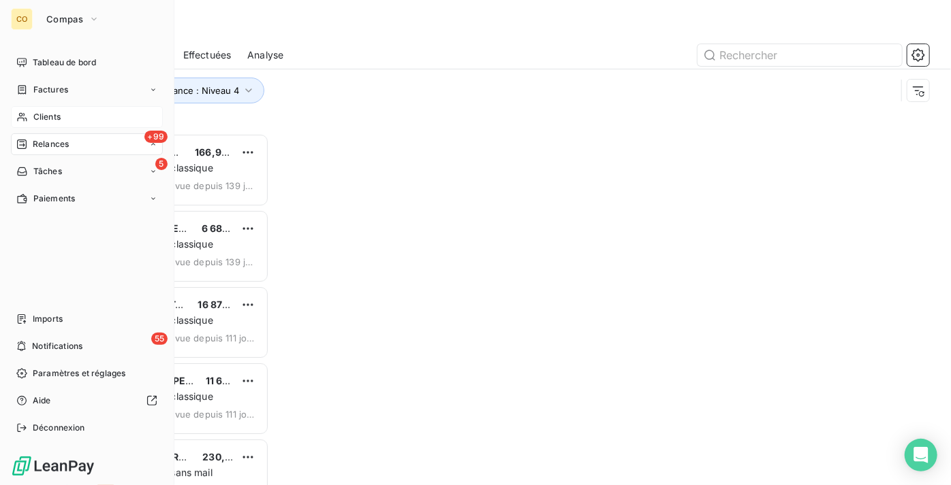
scroll to position [342, 194]
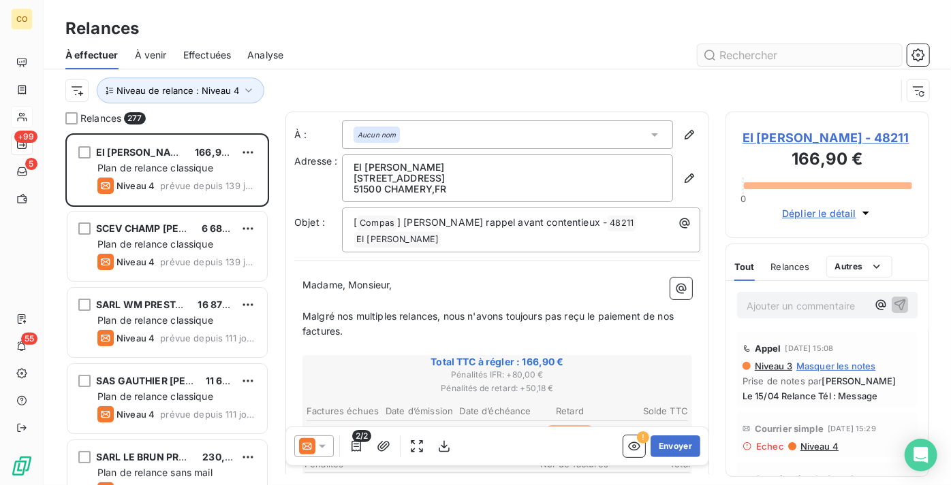
click at [763, 60] on input "text" at bounding box center [799, 55] width 204 height 22
type input "4"
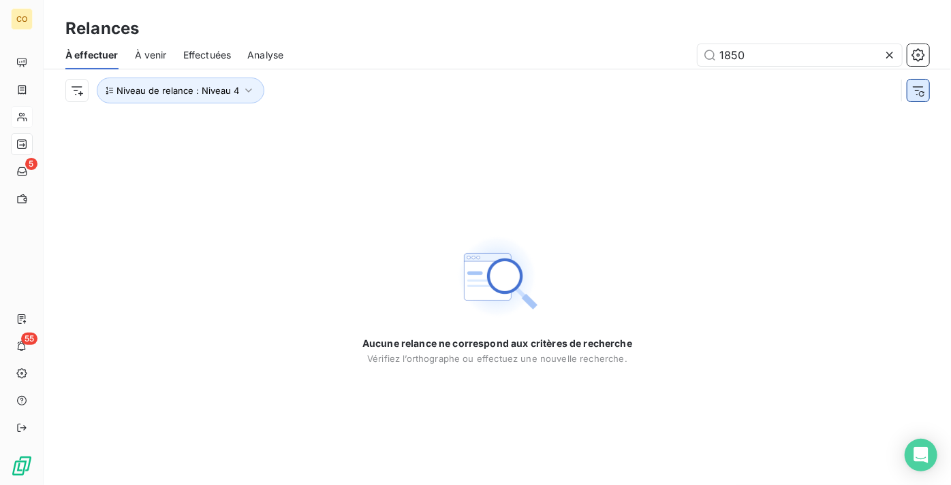
type input "1850"
click at [919, 87] on icon "button" at bounding box center [918, 91] width 14 height 14
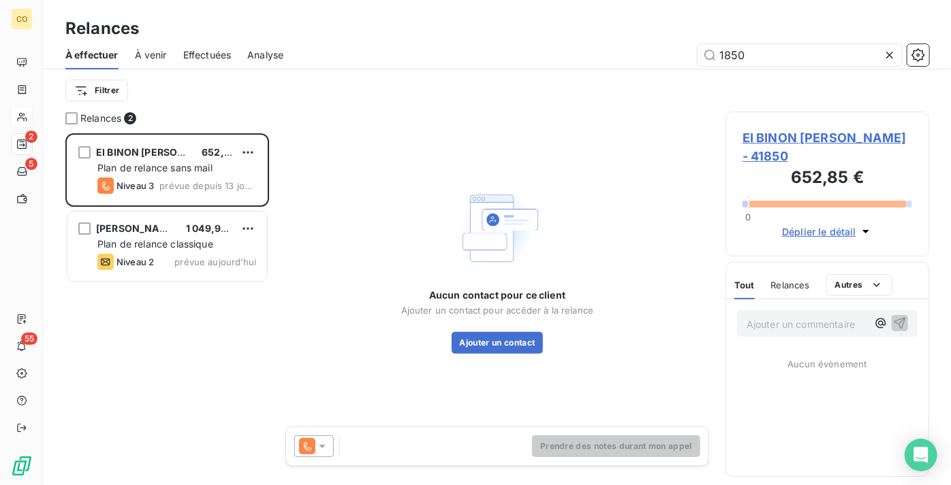
scroll to position [342, 194]
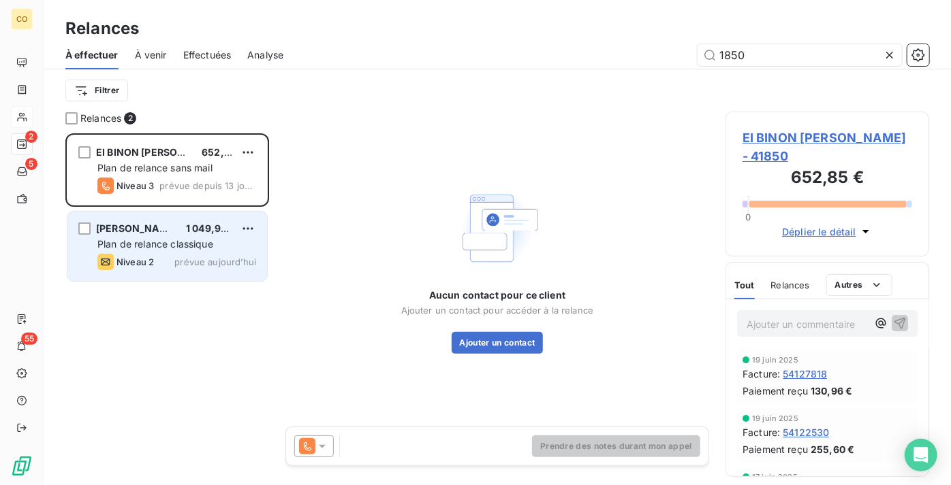
click at [158, 240] on span "Plan de relance classique" at bounding box center [155, 244] width 116 height 12
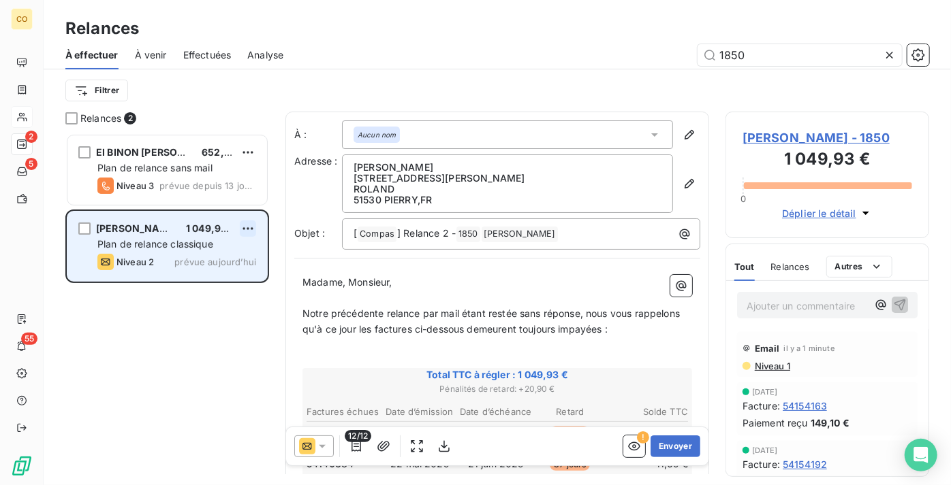
click at [251, 230] on html "CO 2 5 55 Relances À effectuer À venir Effectuées Analyse 1850 Filtrer Relances…" at bounding box center [475, 242] width 951 height 485
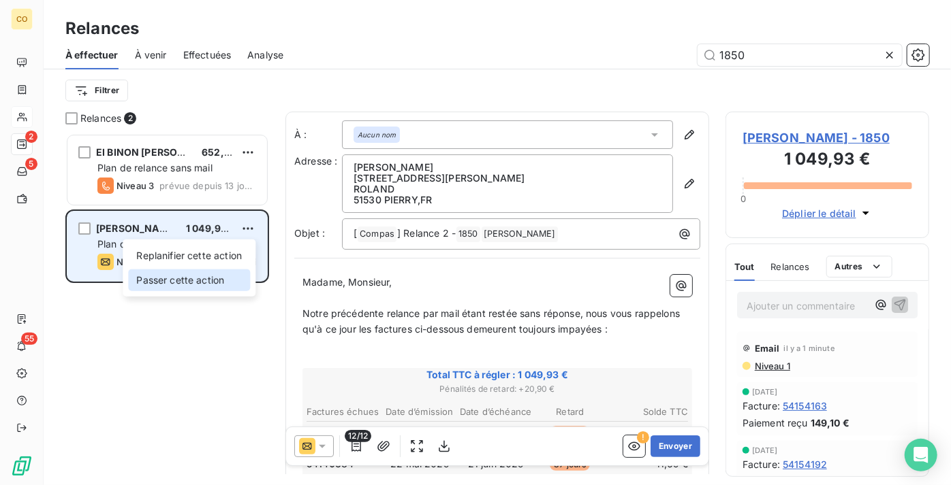
click at [225, 278] on div "Passer cette action" at bounding box center [189, 281] width 122 height 22
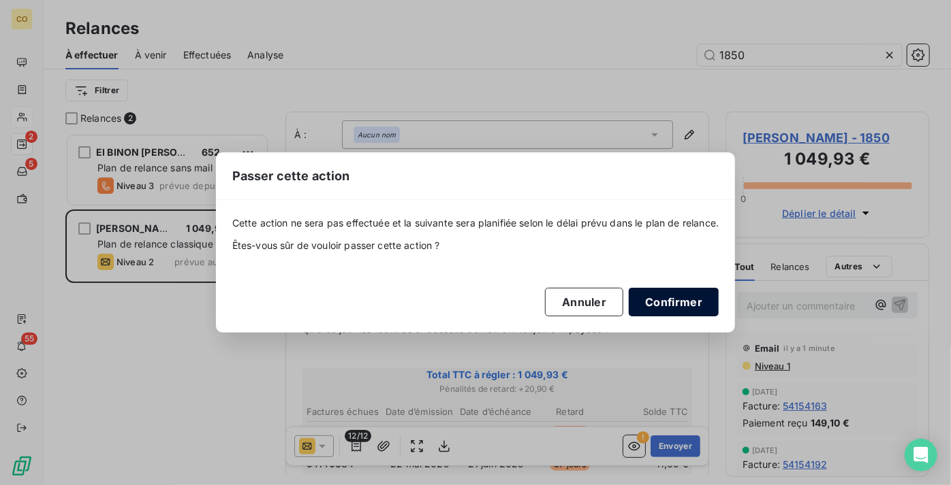
click at [693, 293] on button "Confirmer" at bounding box center [673, 302] width 90 height 29
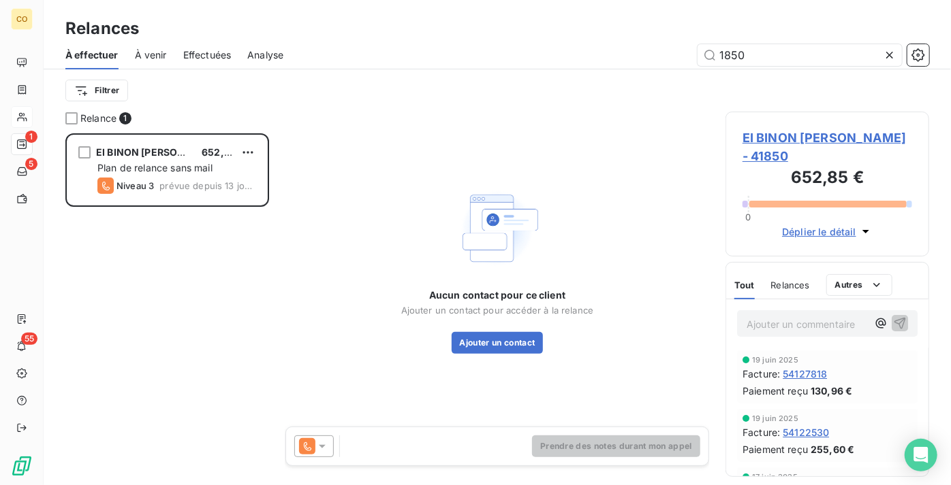
click at [884, 61] on div at bounding box center [891, 55] width 19 height 22
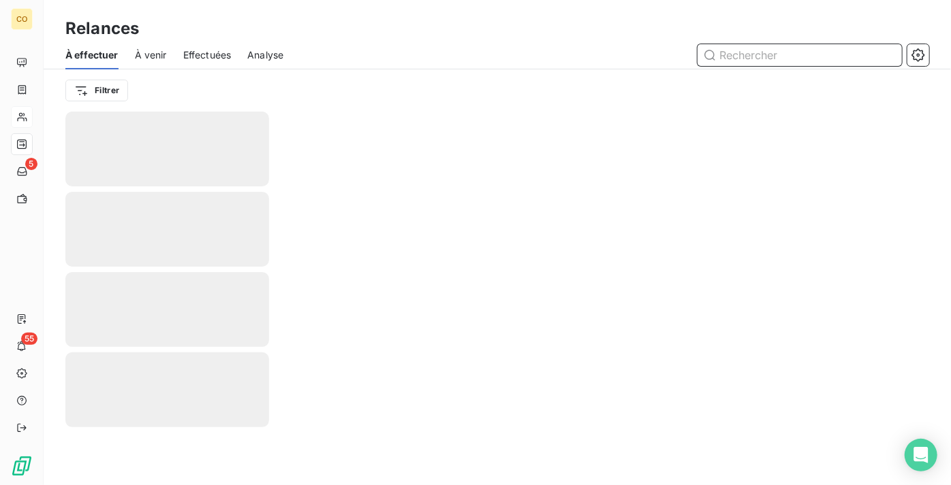
click at [885, 61] on input "text" at bounding box center [799, 55] width 204 height 22
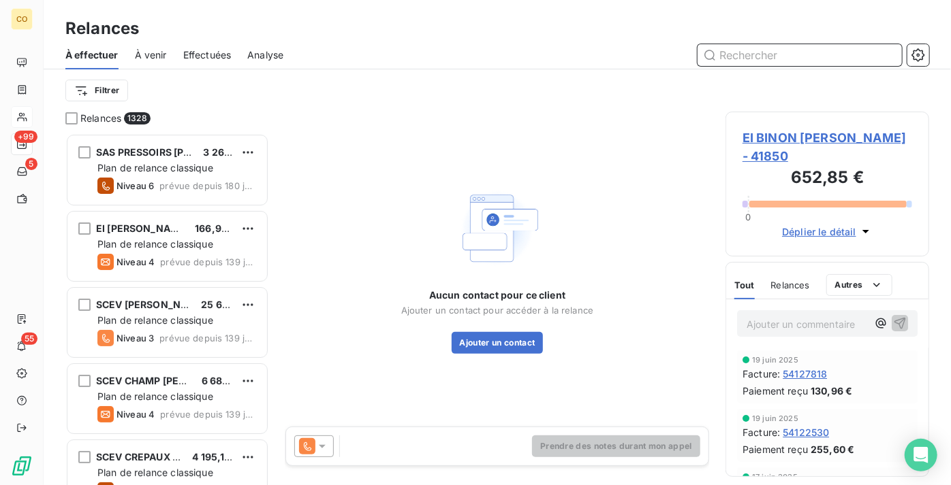
scroll to position [342, 194]
click at [202, 57] on span "Effectuées" at bounding box center [207, 55] width 48 height 14
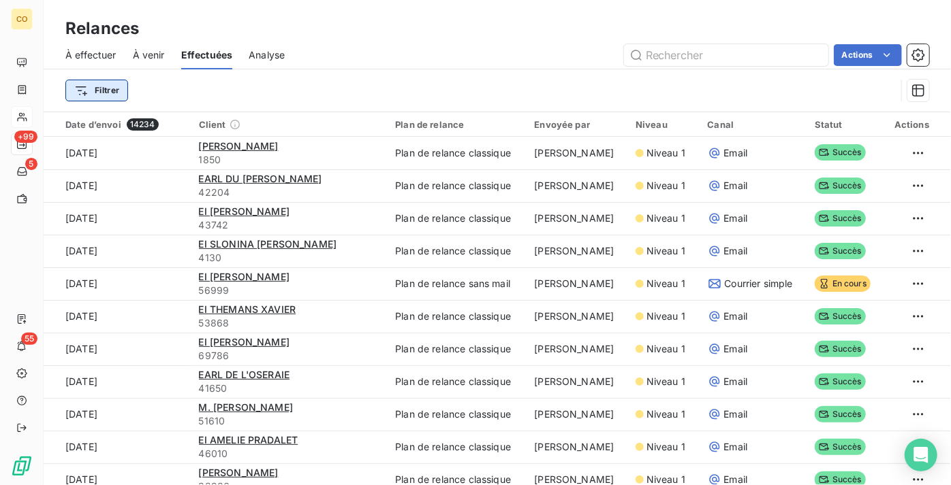
click at [108, 88] on html "CO +99 5 55 Relances À effectuer À venir Effectuées Analyse Actions Filtrer Dat…" at bounding box center [475, 242] width 951 height 485
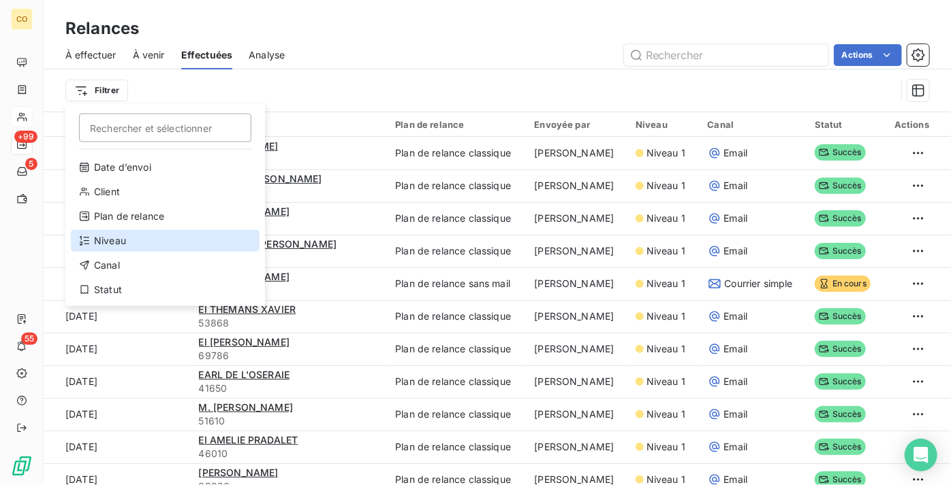
click at [133, 236] on div "Niveau" at bounding box center [165, 241] width 189 height 22
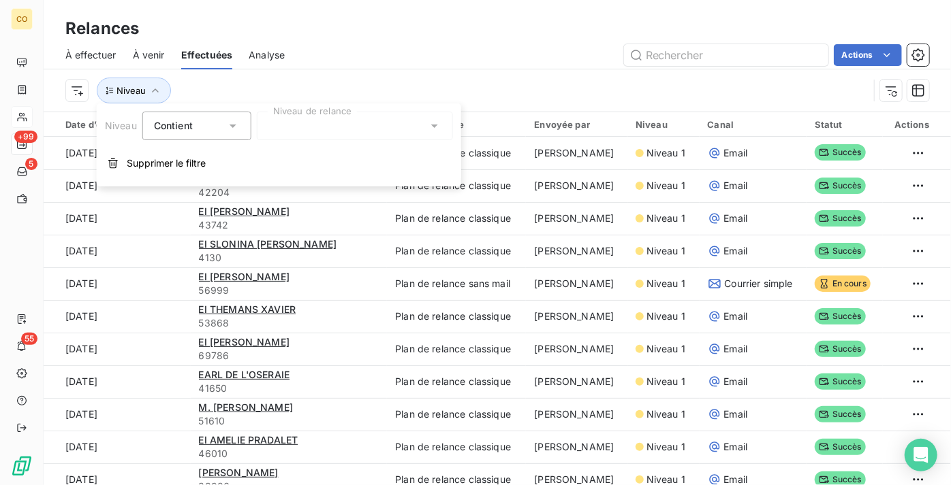
click at [345, 127] on div at bounding box center [355, 126] width 196 height 29
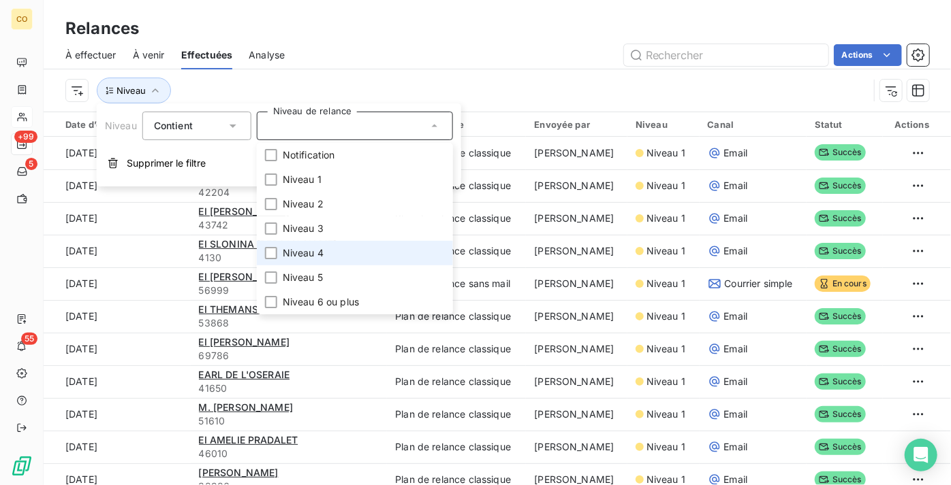
click at [352, 251] on li "Niveau 4" at bounding box center [355, 253] width 196 height 25
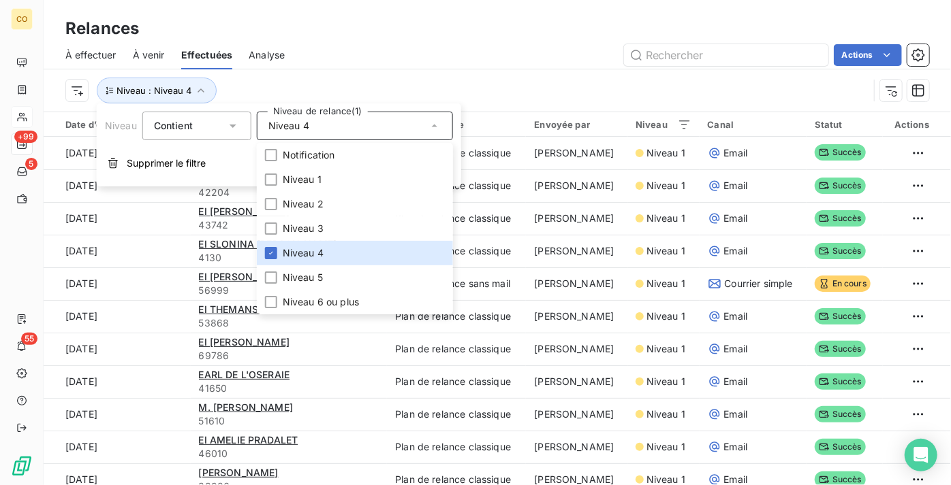
click at [396, 67] on div "À effectuer À venir Effectuées Analyse Actions" at bounding box center [497, 55] width 907 height 29
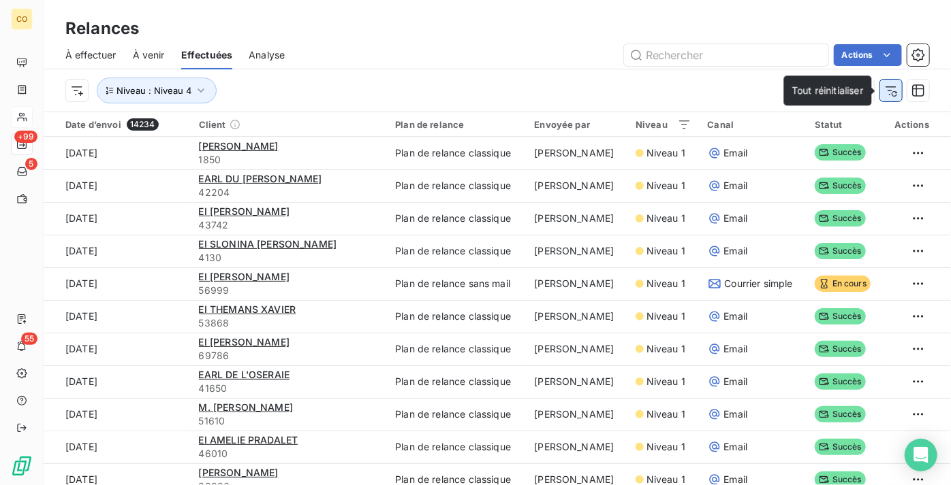
click at [884, 87] on icon "button" at bounding box center [891, 91] width 14 height 14
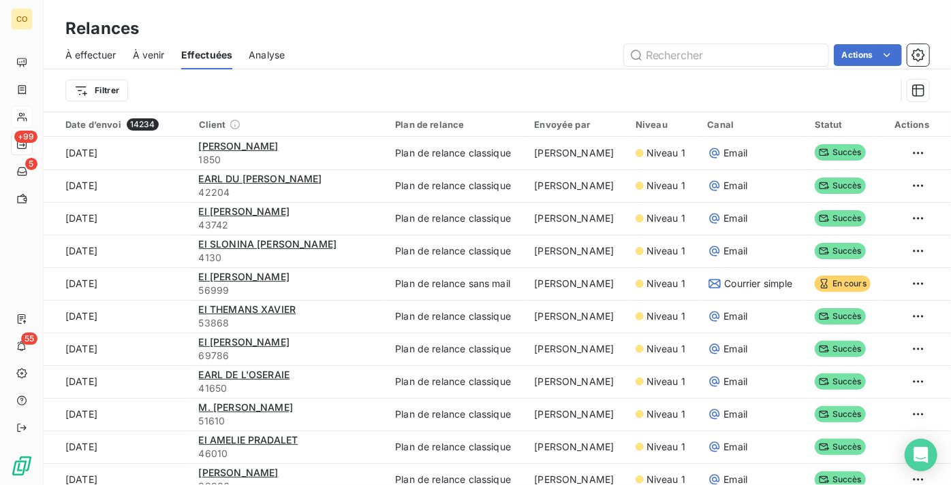
click at [89, 58] on span "À effectuer" at bounding box center [90, 55] width 51 height 14
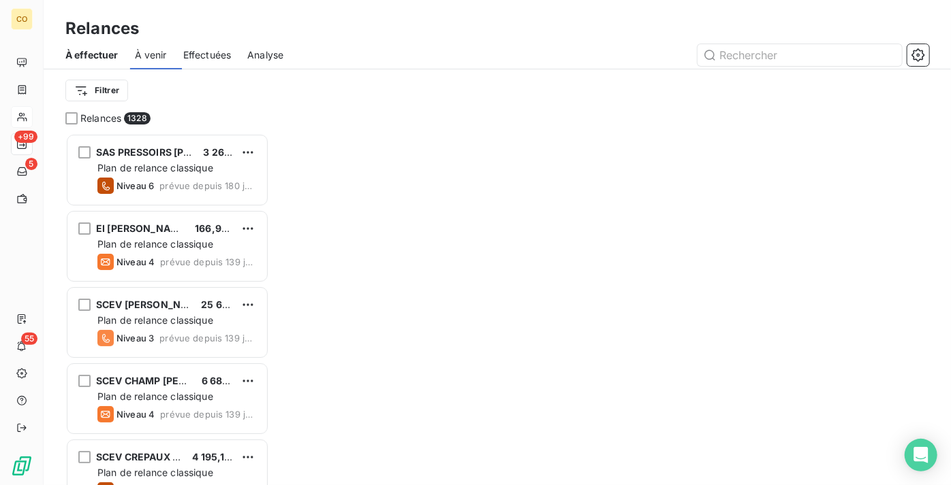
scroll to position [342, 194]
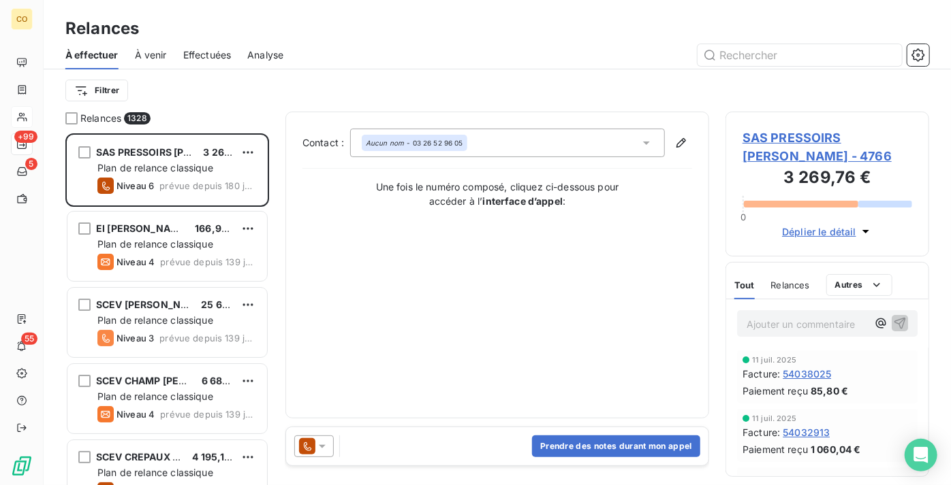
click at [101, 86] on html "CO +99 5 55 Relances À effectuer À venir Effectuées Analyse Filtrer Relances 13…" at bounding box center [475, 242] width 951 height 485
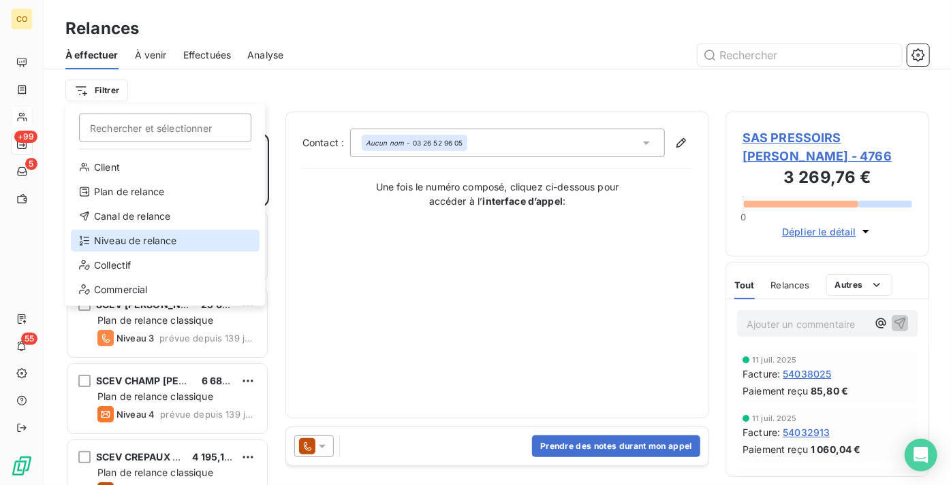
click at [167, 247] on div "Niveau de relance" at bounding box center [165, 241] width 189 height 22
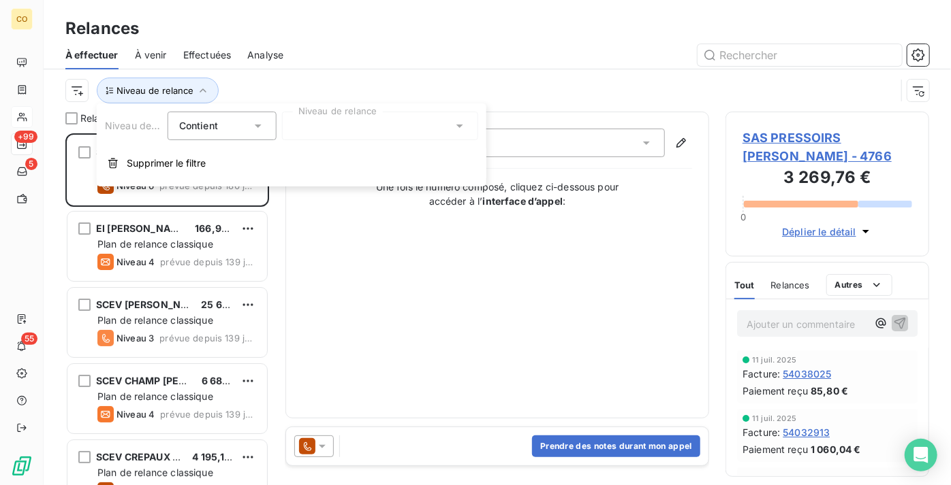
click at [351, 136] on div at bounding box center [380, 126] width 196 height 29
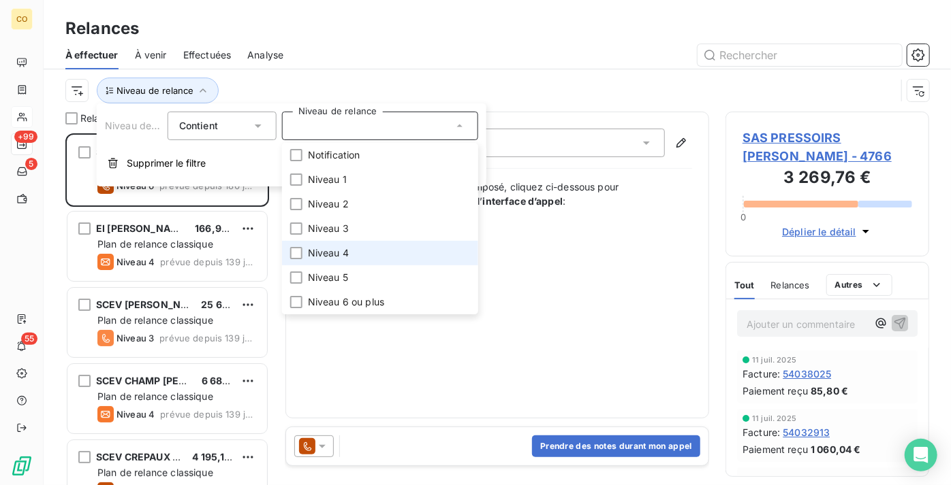
click at [363, 248] on li "Niveau 4" at bounding box center [380, 253] width 196 height 25
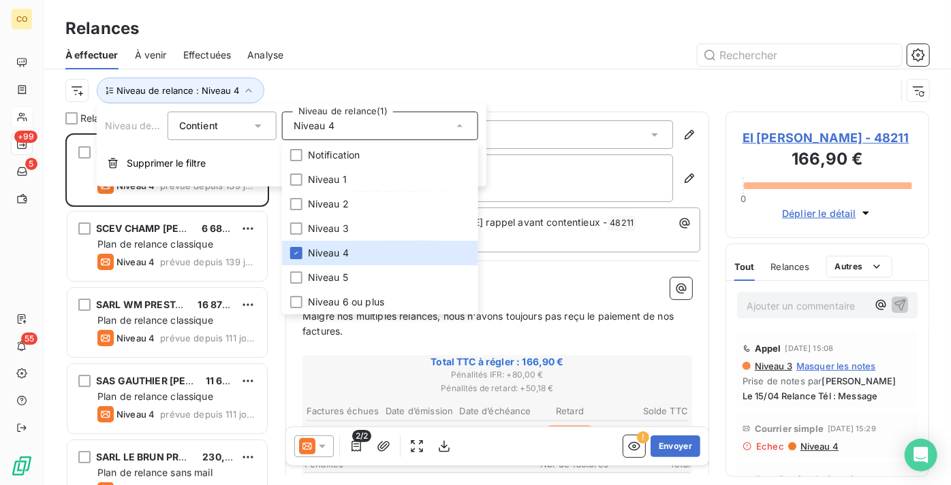
click at [497, 41] on div "À effectuer À venir Effectuées Analyse" at bounding box center [497, 55] width 907 height 29
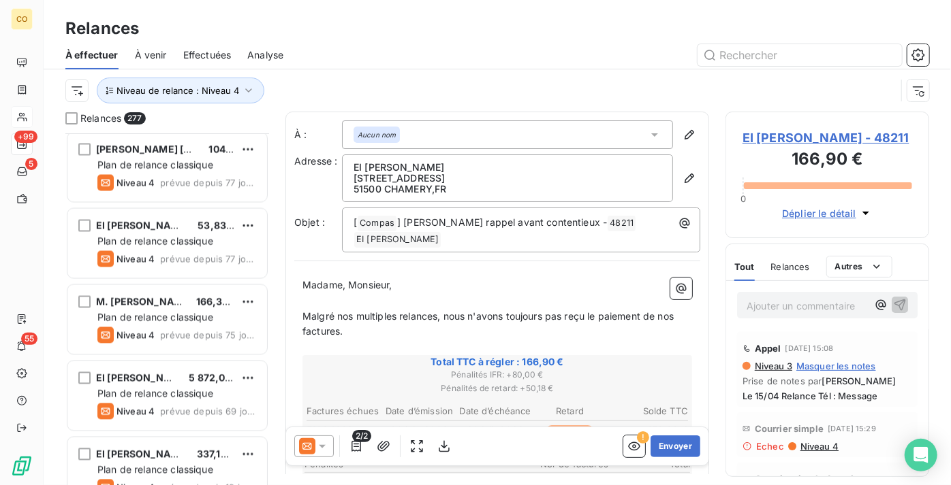
scroll to position [1610, 0]
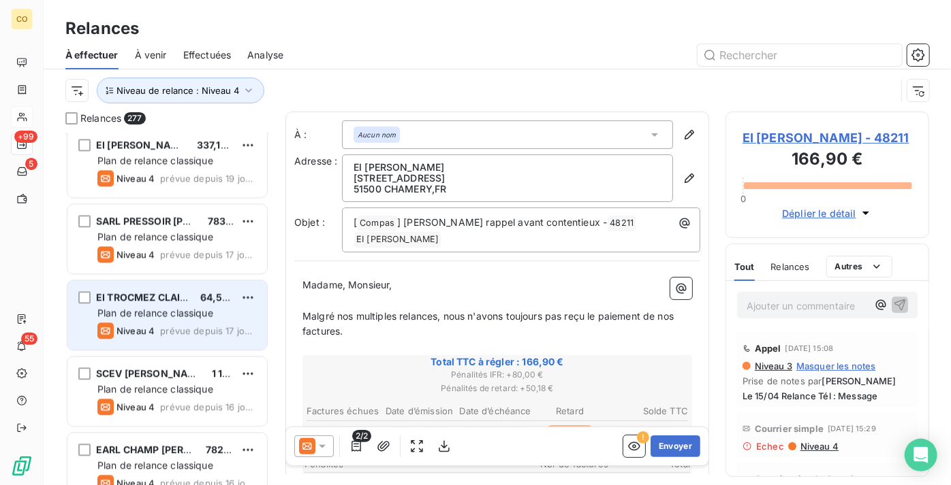
click at [162, 306] on div "Plan de relance classique" at bounding box center [176, 313] width 159 height 14
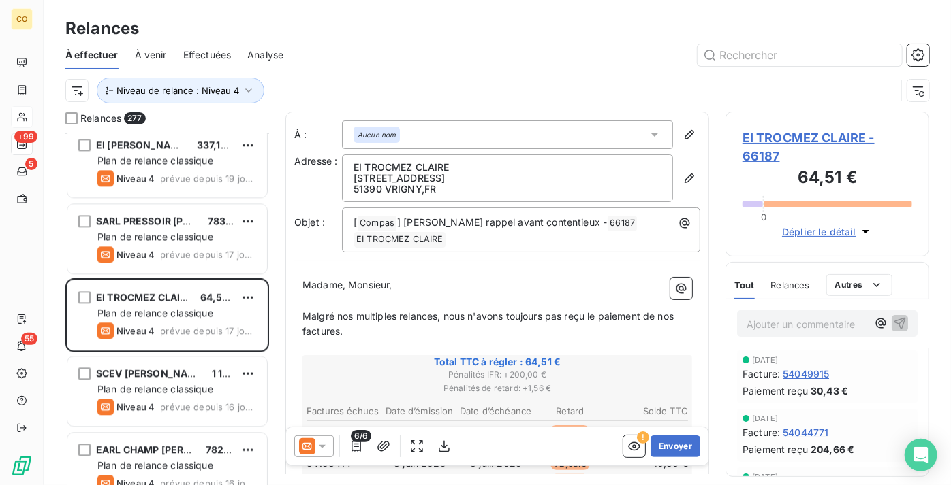
click at [321, 434] on div "6/6 ! Envoyer" at bounding box center [497, 447] width 422 height 38
click at [319, 445] on icon at bounding box center [322, 447] width 14 height 14
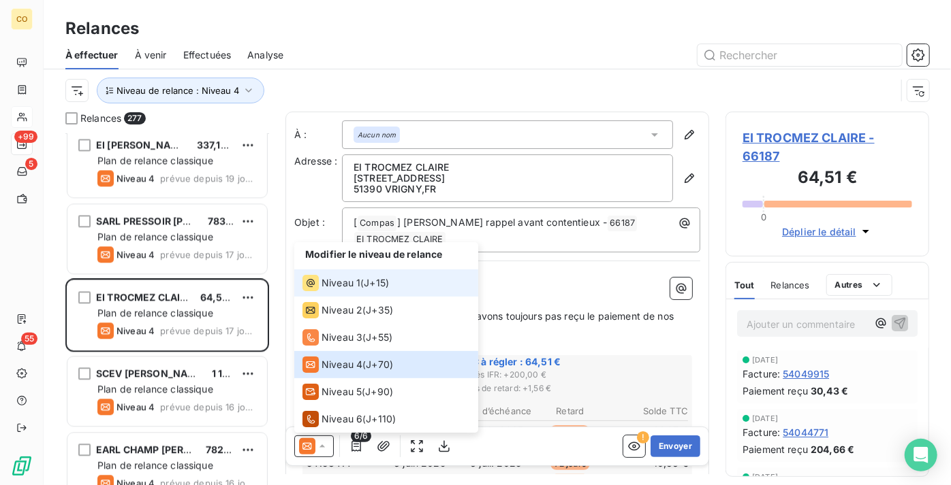
click at [356, 277] on span "Niveau 1" at bounding box center [340, 283] width 39 height 14
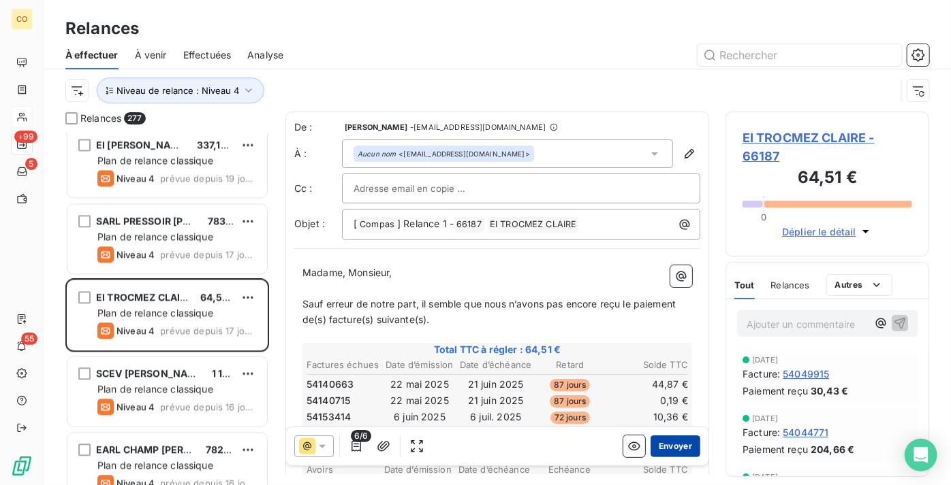
click at [679, 445] on button "Envoyer" at bounding box center [675, 447] width 50 height 22
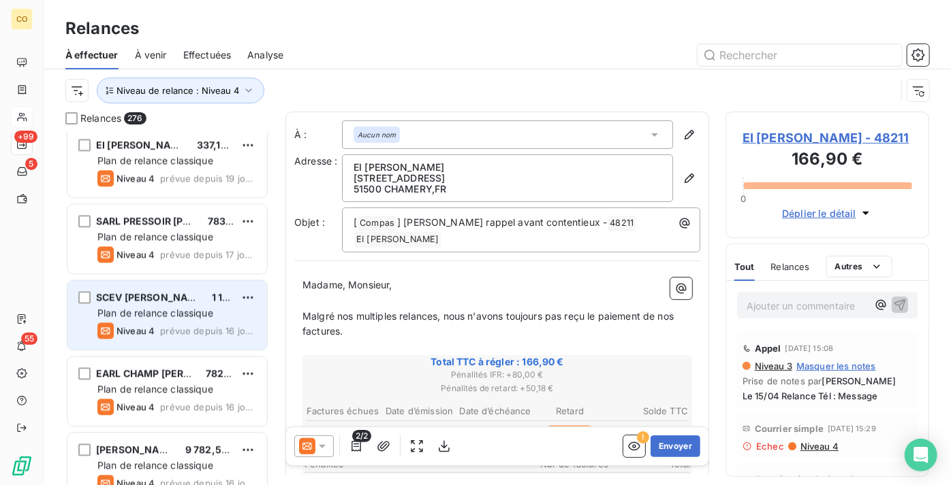
click at [140, 308] on span "Plan de relance classique" at bounding box center [155, 313] width 116 height 12
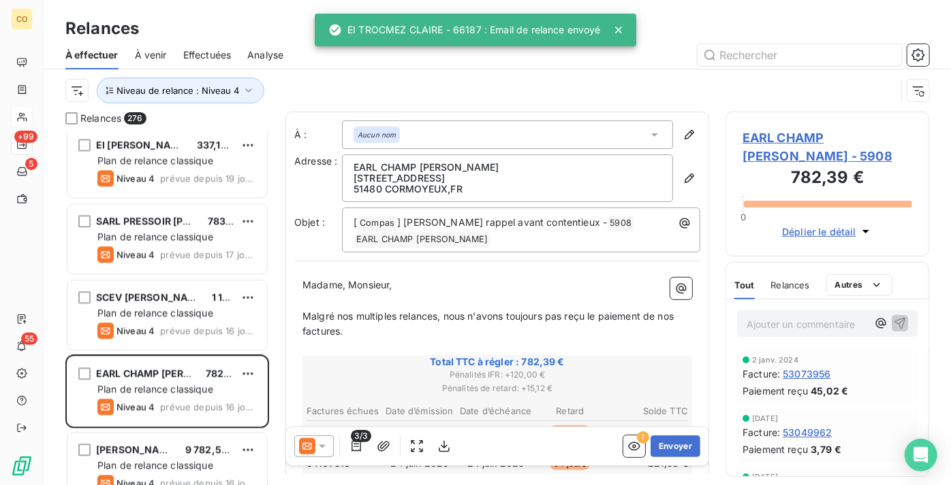
click at [317, 440] on icon at bounding box center [322, 447] width 14 height 14
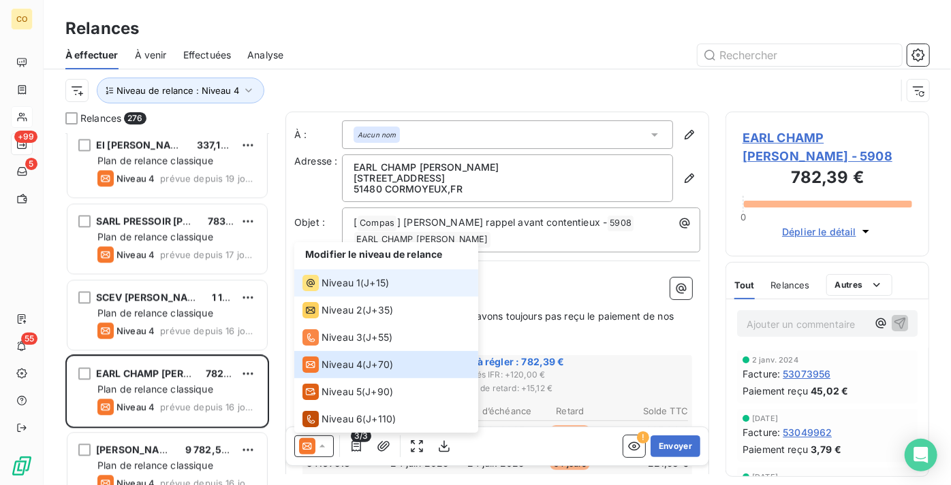
click at [343, 292] on li "Niveau 1 ( J+15 )" at bounding box center [386, 283] width 184 height 27
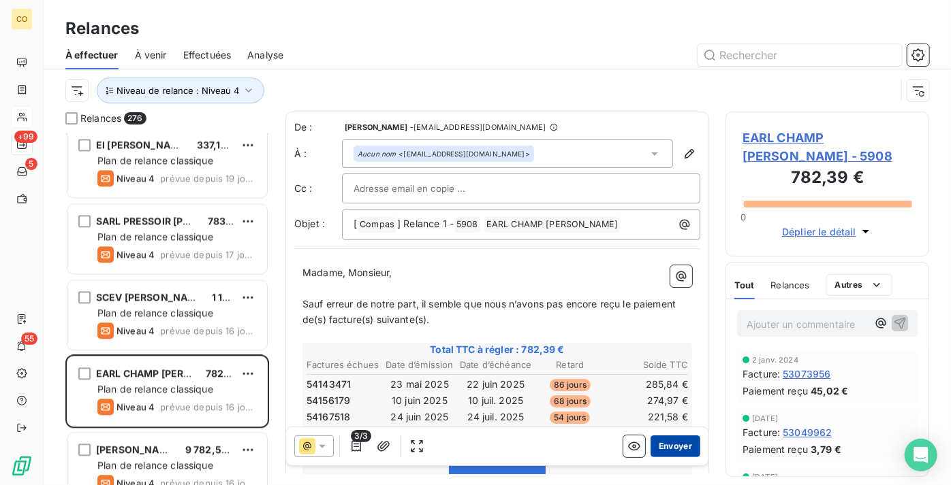
click at [669, 444] on button "Envoyer" at bounding box center [675, 447] width 50 height 22
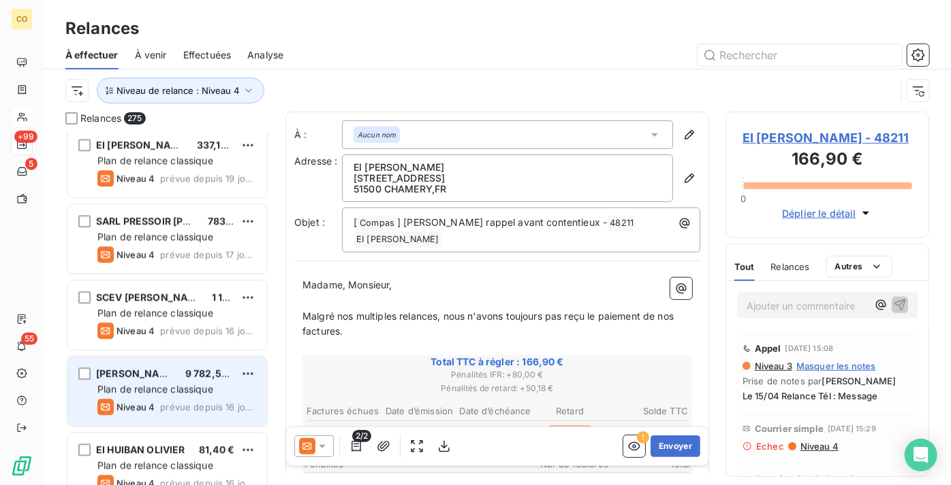
click at [143, 394] on span "Plan de relance classique" at bounding box center [155, 389] width 116 height 12
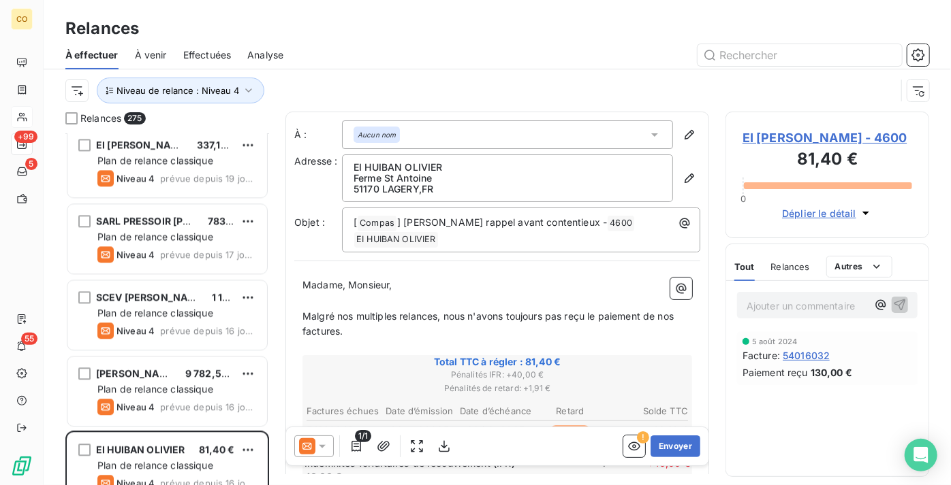
click at [323, 453] on div at bounding box center [313, 447] width 39 height 22
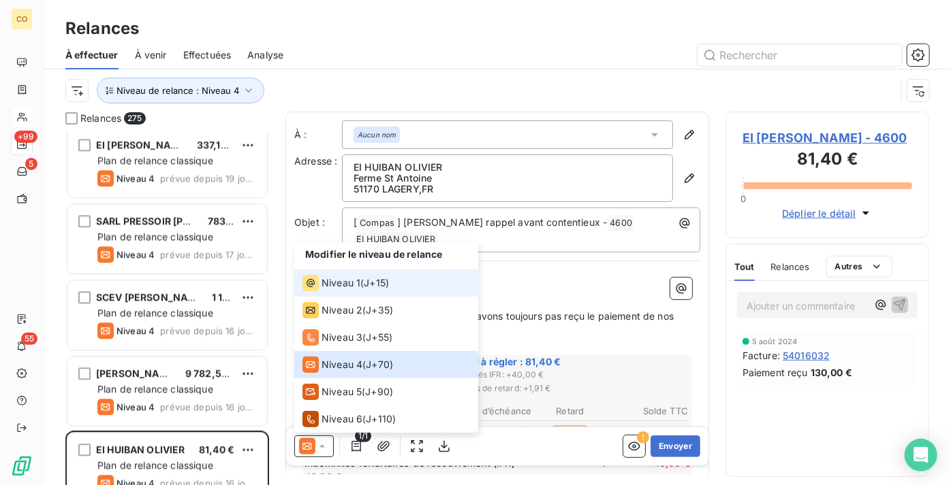
click at [357, 287] on span "Niveau 1" at bounding box center [340, 283] width 39 height 14
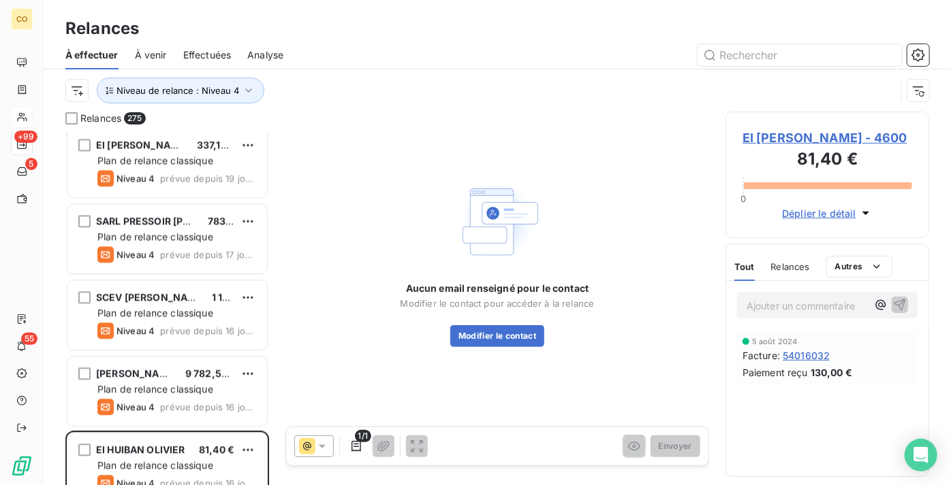
click at [818, 134] on span "EI HUIBAN OLIVIER - 4600" at bounding box center [827, 138] width 170 height 18
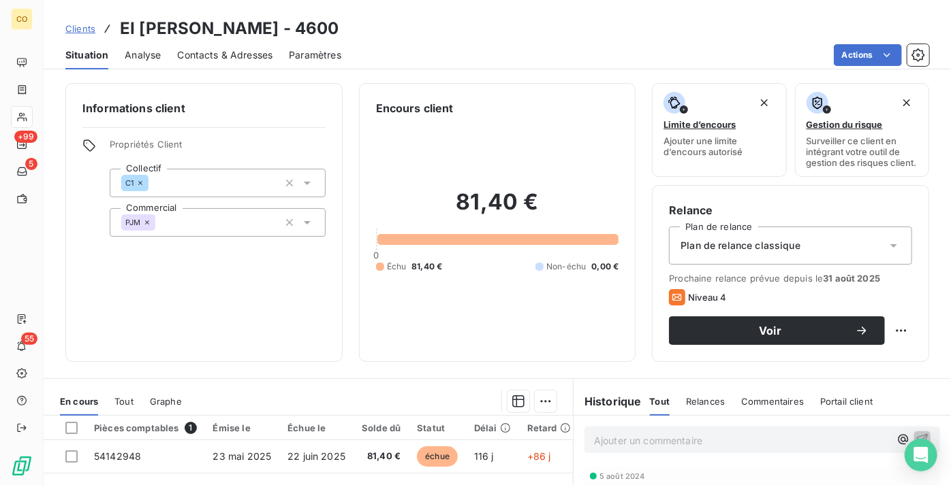
click at [762, 253] on span "Plan de relance classique" at bounding box center [740, 246] width 120 height 14
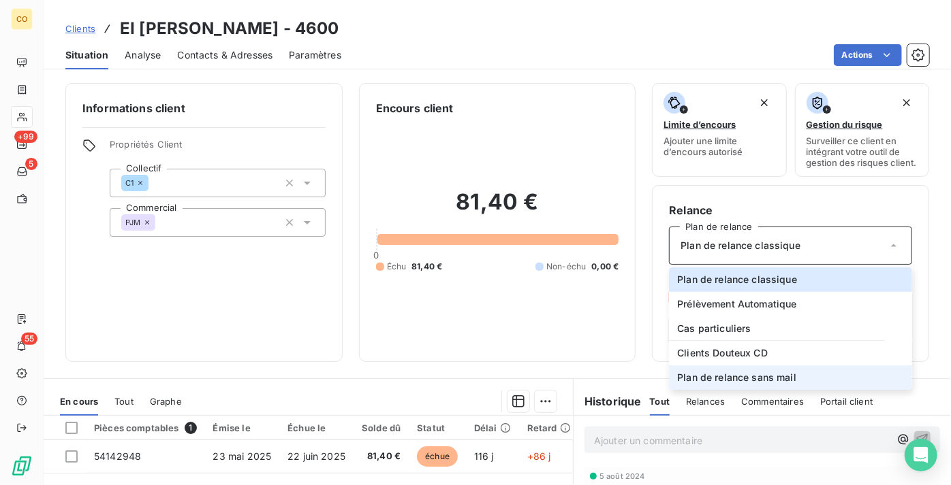
click at [757, 390] on li "Plan de relance sans mail" at bounding box center [790, 378] width 243 height 25
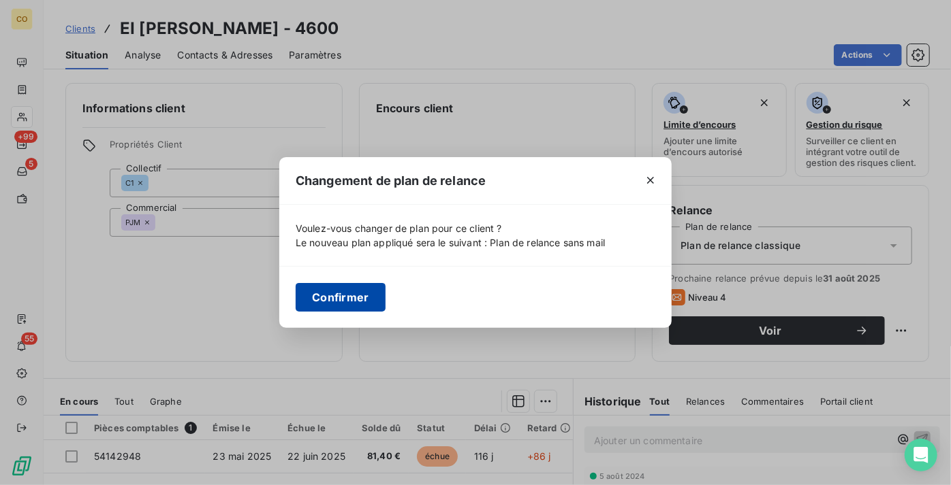
click at [362, 295] on button "Confirmer" at bounding box center [341, 297] width 90 height 29
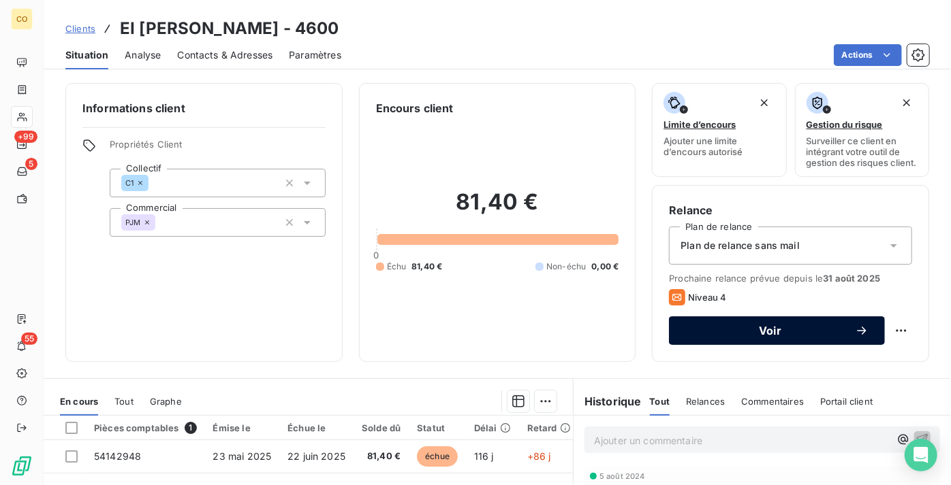
click at [765, 336] on span "Voir" at bounding box center [770, 330] width 170 height 11
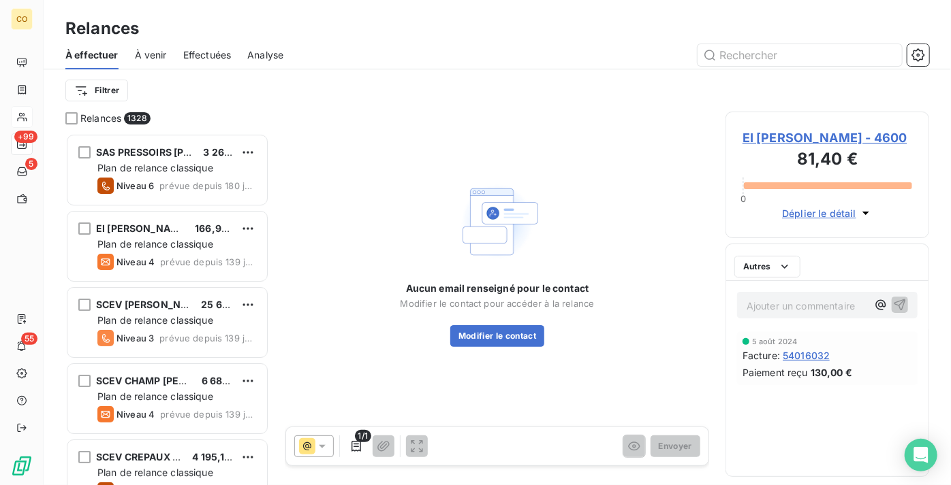
scroll to position [342, 194]
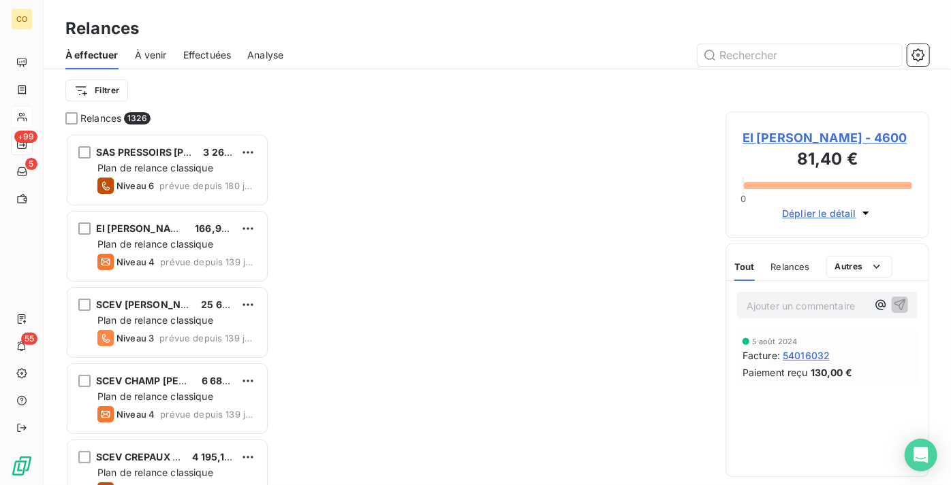
click at [812, 142] on span "EI HUIBAN OLIVIER - 4600" at bounding box center [827, 138] width 170 height 18
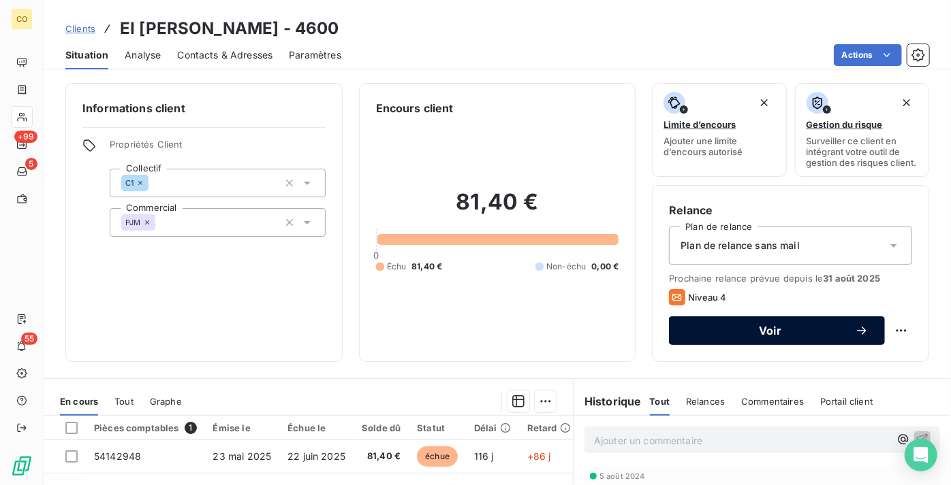
click at [700, 345] on button "Voir" at bounding box center [777, 331] width 216 height 29
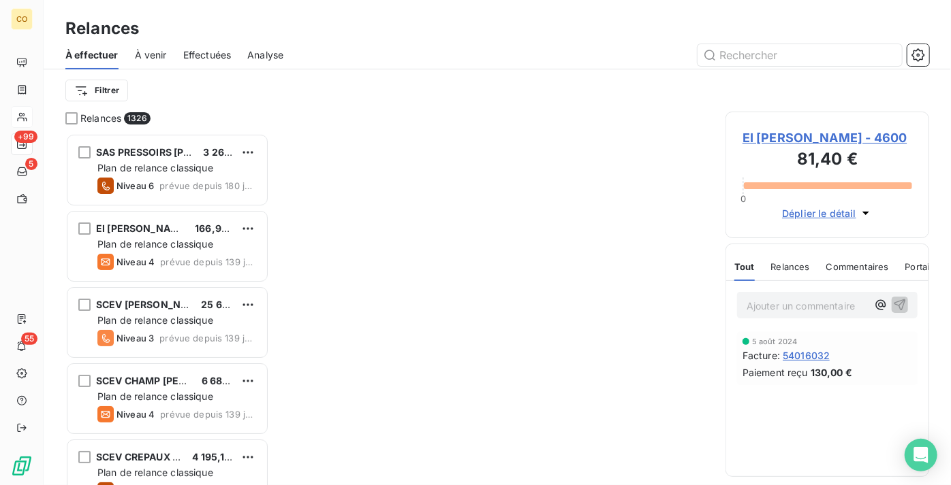
scroll to position [10, 10]
click at [588, 438] on div at bounding box center [497, 293] width 424 height 363
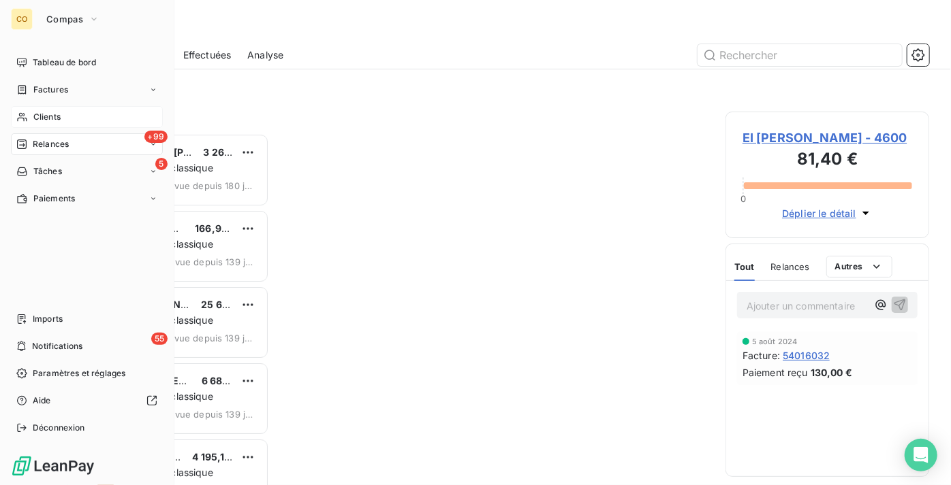
click at [50, 118] on span "Clients" at bounding box center [46, 117] width 27 height 12
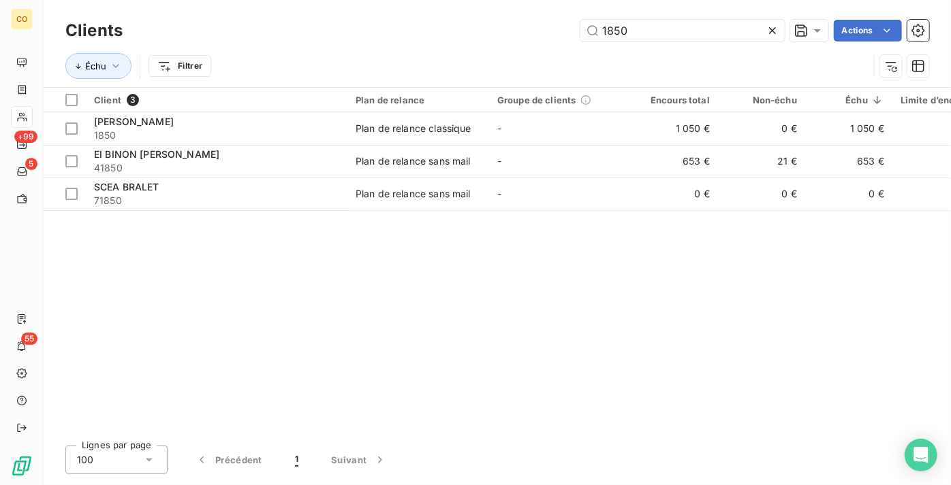
drag, startPoint x: 646, startPoint y: 37, endPoint x: 464, endPoint y: 31, distance: 181.9
click at [464, 31] on div "1850 Actions" at bounding box center [534, 31] width 790 height 22
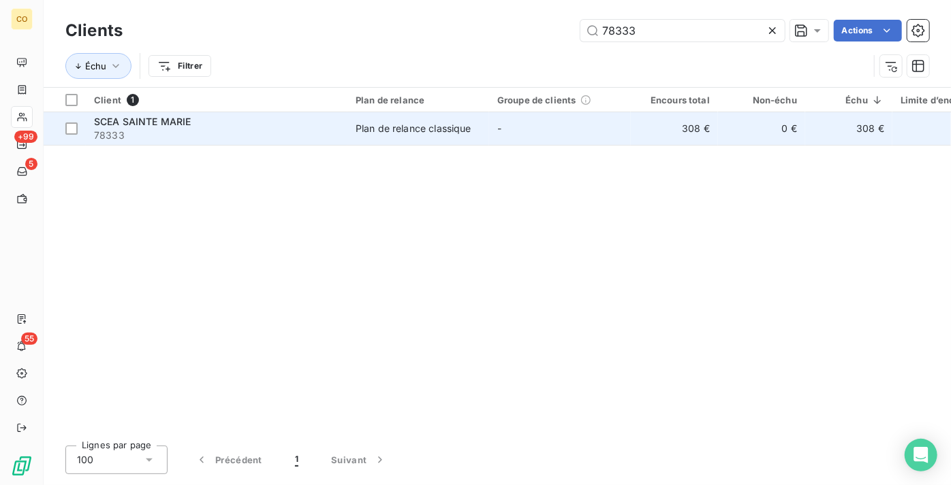
type input "78333"
click at [447, 127] on div "Plan de relance classique" at bounding box center [413, 129] width 116 height 14
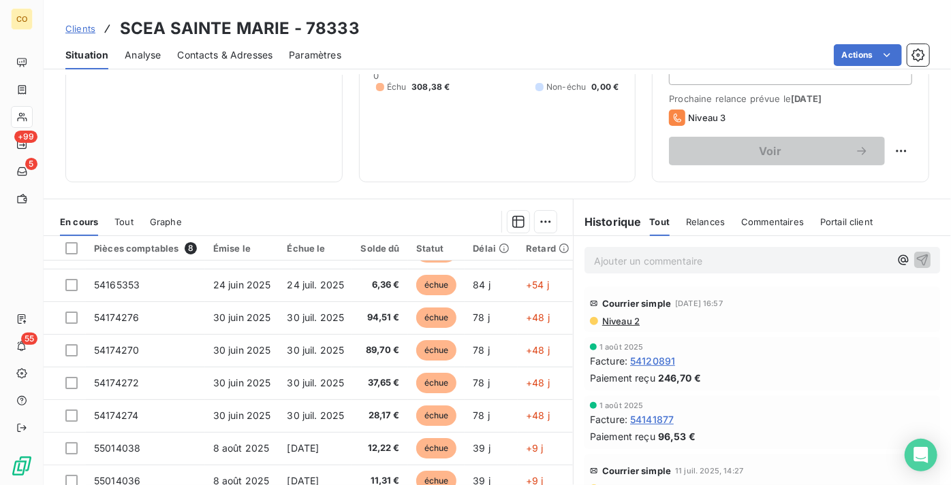
scroll to position [185, 0]
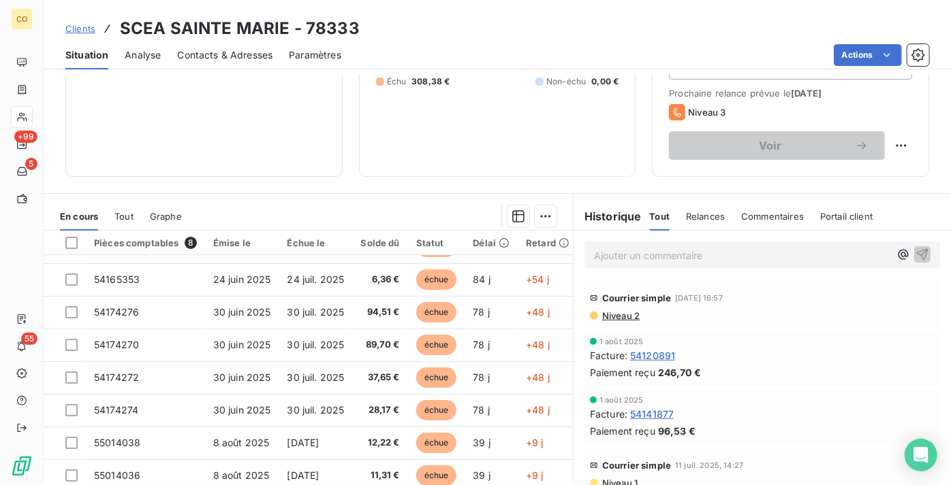
click at [253, 132] on div "Informations client Propriétés Client Collectif CC Commercial DTA" at bounding box center [203, 37] width 277 height 279
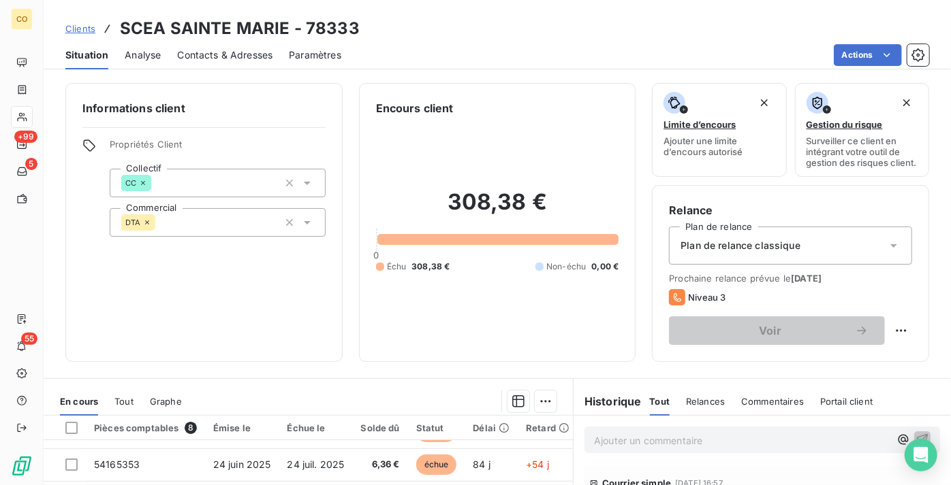
click at [236, 52] on span "Contacts & Adresses" at bounding box center [224, 55] width 95 height 14
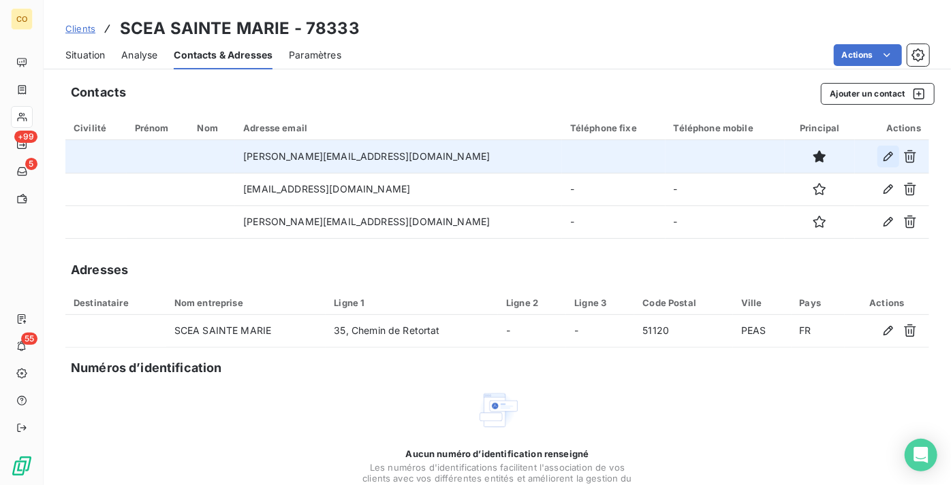
click at [881, 155] on icon "button" at bounding box center [888, 157] width 14 height 14
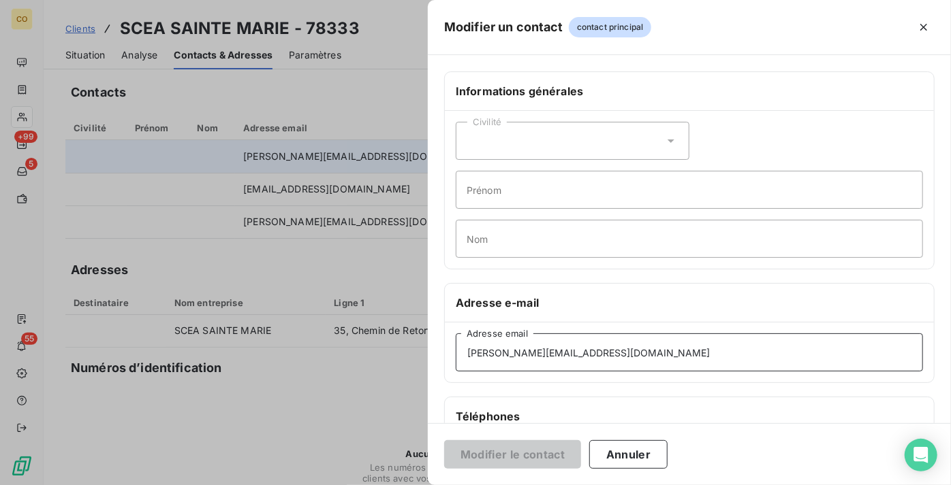
click at [496, 349] on input "alex_decellier@hotmail.com" at bounding box center [689, 353] width 467 height 38
type input "alex_ducellier@hotmail.com"
click at [519, 453] on button "Modifier le contact" at bounding box center [512, 455] width 137 height 29
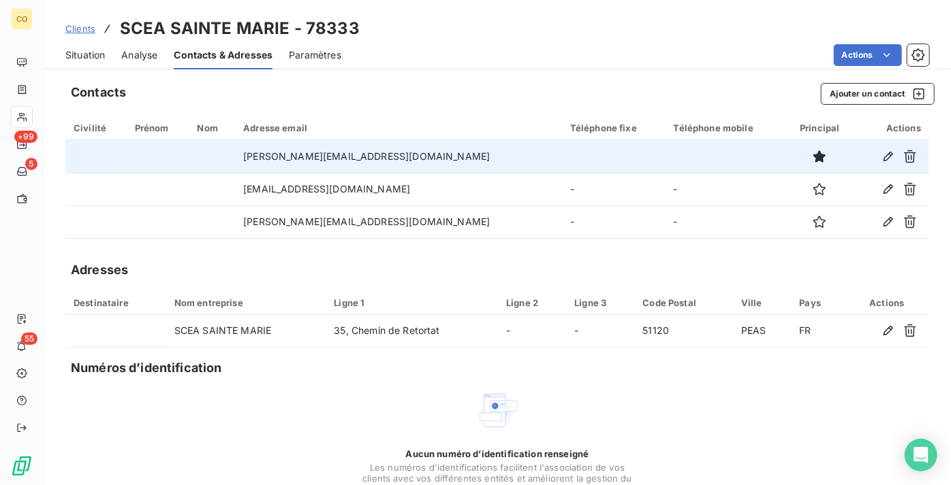
click at [369, 89] on div "Contacts Ajouter un contact" at bounding box center [502, 94] width 863 height 22
click at [89, 54] on span "Situation" at bounding box center [84, 55] width 39 height 14
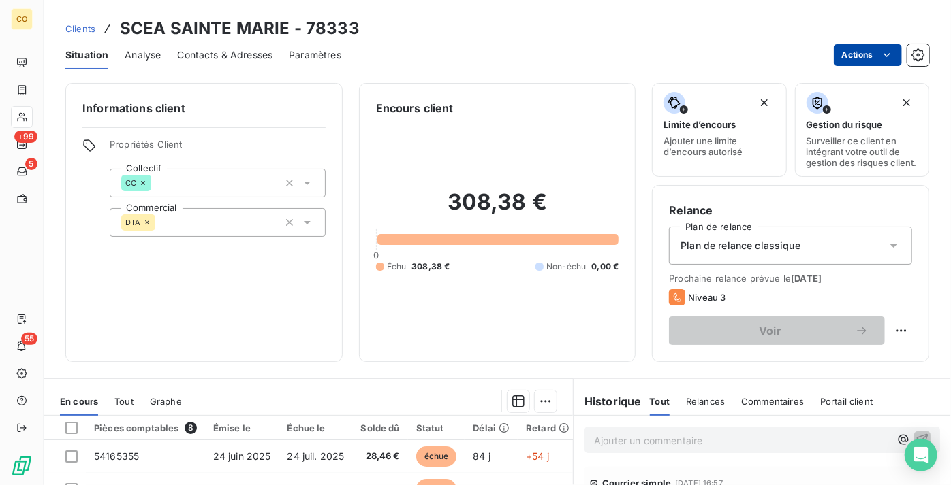
click at [860, 52] on html "CO +99 5 55 Clients SCEA SAINTE MARIE - 78333 Situation Analyse Contacts & Adre…" at bounding box center [475, 242] width 951 height 485
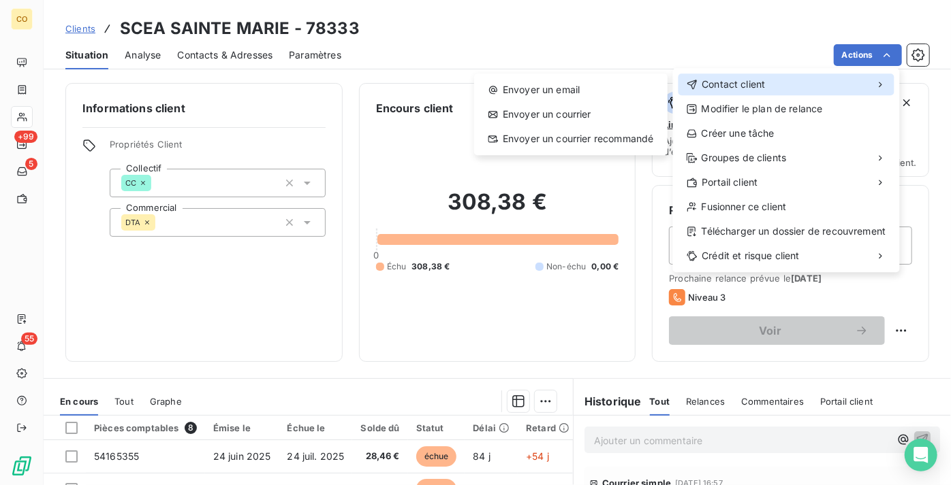
click at [786, 87] on div "Contact client" at bounding box center [786, 85] width 216 height 22
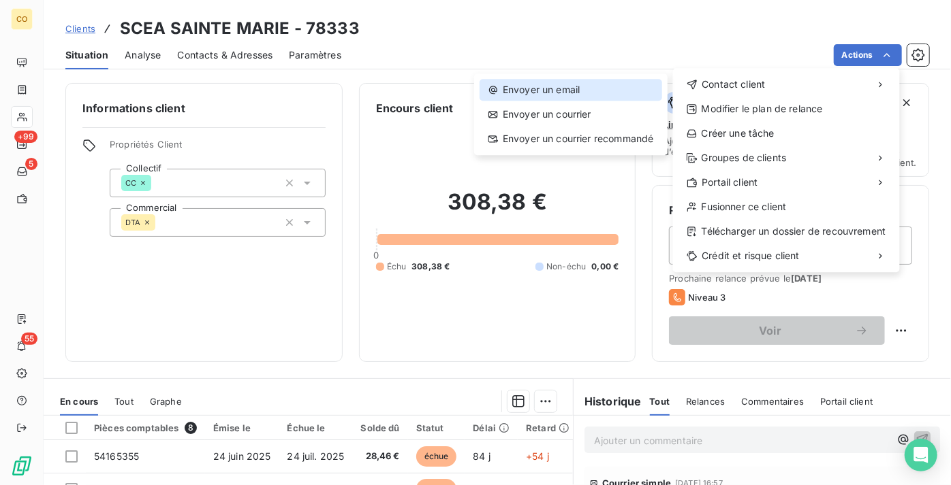
click at [624, 94] on div "Envoyer un email" at bounding box center [570, 90] width 182 height 22
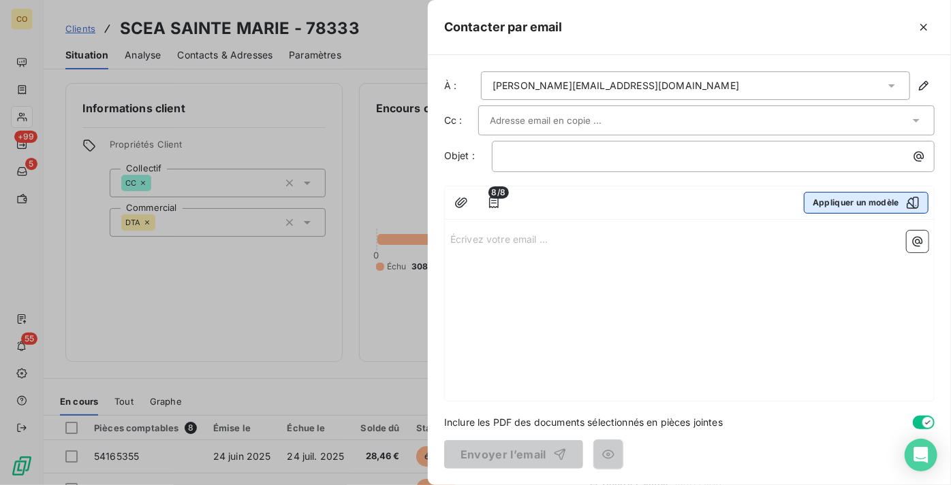
click at [843, 198] on button "Appliquer un modèle" at bounding box center [865, 203] width 125 height 22
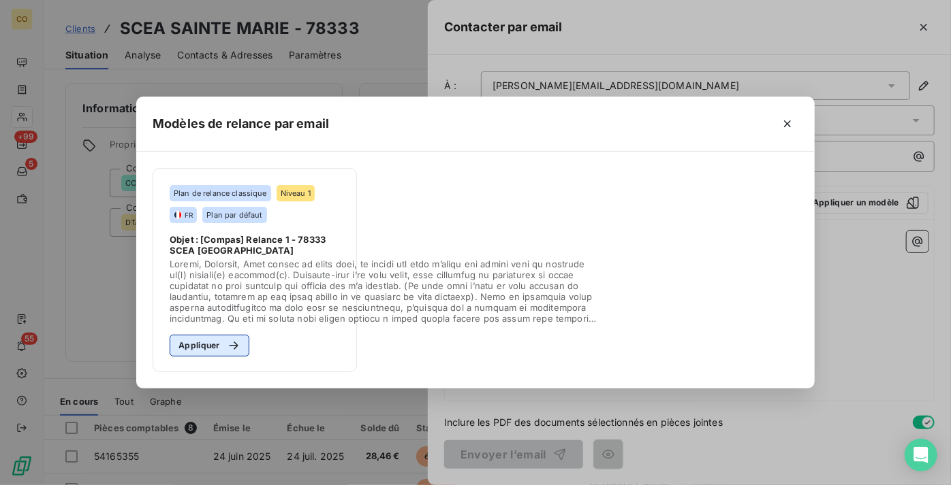
click at [204, 343] on button "Appliquer" at bounding box center [210, 346] width 80 height 22
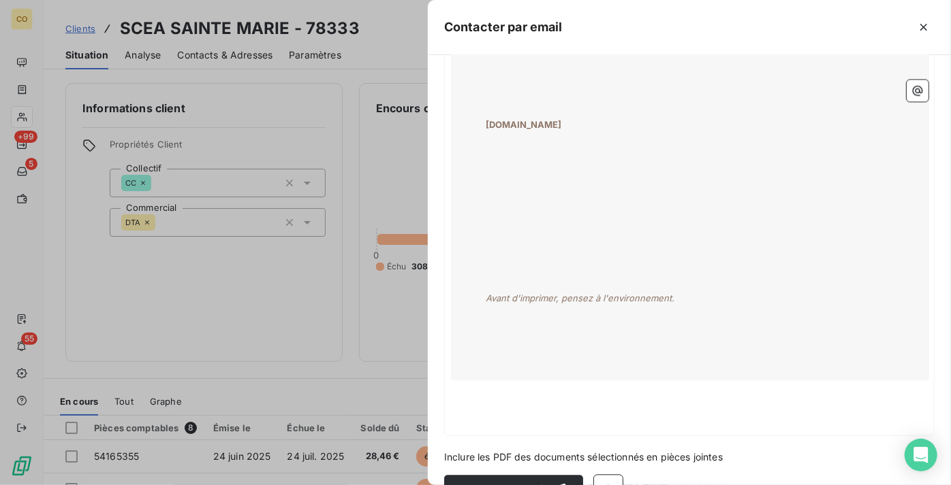
scroll to position [1482, 0]
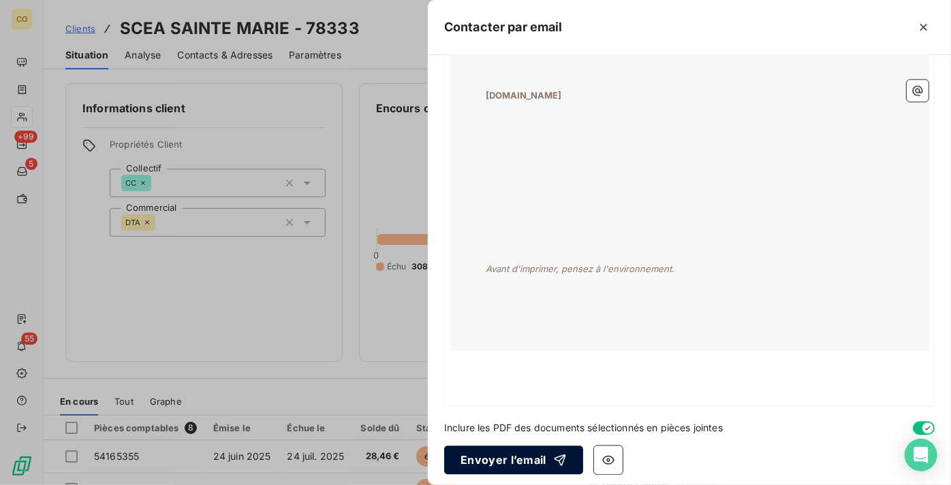
click at [503, 450] on button "Envoyer l’email" at bounding box center [513, 460] width 139 height 29
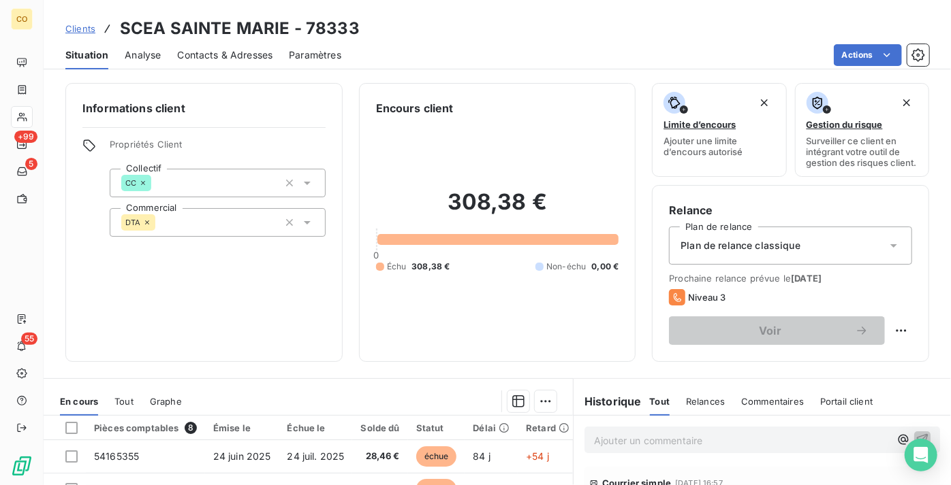
click at [205, 60] on span "Contacts & Adresses" at bounding box center [224, 55] width 95 height 14
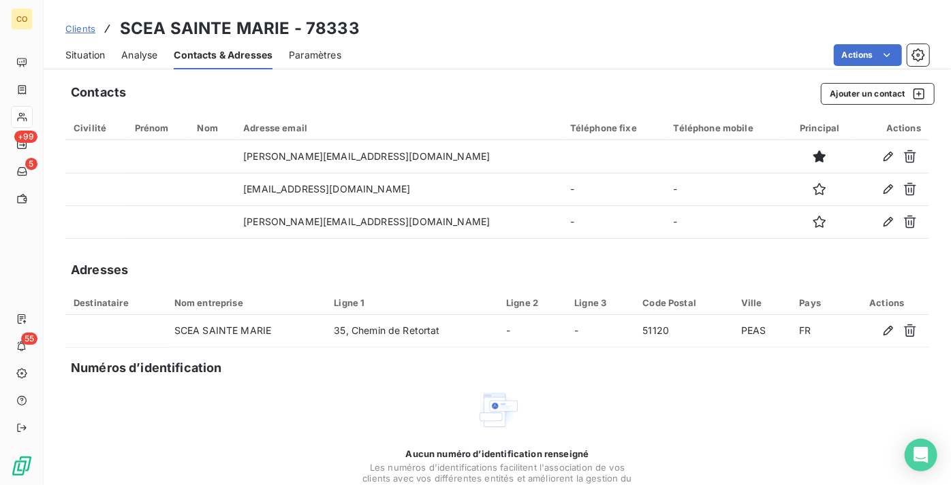
click at [83, 28] on span "Clients" at bounding box center [80, 28] width 30 height 11
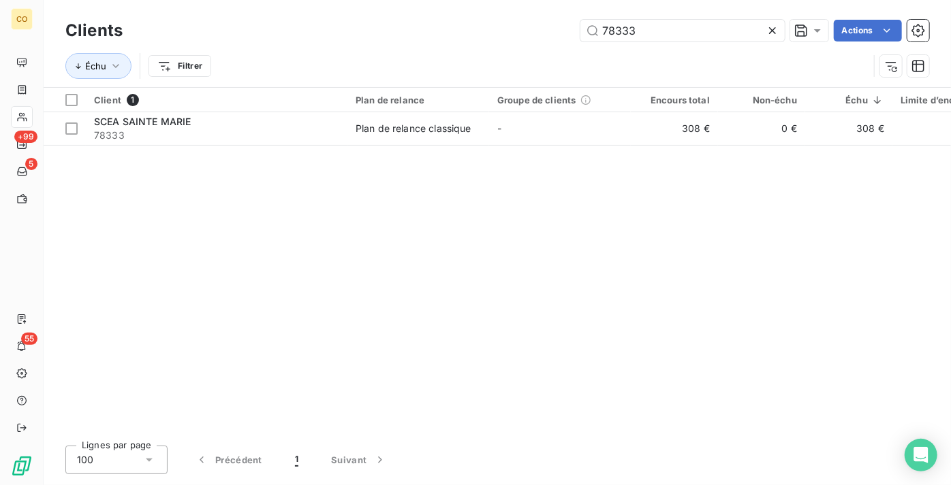
drag, startPoint x: 653, startPoint y: 30, endPoint x: 468, endPoint y: 31, distance: 184.5
click at [468, 31] on div "78333 Actions" at bounding box center [534, 31] width 790 height 22
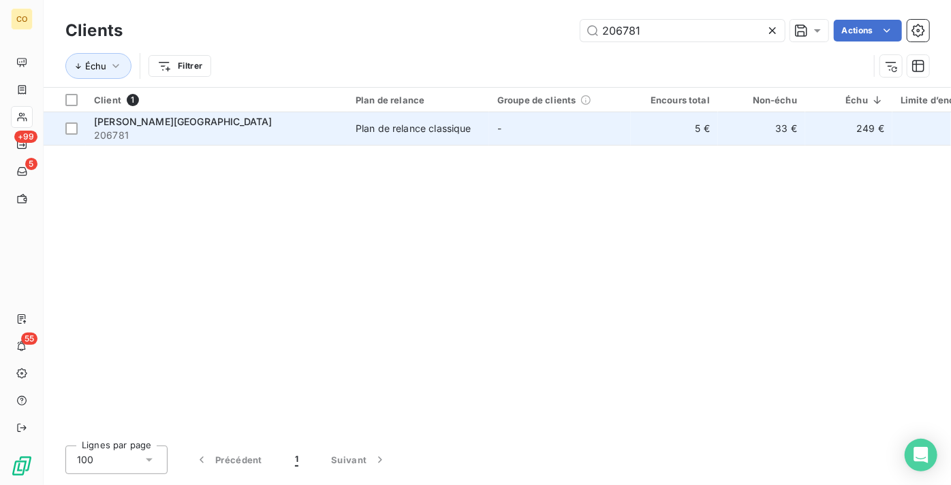
type input "206781"
click at [326, 126] on div "EARL RUELLE DOMMANGE" at bounding box center [216, 122] width 245 height 14
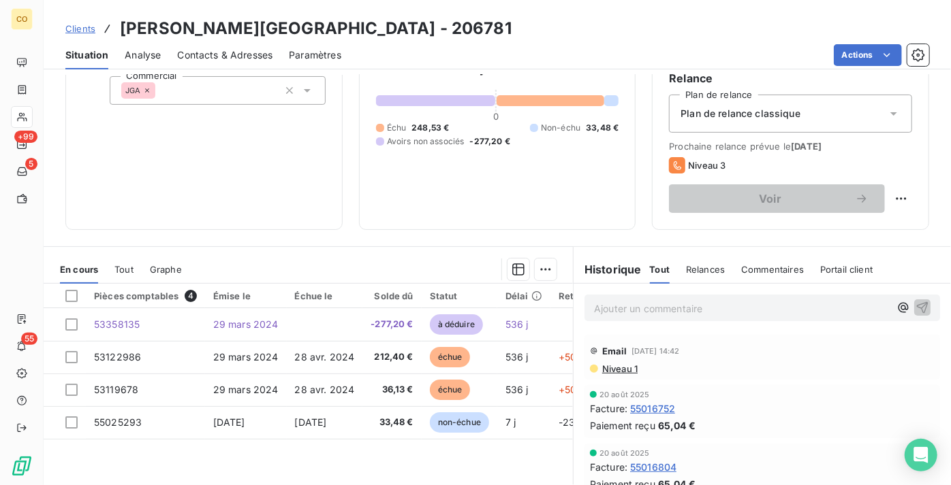
scroll to position [185, 0]
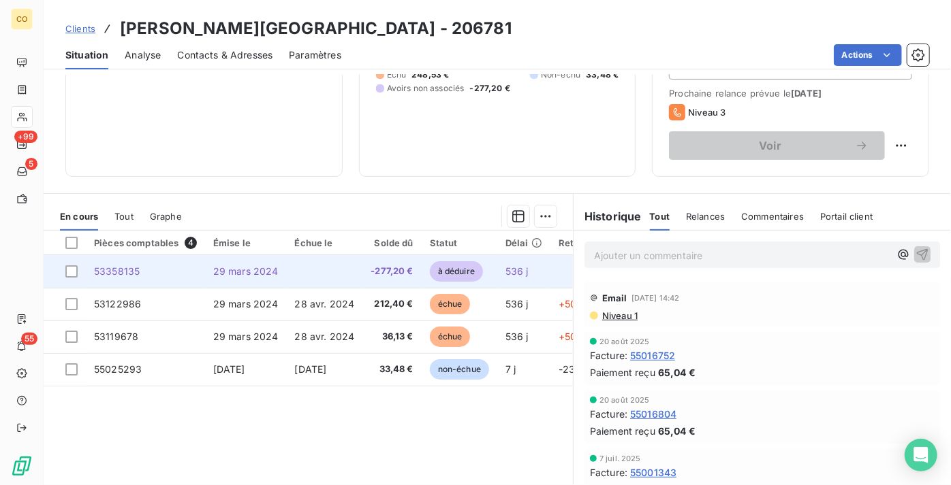
click at [254, 277] on span "29 mars 2024" at bounding box center [245, 272] width 65 height 12
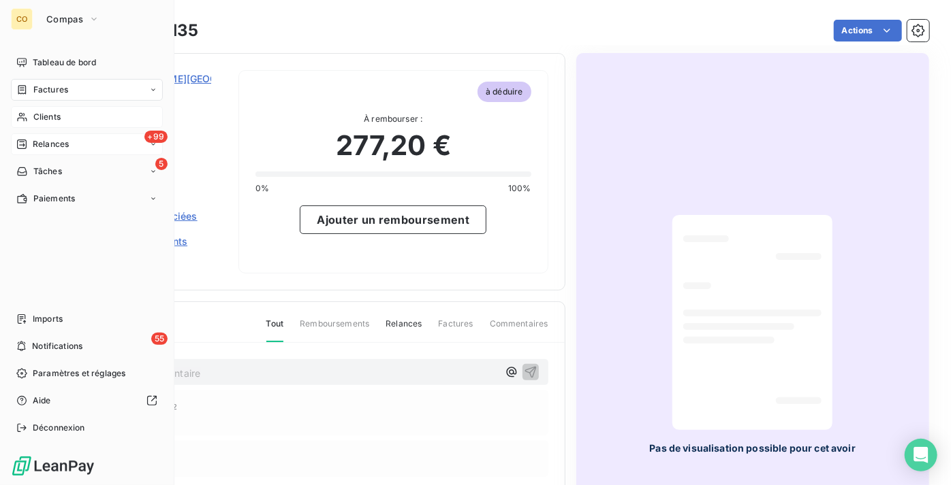
click at [72, 140] on div "+99 Relances" at bounding box center [87, 144] width 152 height 22
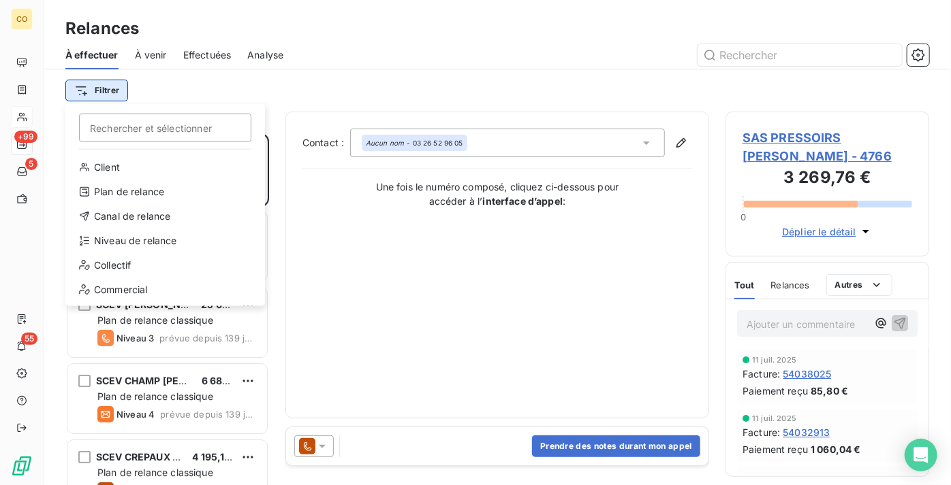
click at [112, 89] on html "CO +99 5 55 Relances À effectuer À venir Effectuées Analyse Filtrer Rechercher …" at bounding box center [475, 242] width 951 height 485
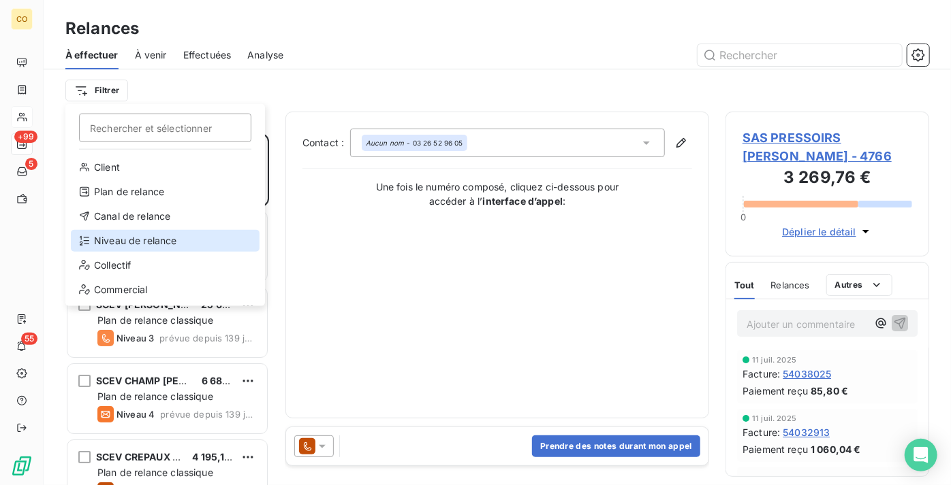
click at [173, 245] on div "Niveau de relance" at bounding box center [165, 241] width 189 height 22
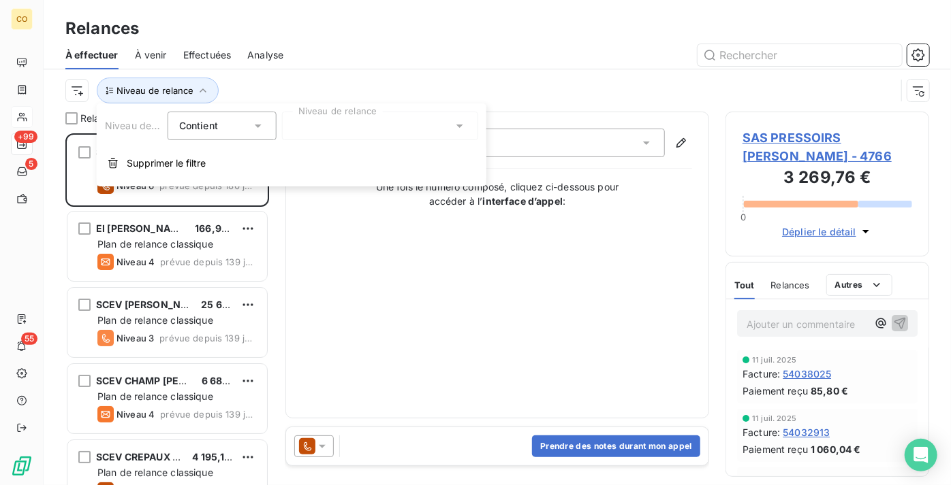
click at [377, 131] on div at bounding box center [380, 126] width 196 height 29
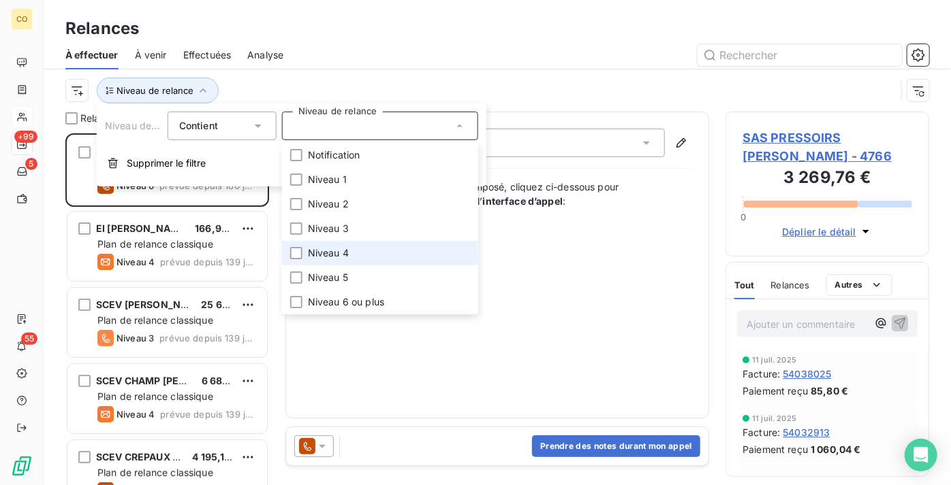
click at [373, 249] on li "Niveau 4" at bounding box center [380, 253] width 196 height 25
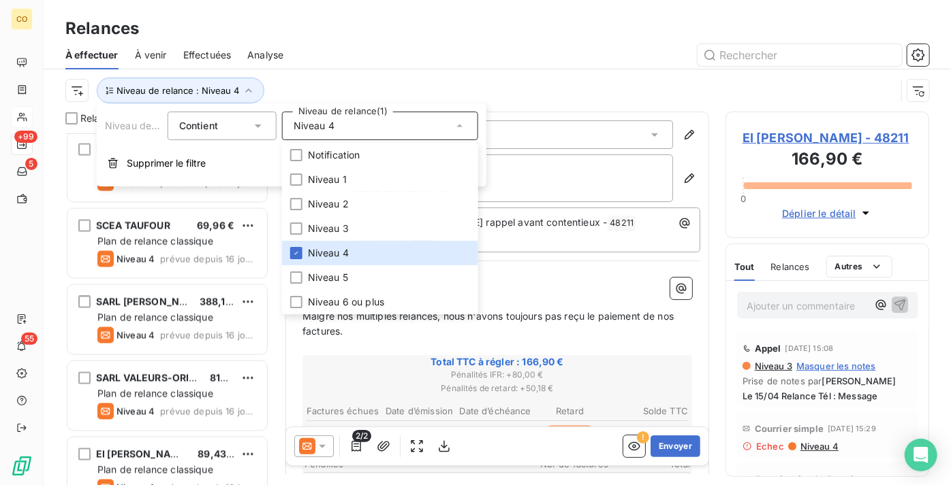
scroll to position [3838, 0]
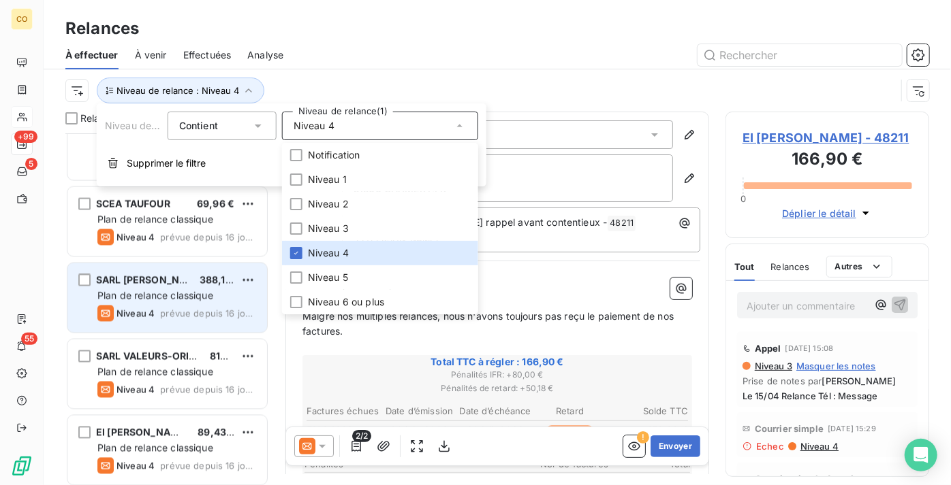
click at [146, 317] on span "Niveau 4" at bounding box center [135, 313] width 38 height 11
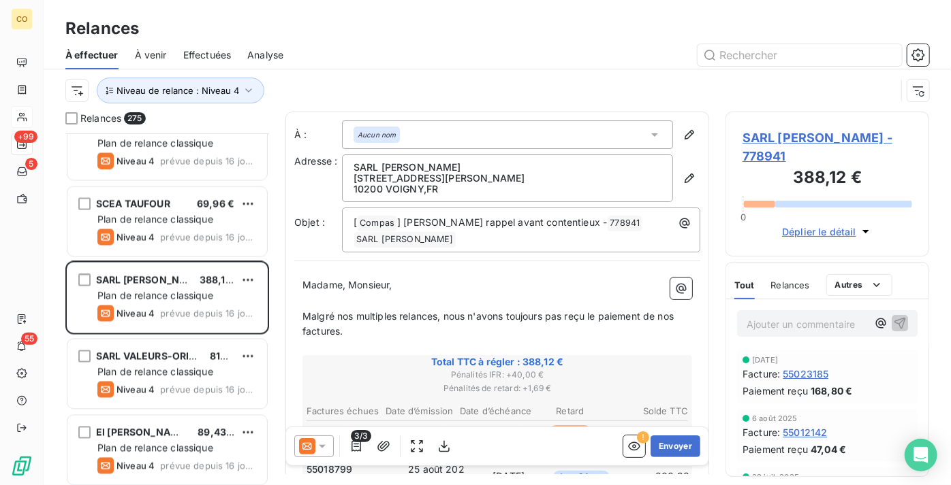
click at [323, 443] on icon at bounding box center [322, 447] width 14 height 14
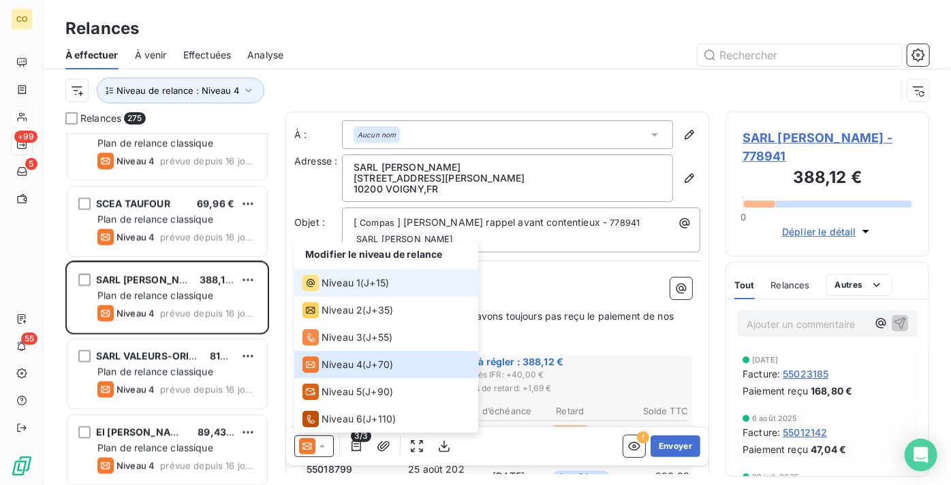
click at [342, 287] on span "Niveau 1" at bounding box center [340, 283] width 39 height 14
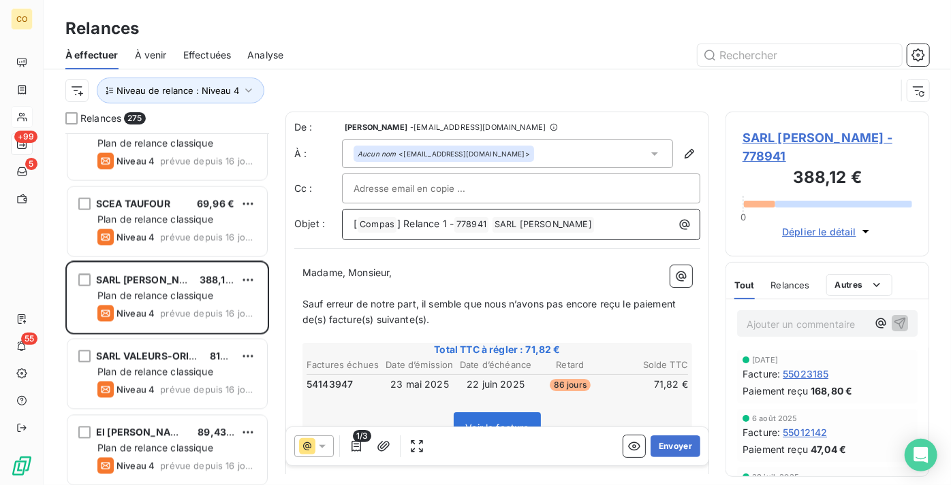
click at [447, 225] on span "] Relance 1 -" at bounding box center [425, 224] width 57 height 12
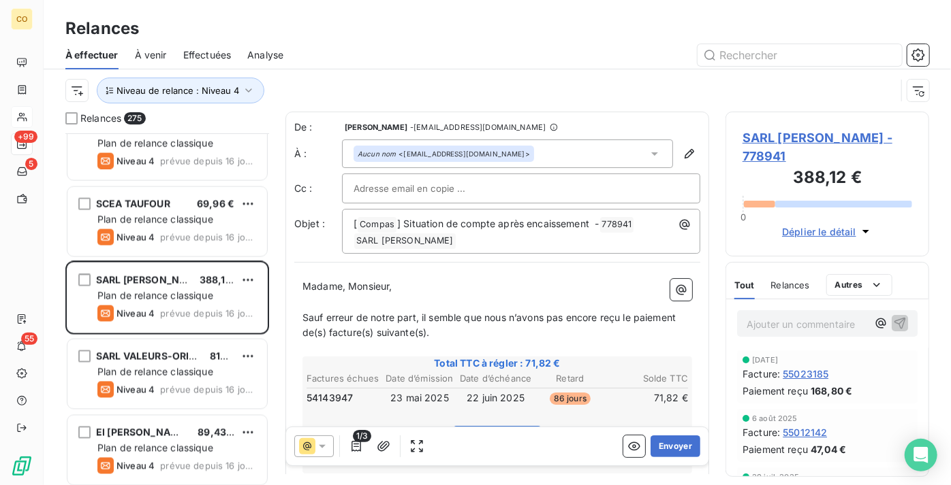
click at [535, 25] on div "Relances" at bounding box center [497, 28] width 907 height 25
click at [667, 443] on button "Envoyer" at bounding box center [675, 447] width 50 height 22
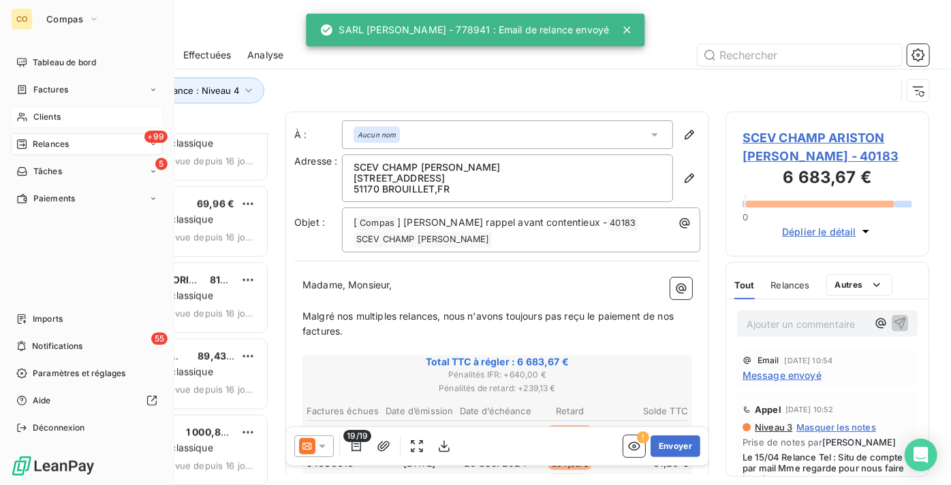
click at [31, 117] on div "Clients" at bounding box center [87, 117] width 152 height 22
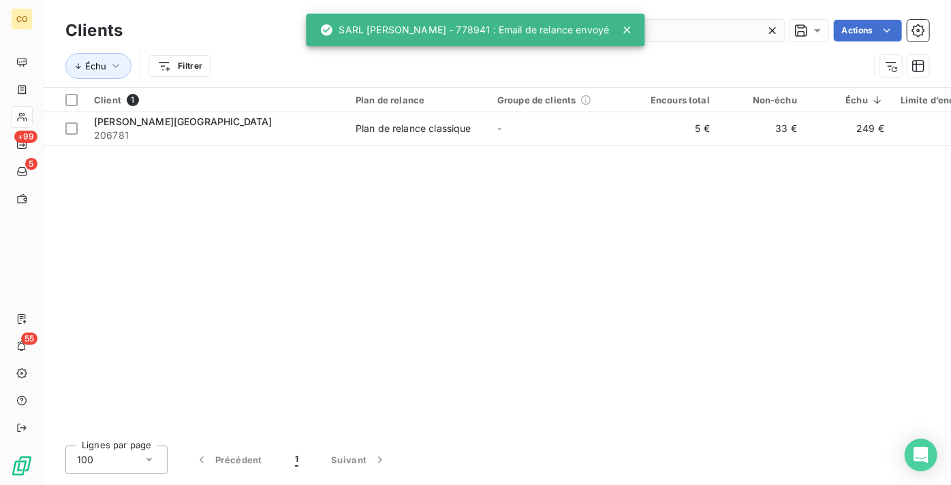
click at [769, 31] on icon at bounding box center [772, 31] width 14 height 14
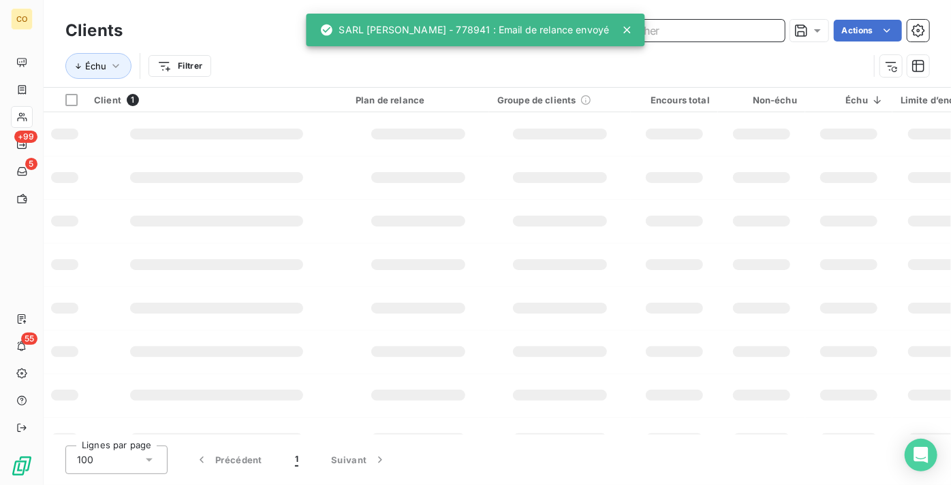
click at [741, 28] on input "text" at bounding box center [682, 31] width 204 height 22
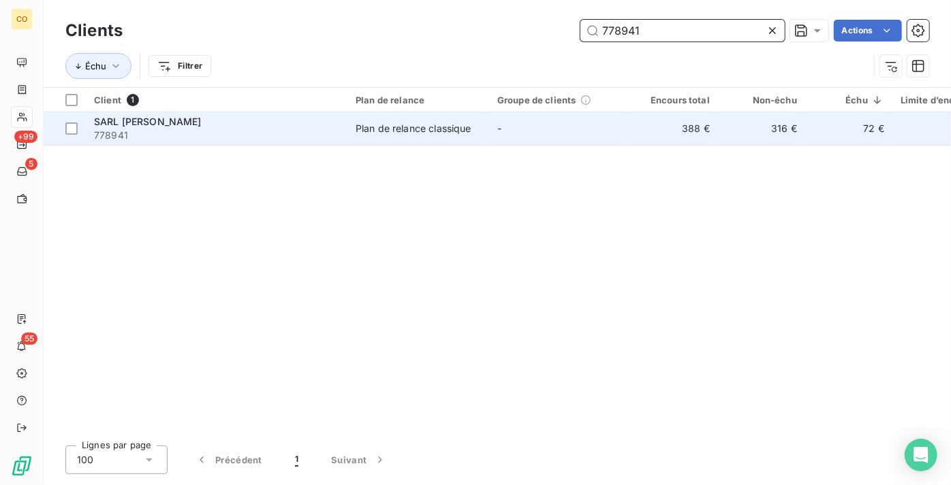
type input "778941"
click at [515, 125] on td "-" at bounding box center [560, 128] width 142 height 33
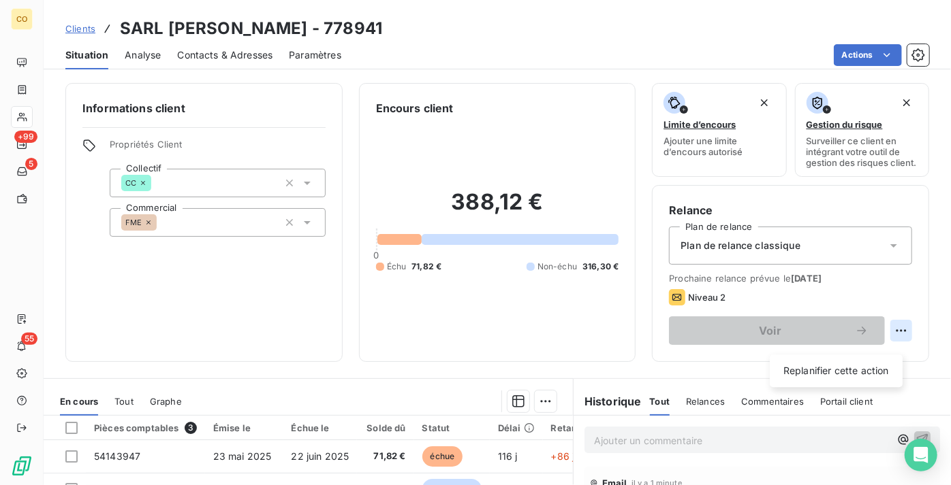
click at [901, 341] on html "CO +99 5 55 Clients SARL DIDIER FRERES - 778941 Situation Analyse Contacts & Ad…" at bounding box center [475, 242] width 951 height 485
click at [869, 370] on div "Replanifier cette action" at bounding box center [836, 371] width 122 height 22
select select "8"
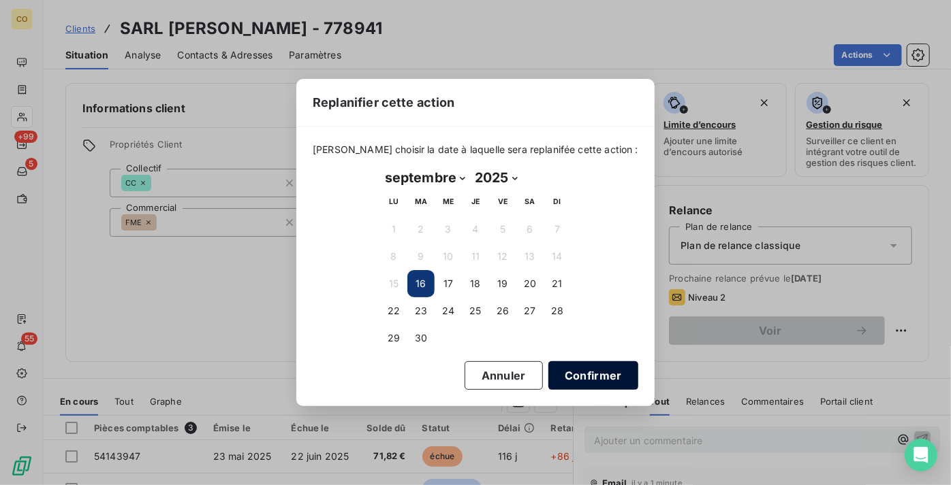
click at [577, 365] on button "Confirmer" at bounding box center [593, 376] width 90 height 29
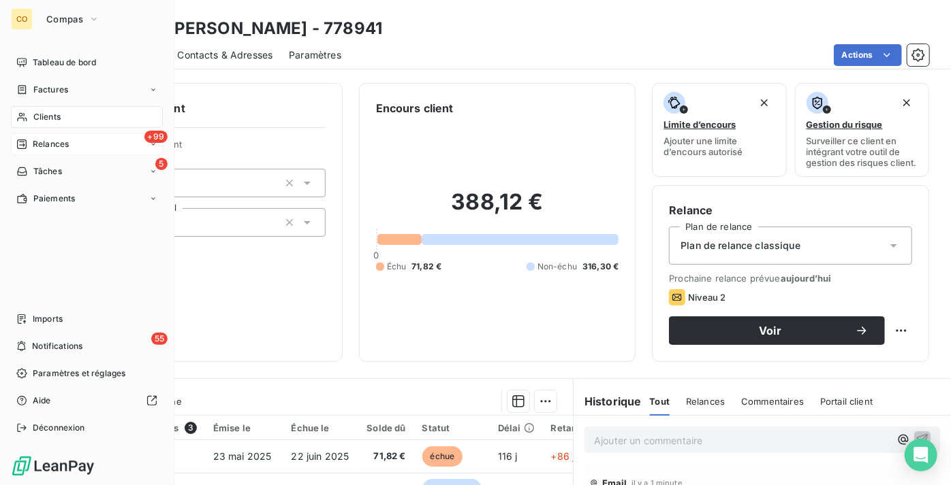
click at [67, 144] on span "Relances" at bounding box center [51, 144] width 36 height 12
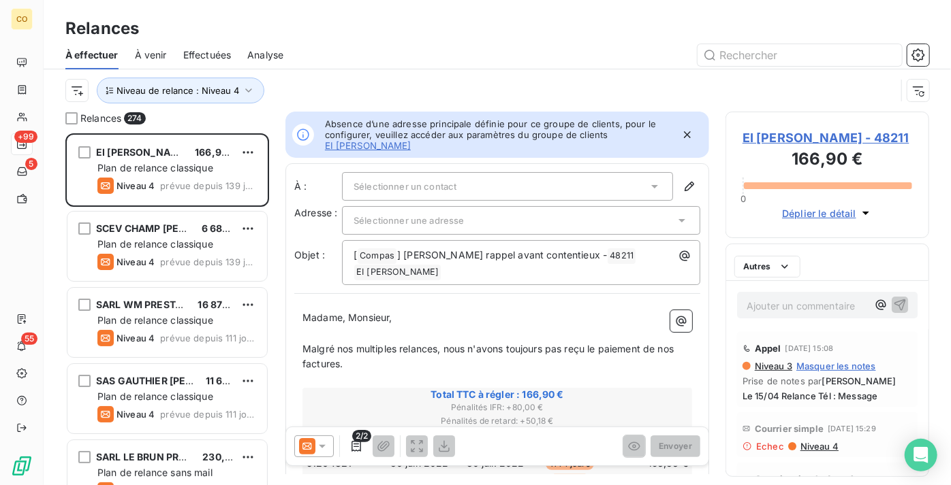
scroll to position [342, 194]
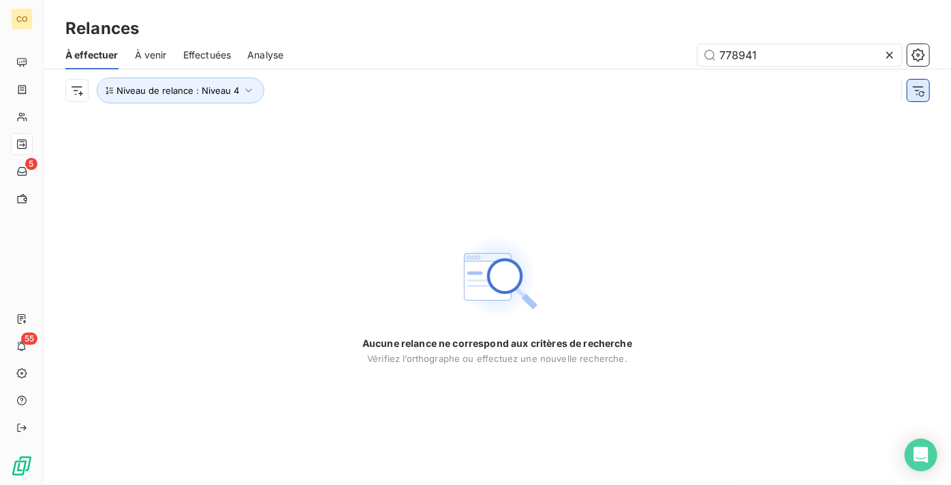
type input "778941"
click at [912, 88] on icon "button" at bounding box center [918, 91] width 14 height 14
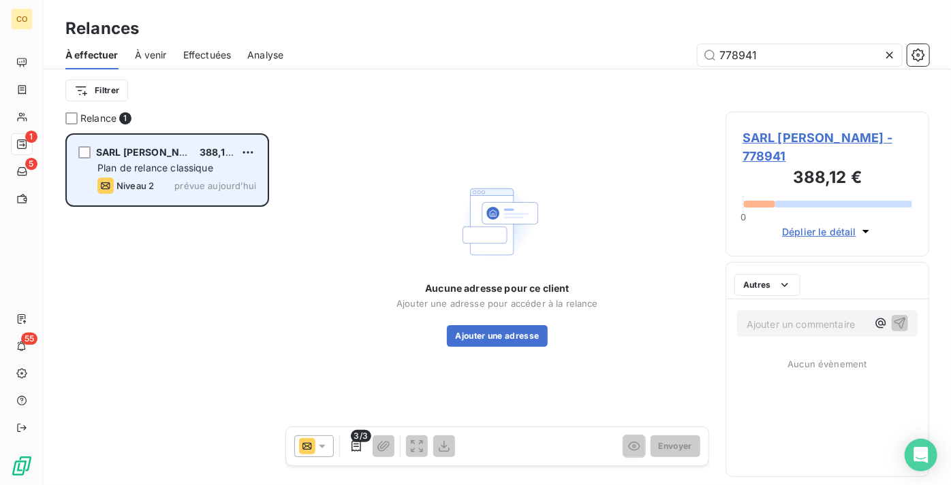
scroll to position [342, 194]
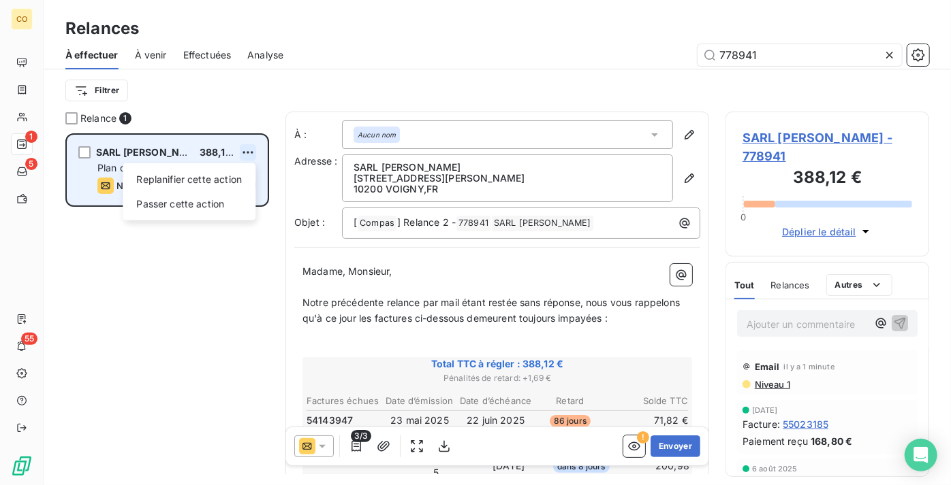
click at [248, 151] on html "CO 1 5 55 Relances À effectuer À venir Effectuées Analyse 778941 Filtrer Relanc…" at bounding box center [475, 242] width 951 height 485
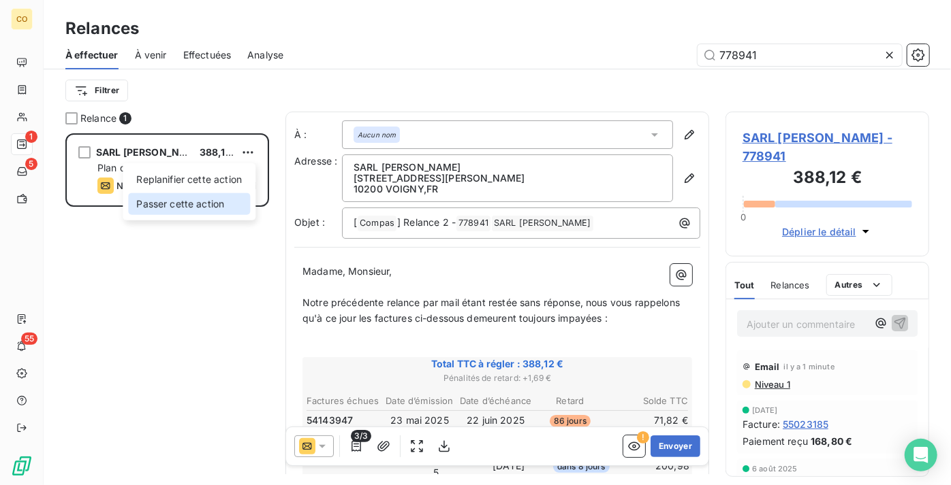
click at [211, 210] on div "Passer cette action" at bounding box center [189, 204] width 122 height 22
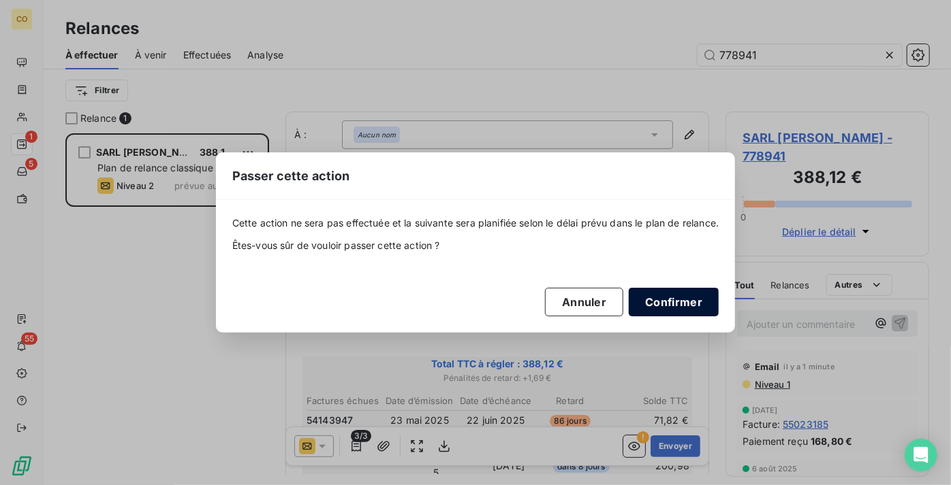
click at [668, 296] on button "Confirmer" at bounding box center [673, 302] width 90 height 29
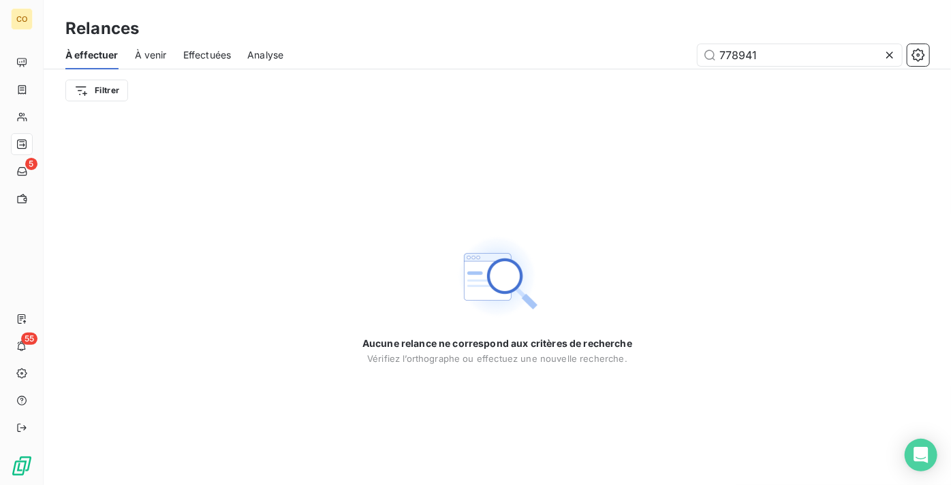
click at [890, 52] on icon at bounding box center [889, 55] width 14 height 14
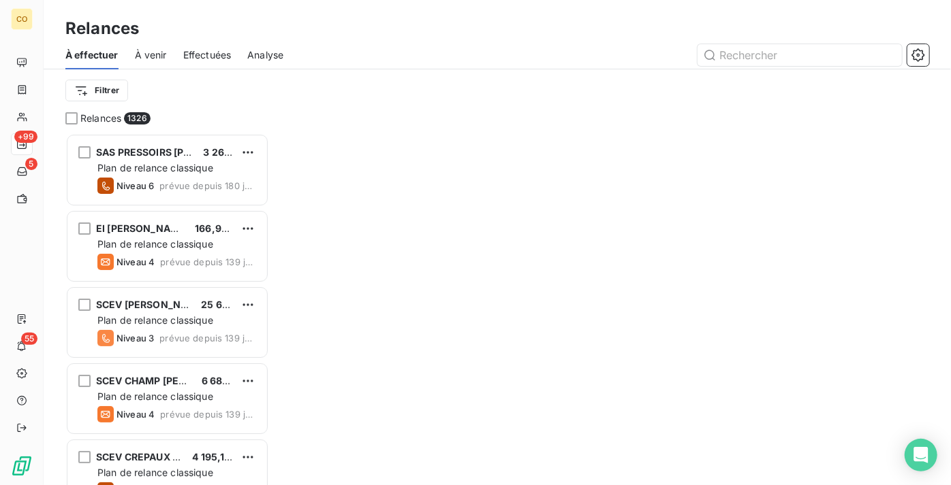
scroll to position [342, 194]
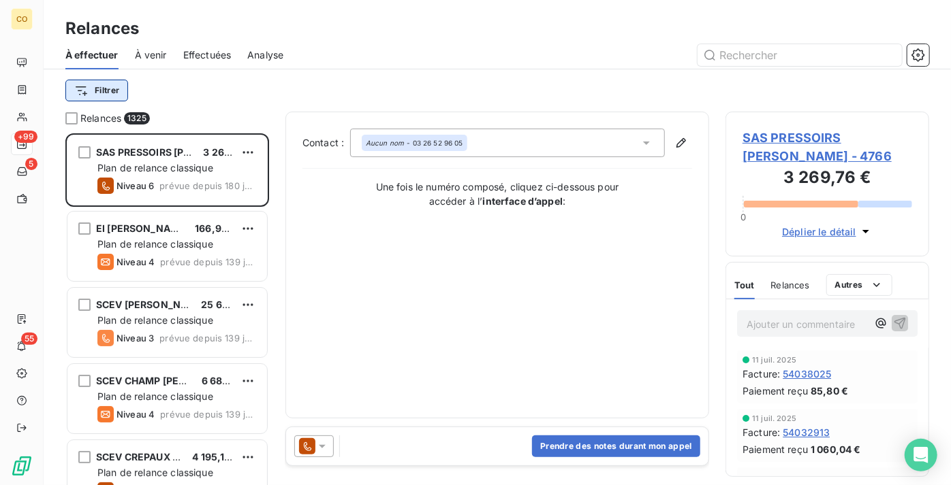
click at [99, 92] on html "CO +99 5 55 Relances À effectuer À venir Effectuées Analyse Filtrer Relances 13…" at bounding box center [475, 242] width 951 height 485
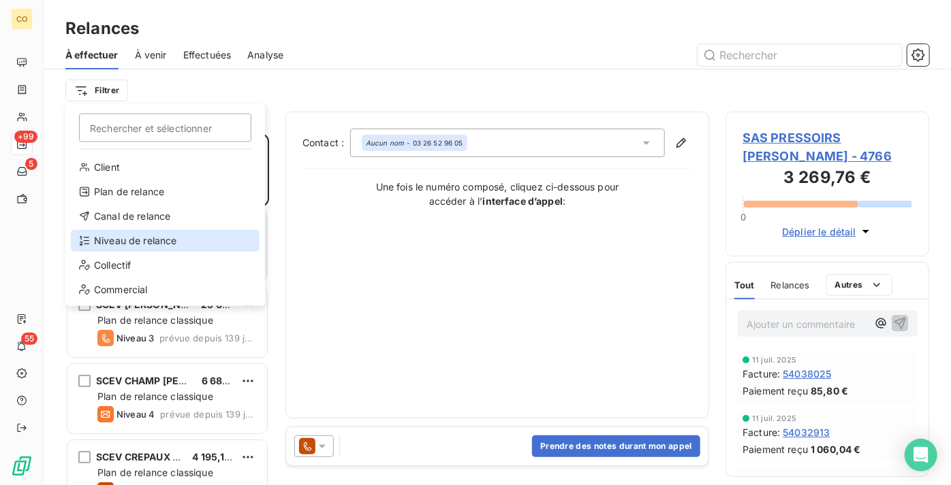
click at [170, 240] on div "Niveau de relance" at bounding box center [165, 241] width 189 height 22
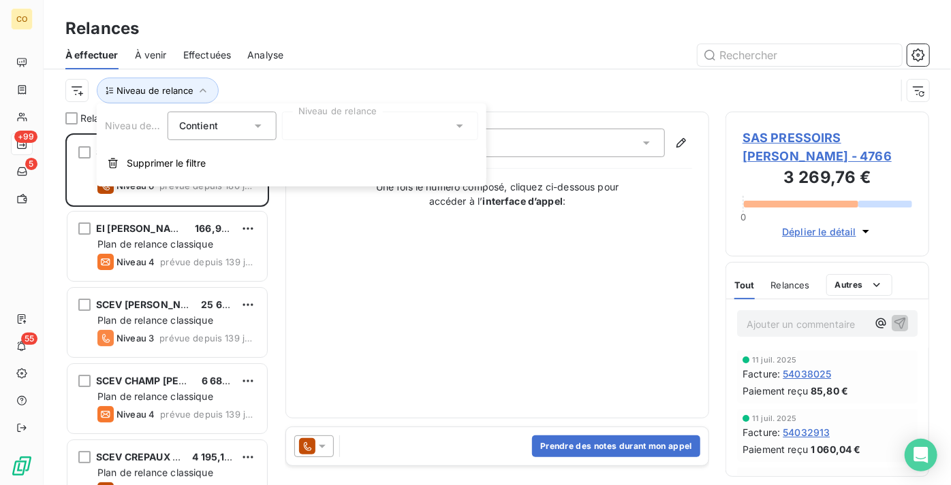
click at [377, 132] on div at bounding box center [380, 126] width 196 height 29
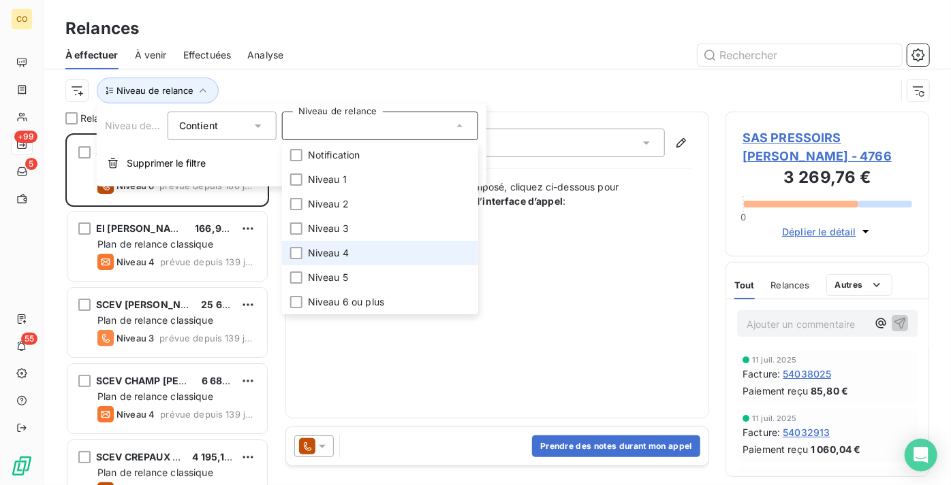
click at [361, 250] on li "Niveau 4" at bounding box center [380, 253] width 196 height 25
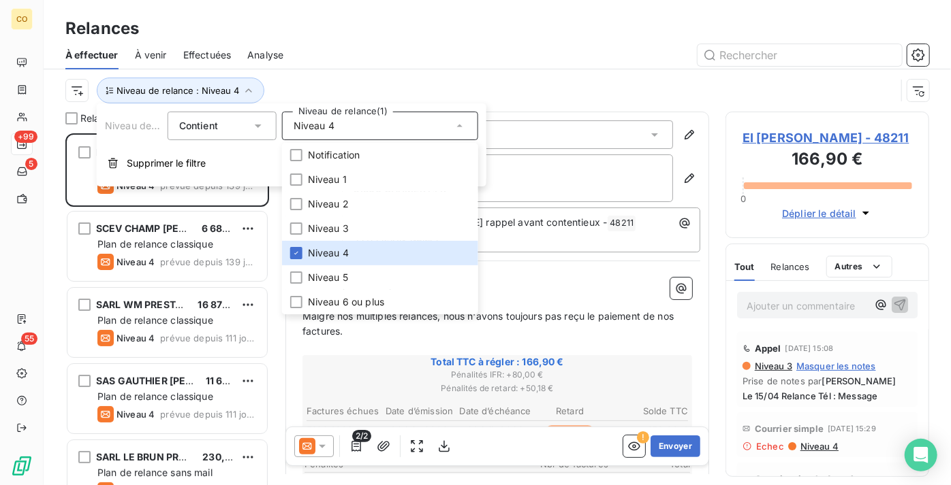
click at [554, 84] on div "Niveau de relance : Niveau 4" at bounding box center [480, 91] width 830 height 26
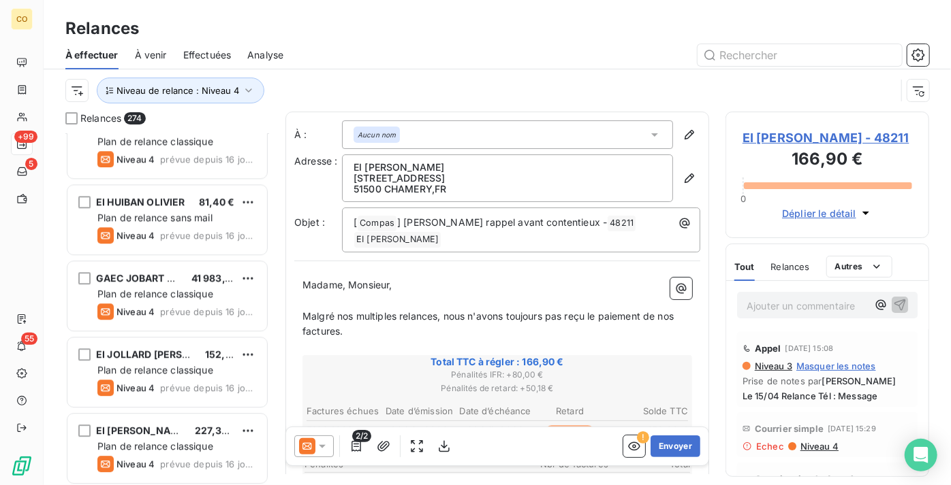
scroll to position [2229, 0]
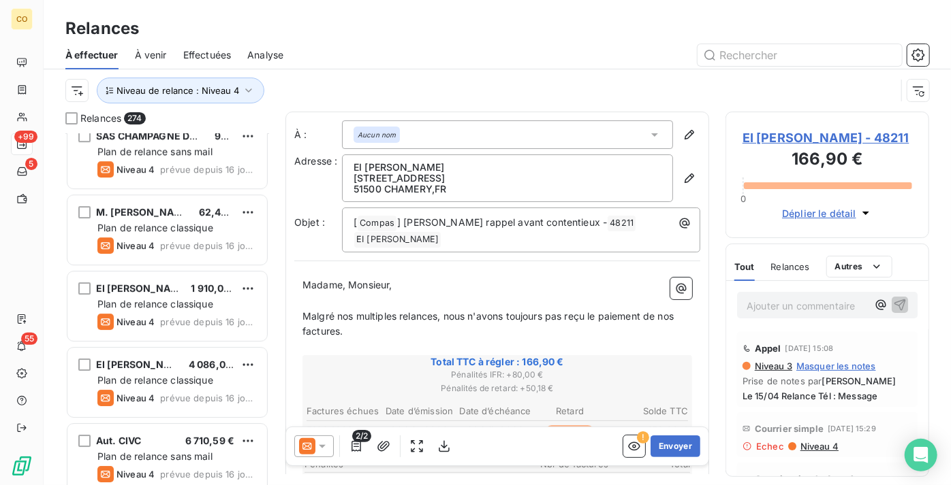
click at [167, 283] on span "EI [PERSON_NAME]" at bounding box center [142, 289] width 93 height 12
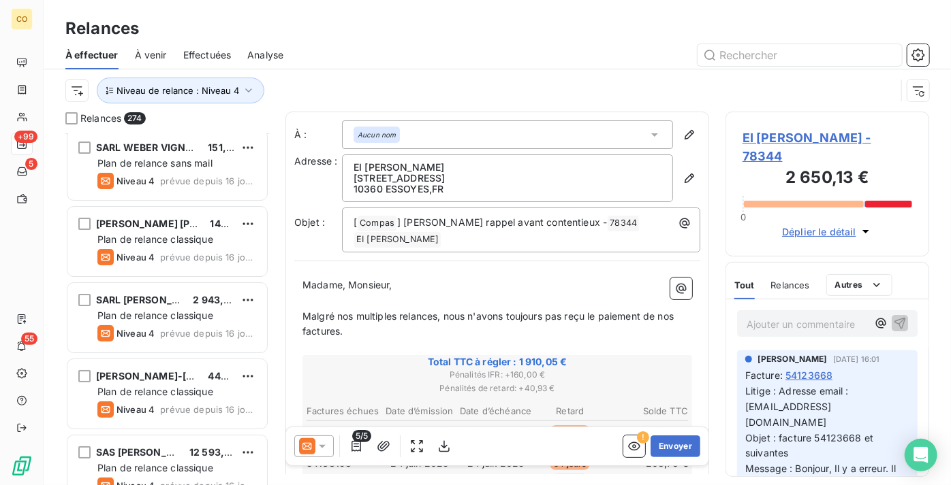
scroll to position [2600, 0]
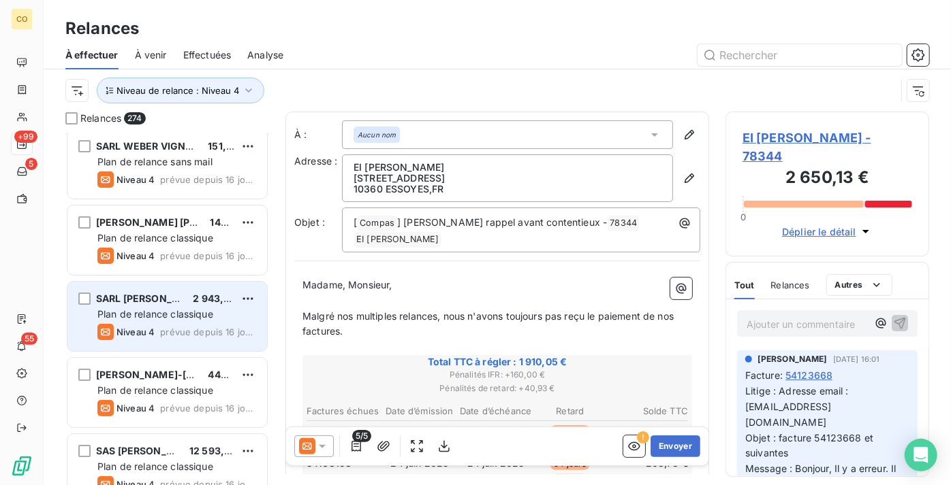
click at [161, 303] on span "SARL [PERSON_NAME]" at bounding box center [150, 299] width 109 height 12
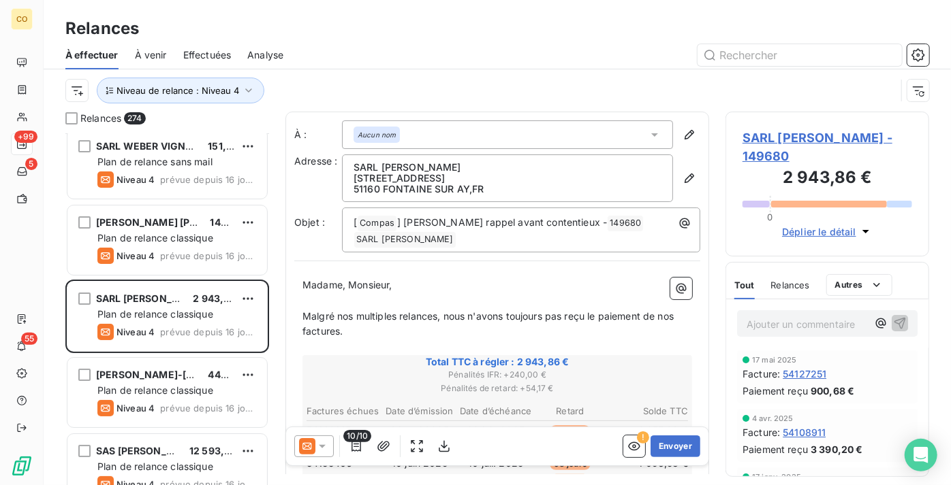
click at [323, 449] on icon at bounding box center [322, 447] width 14 height 14
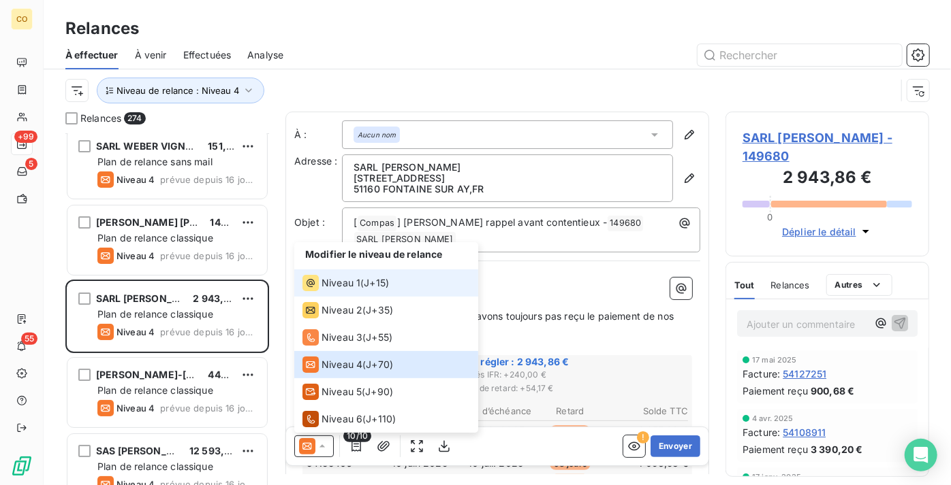
click at [334, 277] on span "Niveau 1" at bounding box center [340, 283] width 39 height 14
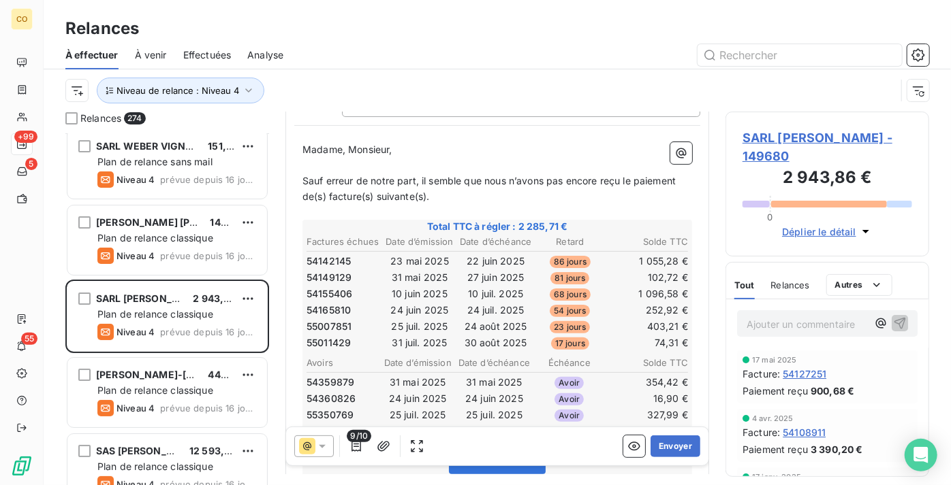
scroll to position [186, 0]
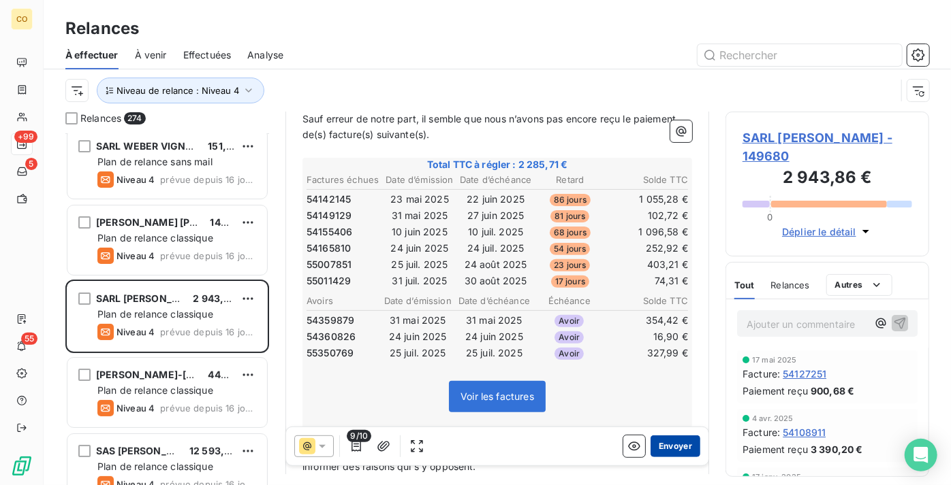
click at [667, 445] on button "Envoyer" at bounding box center [675, 447] width 50 height 22
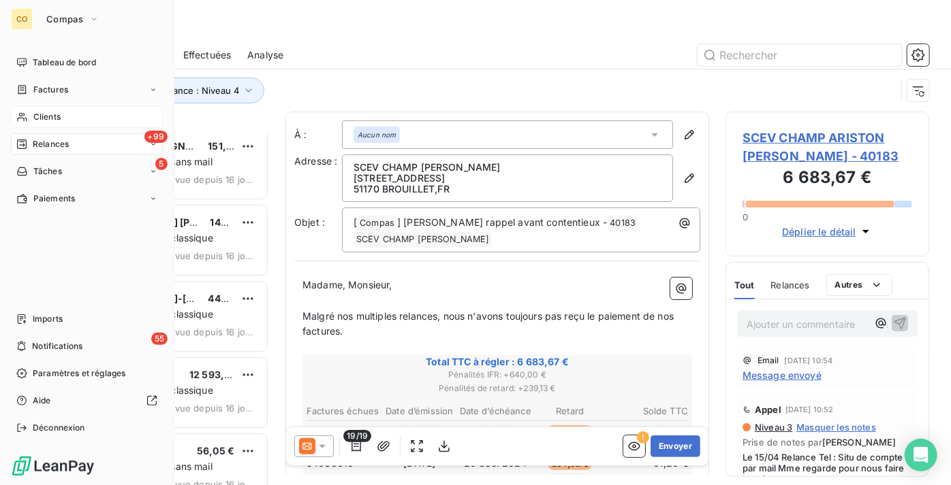
click at [45, 123] on div "Clients" at bounding box center [87, 117] width 152 height 22
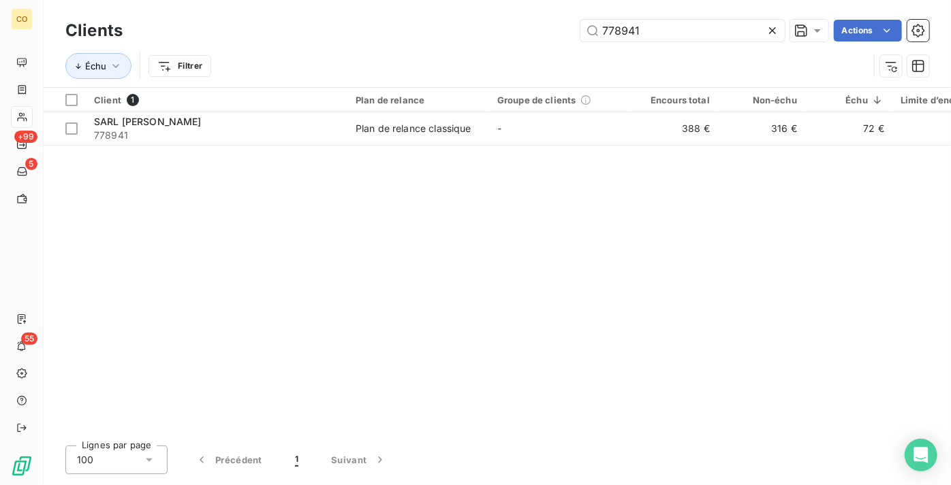
drag, startPoint x: 654, startPoint y: 22, endPoint x: 461, endPoint y: 36, distance: 193.2
click at [462, 36] on div "778941 Actions" at bounding box center [534, 31] width 790 height 22
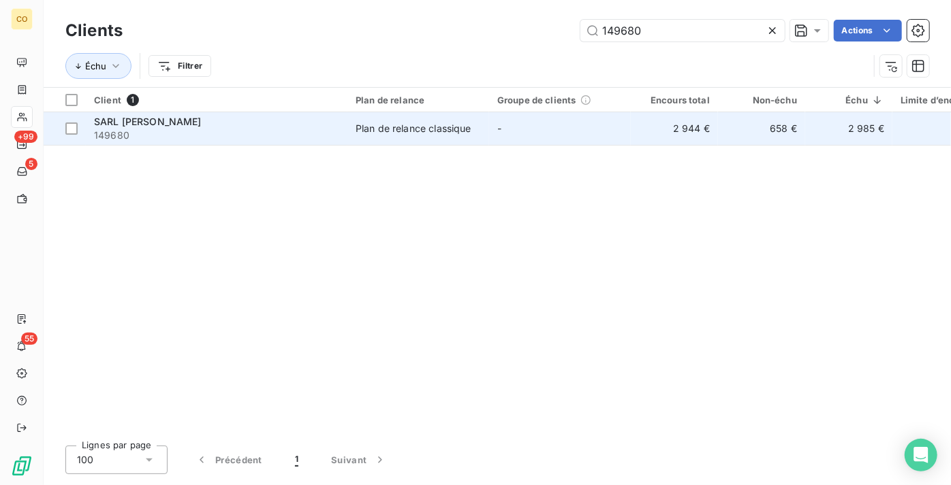
type input "149680"
click at [400, 123] on div "Plan de relance classique" at bounding box center [413, 129] width 116 height 14
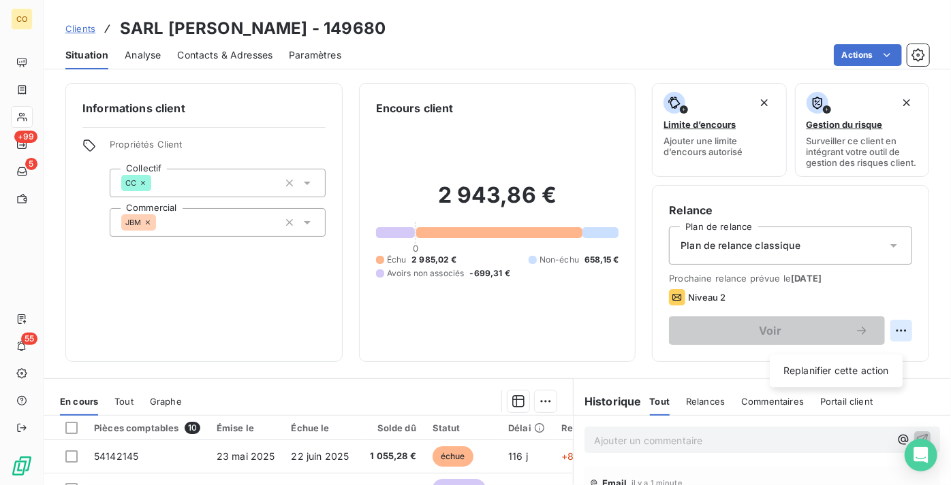
click at [894, 342] on html "CO +99 5 55 Clients SARL David BILLIARD - 149680 Situation Analyse Contacts & A…" at bounding box center [475, 242] width 951 height 485
click at [866, 366] on div "Replanifier cette action" at bounding box center [836, 371] width 122 height 22
select select "8"
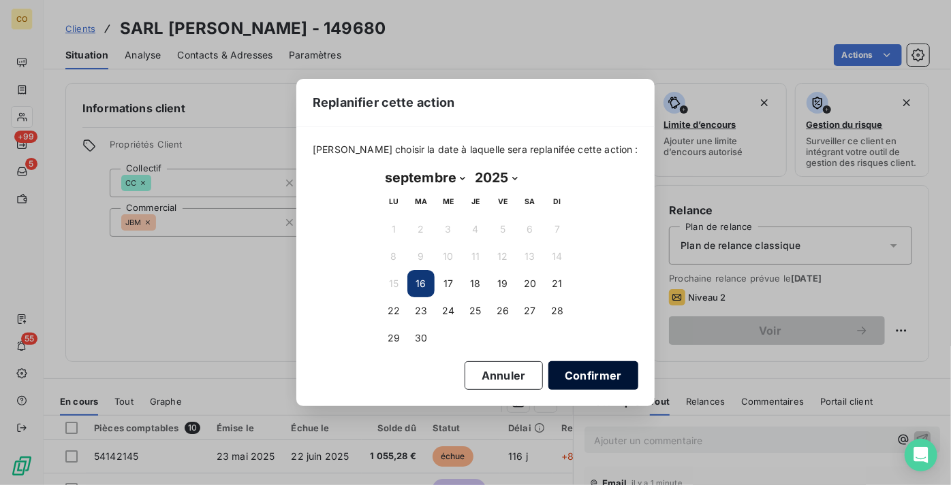
drag, startPoint x: 557, startPoint y: 385, endPoint x: 573, endPoint y: 380, distance: 17.0
click at [557, 385] on button "Confirmer" at bounding box center [593, 376] width 90 height 29
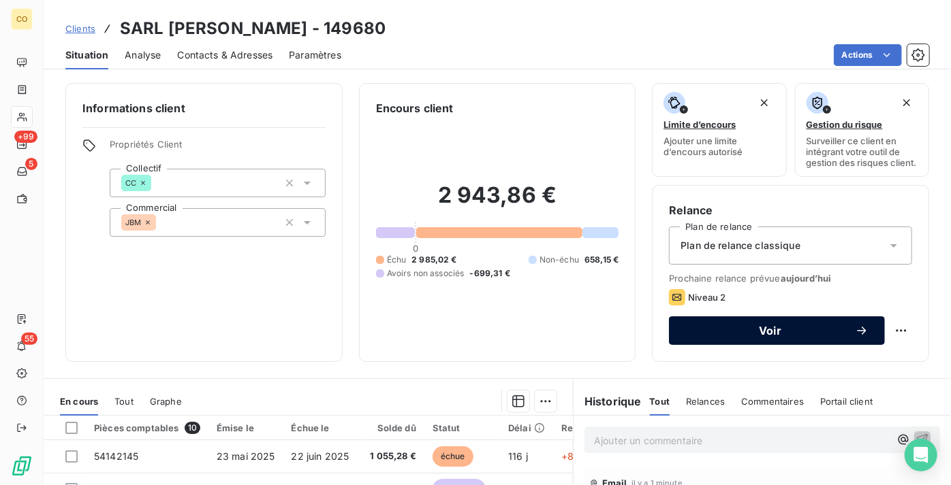
click at [739, 334] on div "Voir" at bounding box center [776, 331] width 183 height 14
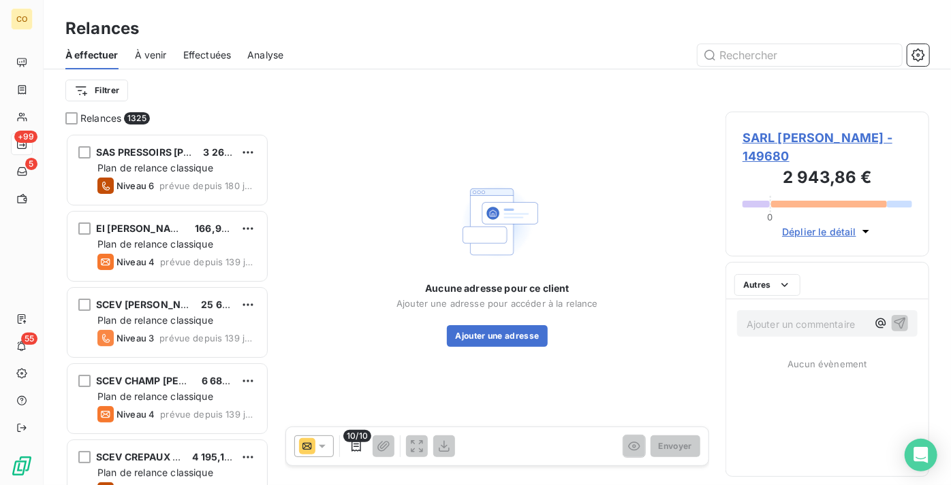
scroll to position [342, 194]
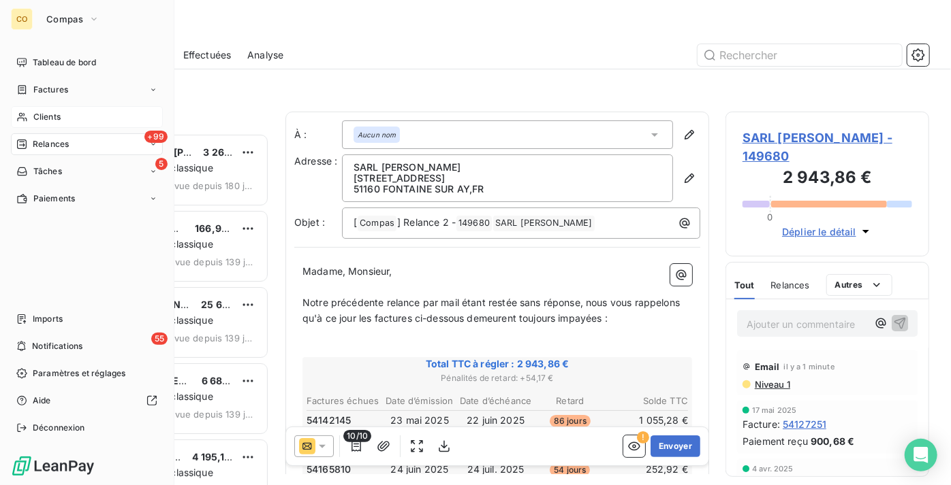
click at [48, 121] on span "Clients" at bounding box center [46, 117] width 27 height 12
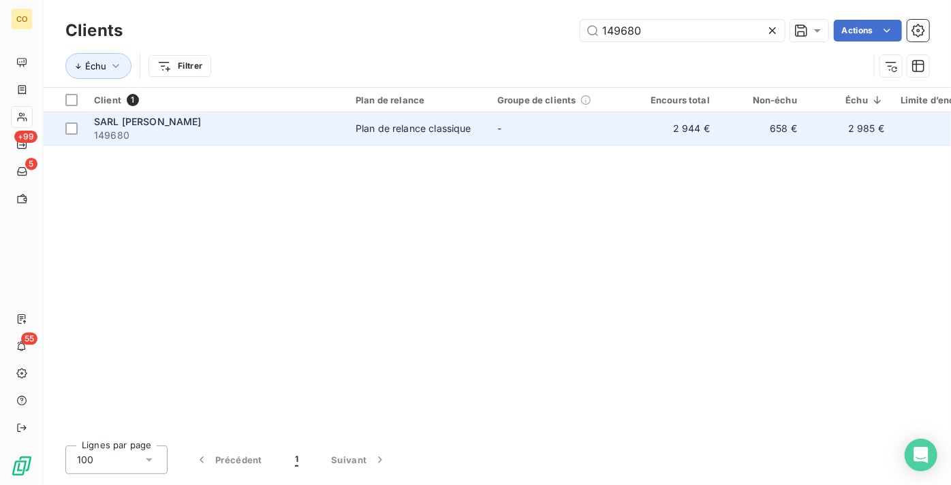
click at [227, 129] on span "149680" at bounding box center [216, 136] width 245 height 14
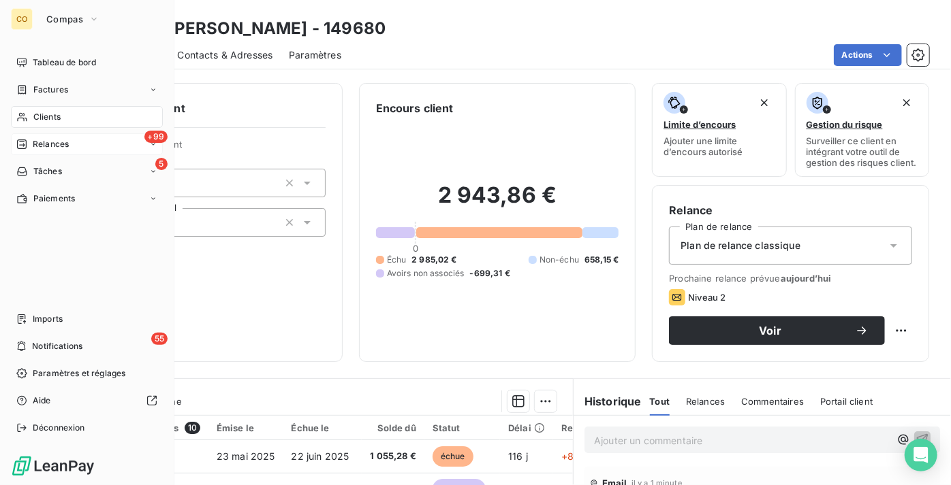
click at [48, 140] on span "Relances" at bounding box center [51, 144] width 36 height 12
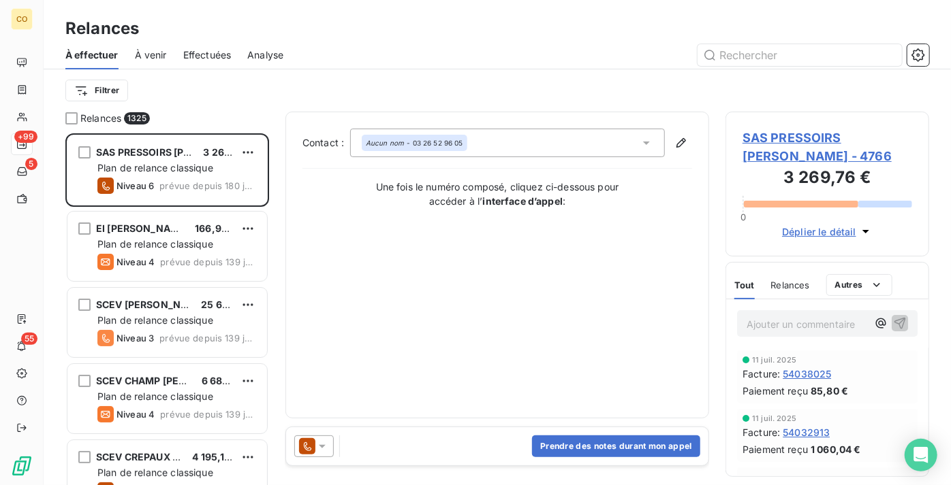
scroll to position [342, 194]
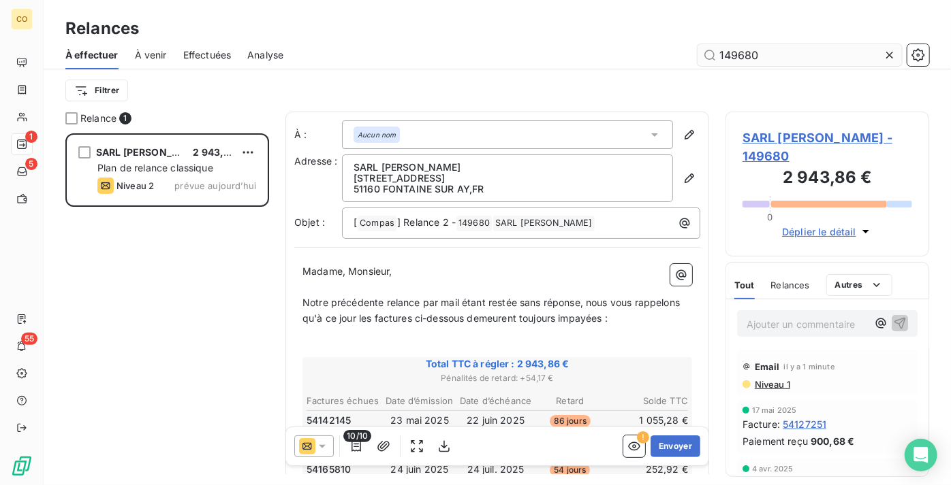
scroll to position [342, 194]
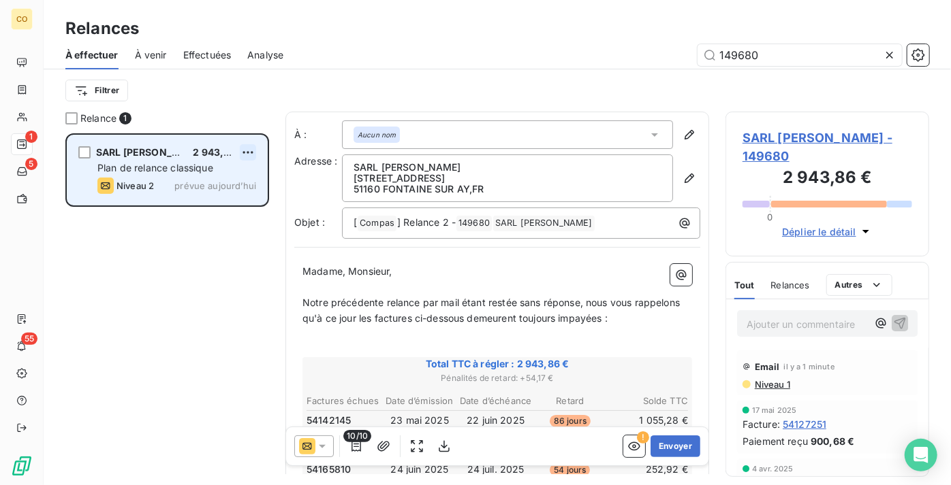
type input "149680"
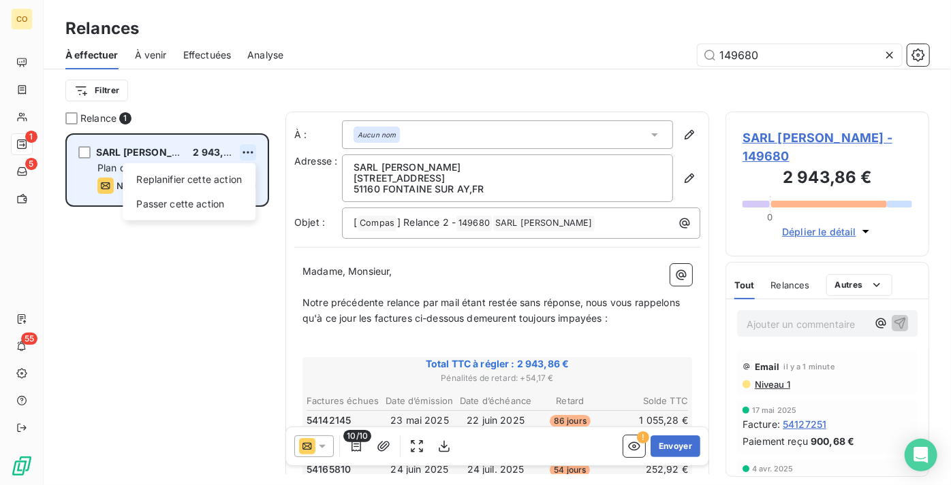
click at [251, 153] on html "CO 1 5 55 Relances À effectuer À venir Effectuées Analyse 149680 Filtrer Relanc…" at bounding box center [475, 242] width 951 height 485
click at [227, 204] on div "Passer cette action" at bounding box center [189, 204] width 122 height 22
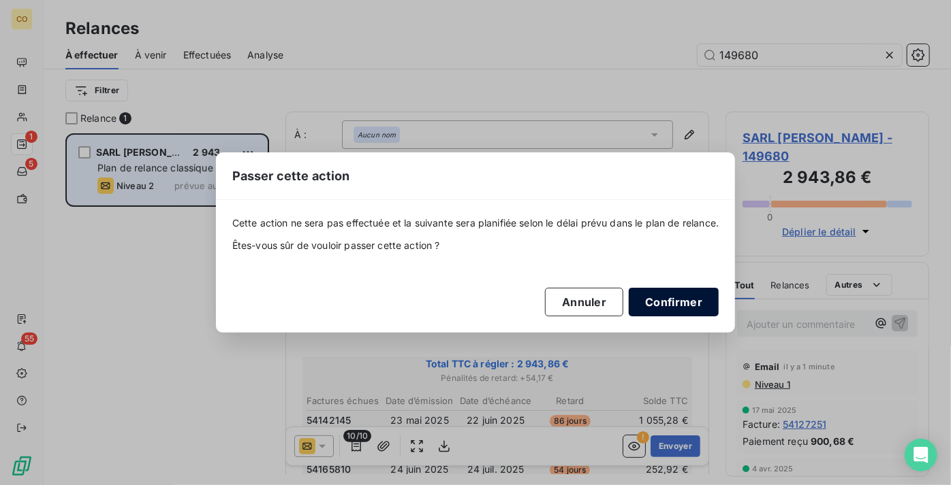
click at [690, 304] on button "Confirmer" at bounding box center [673, 302] width 90 height 29
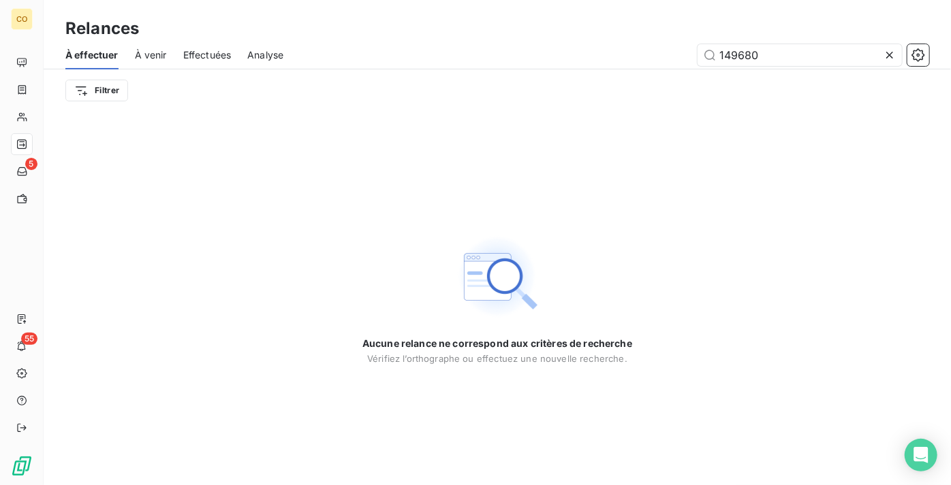
click at [893, 55] on icon at bounding box center [889, 55] width 14 height 14
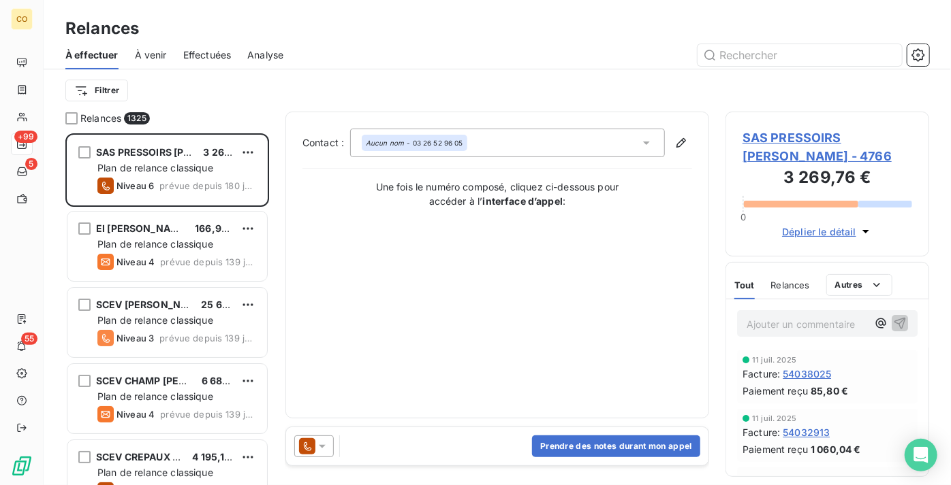
scroll to position [342, 194]
click at [95, 93] on html "CO +99 5 55 Relances À effectuer À venir Effectuées Analyse Filtrer Relances 13…" at bounding box center [475, 242] width 951 height 485
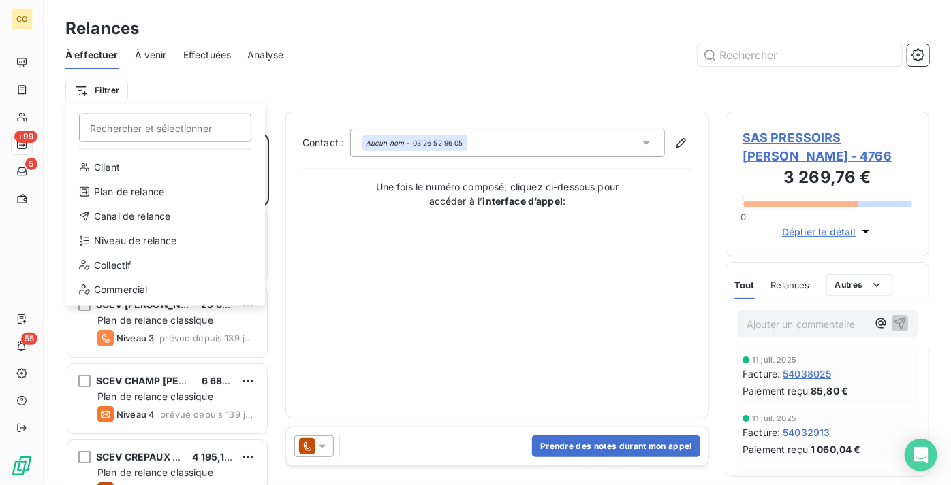
click at [212, 54] on html "CO +99 5 55 Relances À effectuer À venir Effectuées Analyse Filtrer Rechercher …" at bounding box center [475, 242] width 951 height 485
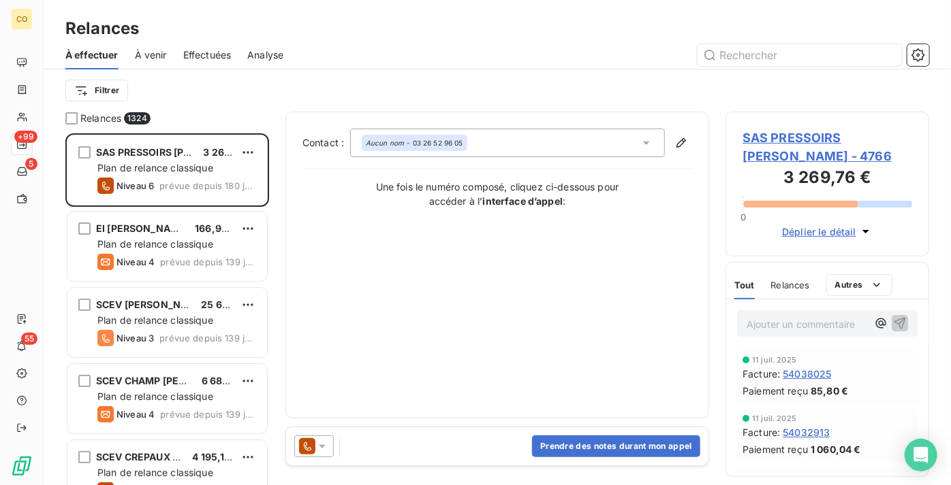
click at [212, 55] on span "Effectuées" at bounding box center [207, 55] width 48 height 14
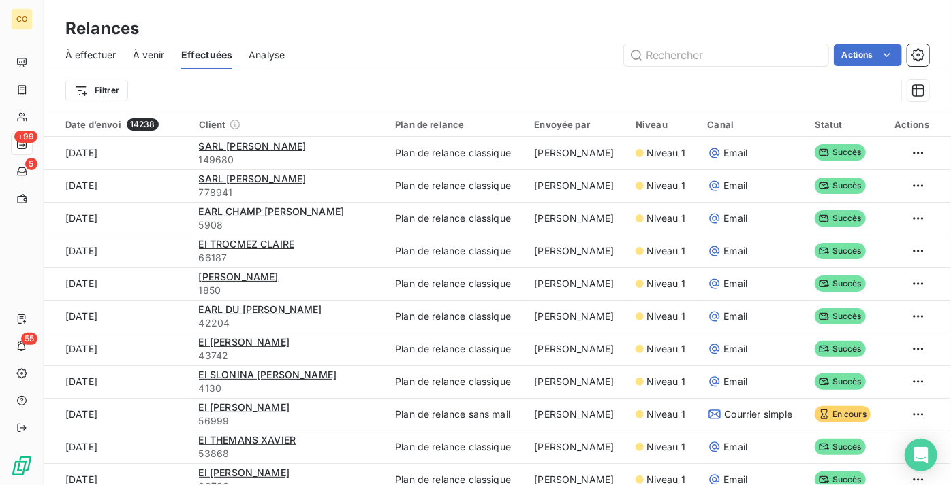
click at [94, 57] on span "À effectuer" at bounding box center [90, 55] width 51 height 14
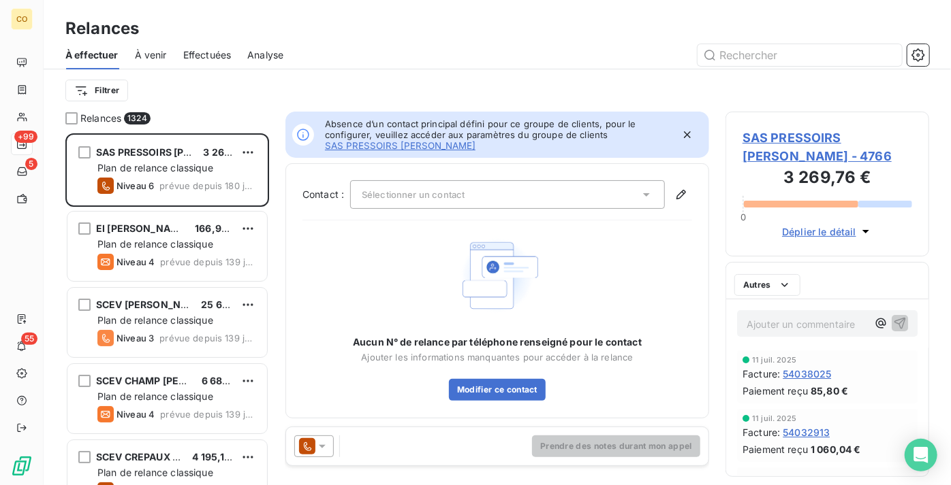
scroll to position [342, 194]
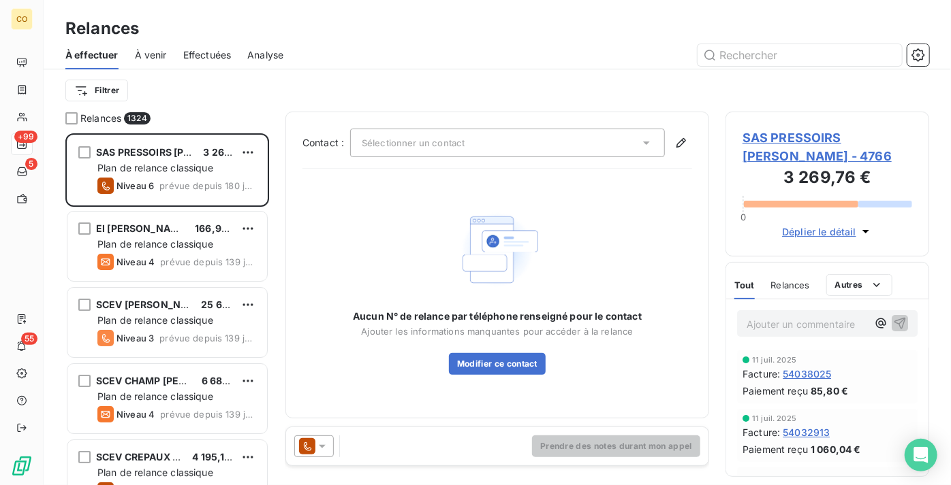
click at [180, 50] on div "À effectuer À venir Effectuées Analyse" at bounding box center [497, 55] width 907 height 29
click at [194, 56] on span "Effectuées" at bounding box center [207, 55] width 48 height 14
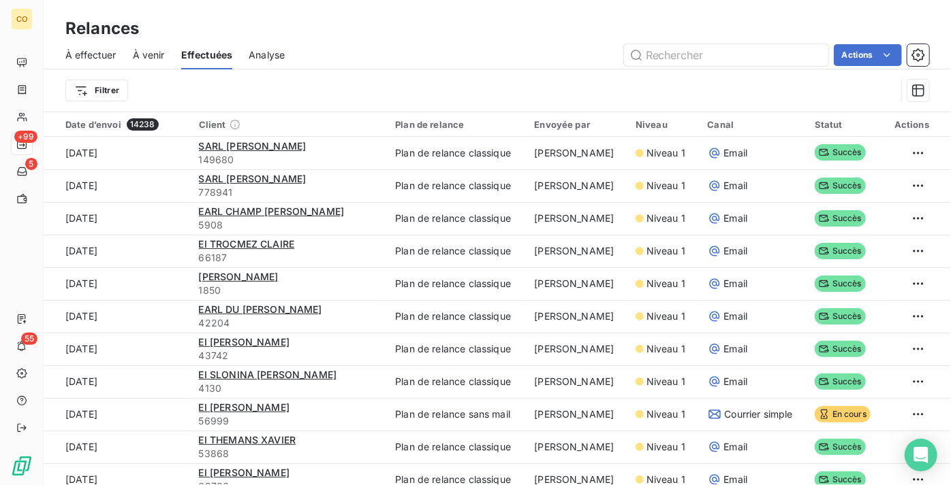
click at [104, 53] on span "À effectuer" at bounding box center [90, 55] width 51 height 14
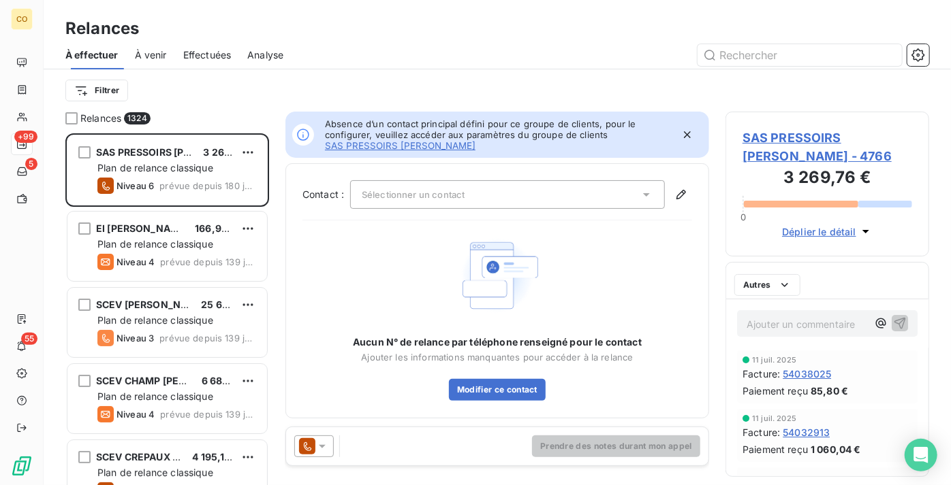
scroll to position [342, 194]
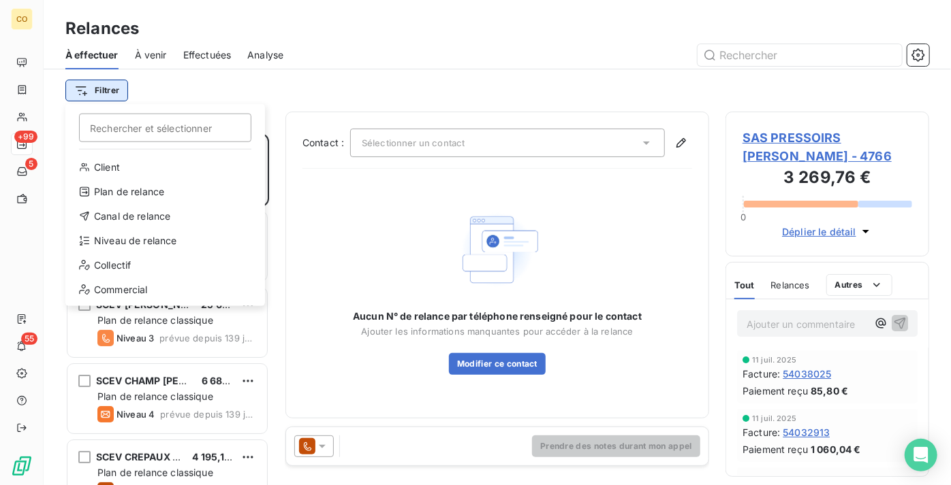
click at [112, 94] on html "CO +99 5 55 Relances À effectuer À venir Effectuées Analyse Filtrer Rechercher …" at bounding box center [475, 242] width 951 height 485
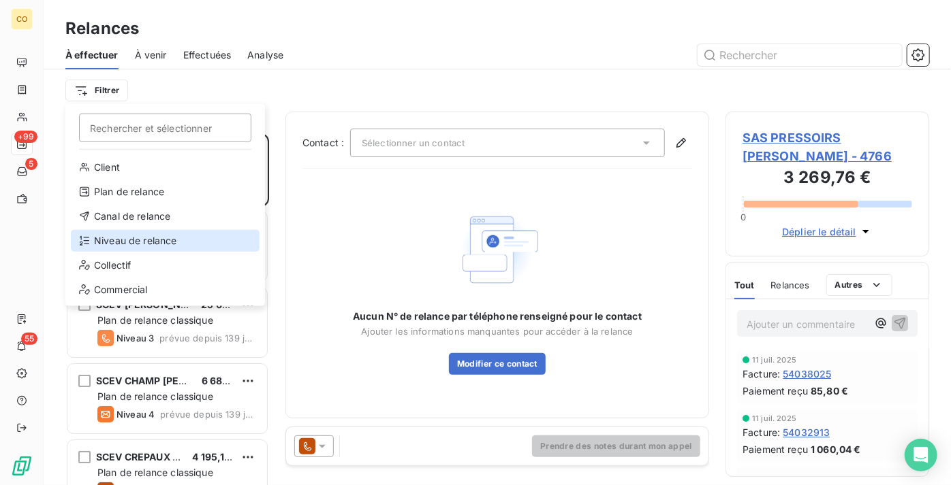
click at [141, 234] on div "Niveau de relance" at bounding box center [165, 241] width 189 height 22
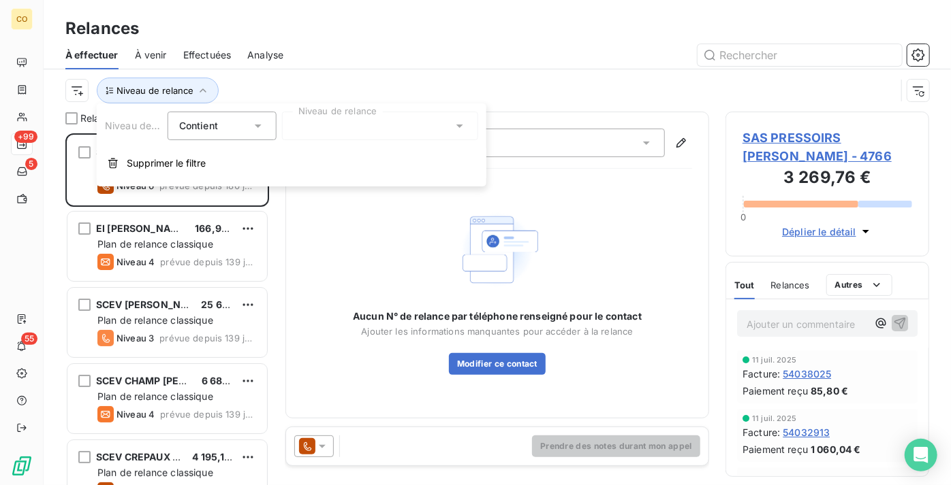
click at [448, 133] on div at bounding box center [380, 126] width 196 height 29
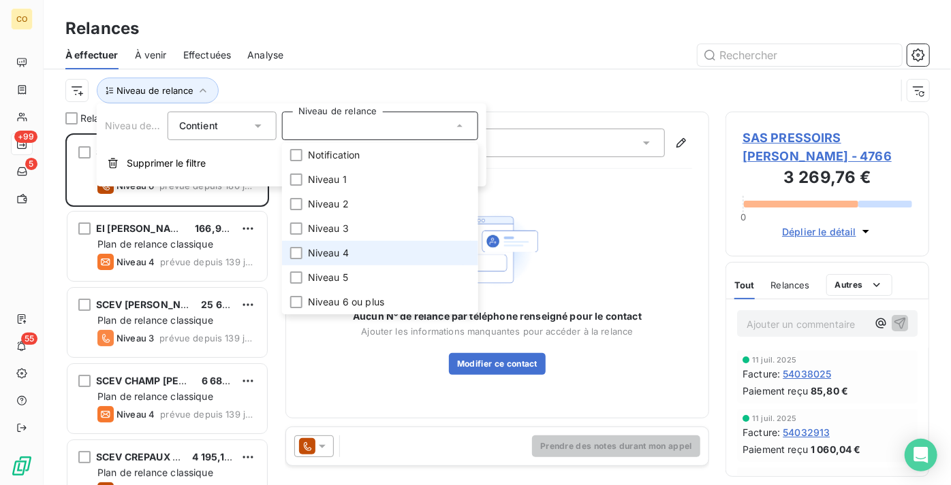
click at [385, 249] on li "Niveau 4" at bounding box center [380, 253] width 196 height 25
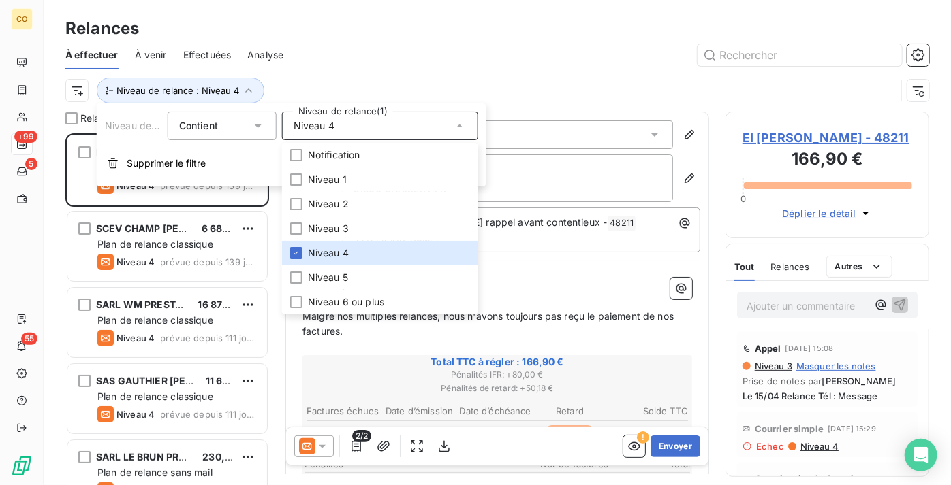
click at [560, 67] on div "À effectuer À venir Effectuées Analyse" at bounding box center [497, 55] width 907 height 29
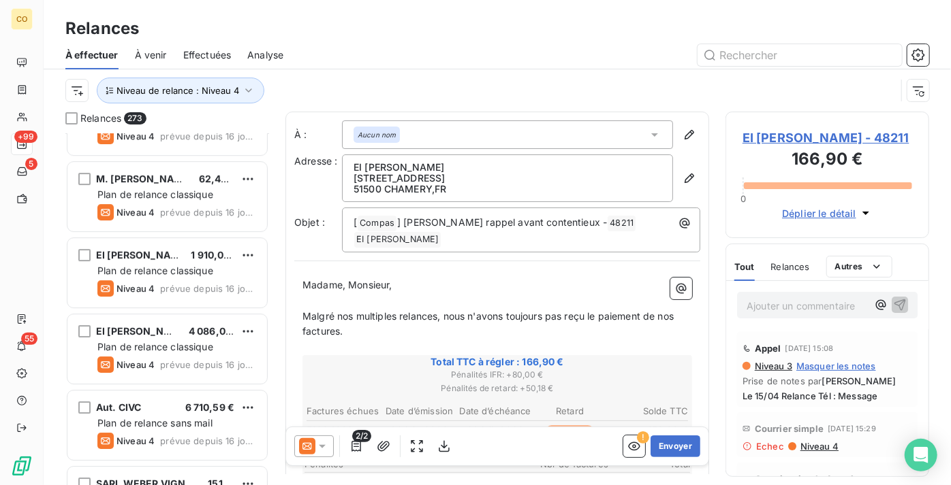
scroll to position [2229, 0]
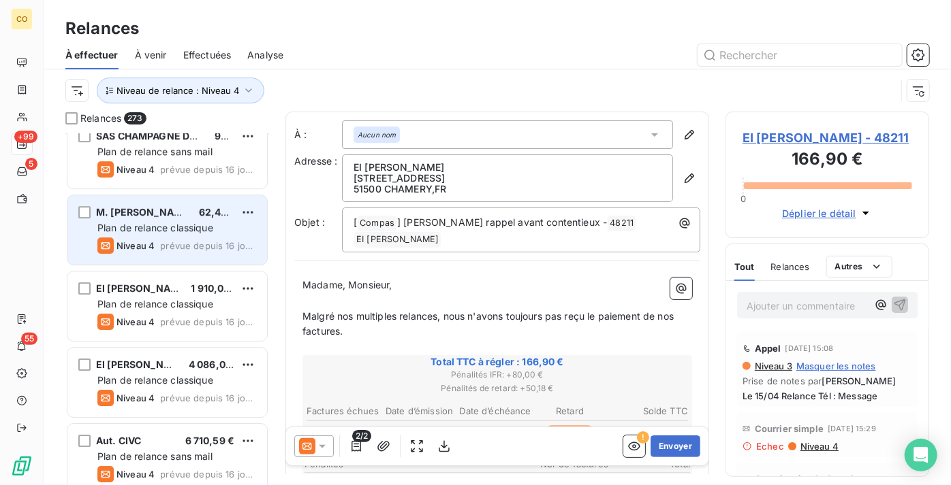
click at [144, 244] on span "Niveau 4" at bounding box center [135, 245] width 38 height 11
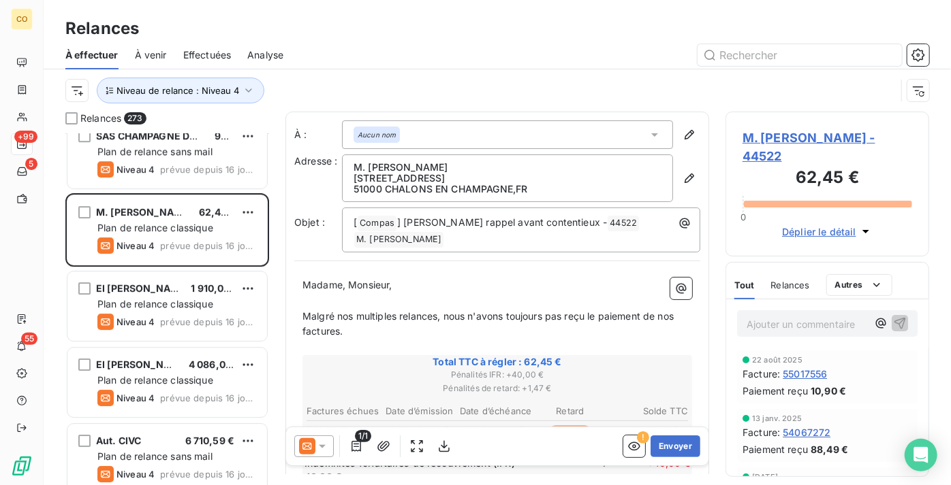
click at [320, 447] on icon at bounding box center [322, 447] width 14 height 14
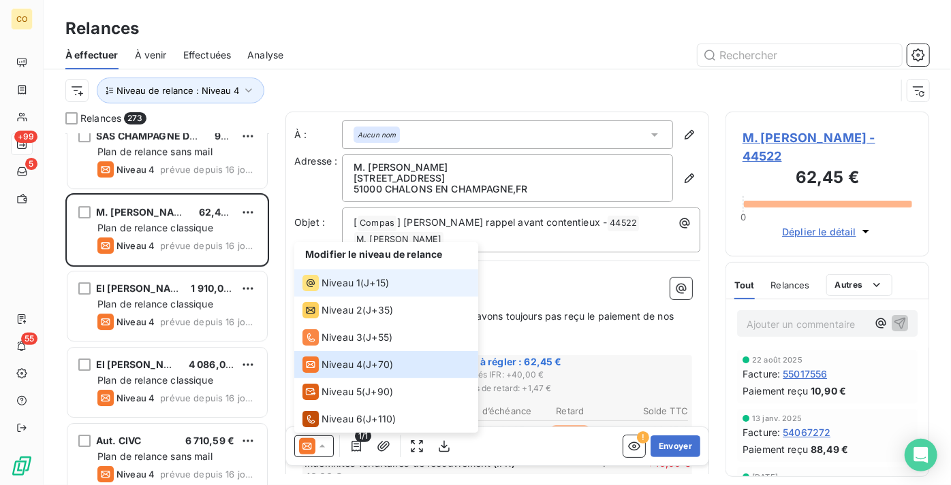
click at [324, 289] on span "Niveau 1" at bounding box center [340, 283] width 39 height 14
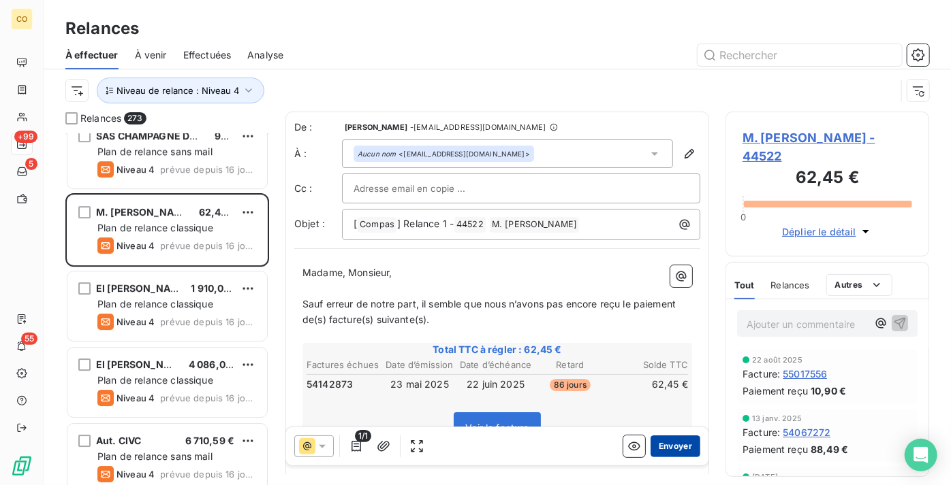
click at [674, 449] on button "Envoyer" at bounding box center [675, 447] width 50 height 22
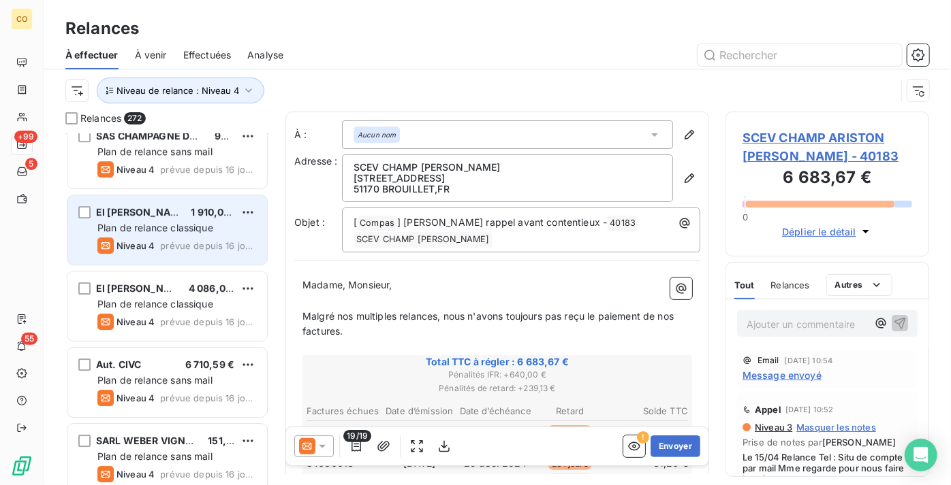
click at [186, 252] on div "Niveau 4 prévue depuis 16 jours" at bounding box center [176, 246] width 159 height 16
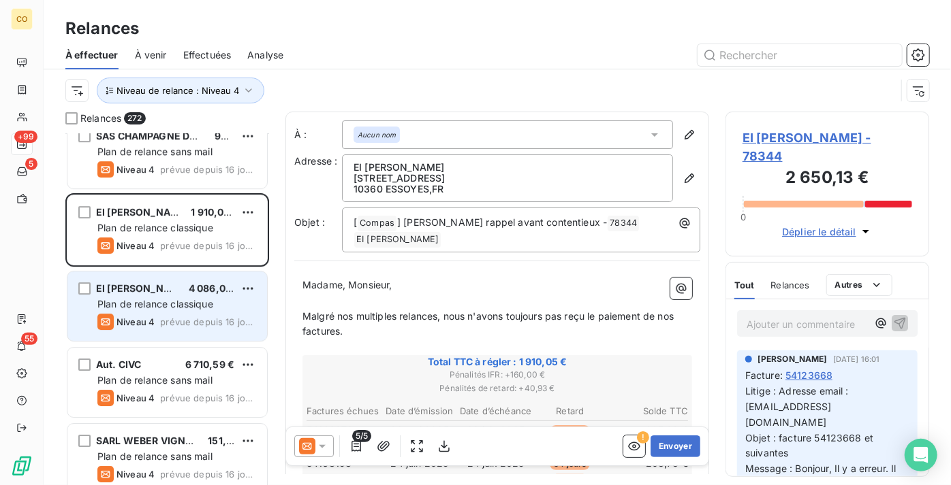
click at [172, 298] on span "Plan de relance classique" at bounding box center [155, 304] width 116 height 12
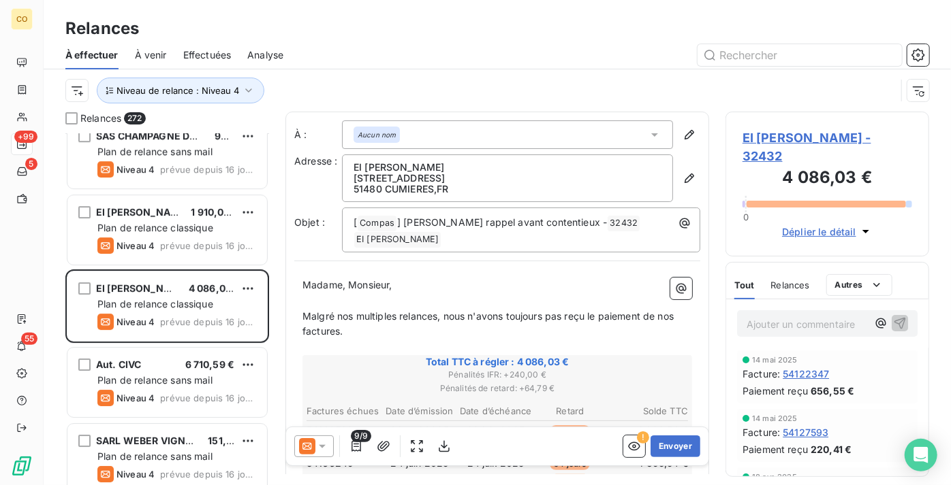
click at [319, 450] on icon at bounding box center [322, 447] width 14 height 14
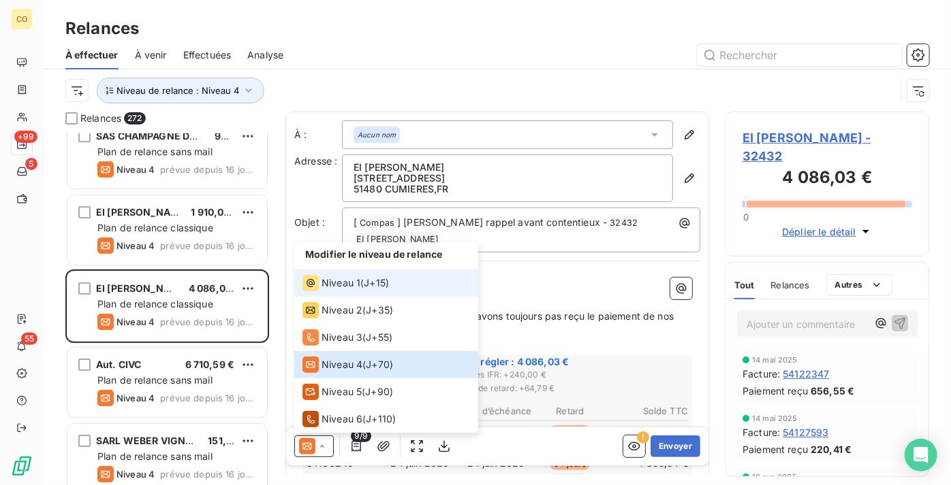
click at [340, 281] on span "Niveau 1" at bounding box center [340, 283] width 39 height 14
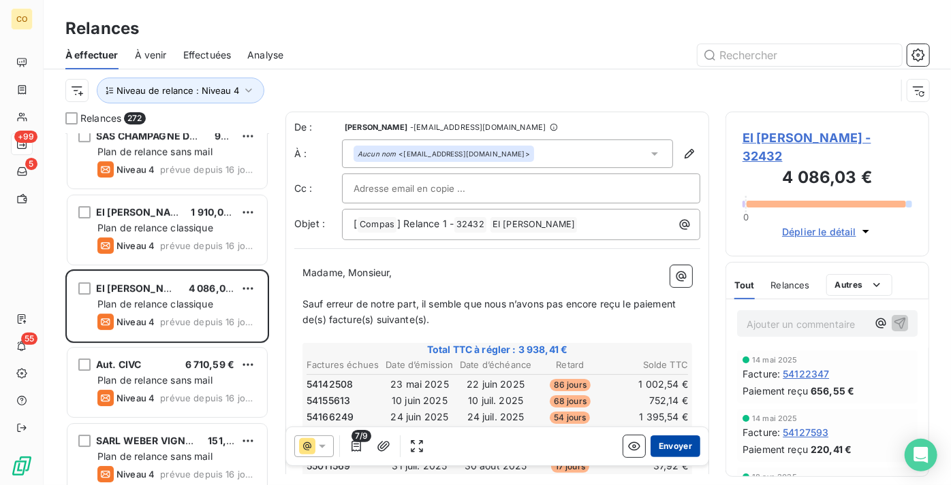
click at [673, 445] on button "Envoyer" at bounding box center [675, 447] width 50 height 22
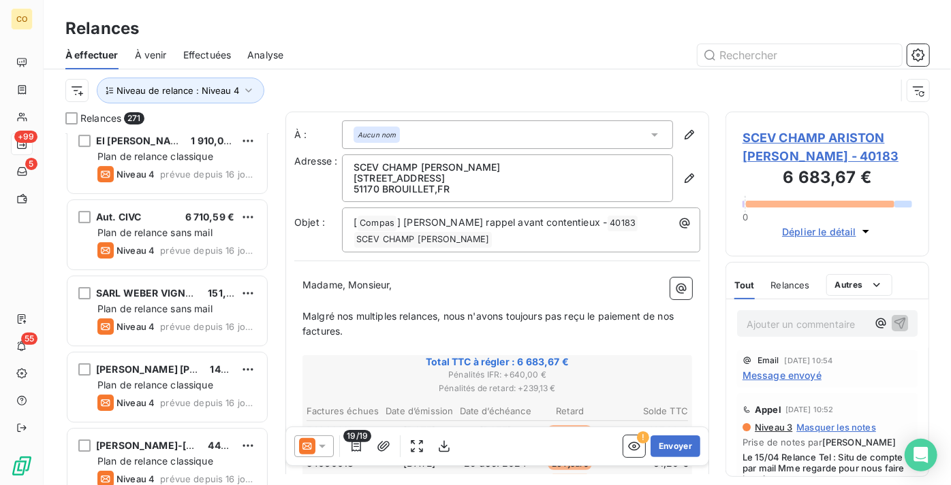
scroll to position [2290, 0]
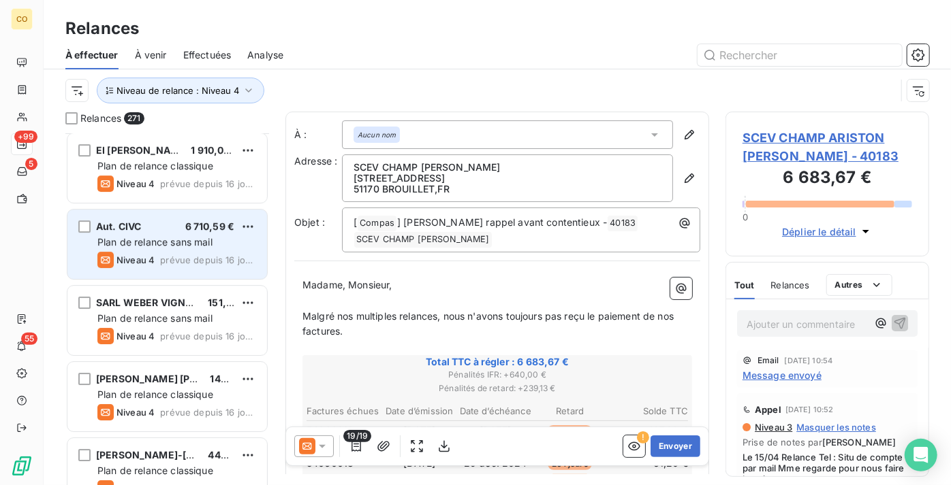
click at [167, 266] on div "Niveau 4 prévue depuis 16 jours" at bounding box center [176, 260] width 159 height 16
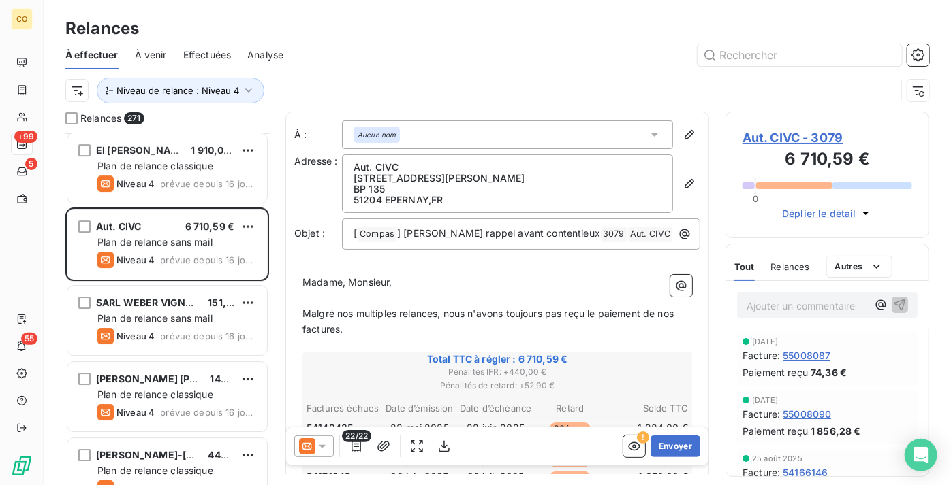
click at [322, 446] on icon at bounding box center [322, 446] width 7 height 3
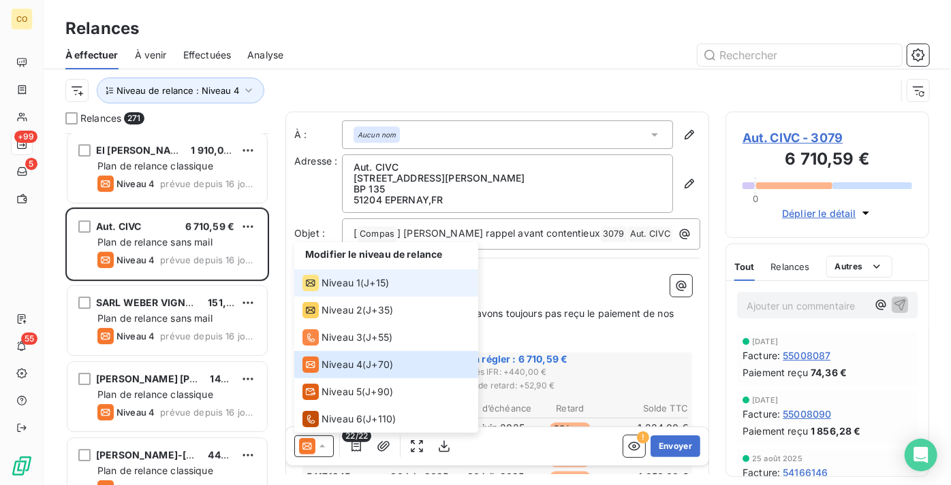
click at [353, 283] on span "Niveau 1" at bounding box center [340, 283] width 39 height 14
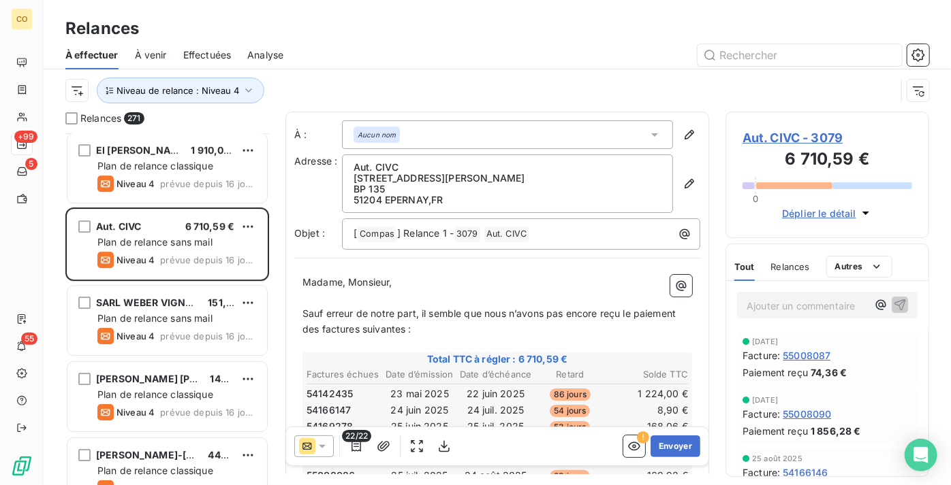
click at [498, 30] on div "Relances" at bounding box center [497, 28] width 907 height 25
click at [829, 141] on span "Aut. CIVC - 3079" at bounding box center [827, 138] width 170 height 18
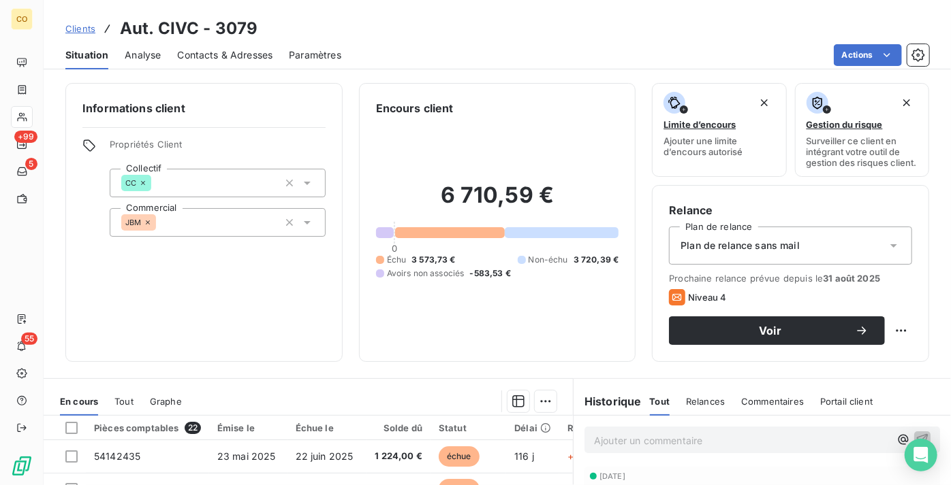
click at [757, 253] on span "Plan de relance sans mail" at bounding box center [739, 246] width 119 height 14
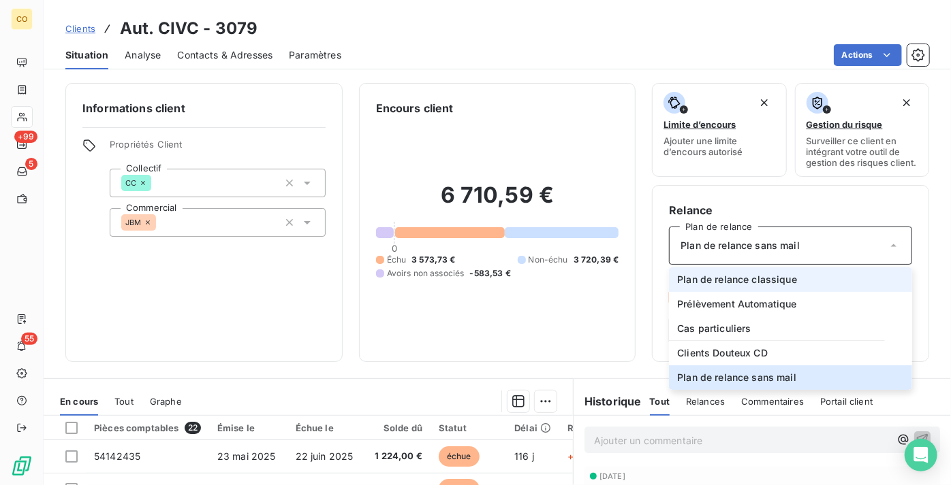
click at [765, 282] on li "Plan de relance classique" at bounding box center [790, 280] width 243 height 25
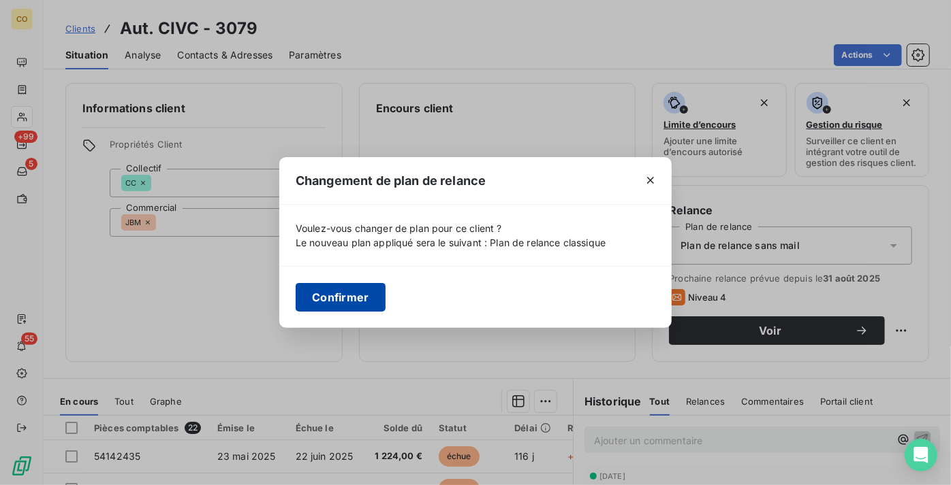
click at [372, 288] on button "Confirmer" at bounding box center [341, 297] width 90 height 29
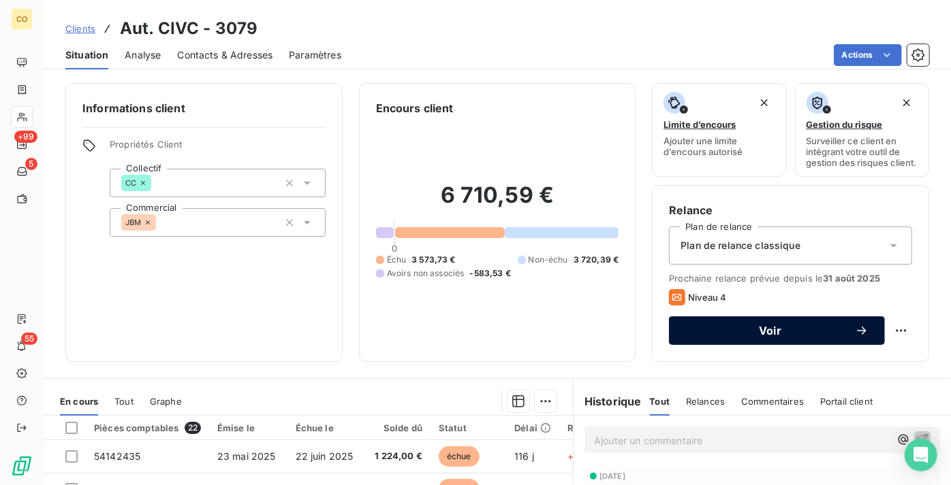
click at [736, 338] on div "Voir" at bounding box center [776, 331] width 183 height 14
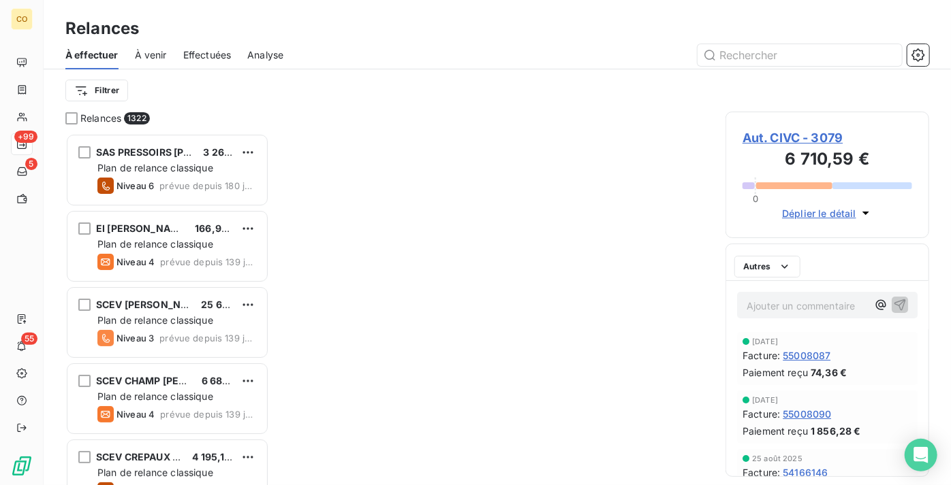
scroll to position [342, 194]
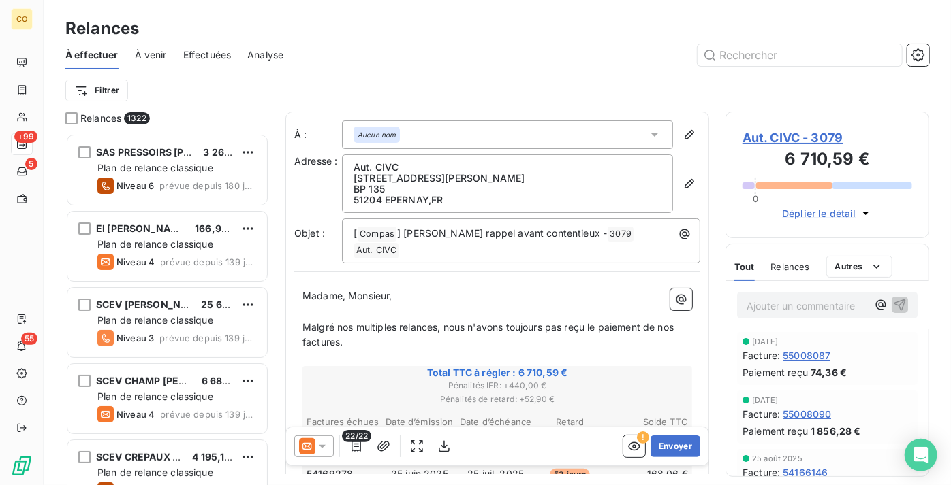
click at [320, 449] on icon at bounding box center [322, 447] width 14 height 14
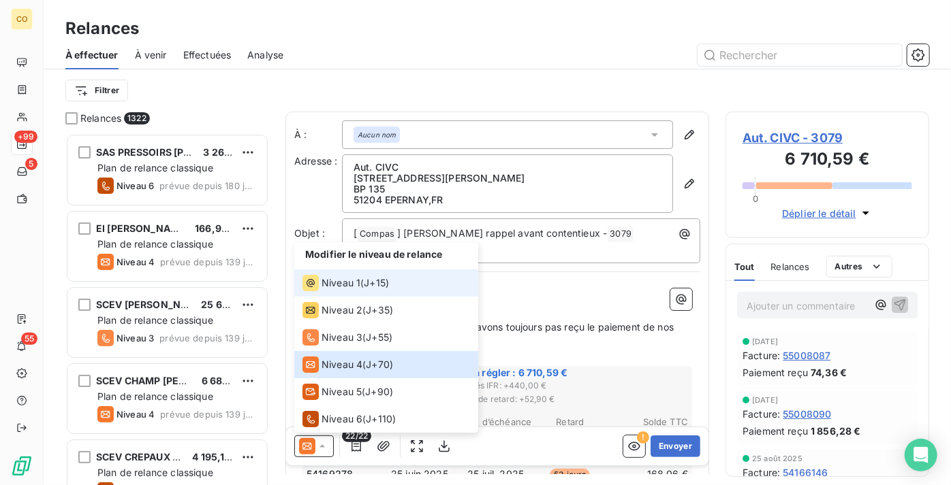
click at [360, 276] on div "Niveau 1 ( J+15 )" at bounding box center [345, 283] width 86 height 16
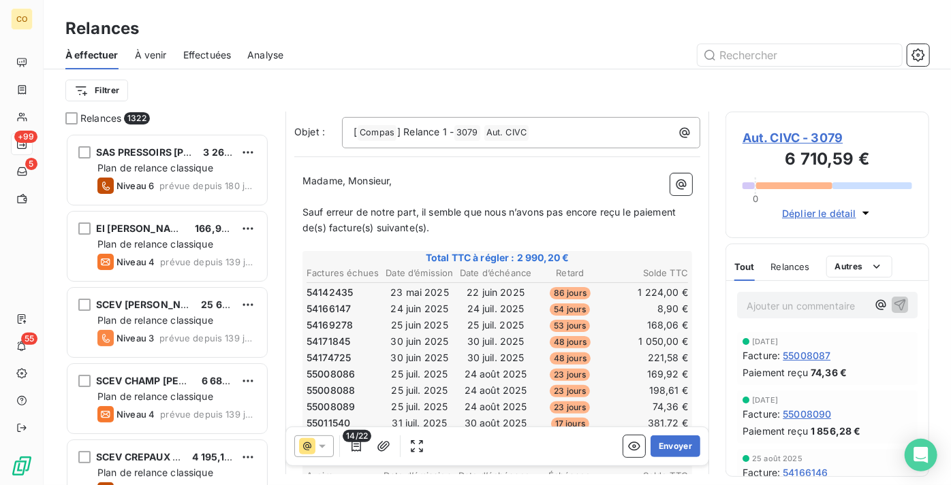
scroll to position [0, 0]
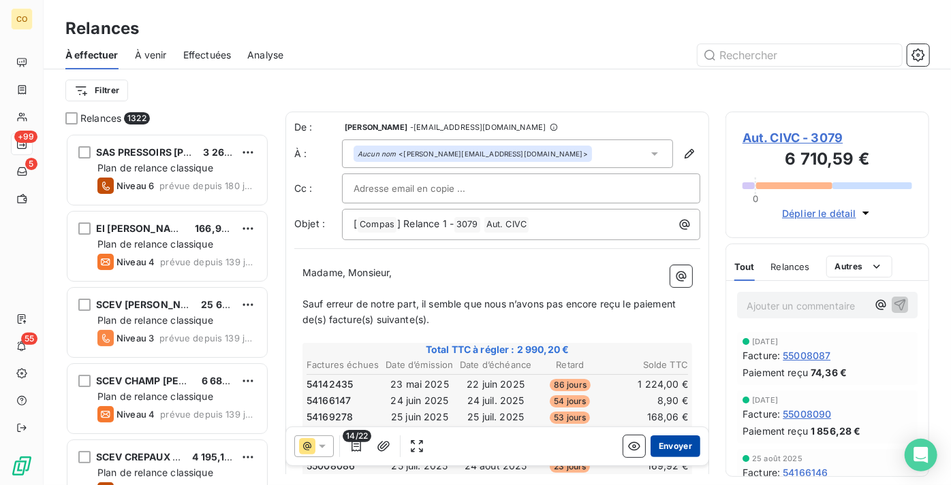
click at [666, 446] on button "Envoyer" at bounding box center [675, 447] width 50 height 22
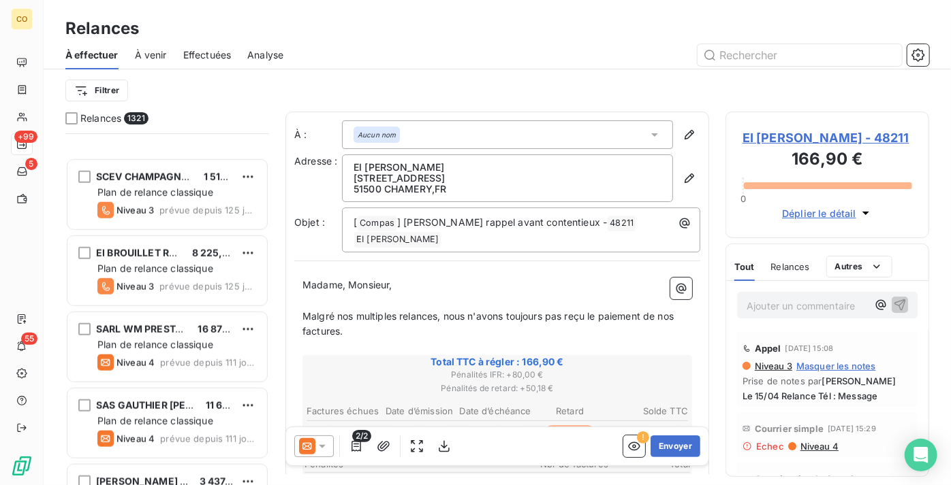
scroll to position [867, 0]
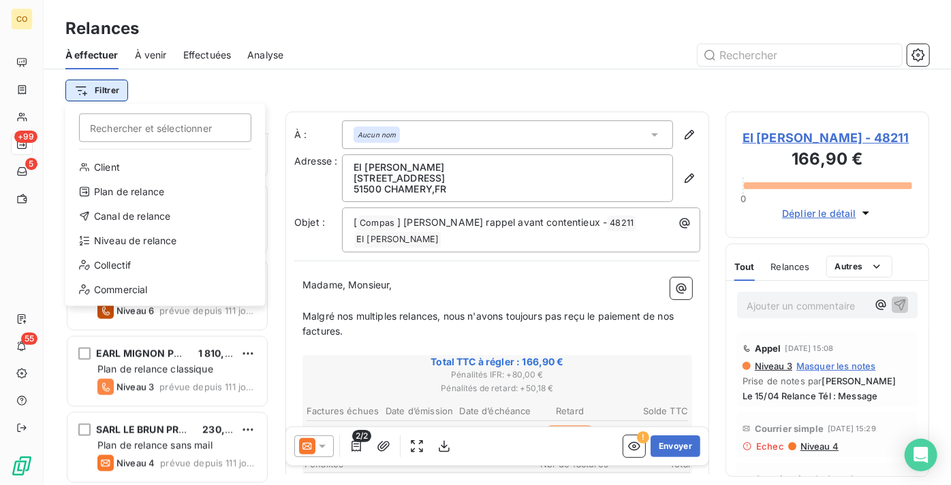
click at [116, 86] on html "CO +99 5 55 Relances À effectuer À venir Effectuées Analyse Filtrer Rechercher …" at bounding box center [475, 242] width 951 height 485
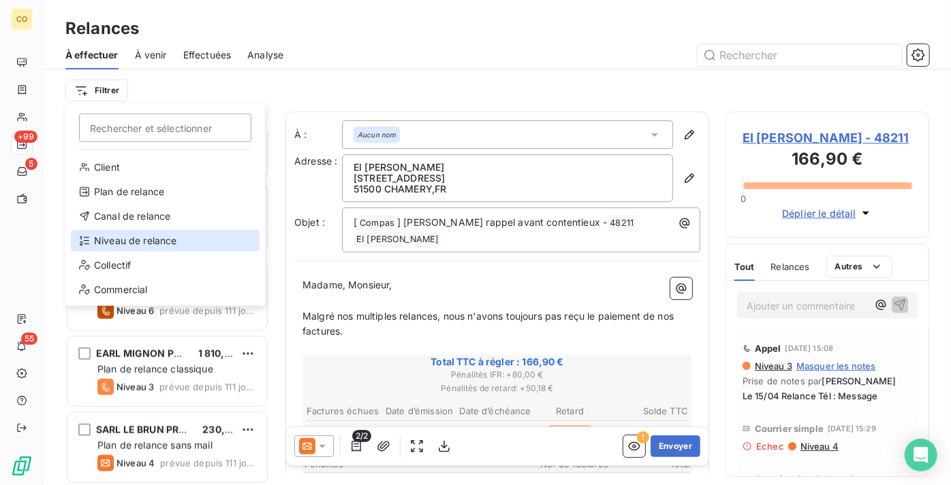
click at [159, 244] on div "Niveau de relance" at bounding box center [165, 241] width 189 height 22
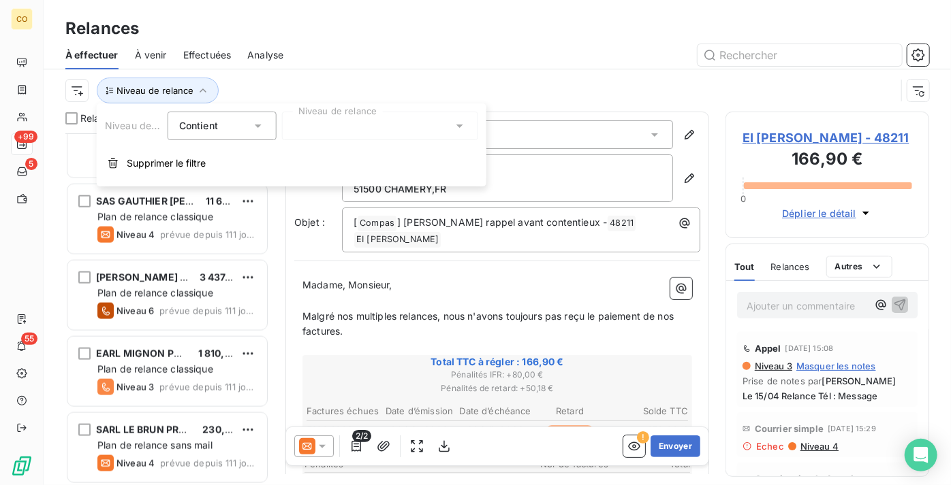
click at [419, 131] on div at bounding box center [380, 126] width 196 height 29
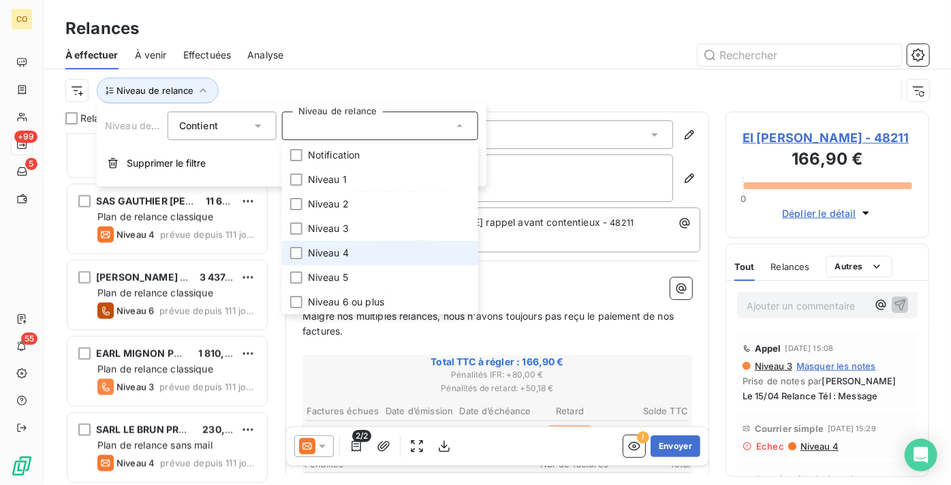
click at [387, 255] on li "Niveau 4" at bounding box center [380, 253] width 196 height 25
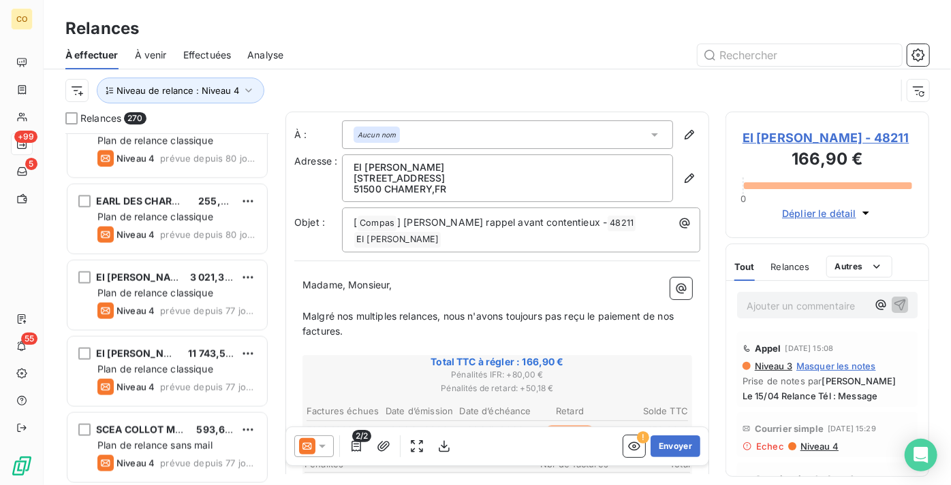
click at [421, 54] on div at bounding box center [614, 55] width 629 height 22
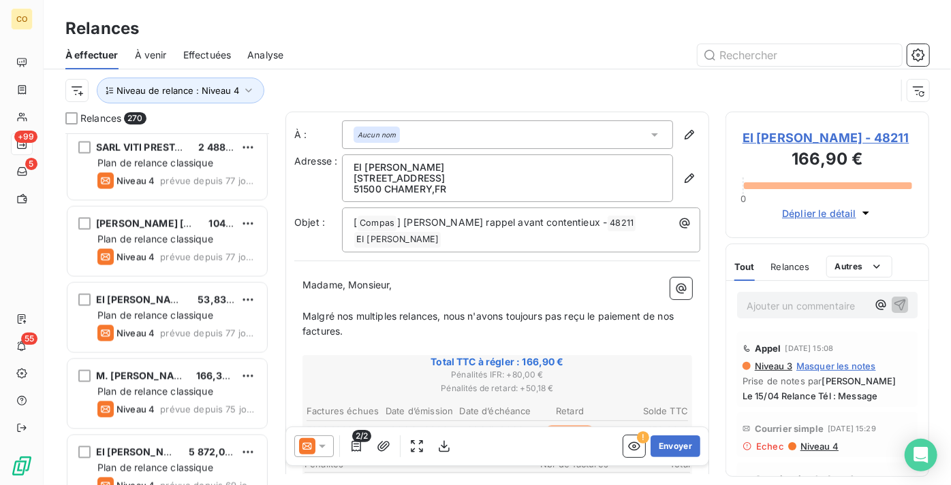
scroll to position [1238, 0]
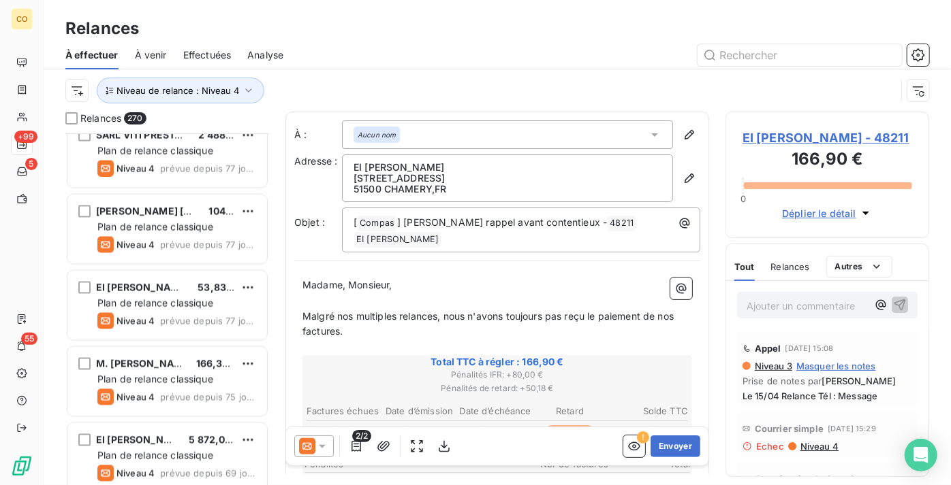
click at [176, 287] on span "EI [PERSON_NAME]" at bounding box center [142, 288] width 93 height 12
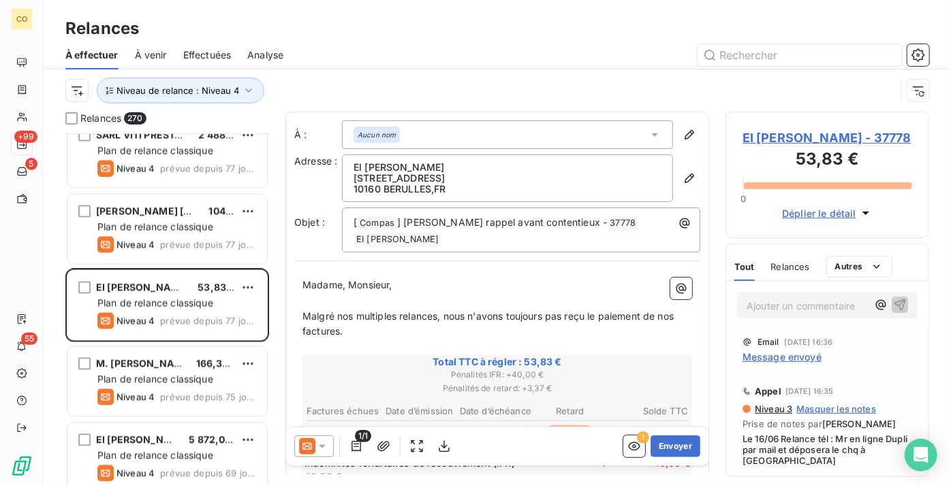
click at [324, 449] on icon at bounding box center [322, 447] width 14 height 14
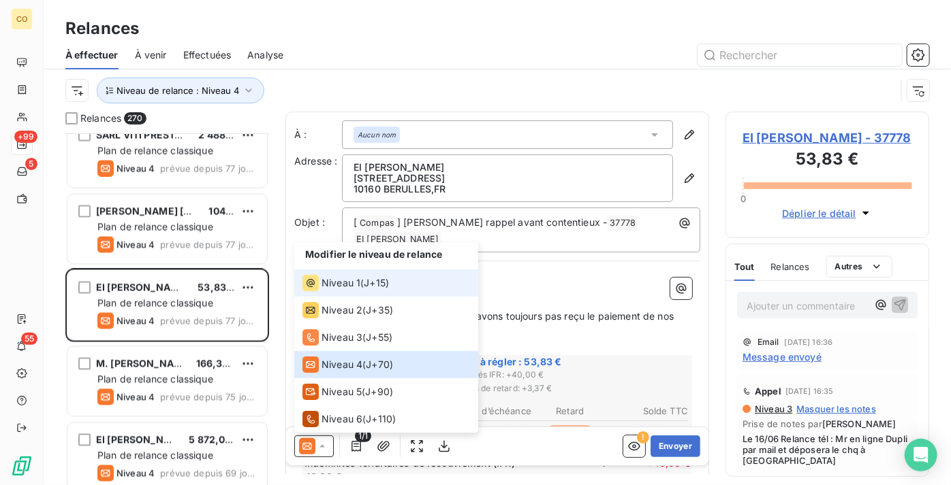
click at [363, 284] on div "Niveau 1 ( J+15 )" at bounding box center [345, 283] width 86 height 16
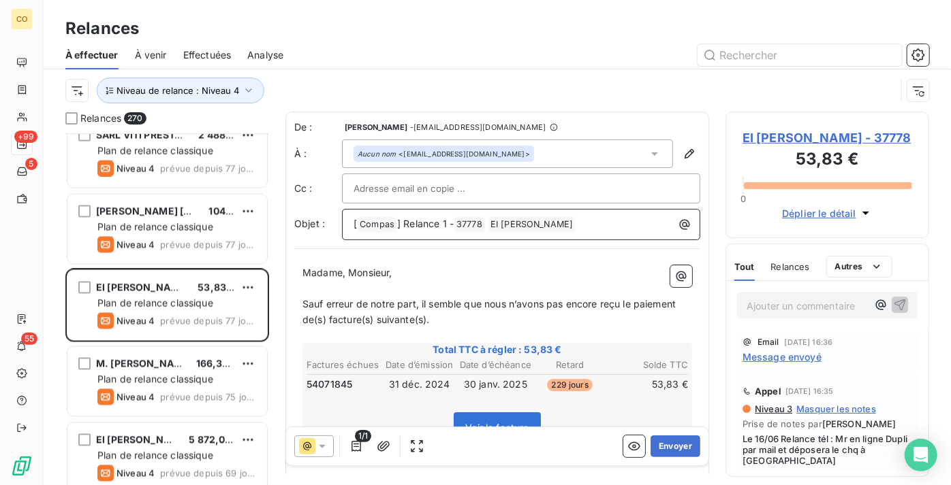
click at [446, 225] on span "] Relance 1 -" at bounding box center [425, 224] width 57 height 12
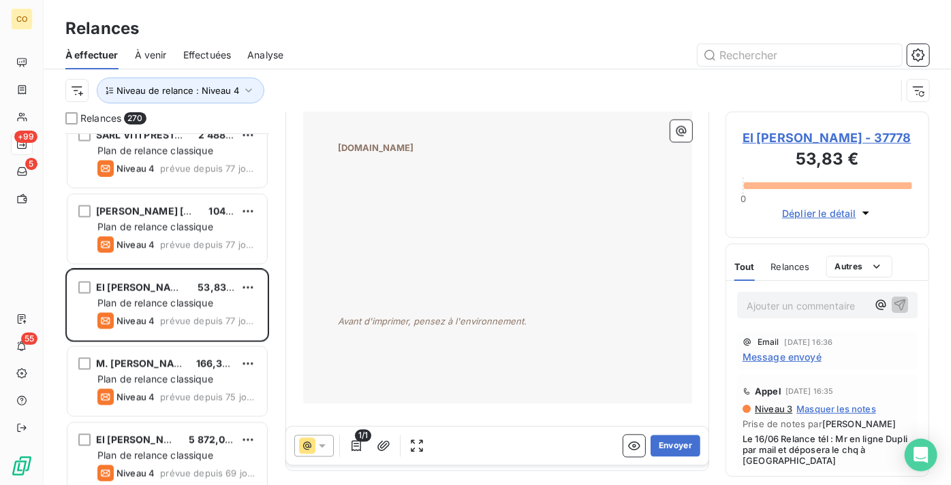
scroll to position [1414, 0]
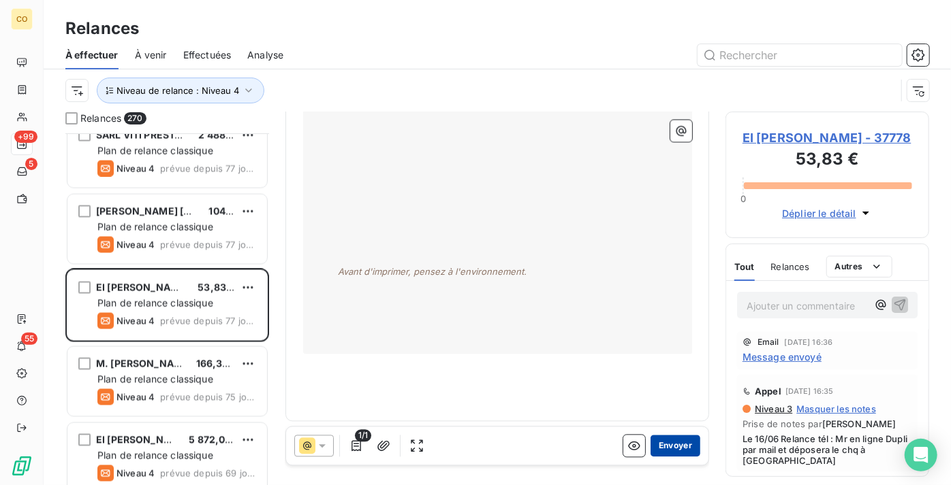
click at [659, 445] on button "Envoyer" at bounding box center [675, 447] width 50 height 22
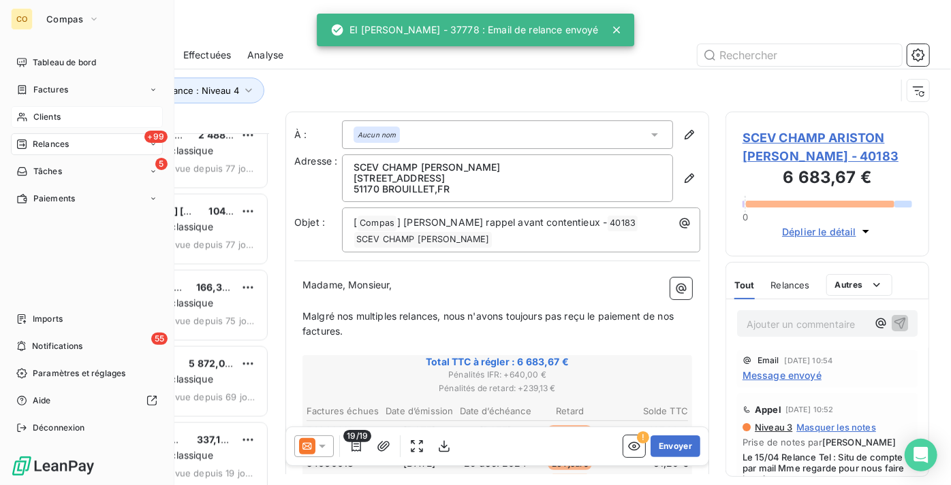
click at [67, 116] on div "Clients" at bounding box center [87, 117] width 152 height 22
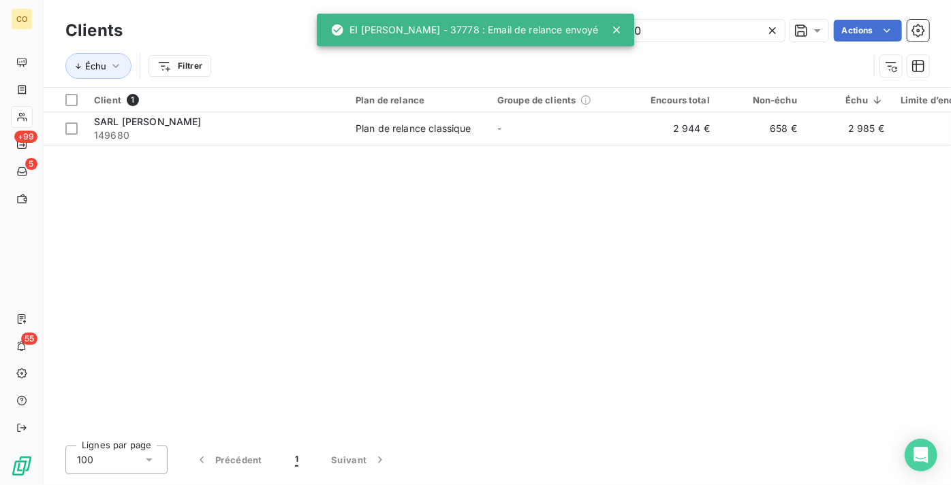
click at [775, 27] on icon at bounding box center [772, 31] width 14 height 14
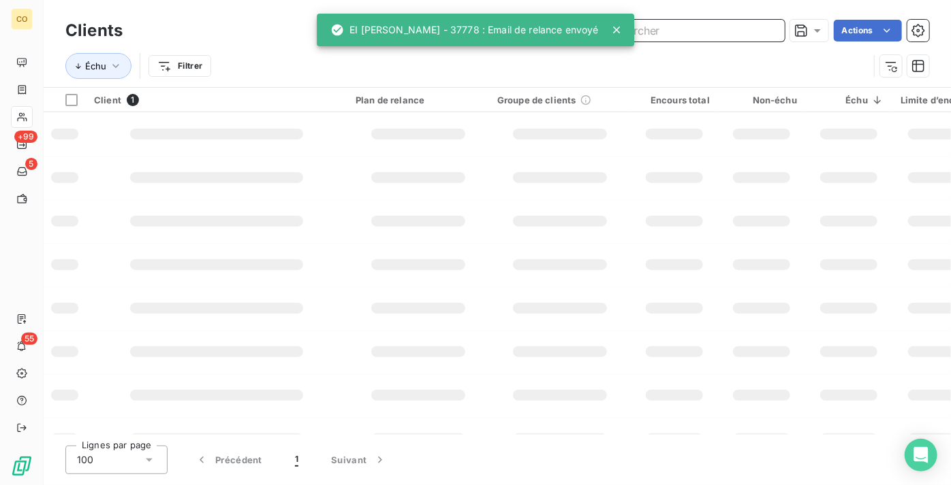
click at [730, 33] on input "text" at bounding box center [682, 31] width 204 height 22
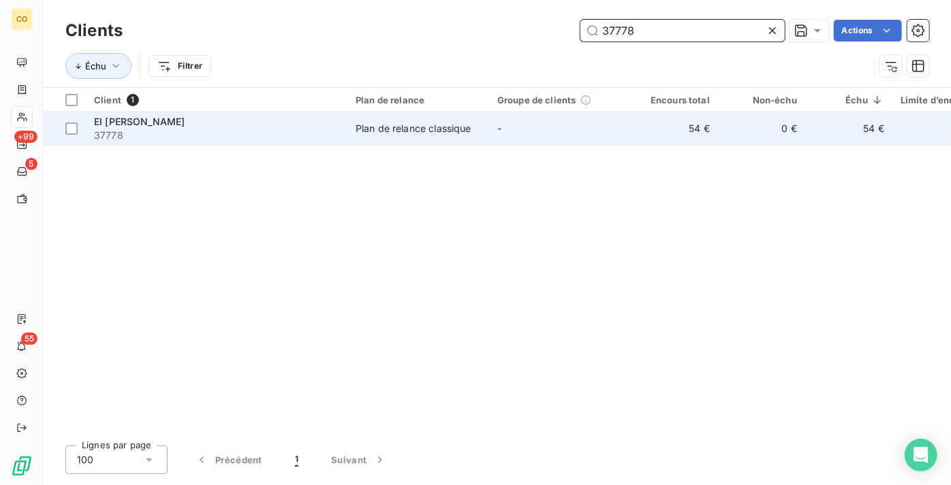
type input "37778"
click at [436, 135] on td "Plan de relance classique" at bounding box center [418, 128] width 142 height 33
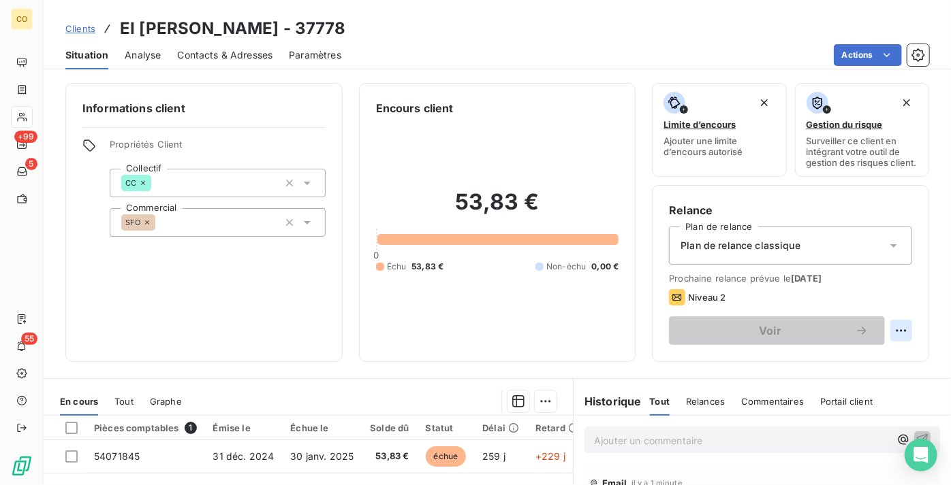
click at [899, 341] on html "CO +99 5 55 Clients EI DOUCET DOMINIQUE - 37778 Situation Analyse Contacts & Ad…" at bounding box center [475, 242] width 951 height 485
click at [841, 370] on div "Replanifier cette action" at bounding box center [836, 371] width 122 height 22
select select "8"
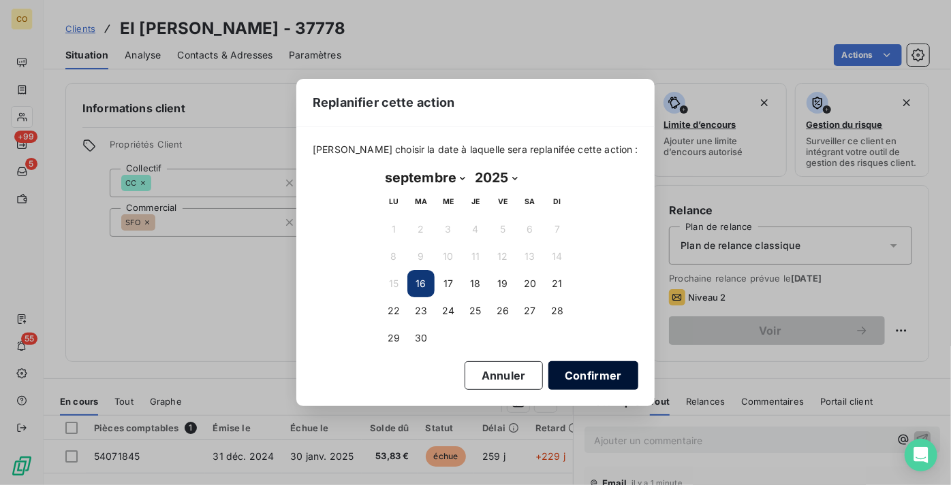
click at [573, 376] on button "Confirmer" at bounding box center [593, 376] width 90 height 29
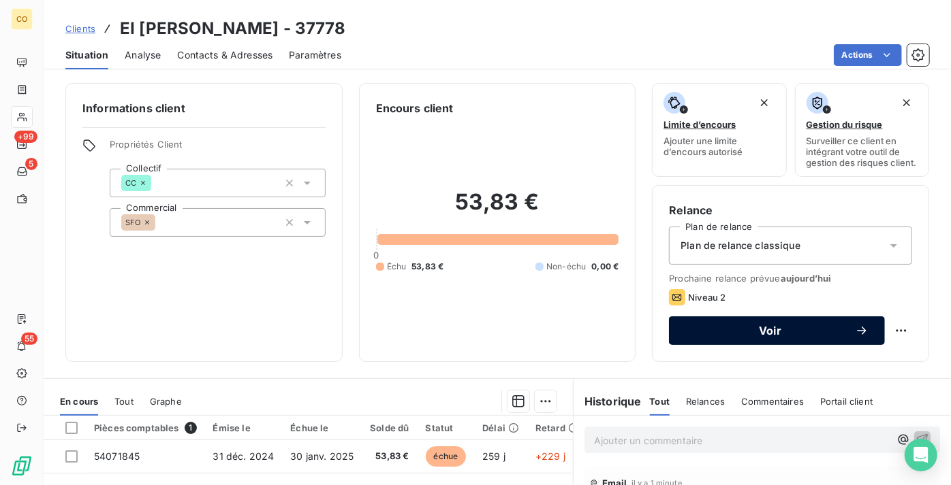
click at [790, 336] on span "Voir" at bounding box center [770, 330] width 170 height 11
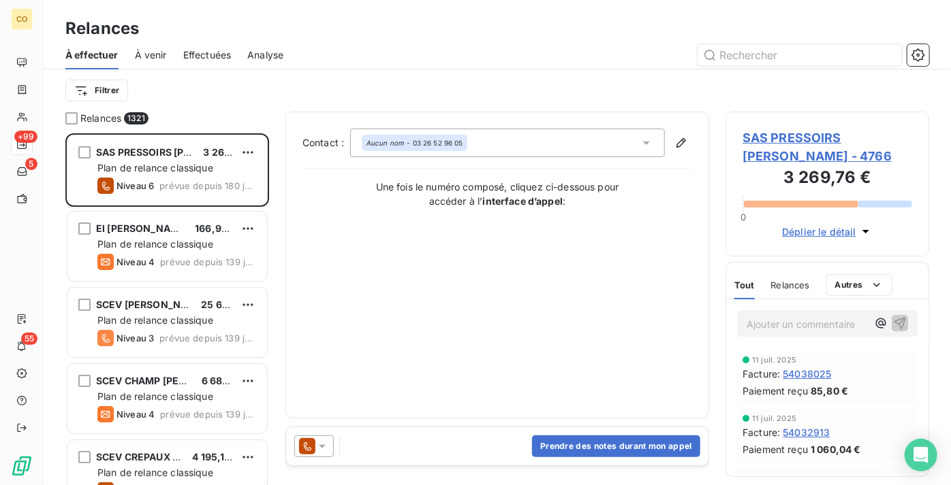
scroll to position [342, 194]
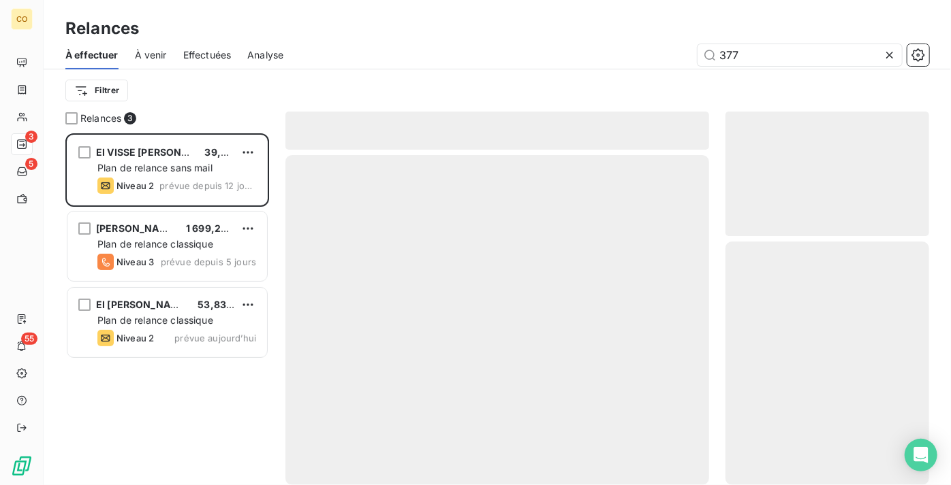
scroll to position [342, 194]
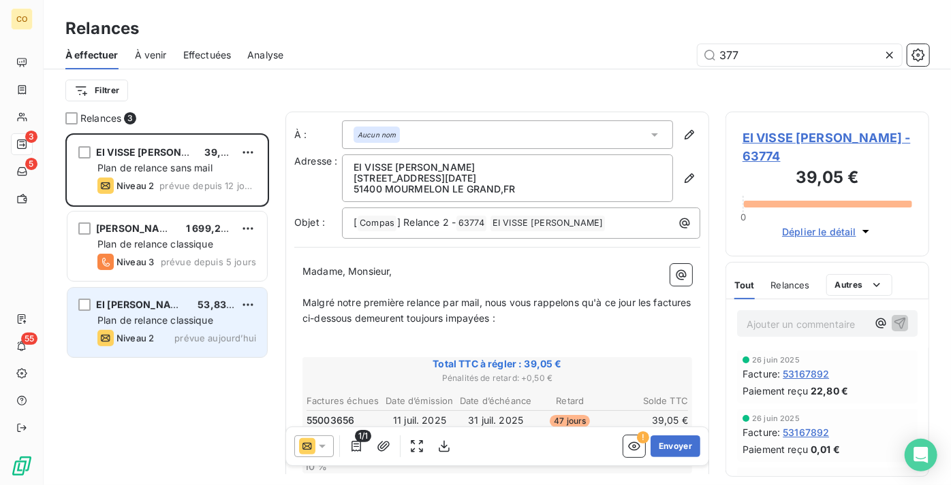
type input "377"
click at [172, 330] on div "Niveau 2 prévue aujourd’hui" at bounding box center [176, 338] width 159 height 16
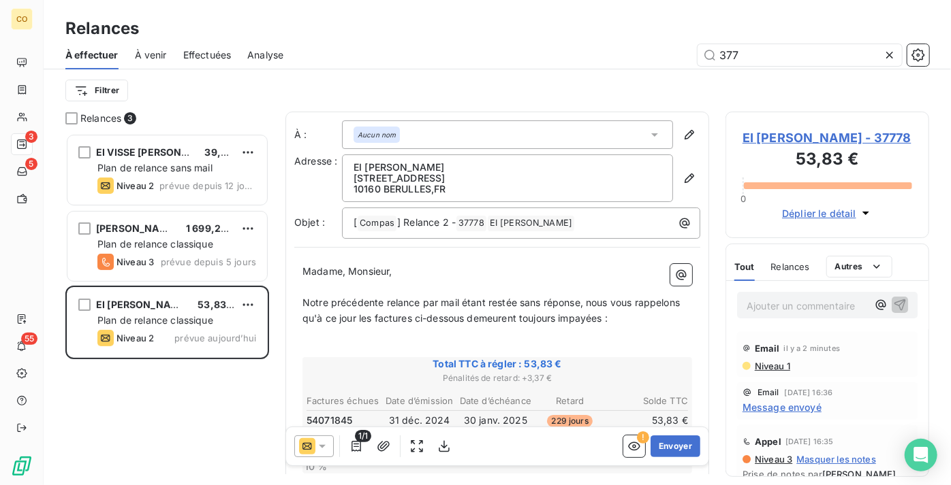
click at [323, 445] on icon at bounding box center [322, 446] width 7 height 3
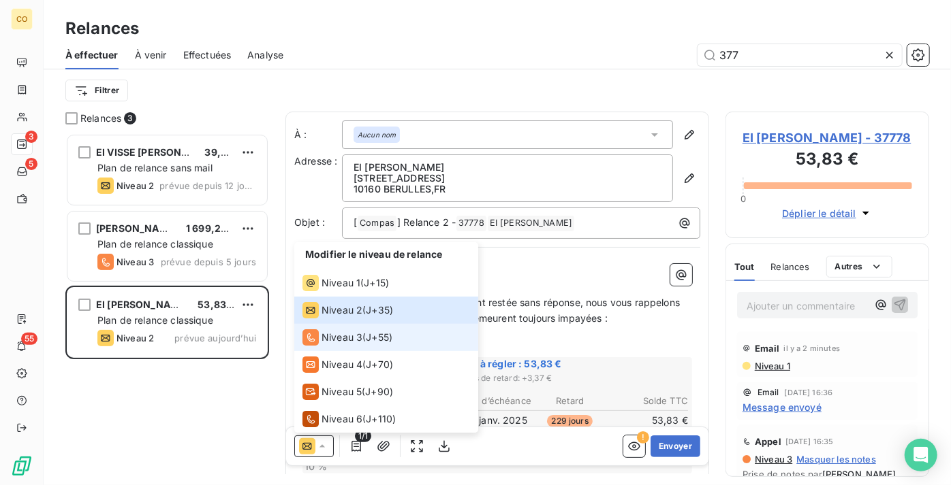
click at [347, 340] on span "Niveau 3" at bounding box center [341, 338] width 41 height 14
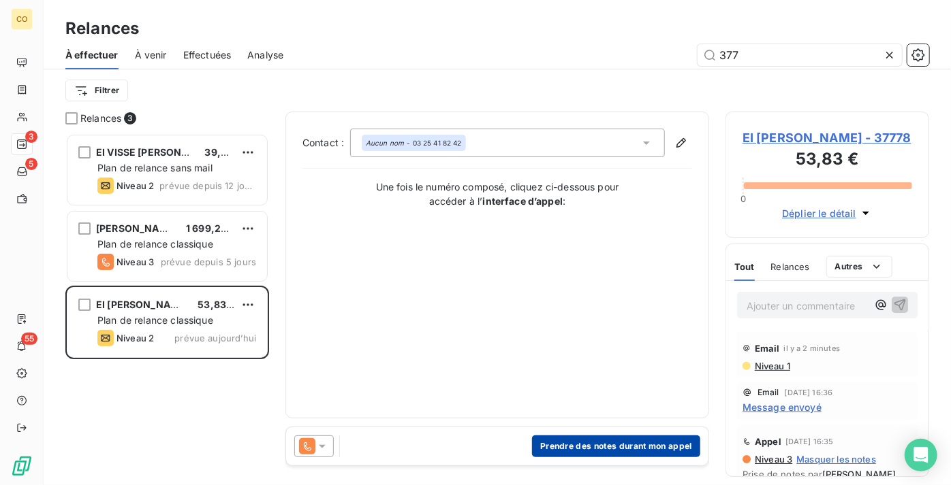
click at [601, 455] on button "Prendre des notes durant mon appel" at bounding box center [616, 447] width 168 height 22
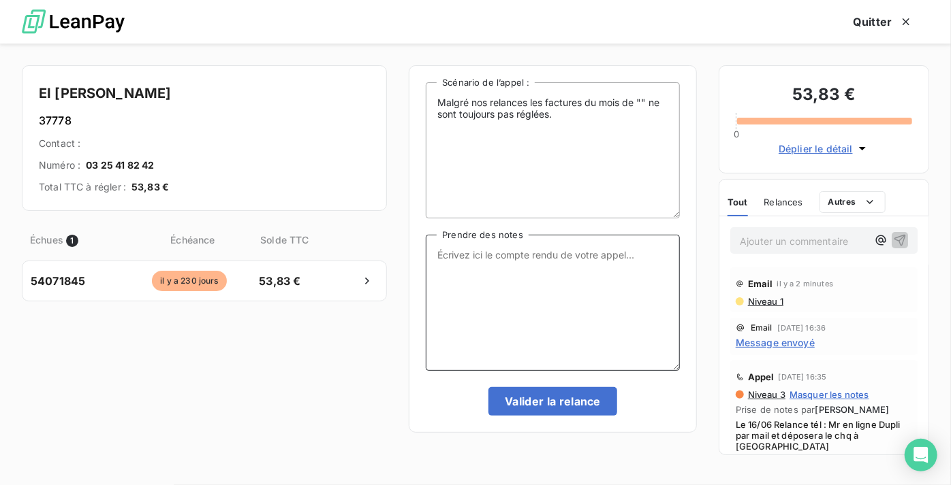
drag, startPoint x: 551, startPoint y: 321, endPoint x: 548, endPoint y: 313, distance: 8.0
click at [551, 317] on textarea "Prendre des notes" at bounding box center [553, 303] width 254 height 136
paste textarea "Le 16/09 Relance Tél : Mr en ligne dupli par mail et voit pour faire le paiement"
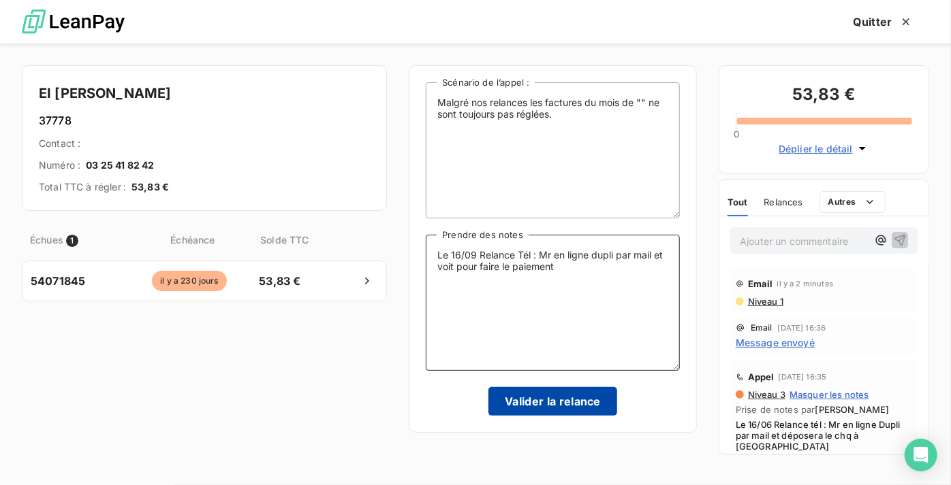
type textarea "Le 16/09 Relance Tél : Mr en ligne dupli par mail et voit pour faire le paiement"
click at [569, 397] on button "Valider la relance" at bounding box center [552, 401] width 129 height 29
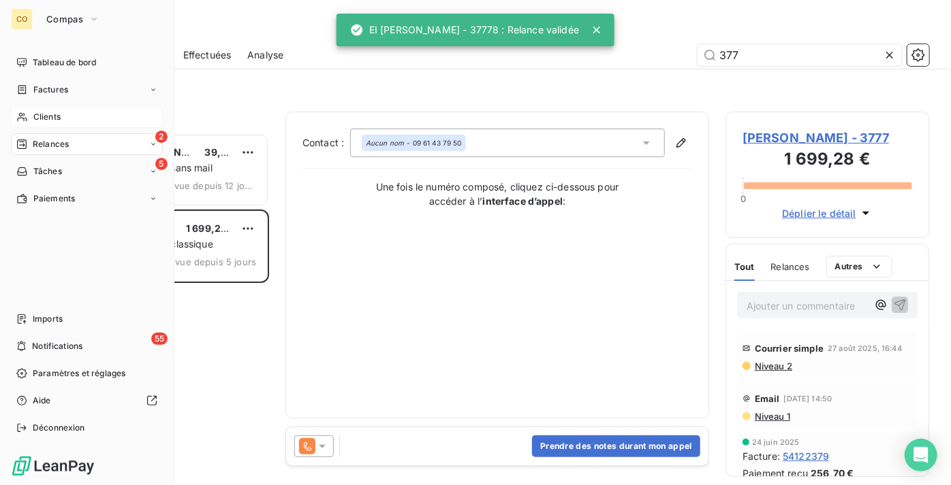
click at [56, 121] on span "Clients" at bounding box center [46, 117] width 27 height 12
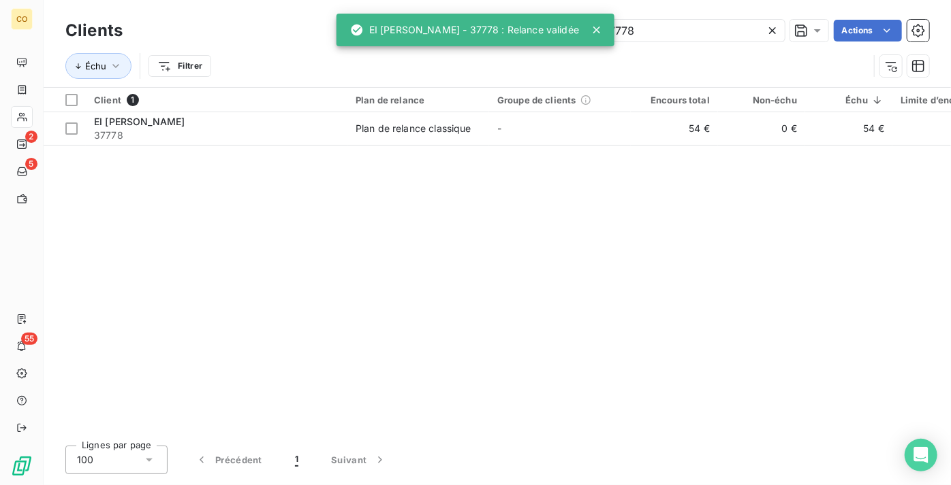
click at [775, 29] on icon at bounding box center [772, 31] width 14 height 14
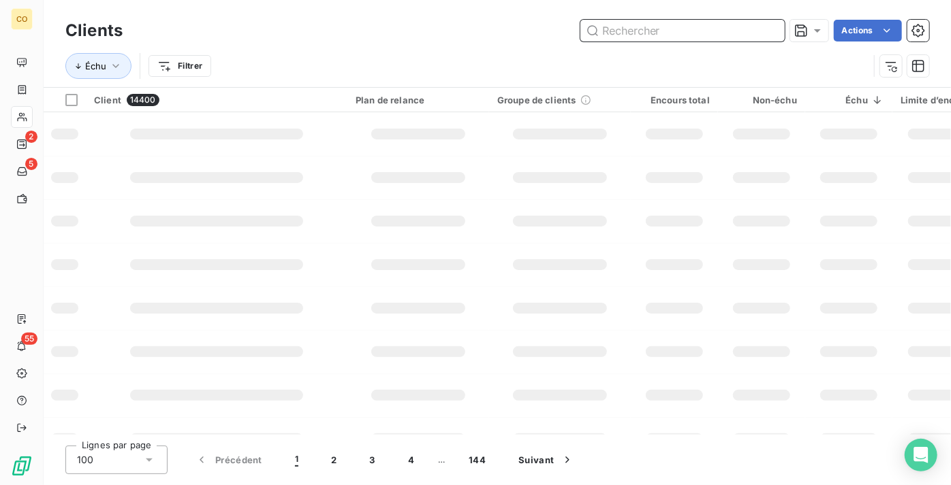
click at [702, 32] on input "text" at bounding box center [682, 31] width 204 height 22
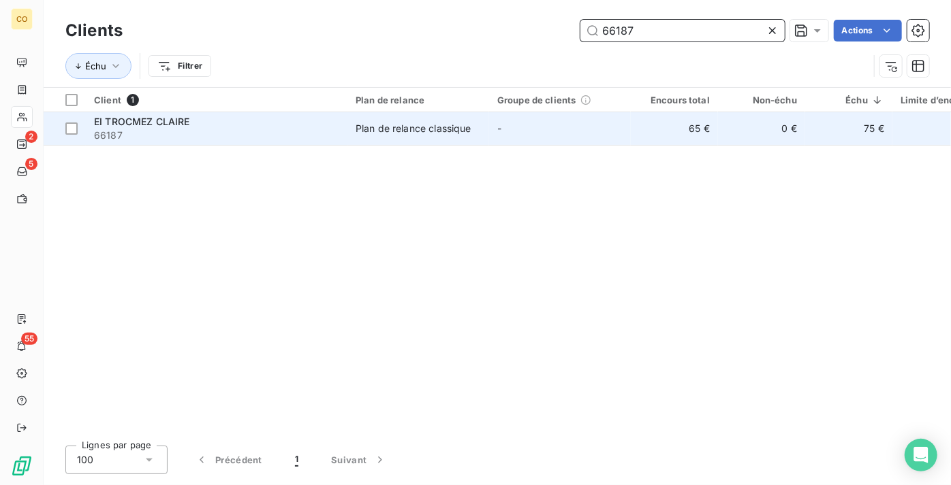
type input "66187"
click at [398, 136] on td "Plan de relance classique" at bounding box center [418, 128] width 142 height 33
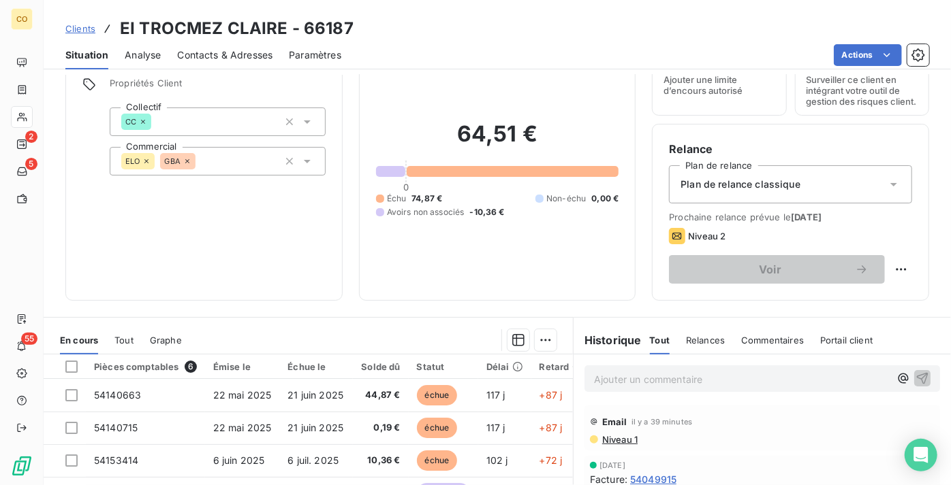
scroll to position [61, 0]
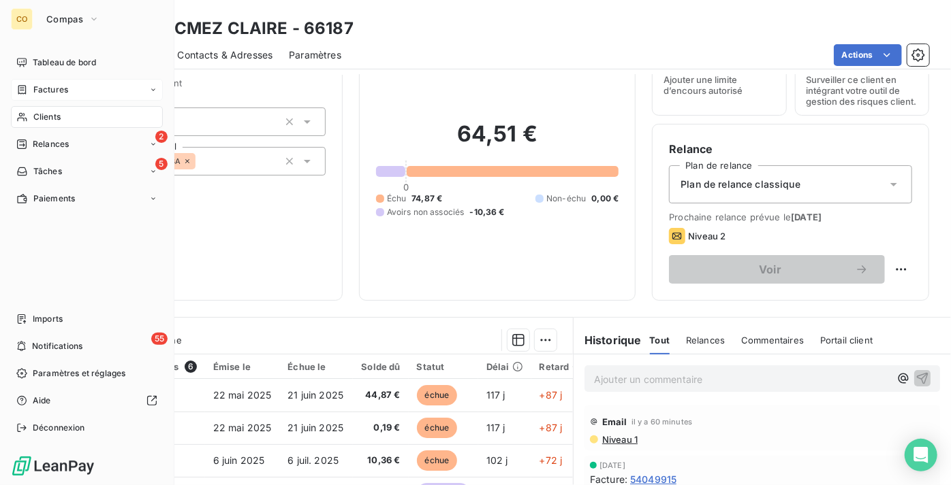
click at [60, 96] on div "Factures" at bounding box center [87, 90] width 152 height 22
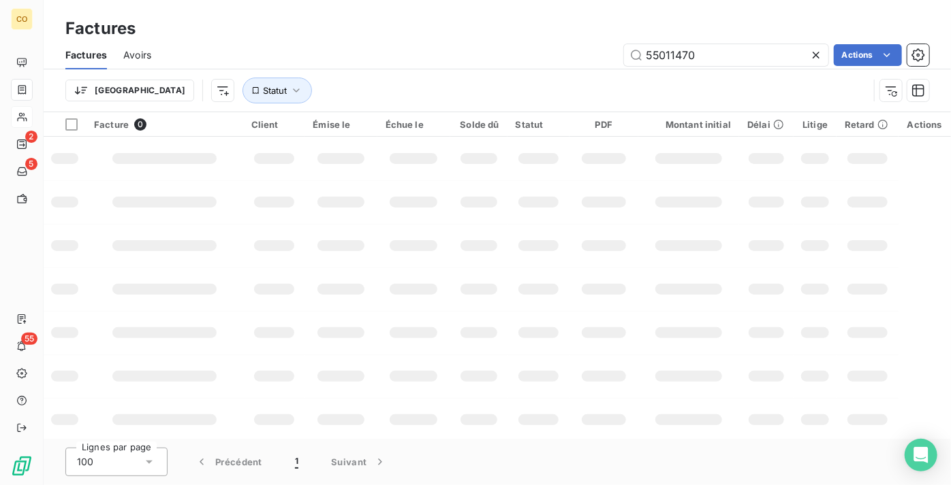
drag, startPoint x: 464, startPoint y: 45, endPoint x: 452, endPoint y: 45, distance: 11.6
click at [452, 45] on div "55011470 Actions" at bounding box center [547, 55] width 761 height 22
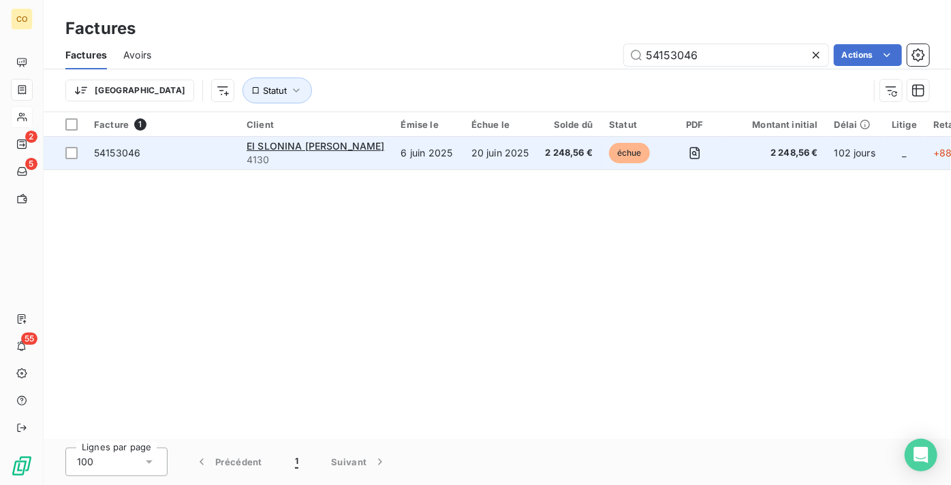
type input "54153046"
click at [537, 161] on td "20 juin 2025" at bounding box center [500, 153] width 74 height 33
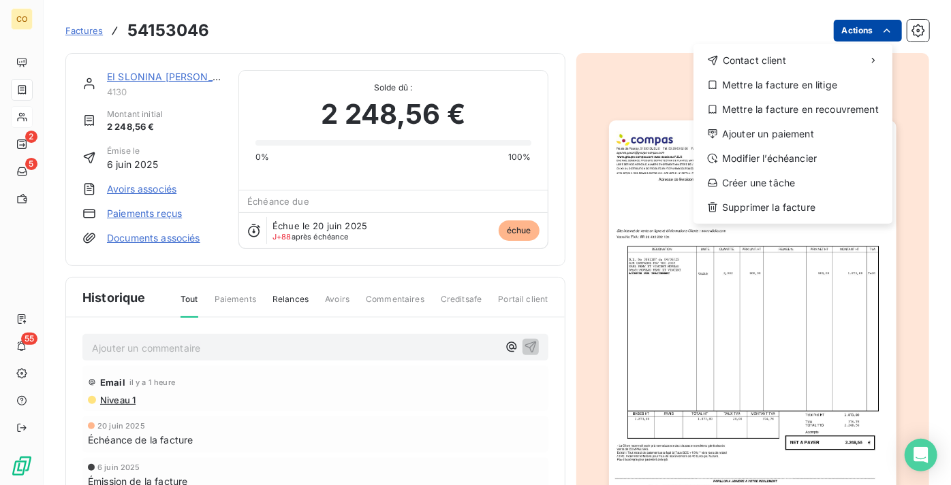
click at [837, 32] on html "CO 2 5 55 Factures 54153046 Actions Contact client Mettre la facture en litige …" at bounding box center [475, 242] width 951 height 485
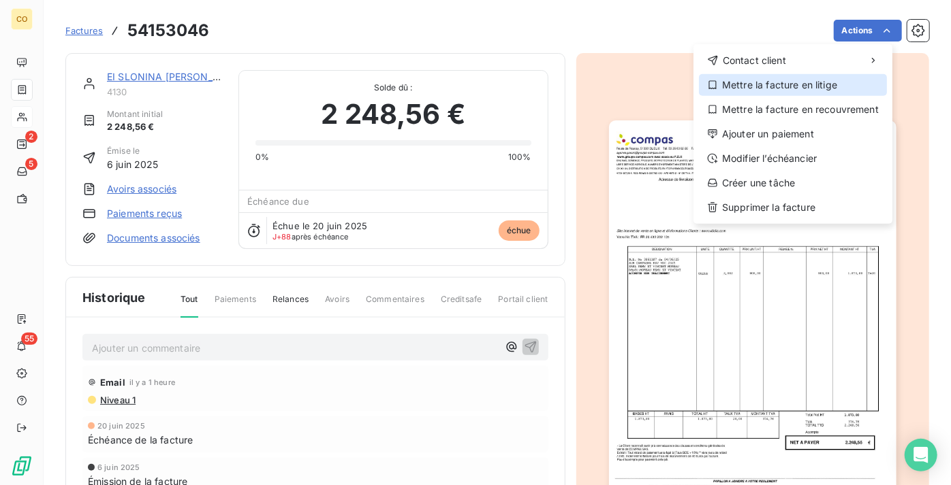
click at [805, 84] on div "Mettre la facture en litige" at bounding box center [793, 85] width 188 height 22
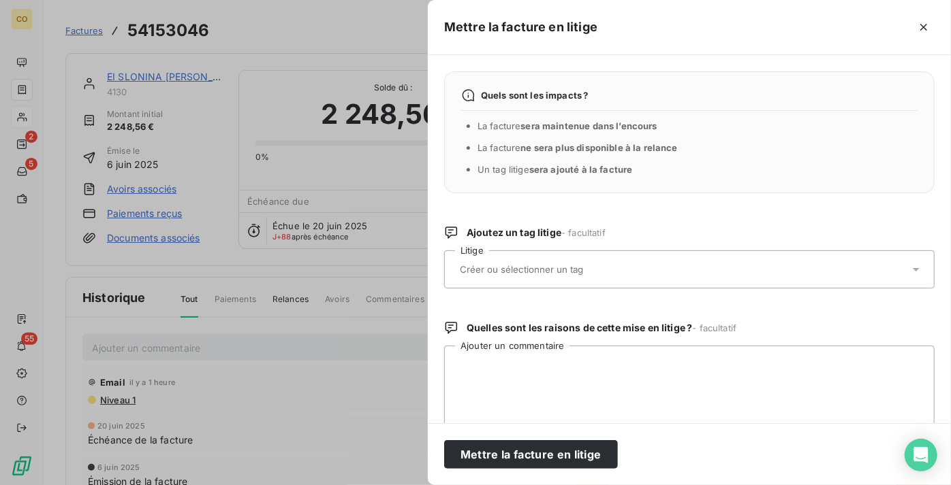
click at [582, 270] on input "text" at bounding box center [557, 269] width 198 height 12
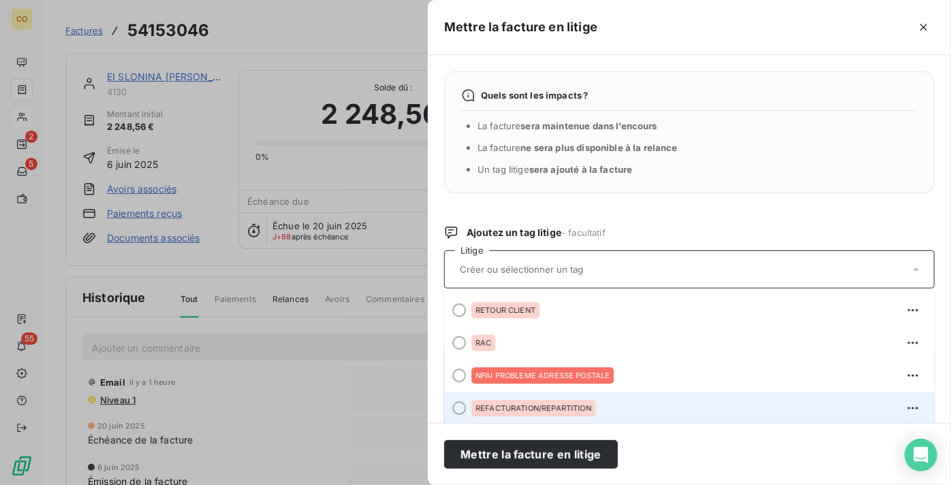
click at [662, 405] on div "REFACTURATION/REPARTITION" at bounding box center [697, 409] width 452 height 22
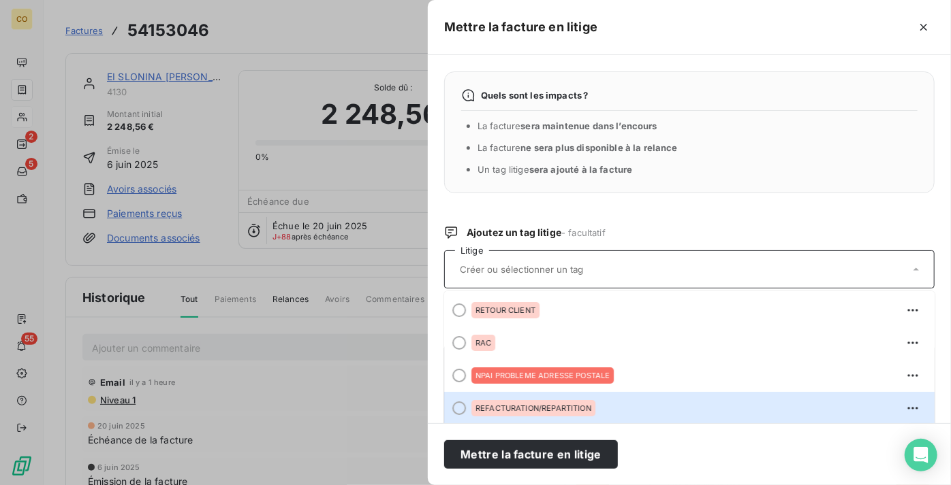
scroll to position [1, 0]
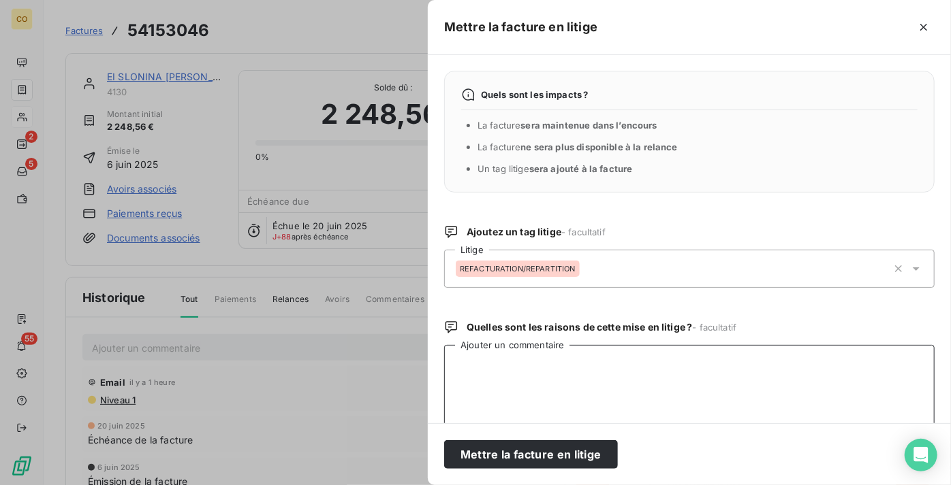
click at [550, 377] on textarea "Ajouter un commentaire" at bounding box center [689, 416] width 490 height 142
paste textarea "54153046"
type textarea "5"
paste textarea "J’ai bien reçu cette facture, je ne l’ai pas réglé. Le 6/06/2025 je vous ai env…"
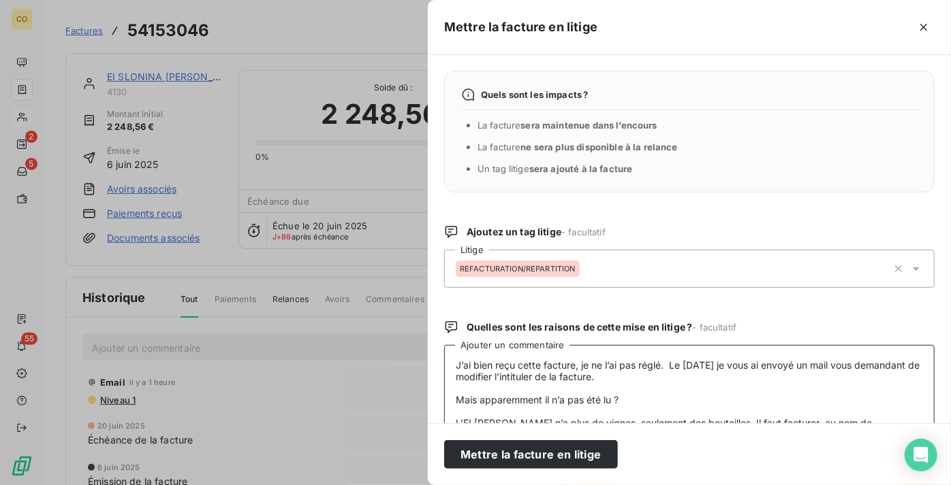
scroll to position [31, 0]
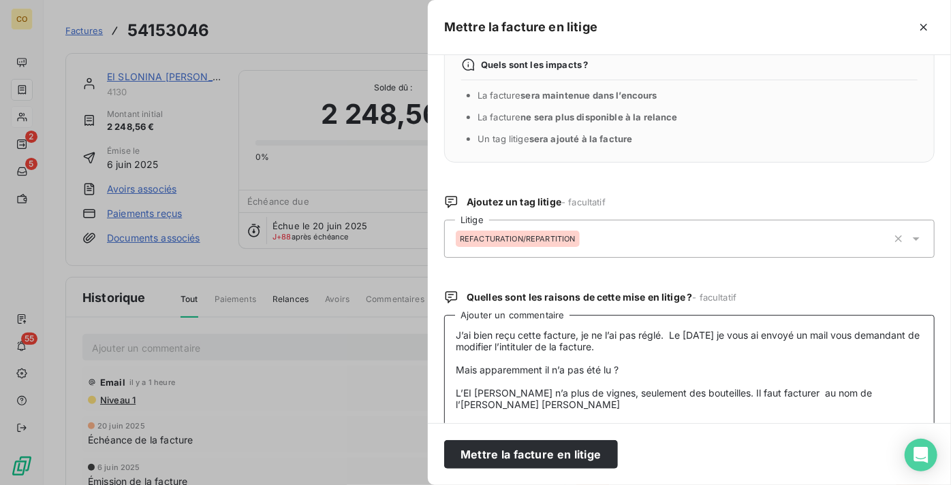
click at [451, 332] on textarea "J’ai bien reçu cette facture, je ne l’ai pas réglé. Le 6/06/2025 je vous ai env…" at bounding box center [689, 386] width 490 height 142
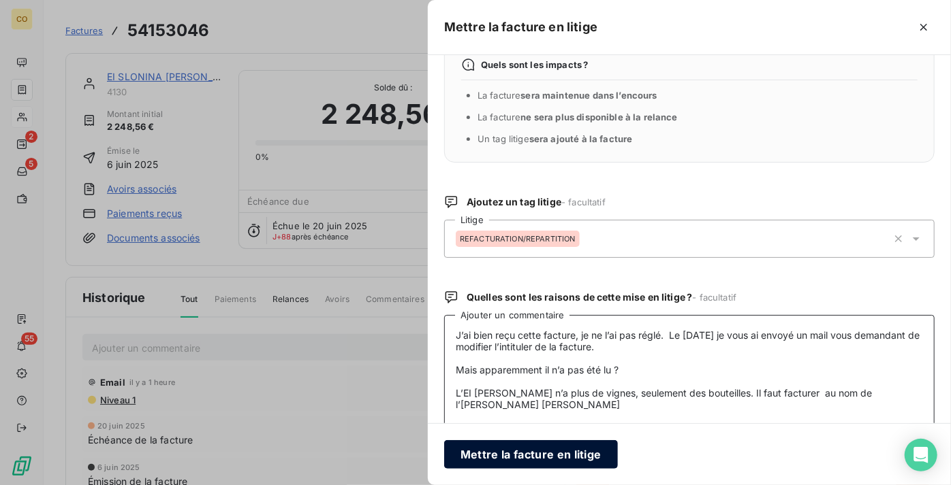
type textarea "J’ai bien reçu cette facture, je ne l’ai pas réglé. Le 6/06/2025 je vous ai env…"
click at [513, 460] on button "Mettre la facture en litige" at bounding box center [531, 455] width 174 height 29
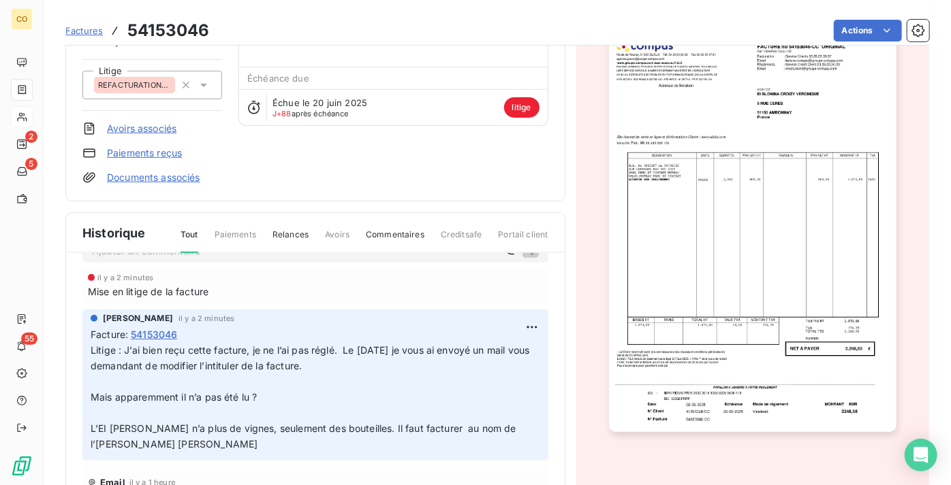
scroll to position [61, 0]
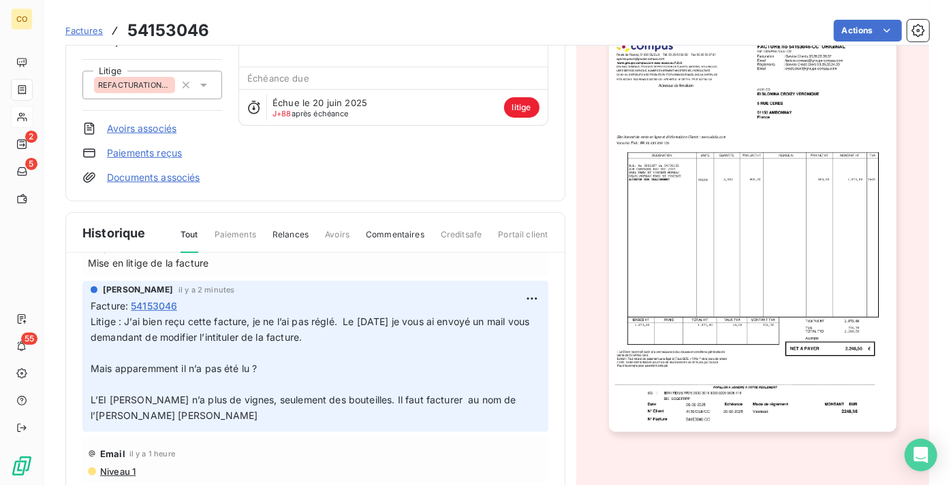
drag, startPoint x: 125, startPoint y: 317, endPoint x: 316, endPoint y: 410, distance: 212.6
click at [316, 410] on p "Litige : J’ai bien reçu cette facture, je ne l’ai pas réglé. Le 6/06/2025 je vo…" at bounding box center [315, 369] width 449 height 109
copy span "J’ai bien reçu cette facture, je ne l’ai pas réglé. Le 6/06/2025 je vous ai env…"
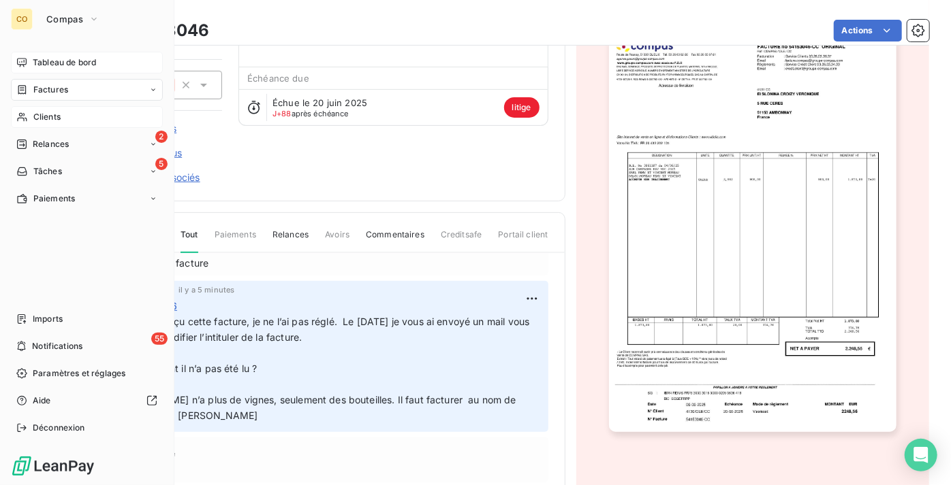
drag, startPoint x: 54, startPoint y: 58, endPoint x: 59, endPoint y: 65, distance: 8.5
click at [55, 58] on span "Tableau de bord" at bounding box center [64, 63] width 63 height 12
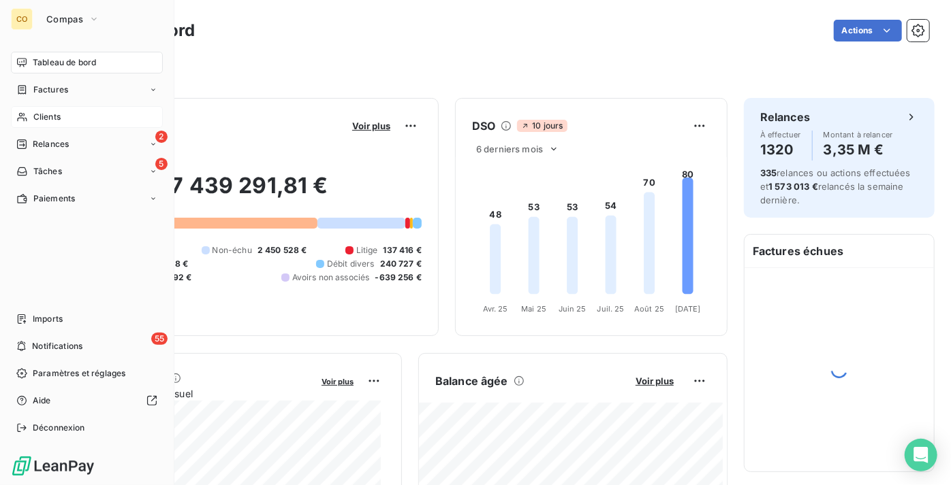
click at [54, 112] on span "Clients" at bounding box center [46, 117] width 27 height 12
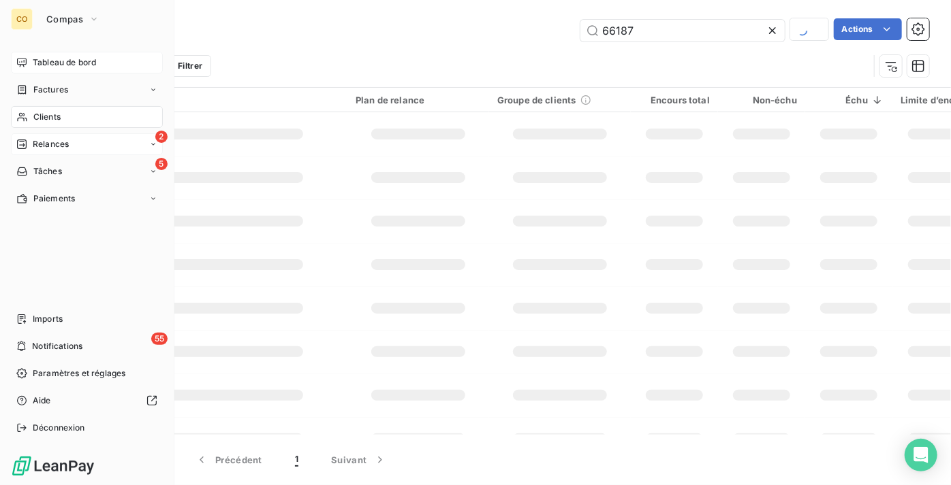
click at [69, 144] on div "2 Relances" at bounding box center [87, 144] width 152 height 22
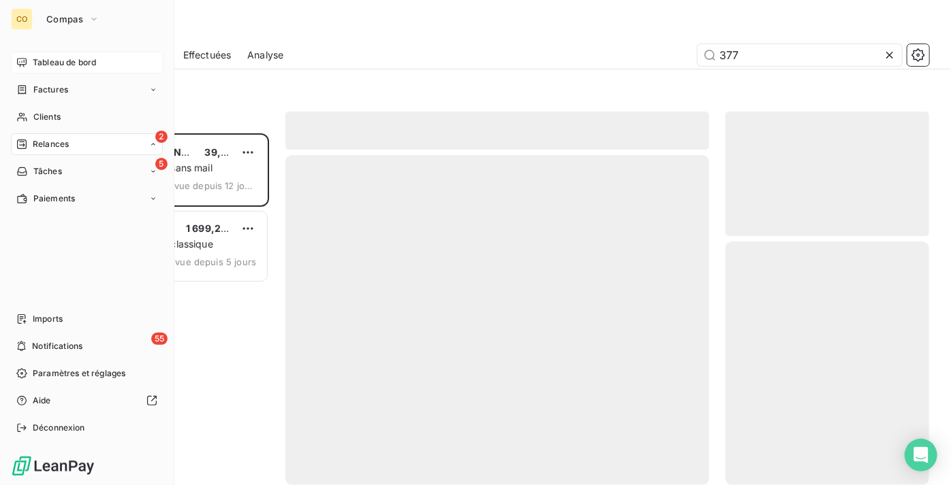
scroll to position [342, 194]
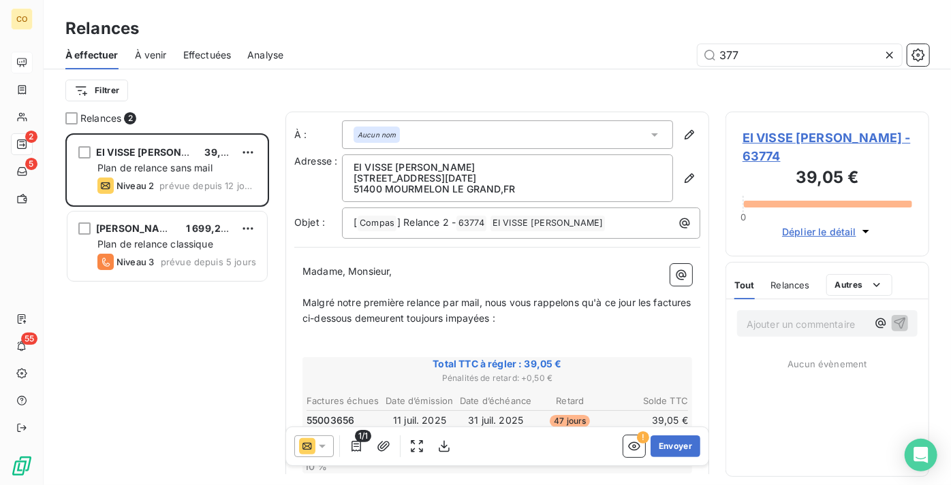
click at [217, 55] on span "Effectuées" at bounding box center [207, 55] width 48 height 14
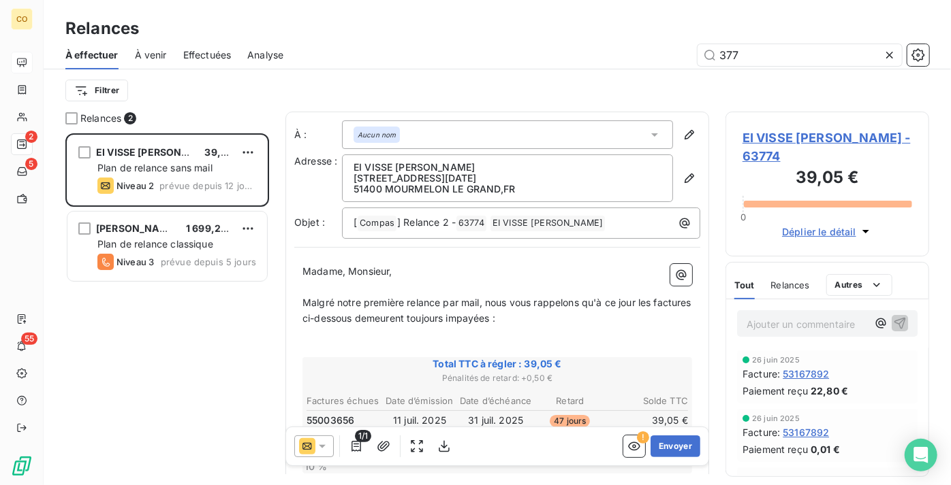
click at [214, 58] on span "Effectuées" at bounding box center [207, 55] width 48 height 14
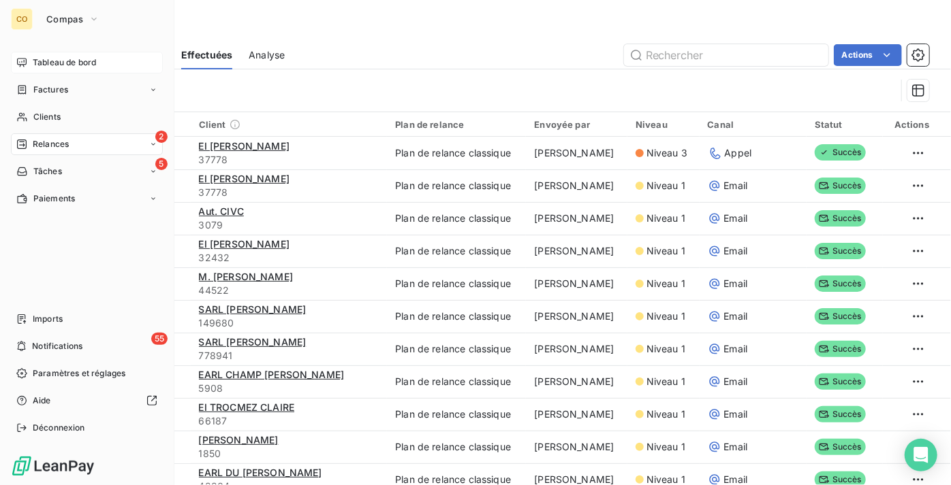
click at [59, 61] on span "Tableau de bord" at bounding box center [64, 63] width 63 height 12
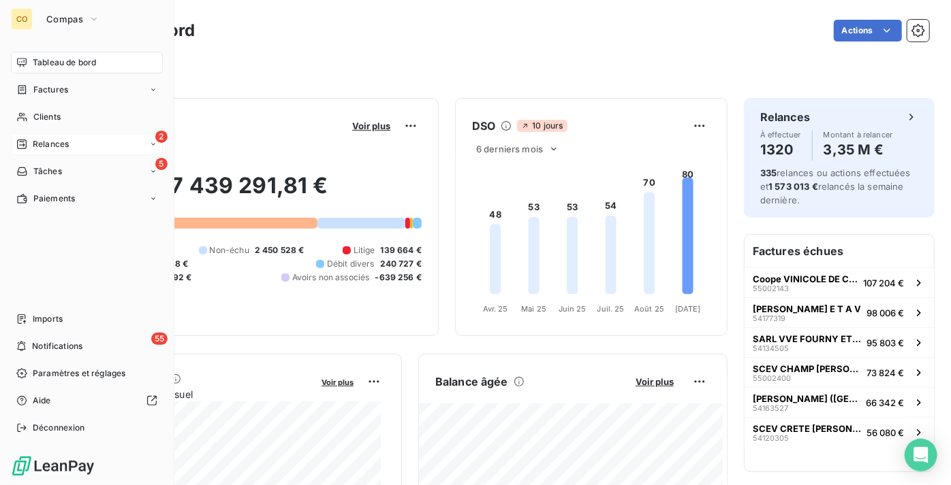
click at [61, 138] on span "Relances" at bounding box center [51, 144] width 36 height 12
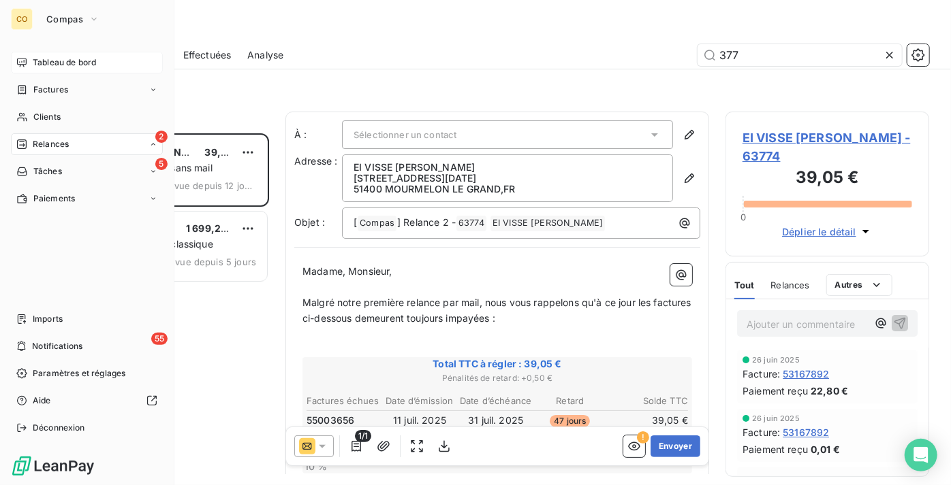
scroll to position [342, 194]
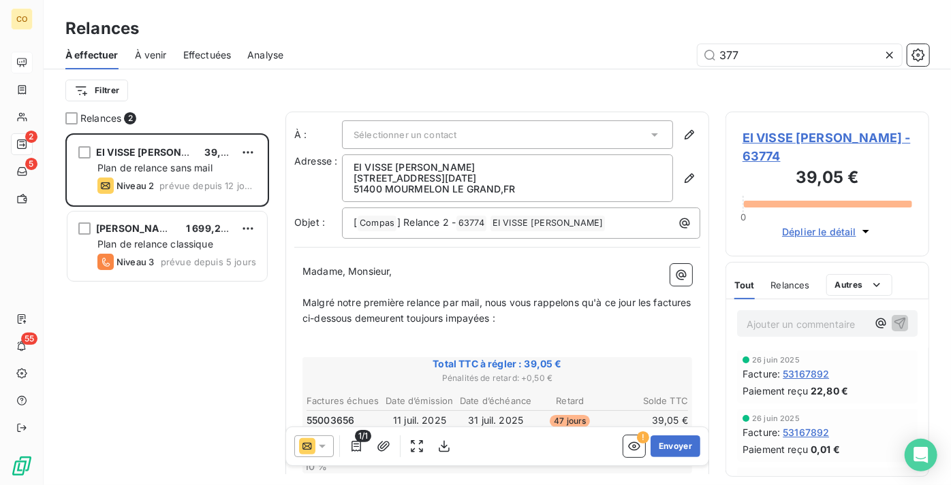
click at [893, 58] on icon at bounding box center [889, 55] width 14 height 14
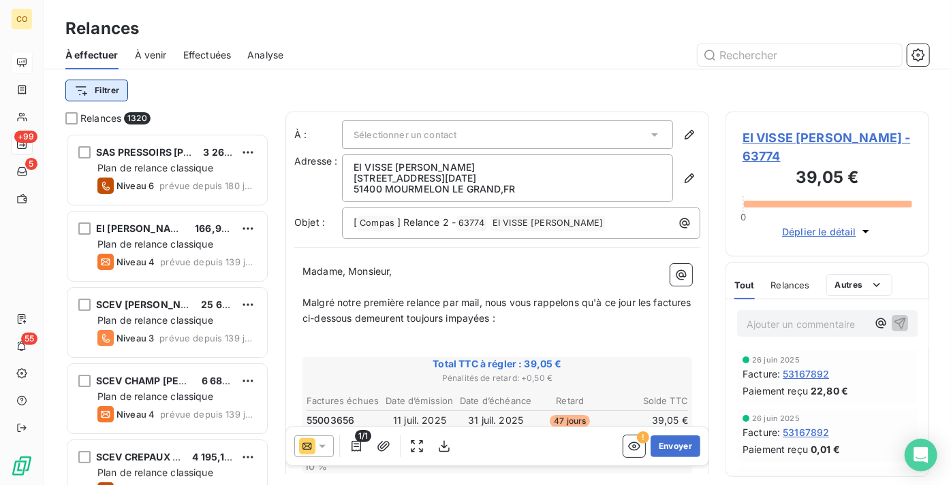
click at [121, 89] on html "CO +99 5 55 Relances À effectuer À venir Effectuées Analyse Filtrer Relances 13…" at bounding box center [475, 242] width 951 height 485
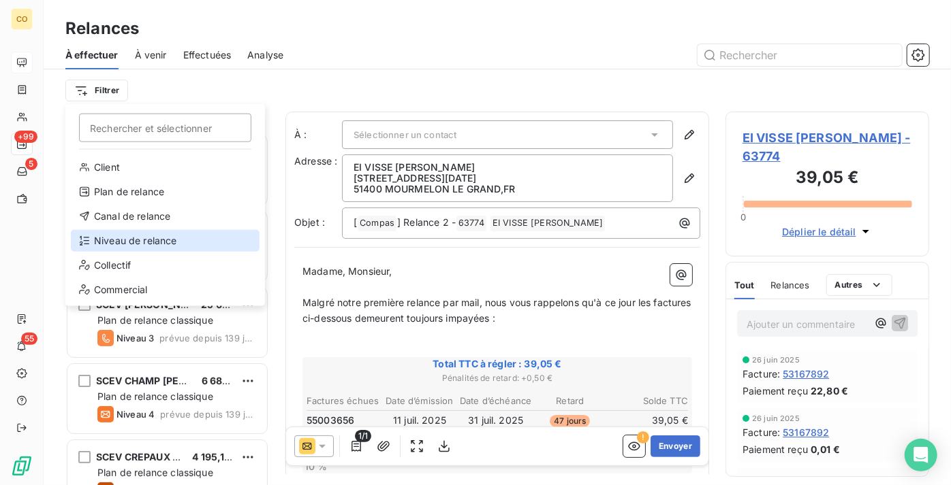
click at [173, 232] on div "Niveau de relance" at bounding box center [165, 241] width 189 height 22
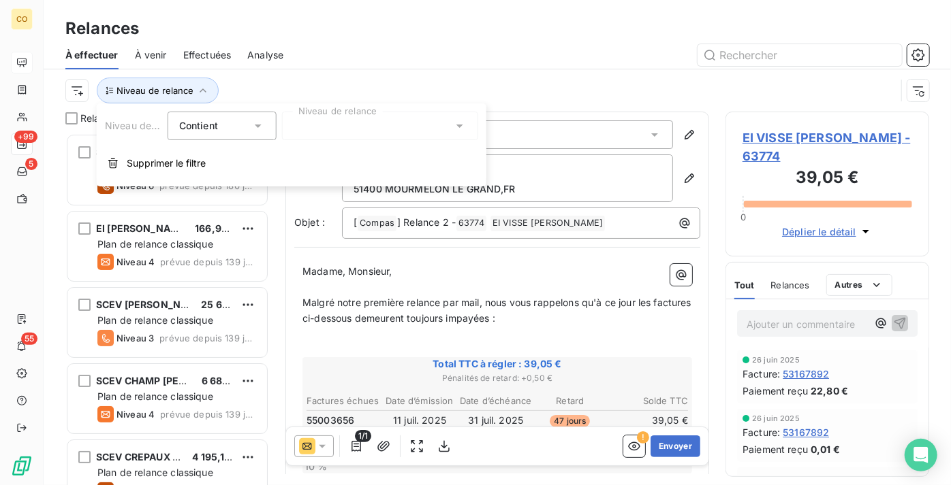
click at [388, 127] on div at bounding box center [380, 126] width 196 height 29
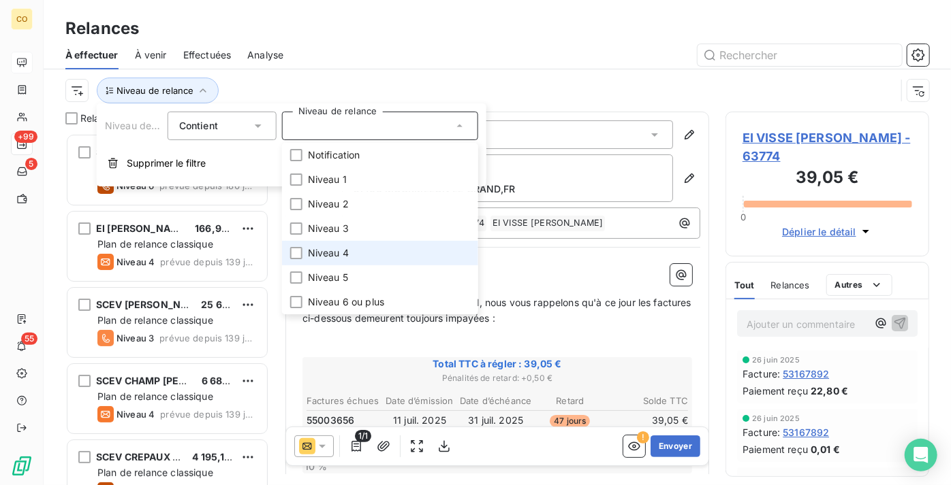
click at [380, 251] on li "Niveau 4" at bounding box center [380, 253] width 196 height 25
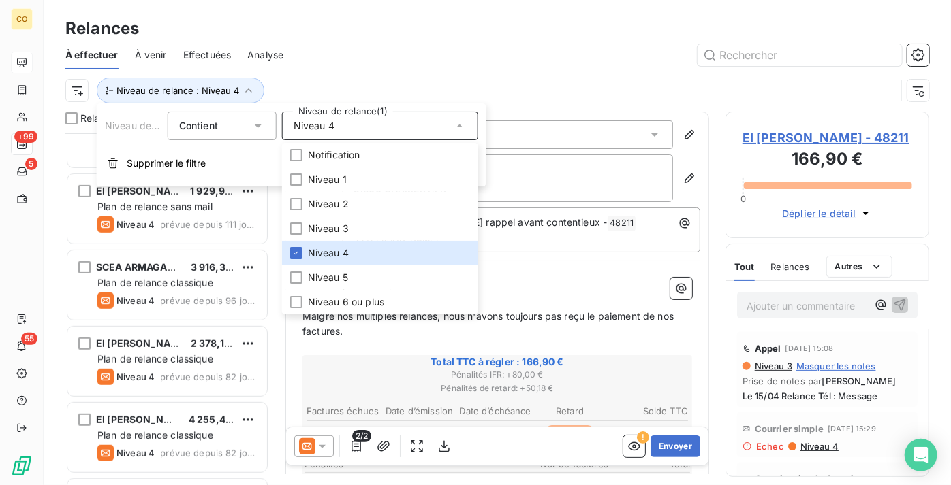
scroll to position [372, 0]
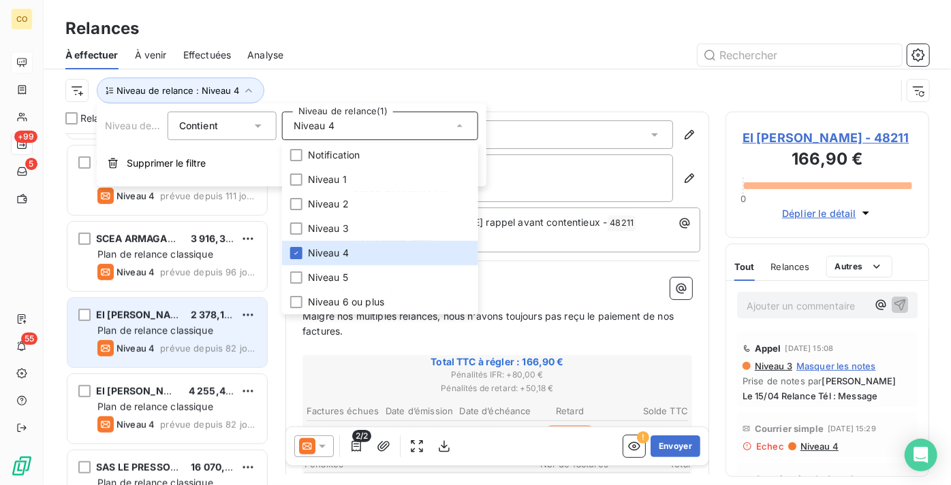
click at [147, 328] on span "Plan de relance classique" at bounding box center [155, 331] width 116 height 12
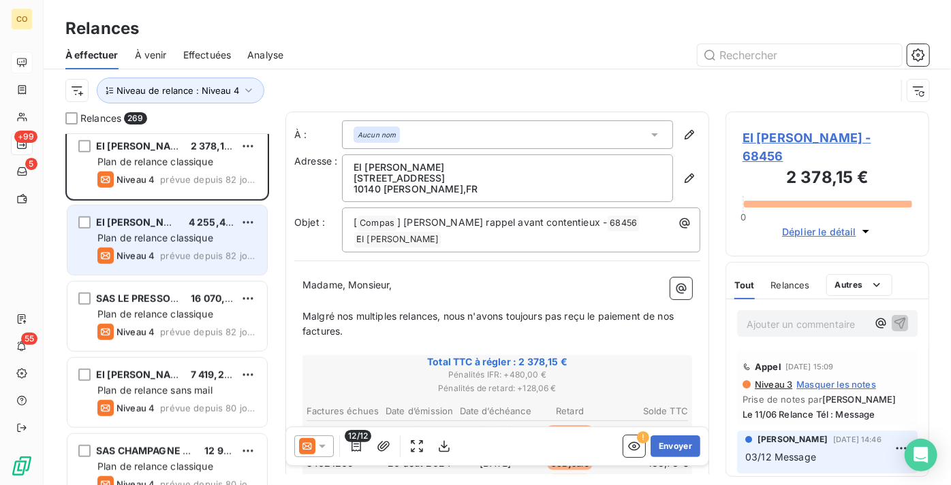
scroll to position [805, 0]
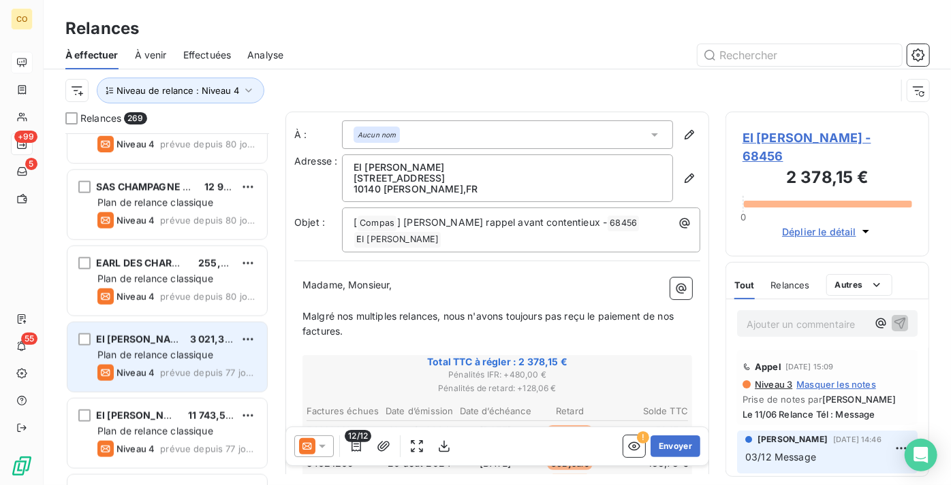
click at [150, 352] on span "Plan de relance classique" at bounding box center [155, 355] width 116 height 12
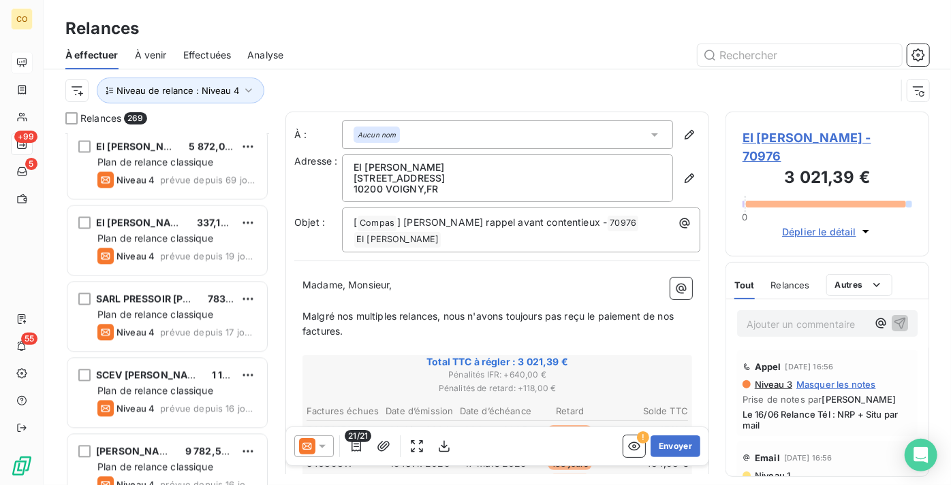
scroll to position [1548, 0]
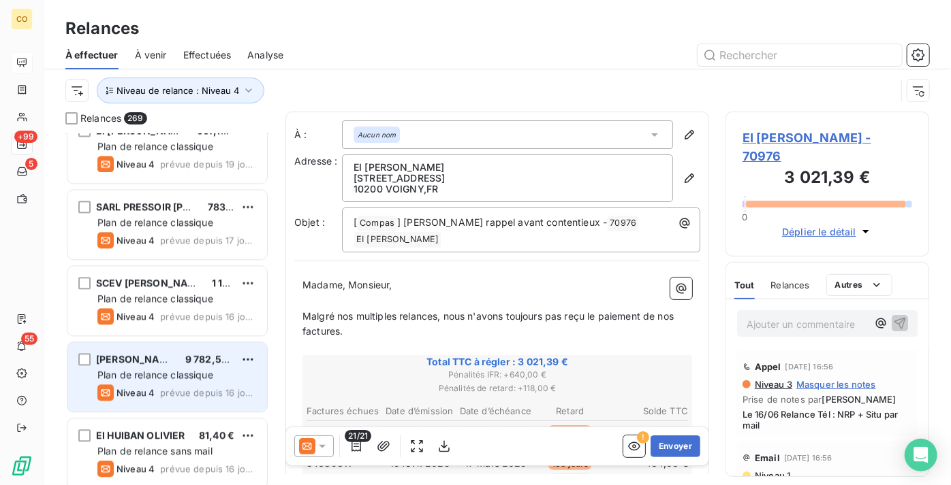
click at [150, 375] on span "Plan de relance classique" at bounding box center [155, 375] width 116 height 12
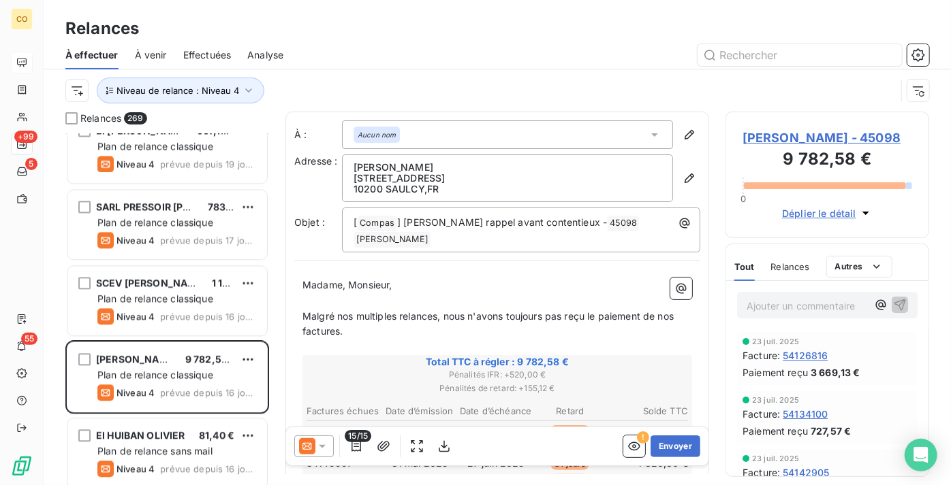
click at [314, 458] on div "15/15 ! Envoyer" at bounding box center [497, 447] width 422 height 38
click at [315, 450] on icon at bounding box center [322, 447] width 14 height 14
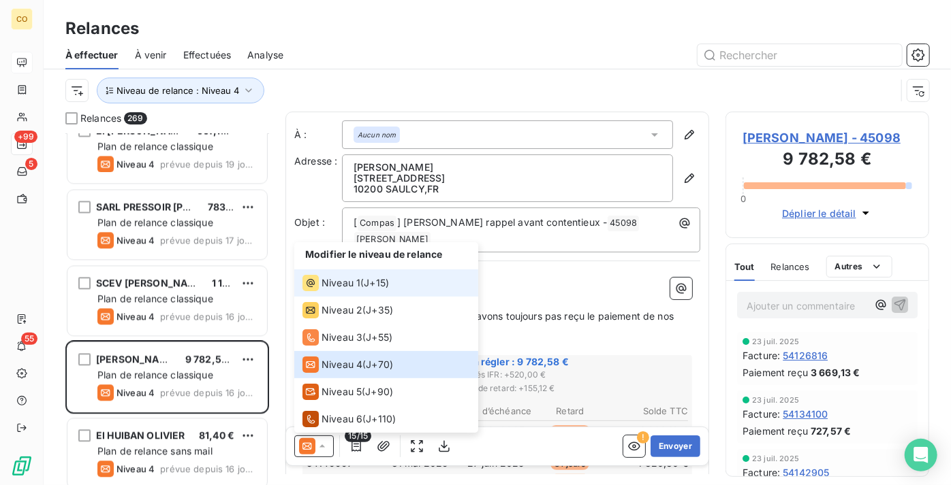
click at [341, 294] on li "Niveau 1 ( J+15 )" at bounding box center [386, 283] width 184 height 27
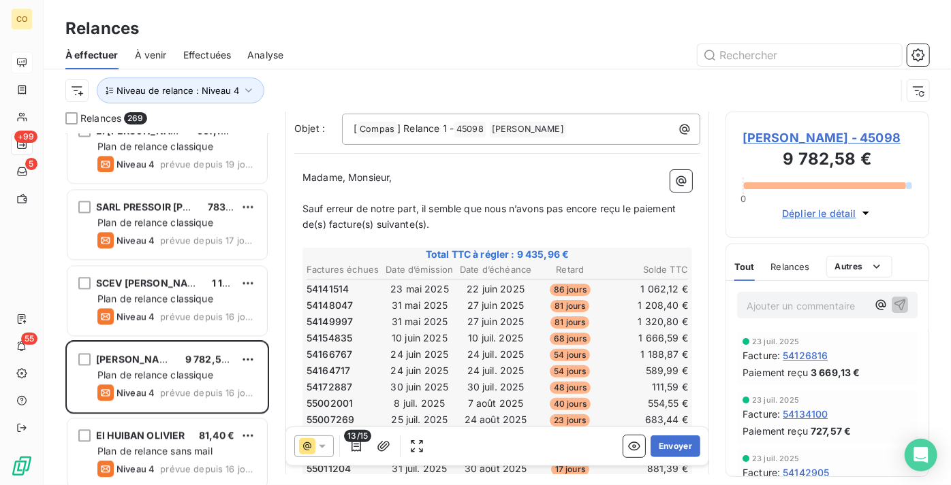
scroll to position [124, 0]
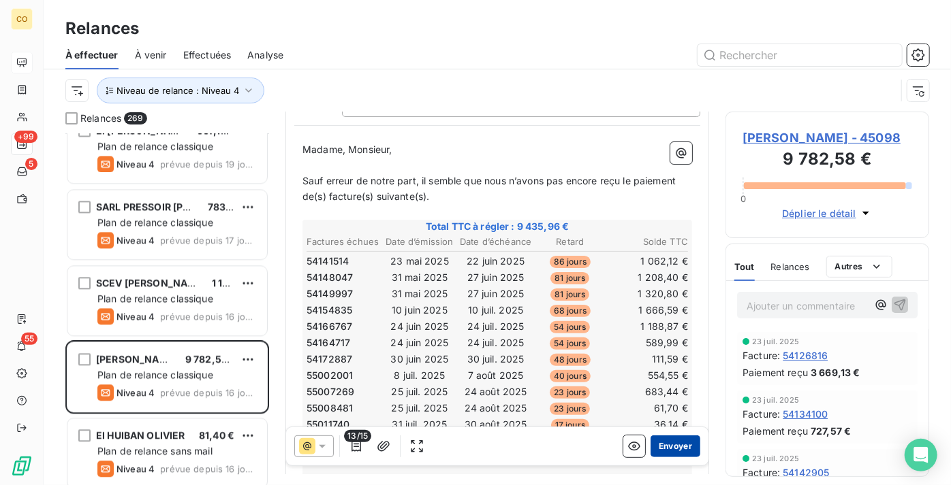
click at [659, 447] on button "Envoyer" at bounding box center [675, 447] width 50 height 22
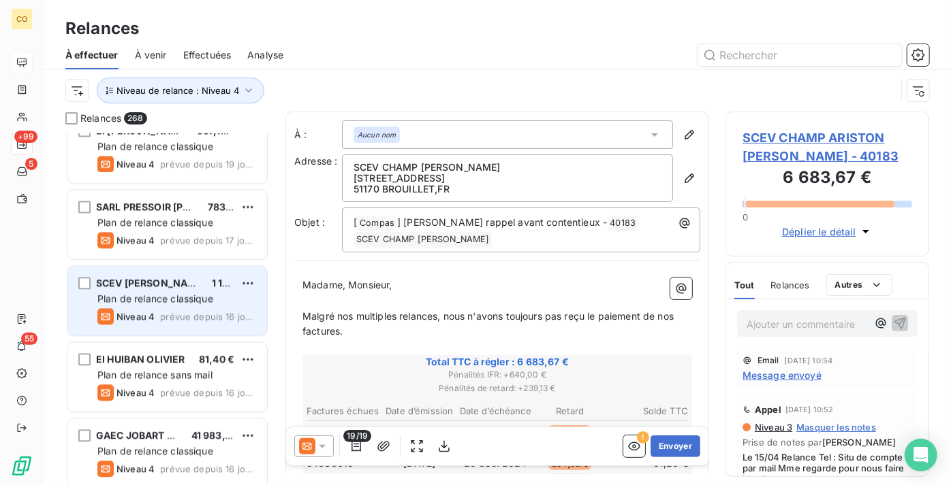
click at [156, 277] on span "SCEV [PERSON_NAME][DEMOGRAPHIC_DATA]" at bounding box center [205, 283] width 219 height 12
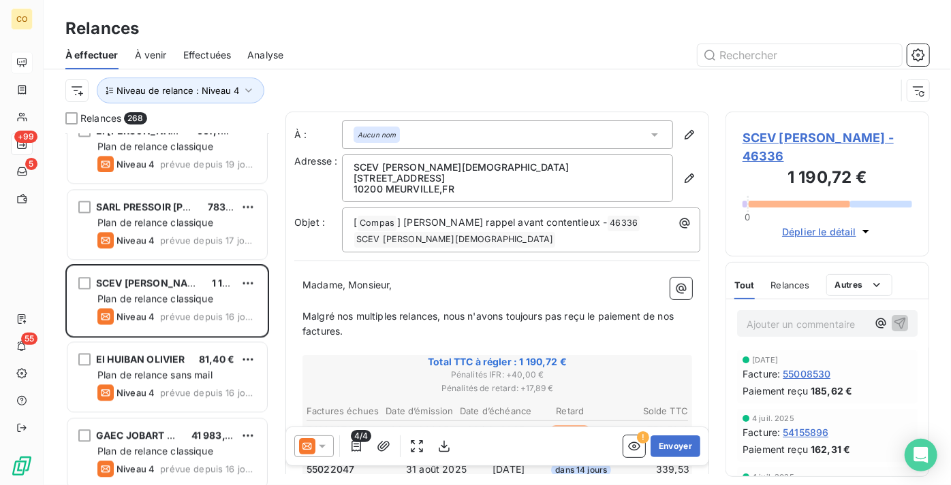
click at [315, 454] on div at bounding box center [313, 447] width 39 height 22
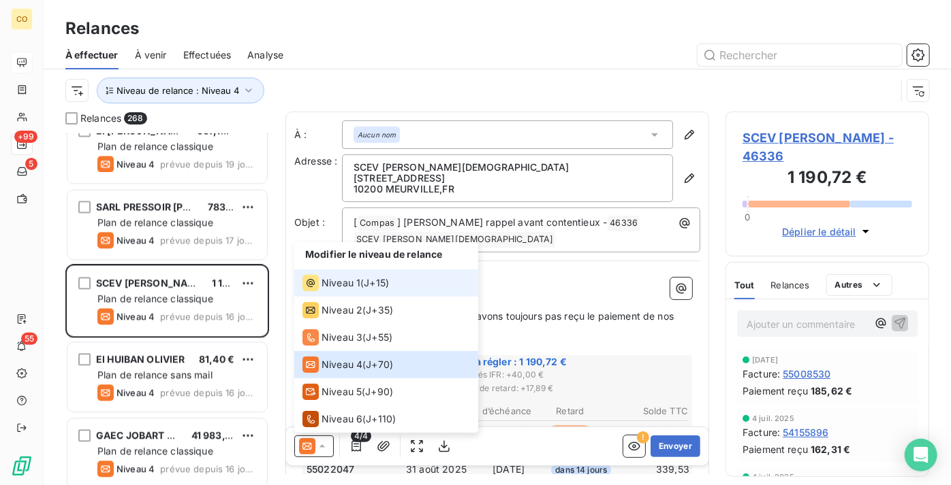
click at [351, 279] on span "Niveau 1" at bounding box center [340, 283] width 39 height 14
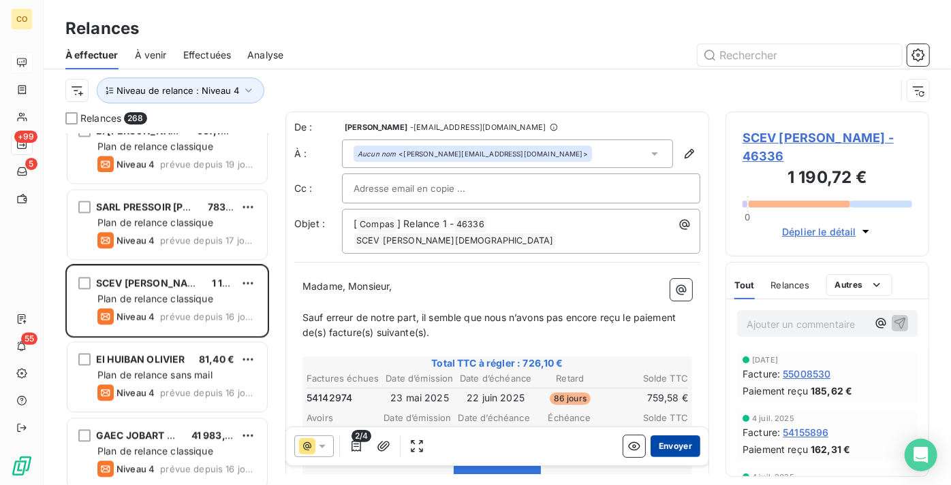
click at [673, 446] on button "Envoyer" at bounding box center [675, 447] width 50 height 22
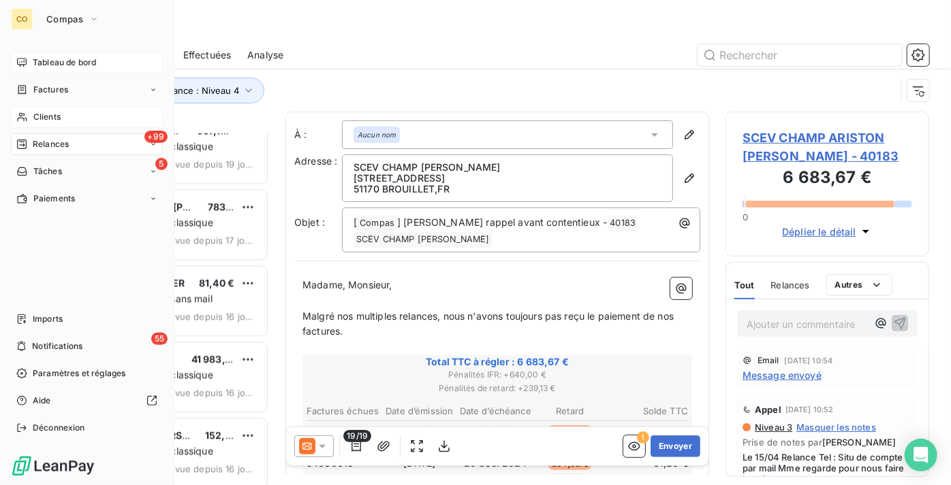
click at [47, 118] on span "Clients" at bounding box center [46, 117] width 27 height 12
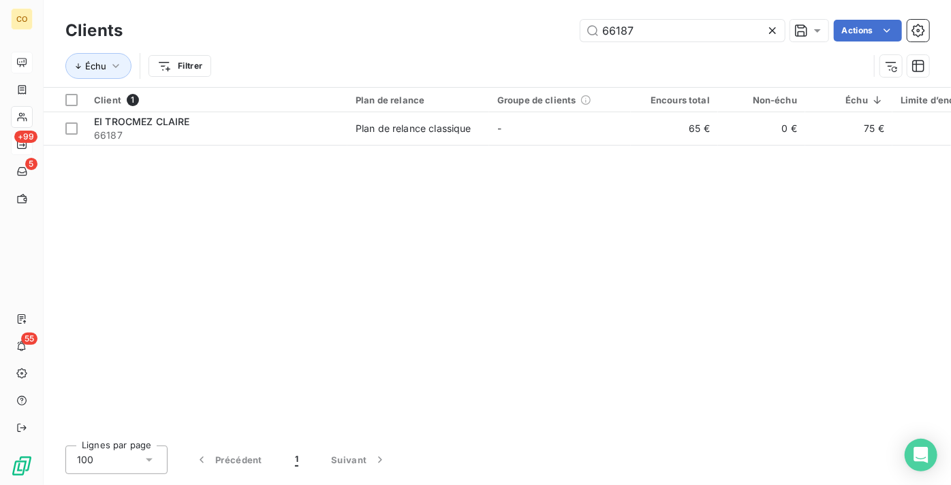
drag, startPoint x: 660, startPoint y: 35, endPoint x: 475, endPoint y: 18, distance: 185.3
click at [475, 18] on div "Clients 66187 Actions" at bounding box center [496, 30] width 863 height 29
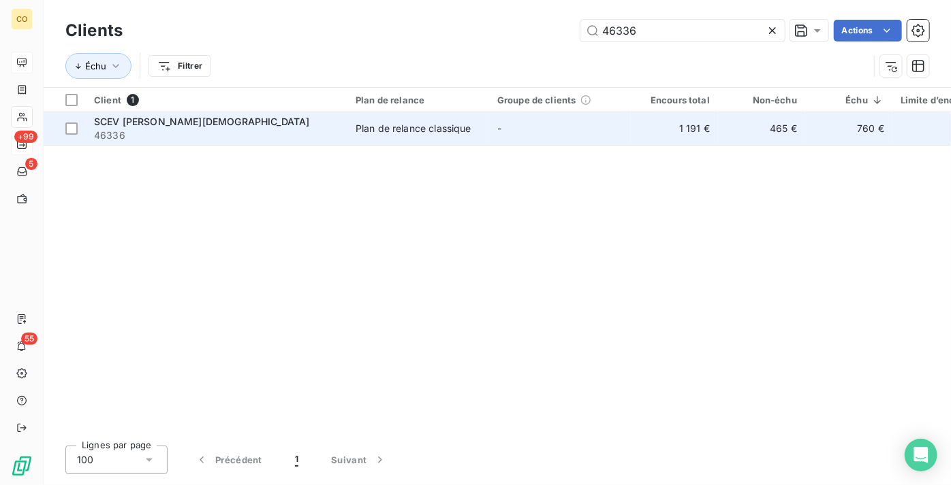
type input "46336"
click at [241, 126] on div "SCEV [PERSON_NAME][DEMOGRAPHIC_DATA]" at bounding box center [216, 122] width 245 height 14
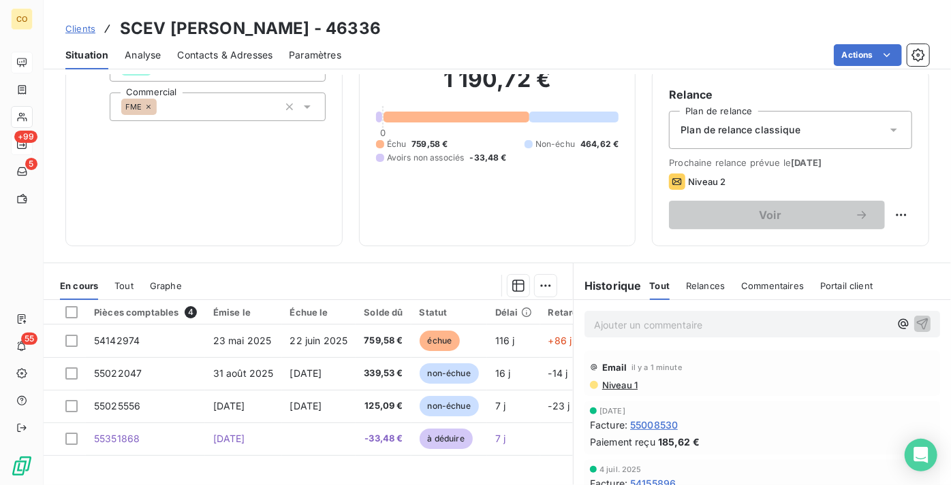
scroll to position [123, 0]
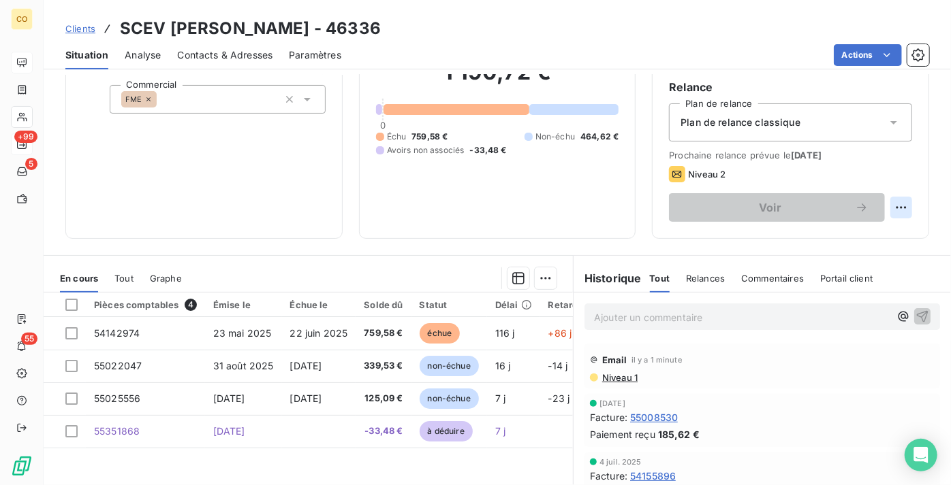
click at [902, 217] on html "CO +99 5 55 Clients SCEV MAITROT CHRISTIAN - 46336 Situation Analyse Contacts &…" at bounding box center [475, 242] width 951 height 485
click at [884, 241] on div "Replanifier cette action" at bounding box center [836, 248] width 122 height 22
select select "8"
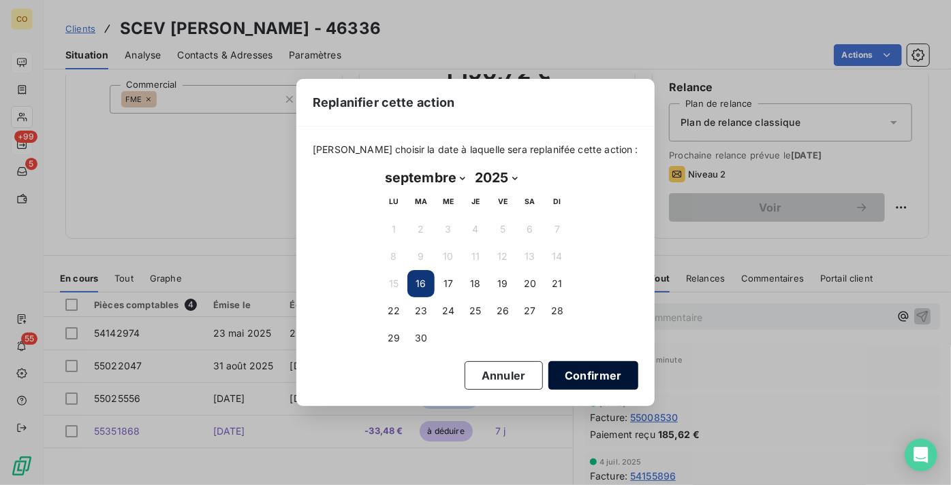
click at [570, 373] on button "Confirmer" at bounding box center [593, 376] width 90 height 29
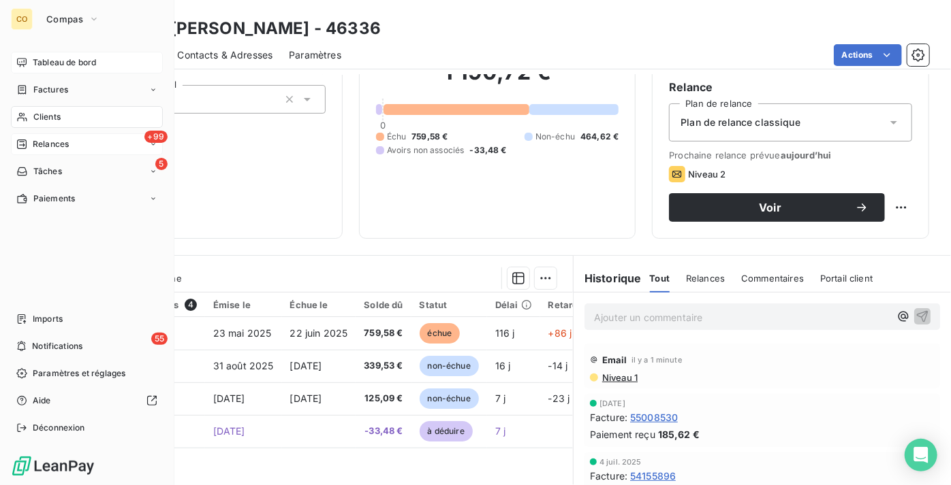
click at [34, 144] on span "Relances" at bounding box center [51, 144] width 36 height 12
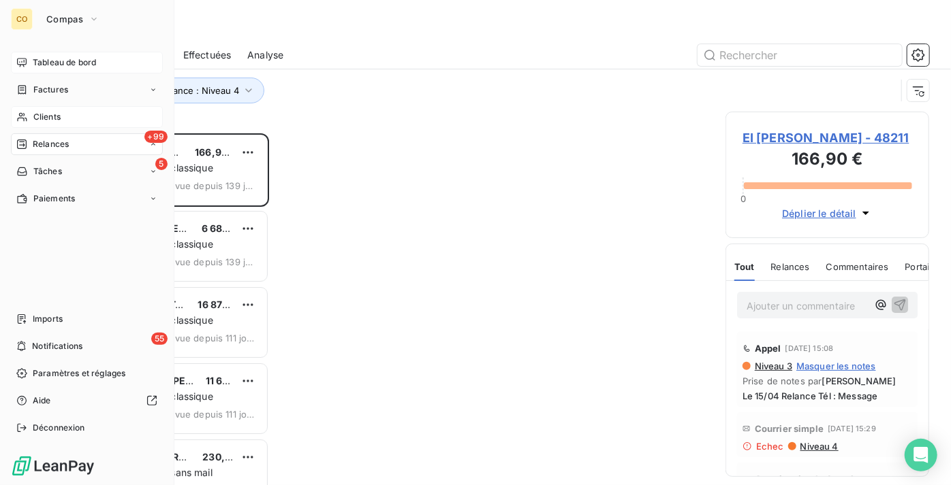
scroll to position [342, 194]
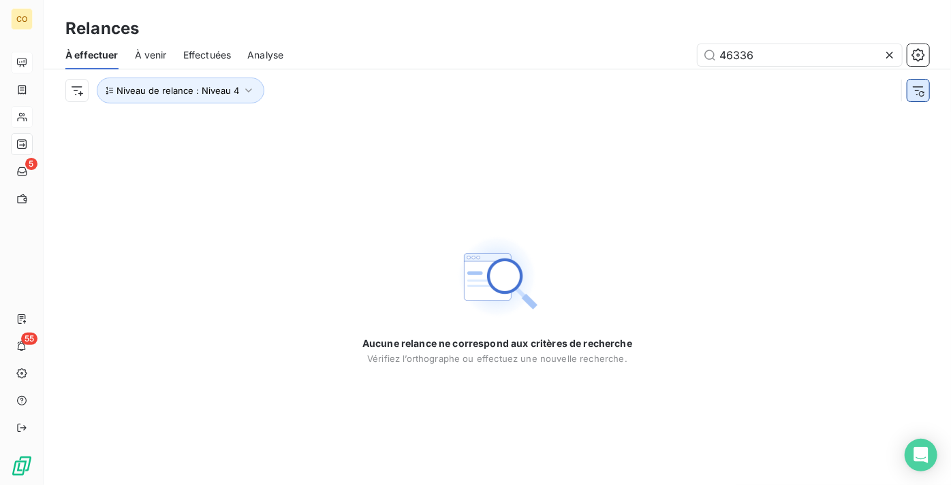
type input "46336"
click at [925, 93] on button "button" at bounding box center [918, 91] width 22 height 22
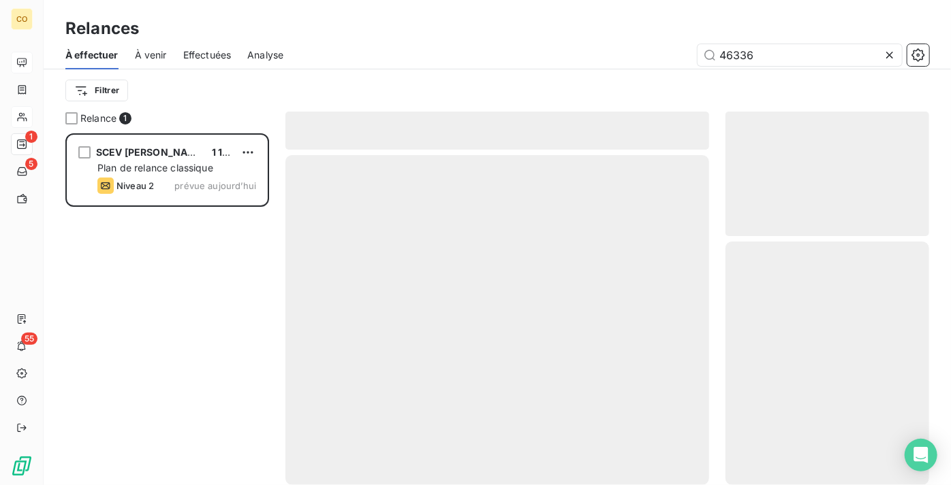
scroll to position [342, 194]
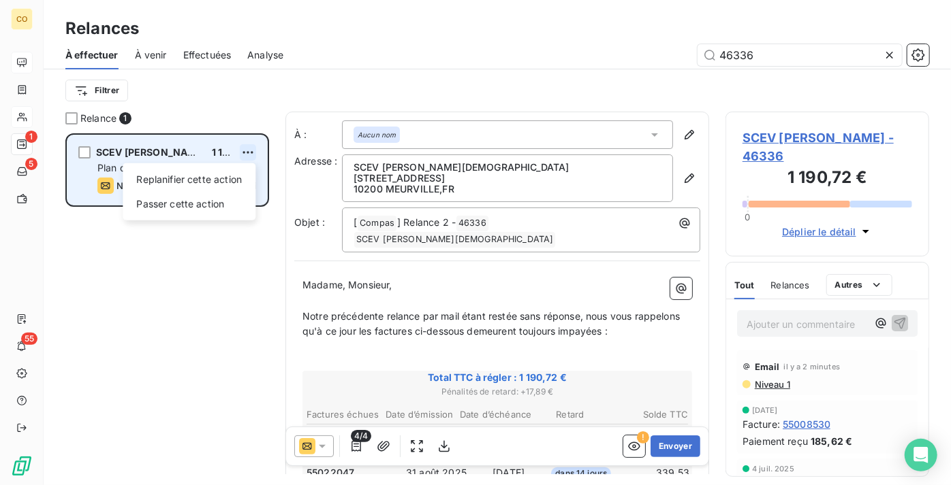
click at [254, 146] on html "CO 1 5 55 Relances À effectuer À venir Effectuées Analyse 46336 Filtrer Relance…" at bounding box center [475, 242] width 951 height 485
click at [236, 207] on div "Passer cette action" at bounding box center [189, 204] width 122 height 22
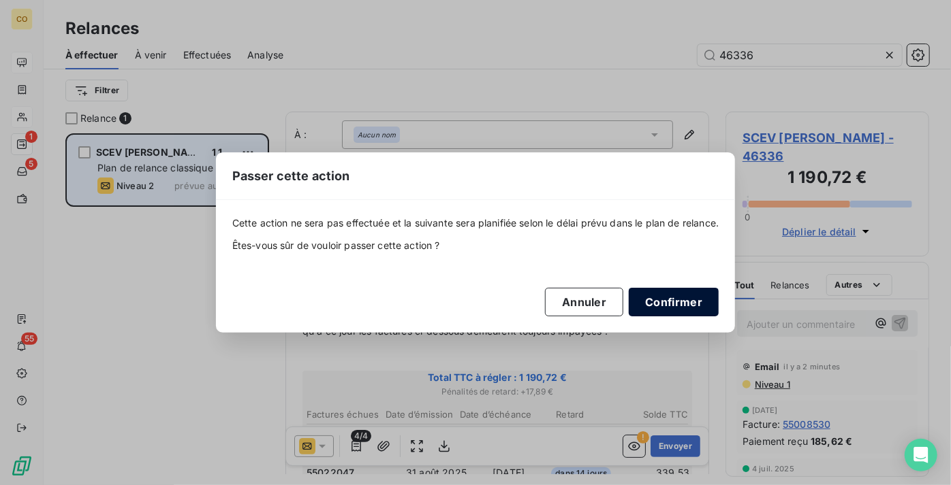
click at [675, 309] on button "Confirmer" at bounding box center [673, 302] width 90 height 29
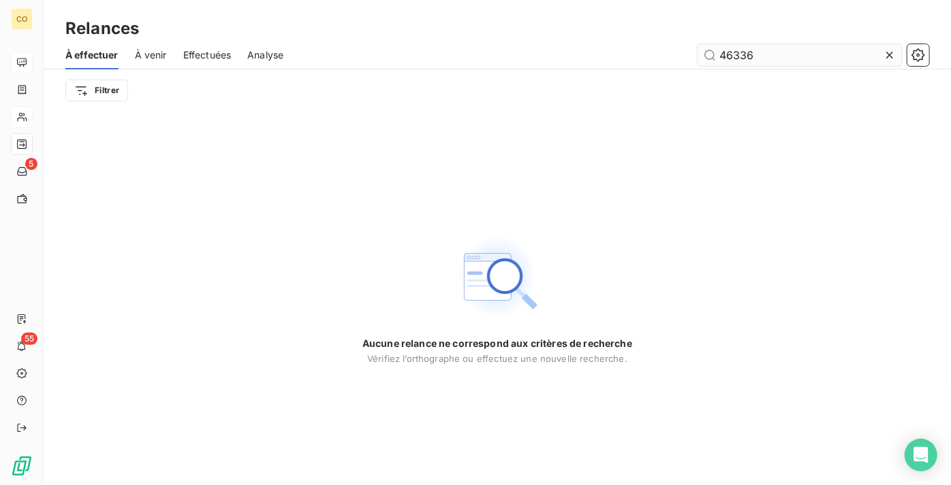
click at [887, 59] on icon at bounding box center [889, 55] width 14 height 14
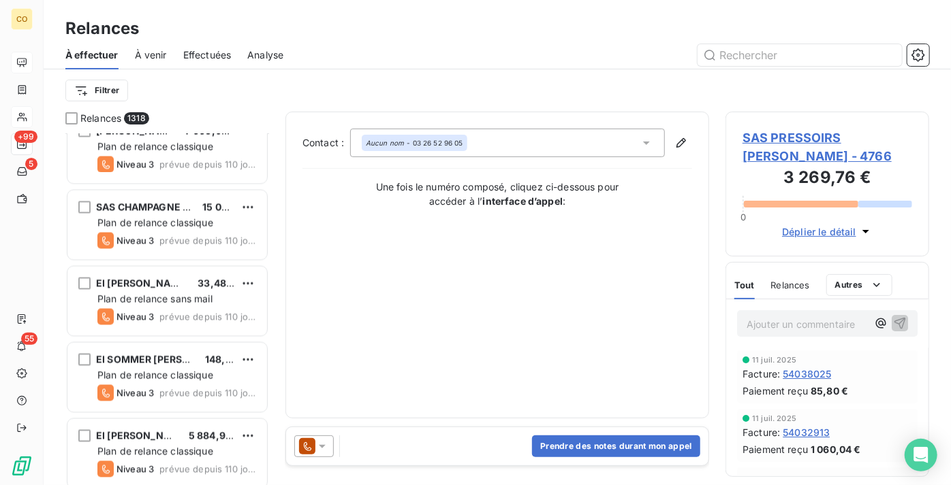
scroll to position [1362, 0]
